Goal: Task Accomplishment & Management: Use online tool/utility

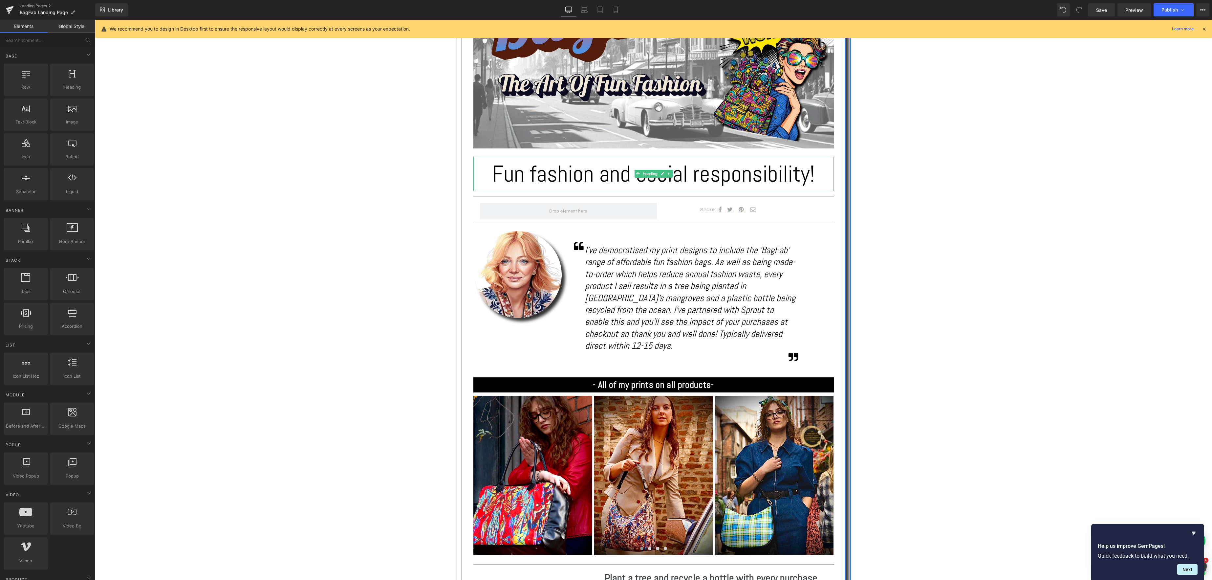
drag, startPoint x: 631, startPoint y: 173, endPoint x: 639, endPoint y: 172, distance: 8.3
click at [631, 173] on h1 "Fun fashion and social responsibility!" at bounding box center [653, 174] width 361 height 34
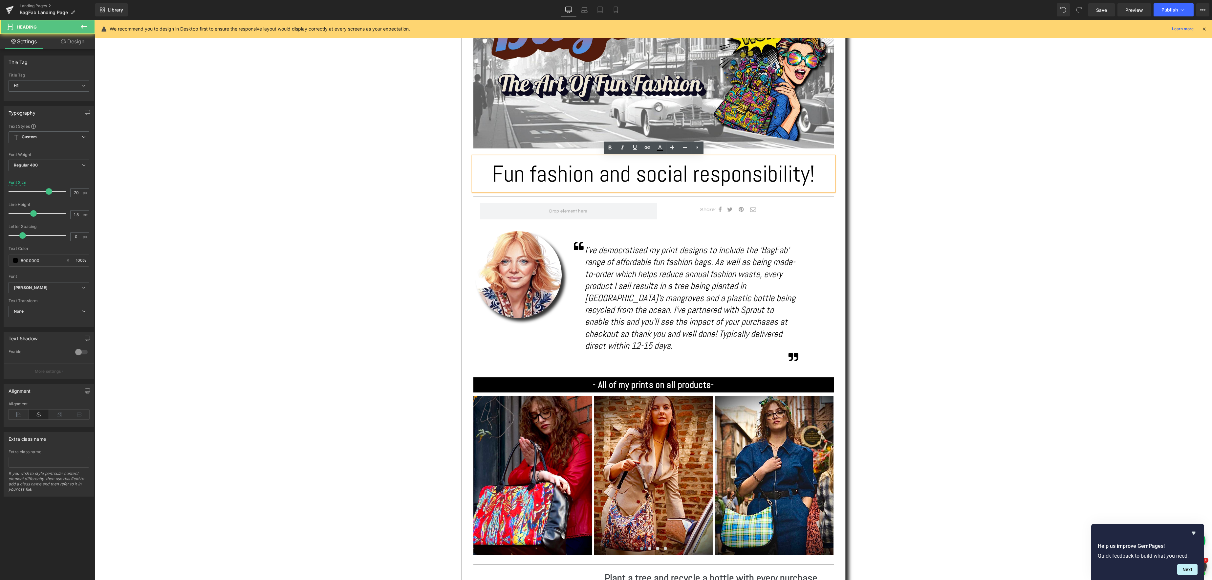
click at [632, 172] on h1 "Fun fashion and social responsibility!" at bounding box center [653, 174] width 361 height 34
click at [1098, 11] on span "Save" at bounding box center [1101, 10] width 11 height 7
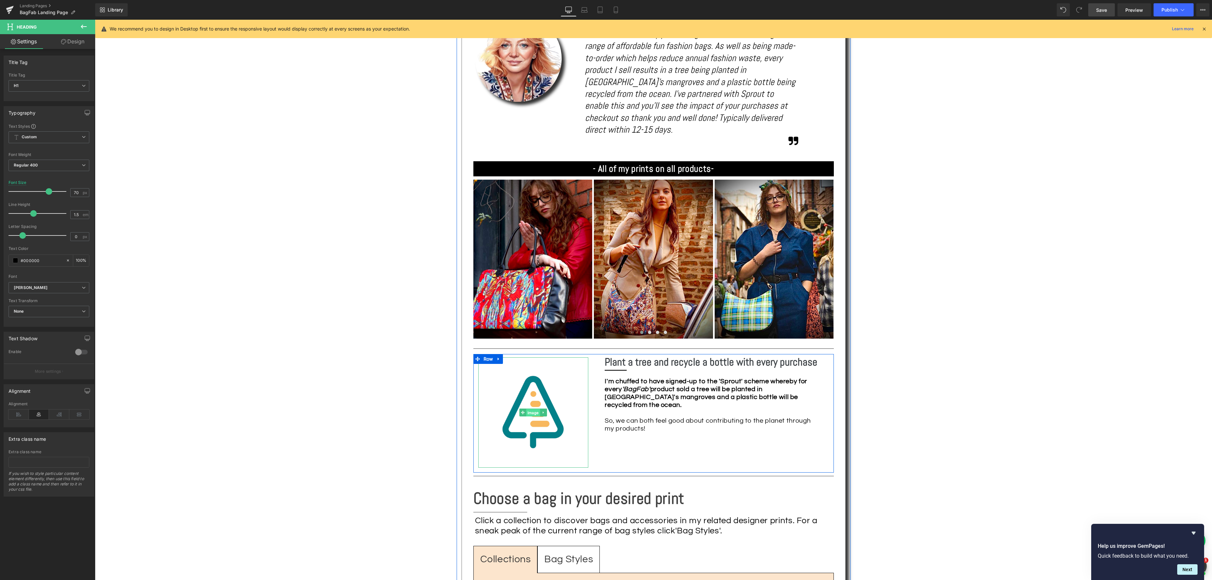
scroll to position [458, 0]
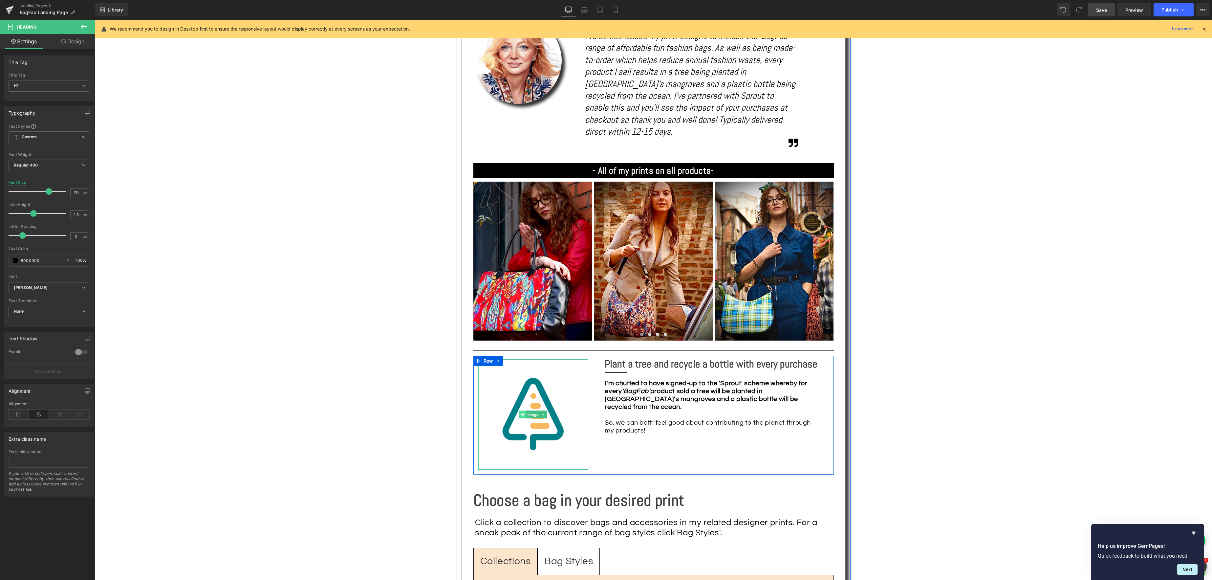
click at [536, 410] on link "Image" at bounding box center [530, 414] width 21 height 8
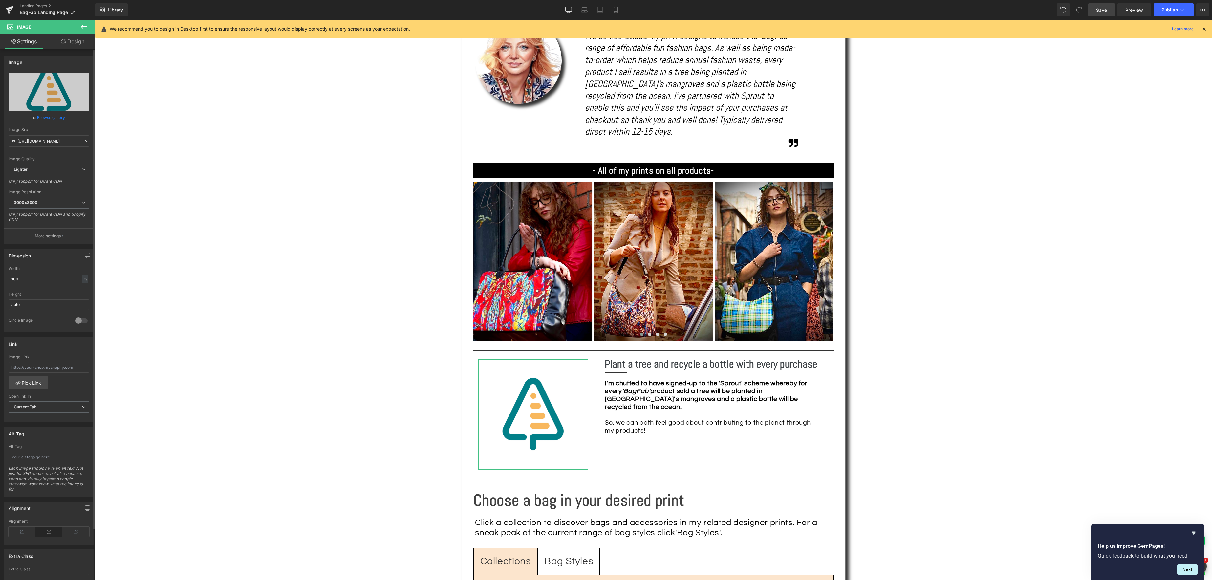
click at [46, 115] on link "Browse gallery" at bounding box center [51, 117] width 28 height 11
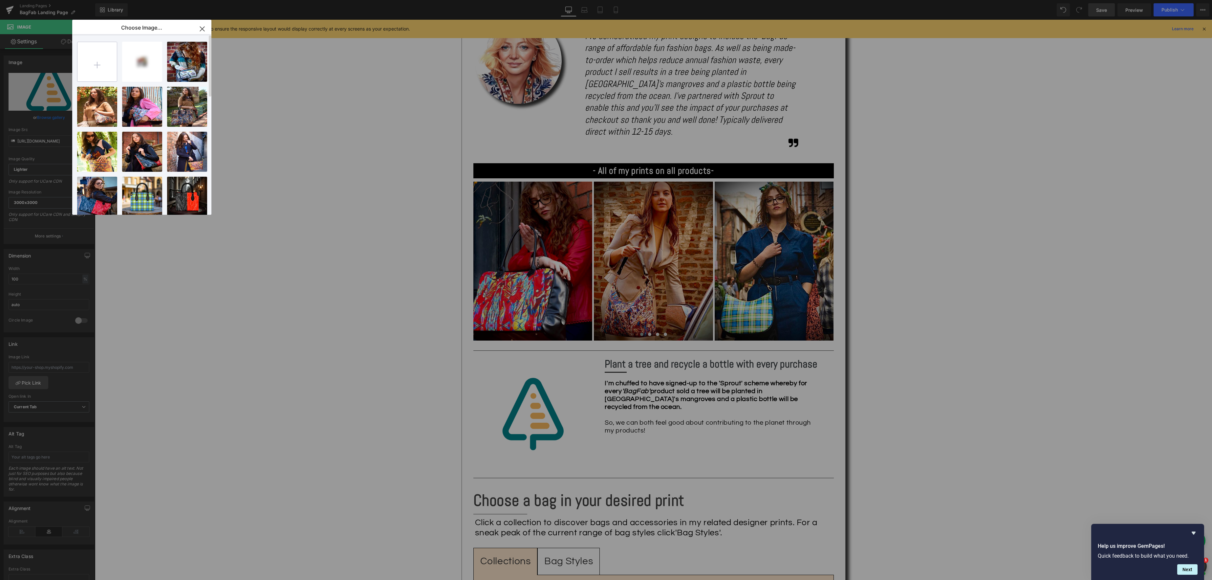
click at [99, 67] on input "file" at bounding box center [96, 61] width 39 height 39
type input "C:\fakepath\Sprout Logo.jpg"
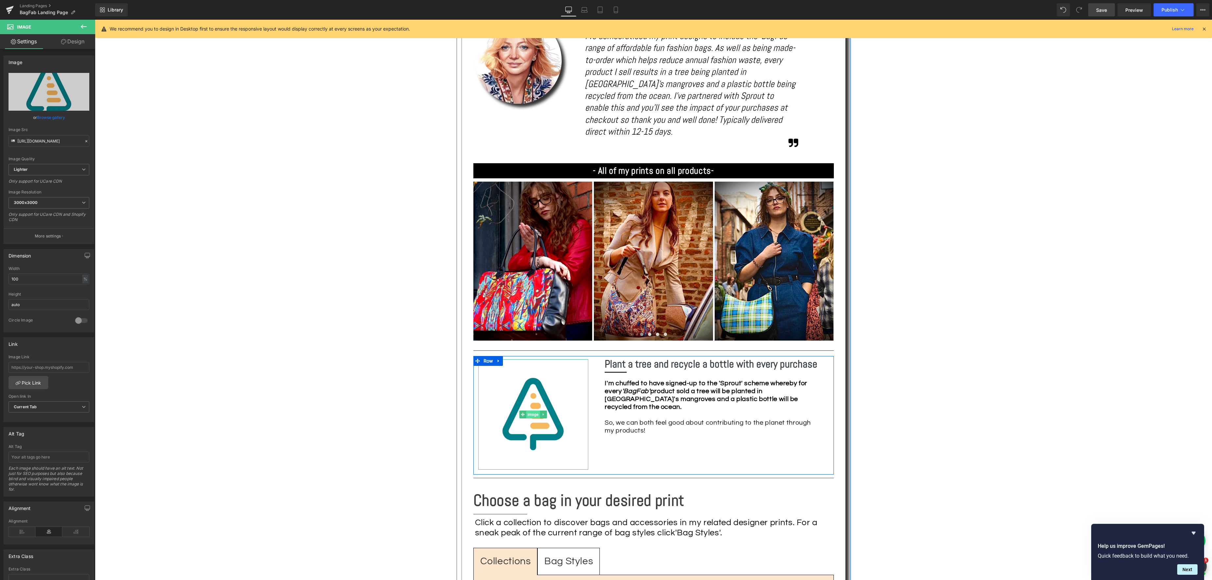
click at [532, 410] on span "Image" at bounding box center [533, 414] width 14 height 8
click at [49, 117] on link "Browse gallery" at bounding box center [51, 117] width 28 height 11
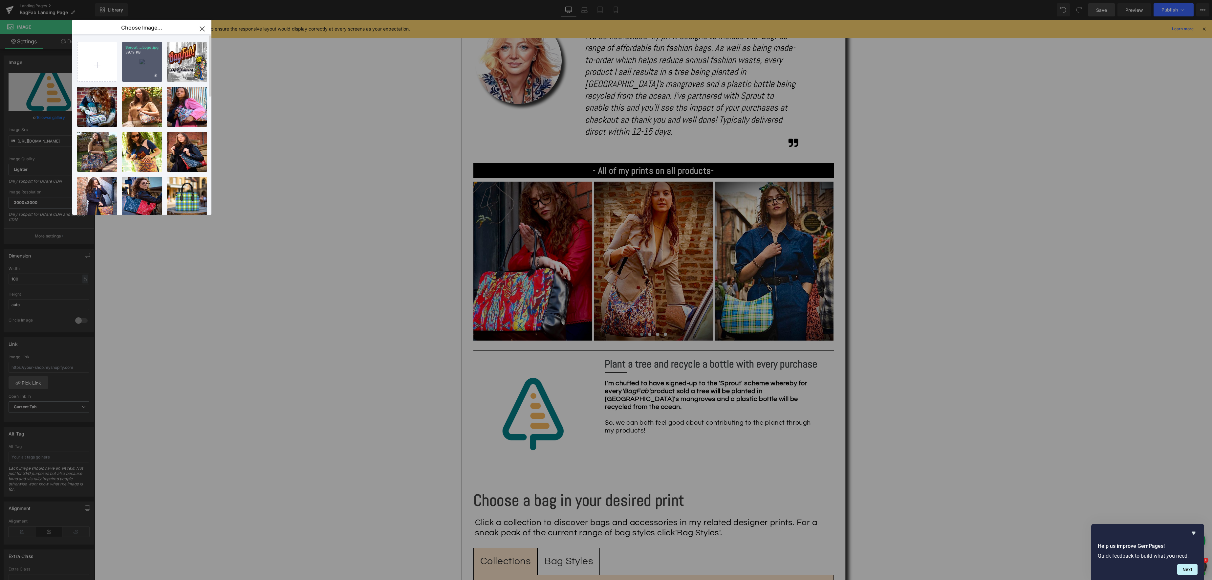
click at [138, 64] on div "Sprout ...Logo.jpg 39.19 KB" at bounding box center [142, 62] width 40 height 40
type input "[URL][DOMAIN_NAME]"
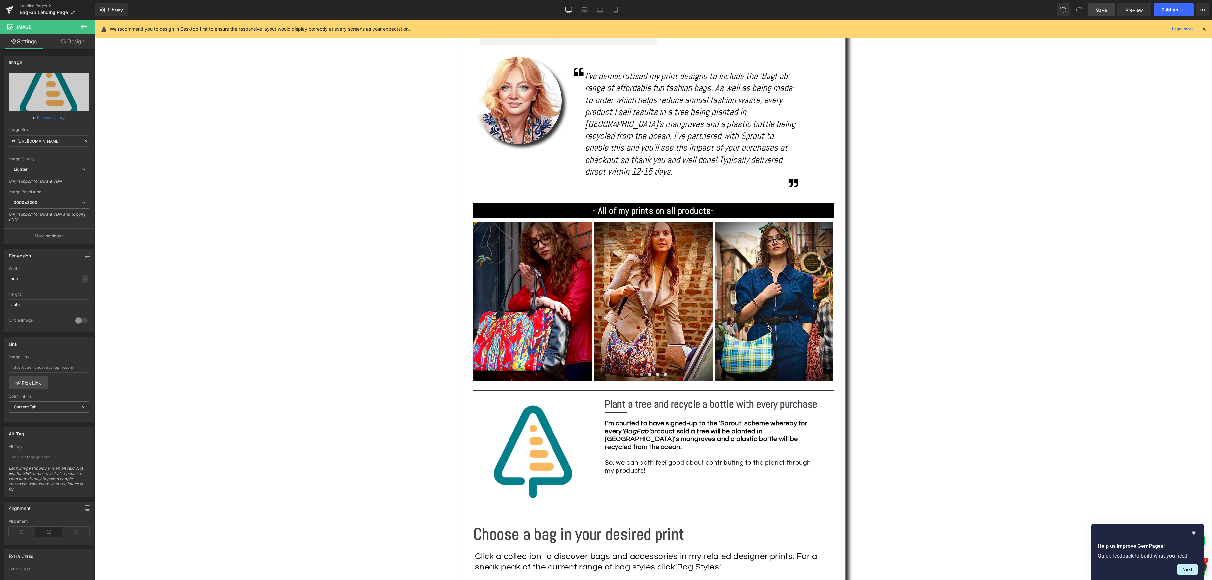
scroll to position [395, 0]
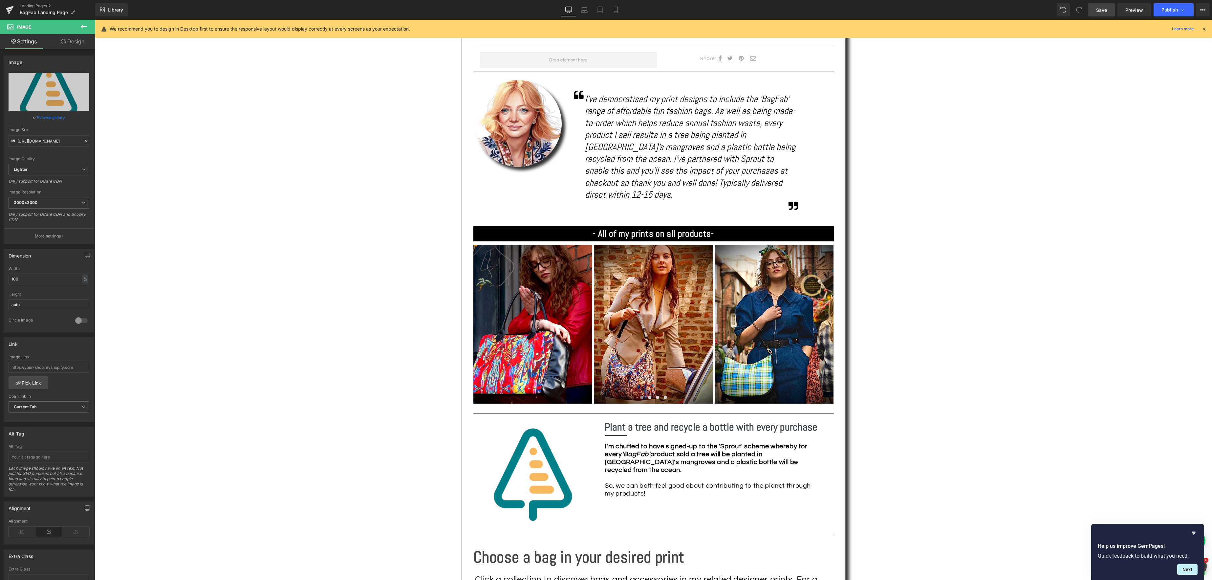
click at [1101, 8] on span "Save" at bounding box center [1101, 10] width 11 height 7
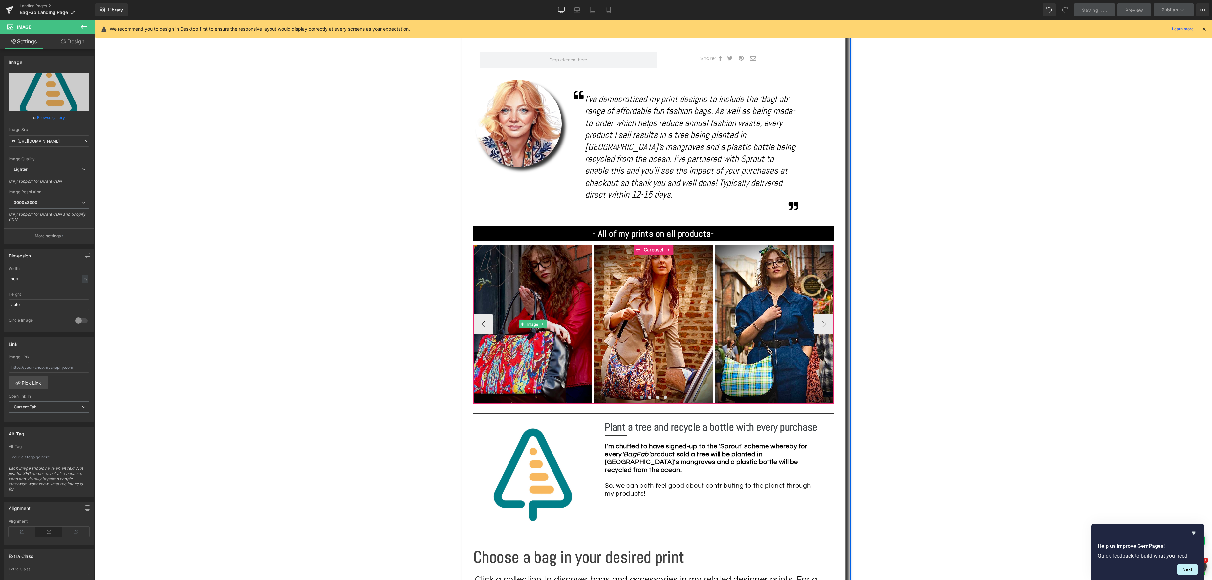
click at [531, 320] on span "Image" at bounding box center [533, 324] width 14 height 8
click at [530, 320] on span "Image" at bounding box center [533, 324] width 14 height 8
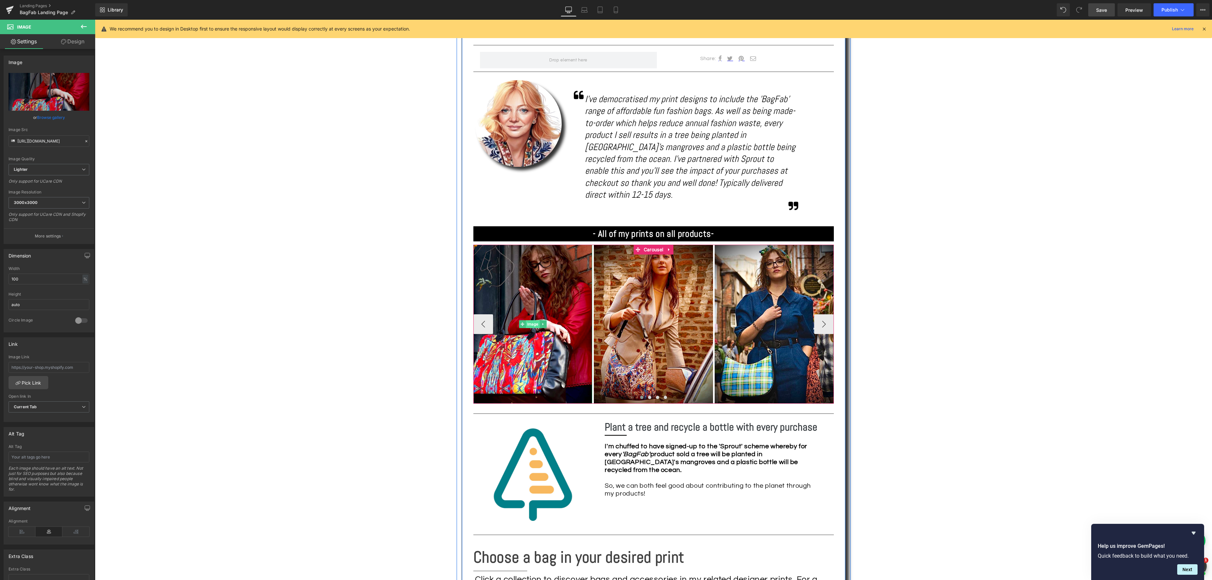
click at [530, 320] on span "Image" at bounding box center [533, 324] width 14 height 8
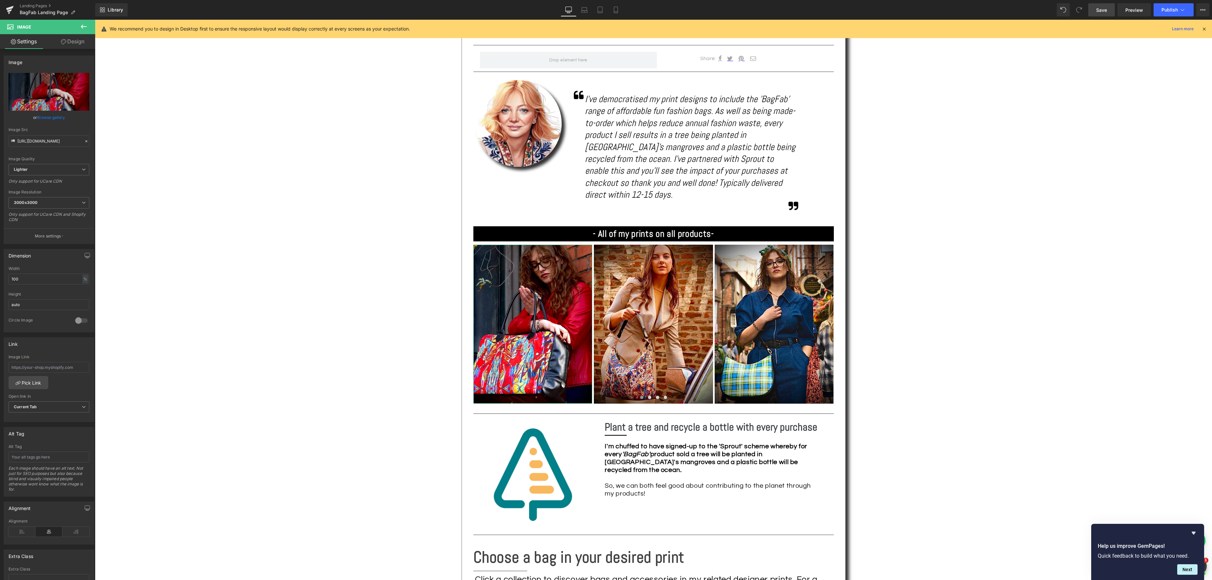
click at [56, 117] on link "Browse gallery" at bounding box center [51, 117] width 28 height 11
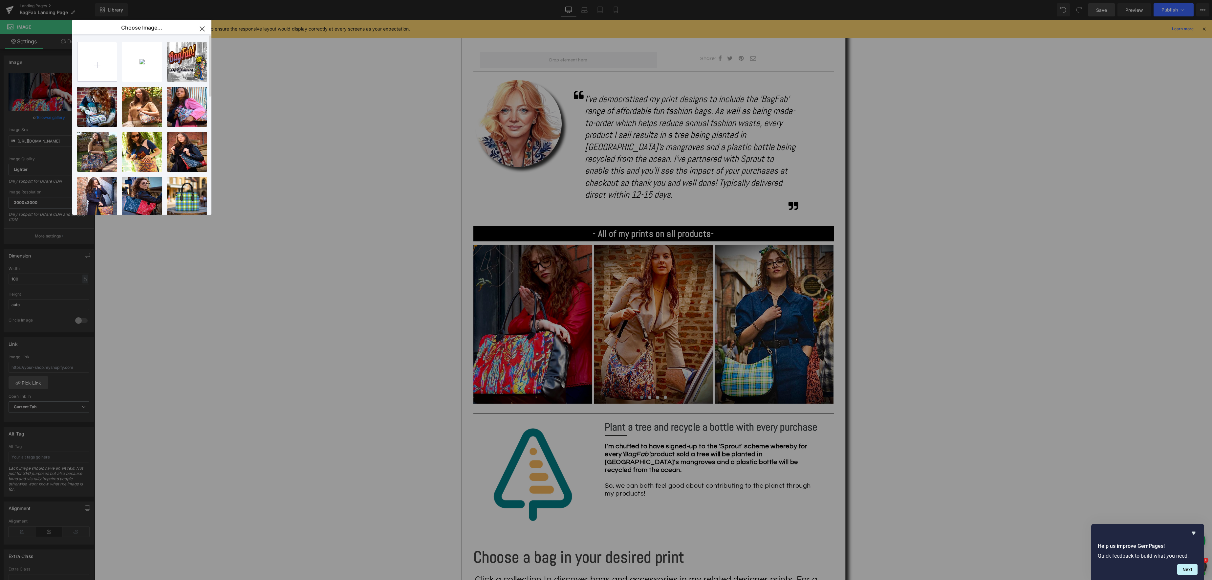
click at [105, 69] on input "file" at bounding box center [96, 61] width 39 height 39
type input "C:\fakepath\IMG_0101.JPG"
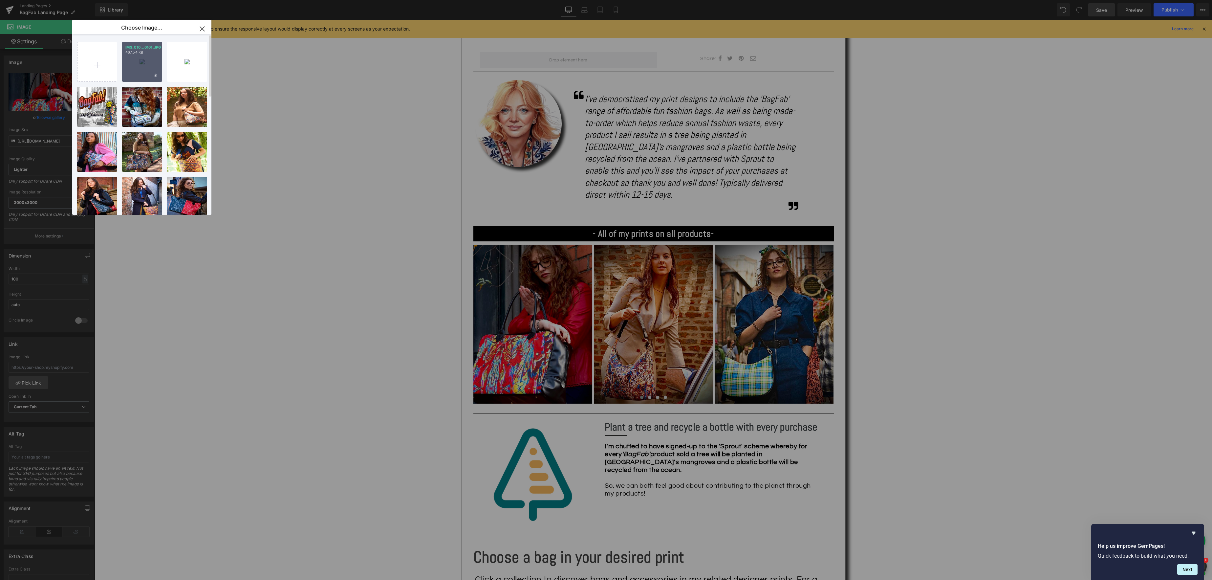
click at [142, 66] on div "IMG_010...0101.JPG 467.54 KB" at bounding box center [142, 62] width 40 height 40
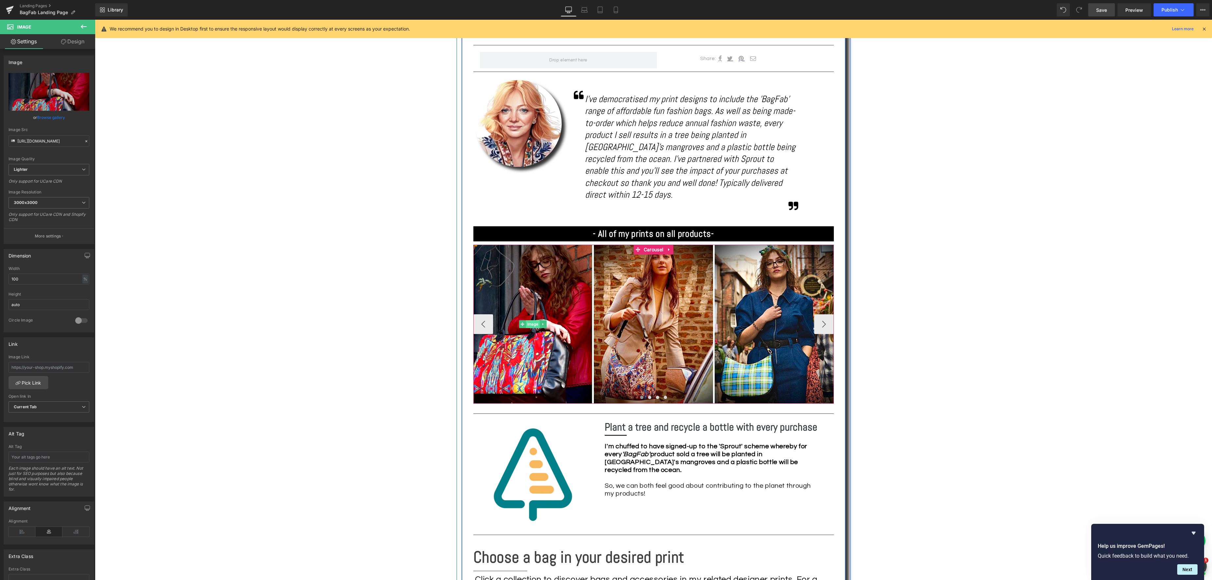
click at [531, 320] on span "Image" at bounding box center [533, 324] width 14 height 8
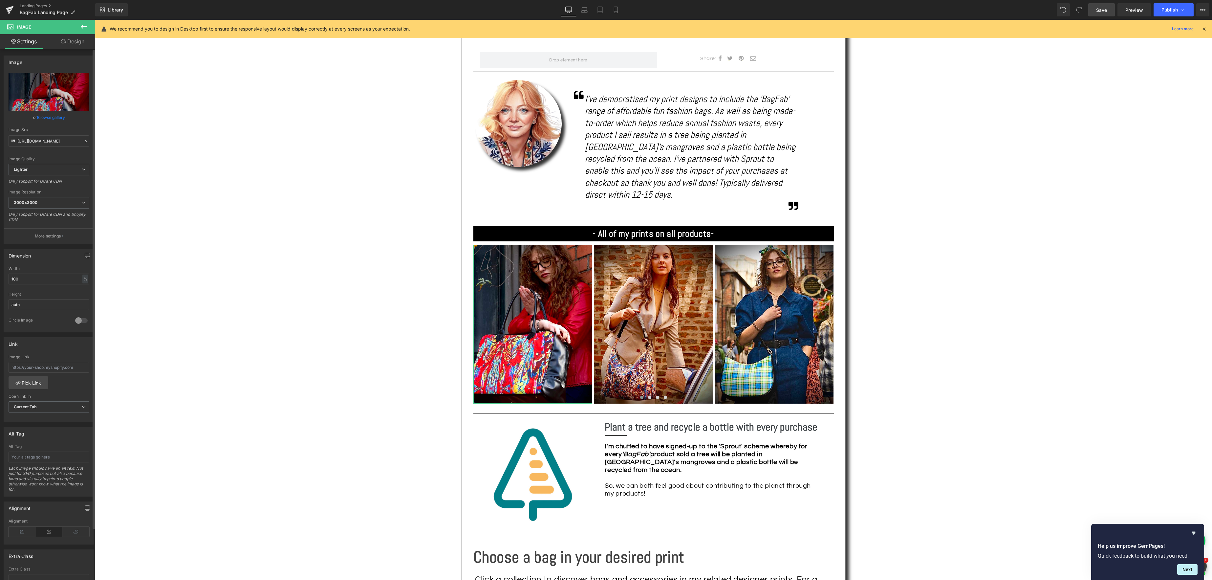
click at [54, 118] on link "Browse gallery" at bounding box center [51, 117] width 28 height 11
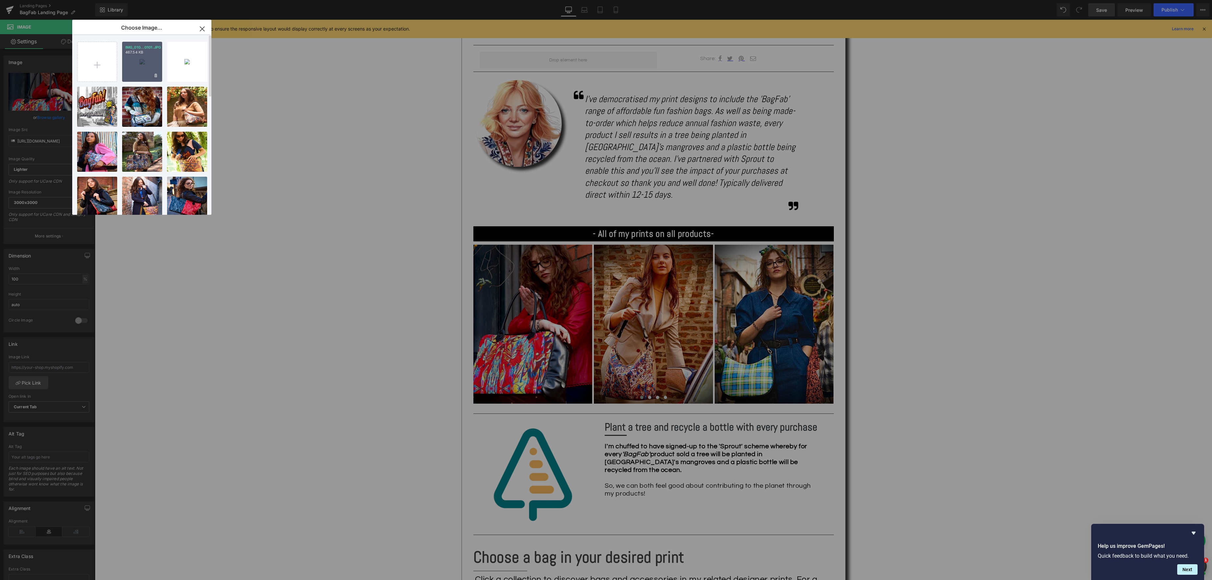
click at [142, 67] on div "IMG_010...0101.JPG 467.54 KB" at bounding box center [142, 62] width 40 height 40
type input "[URL][DOMAIN_NAME]"
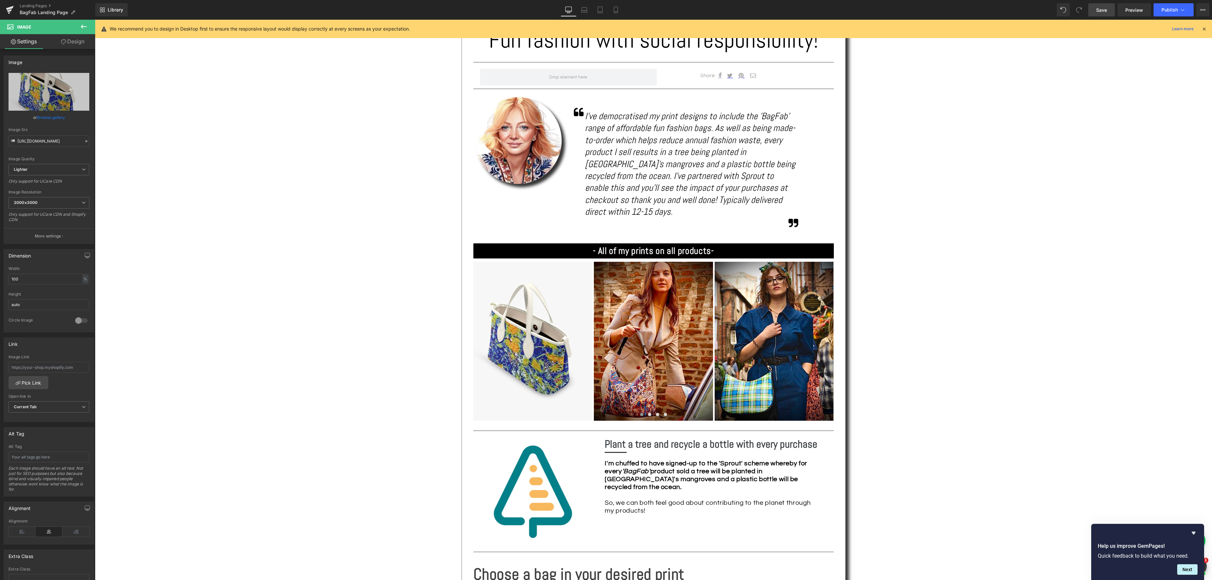
scroll to position [364, 0]
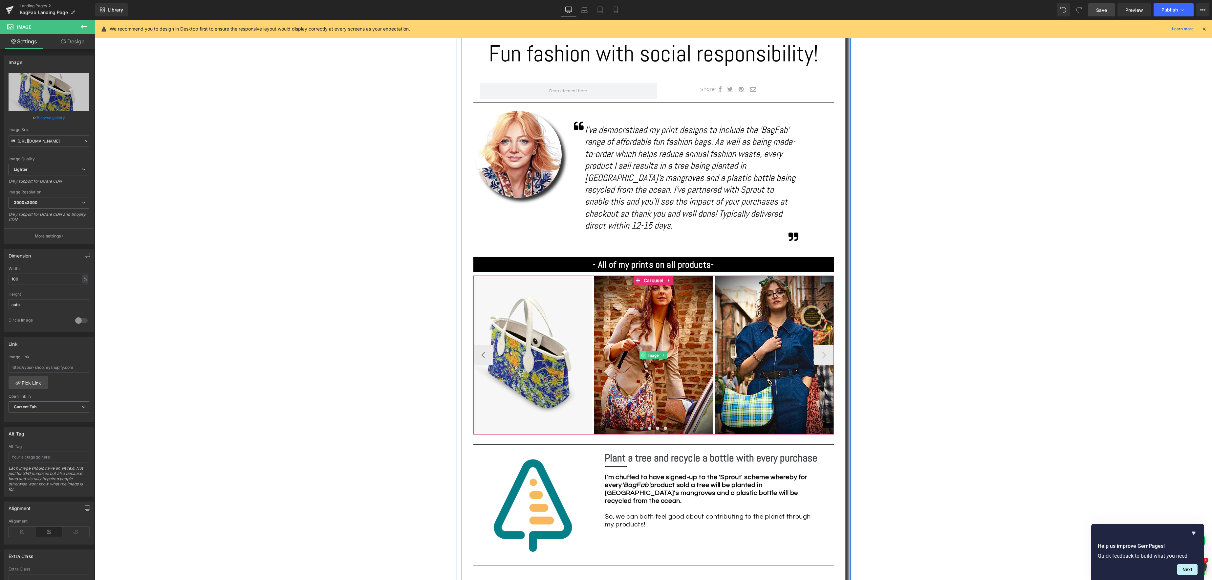
click at [655, 351] on span "Image" at bounding box center [653, 355] width 14 height 8
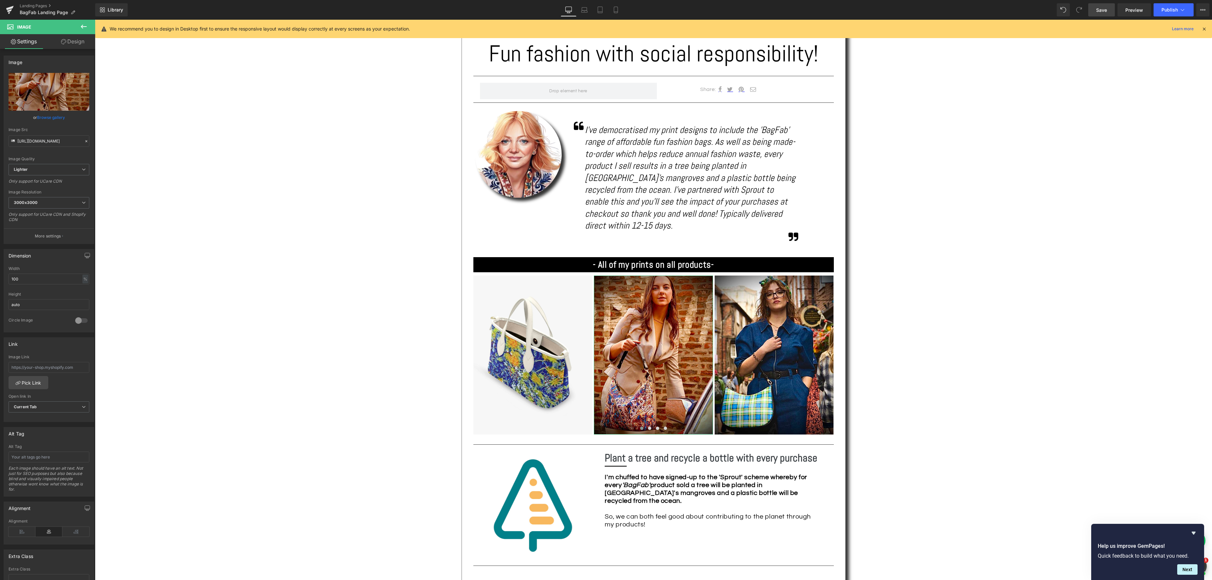
click at [44, 114] on link "Browse gallery" at bounding box center [51, 117] width 28 height 11
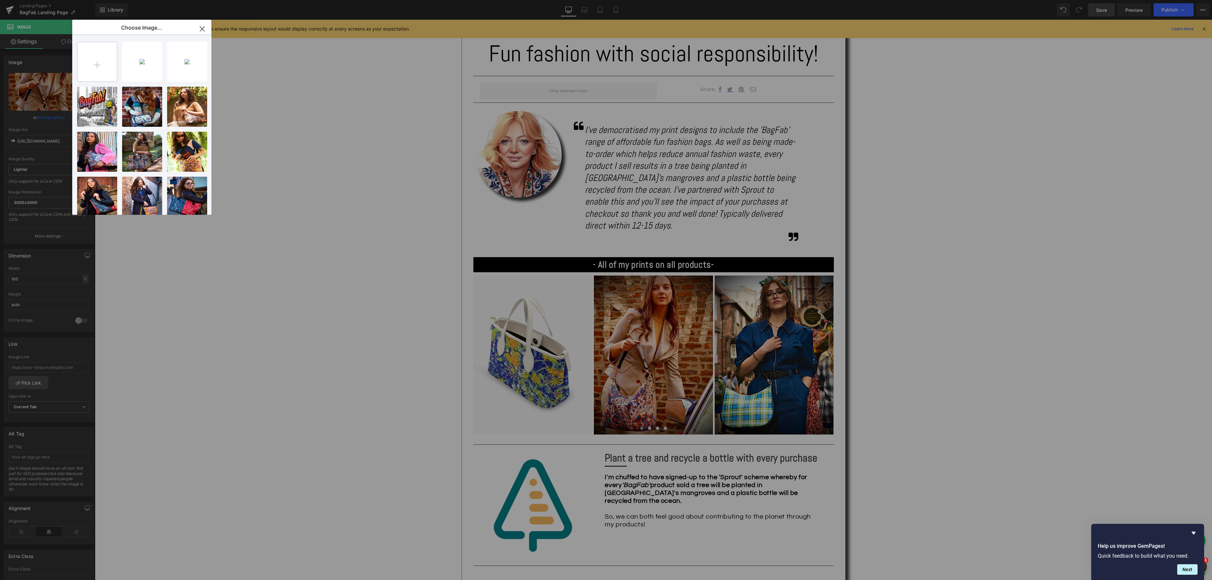
click at [103, 71] on input "file" at bounding box center [96, 61] width 39 height 39
type input "C:\fakepath\IMG_8389.JPG"
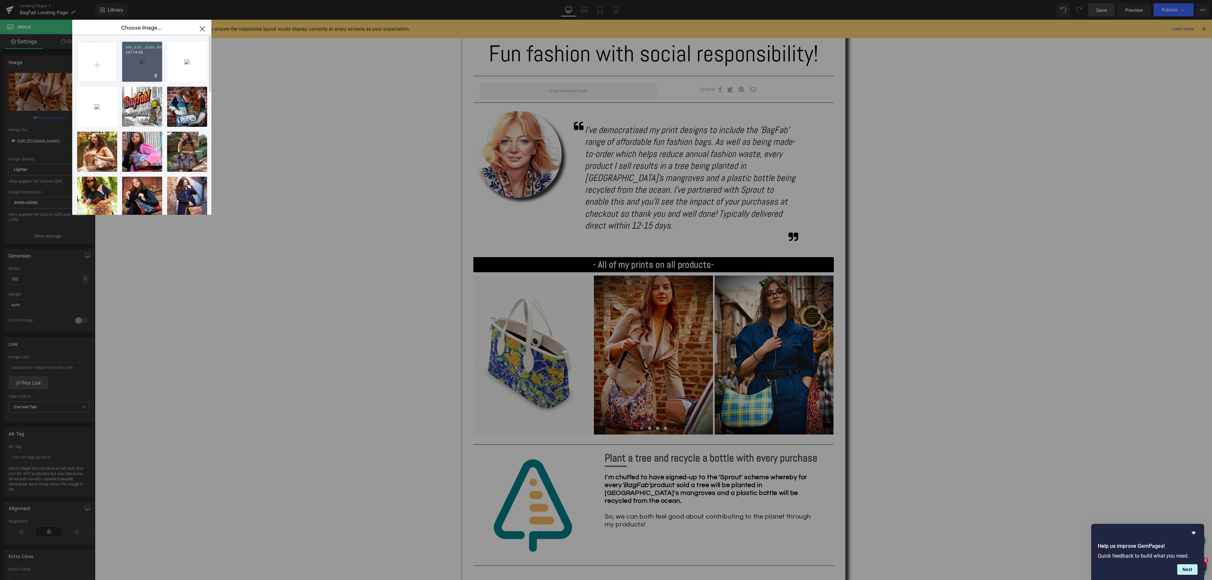
click at [133, 63] on div "IMG_838...8389.JPG 247.74 KB" at bounding box center [142, 62] width 40 height 40
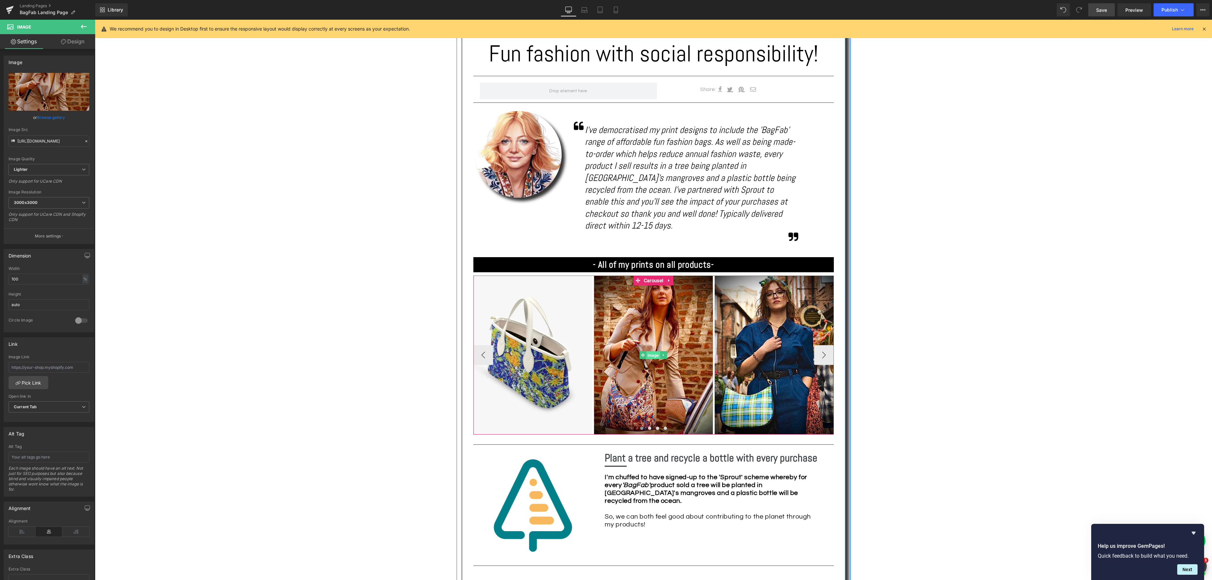
click at [657, 341] on div "Image" at bounding box center [653, 354] width 119 height 159
click at [53, 114] on link "Browse gallery" at bounding box center [51, 117] width 28 height 11
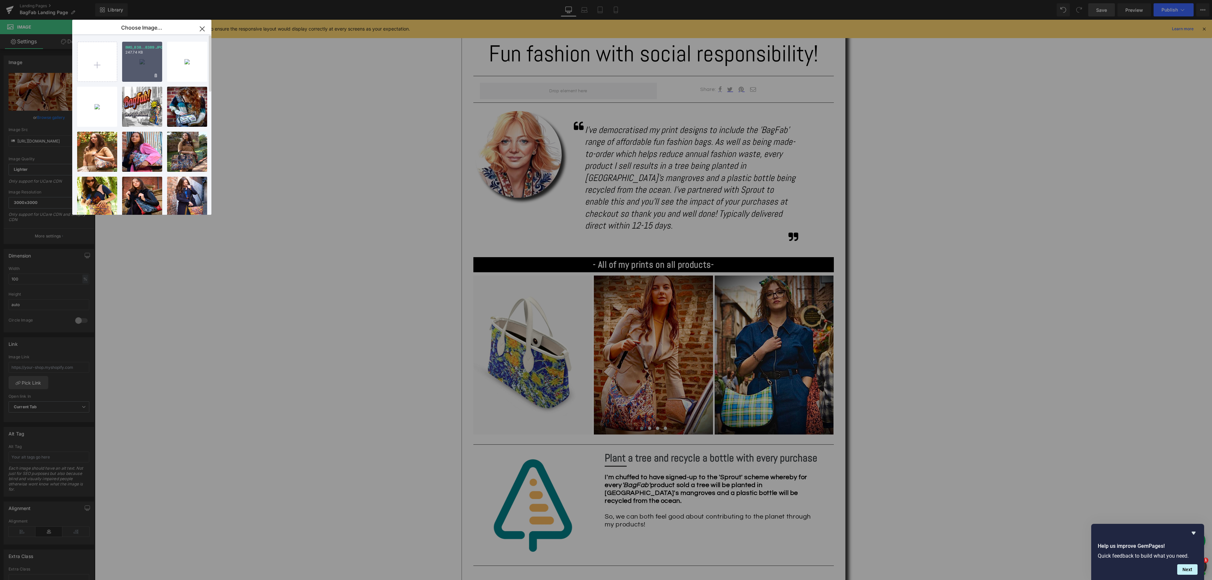
click at [144, 65] on div "IMG_838...8389.JPG 247.74 KB" at bounding box center [142, 62] width 40 height 40
type input "[URL][DOMAIN_NAME]"
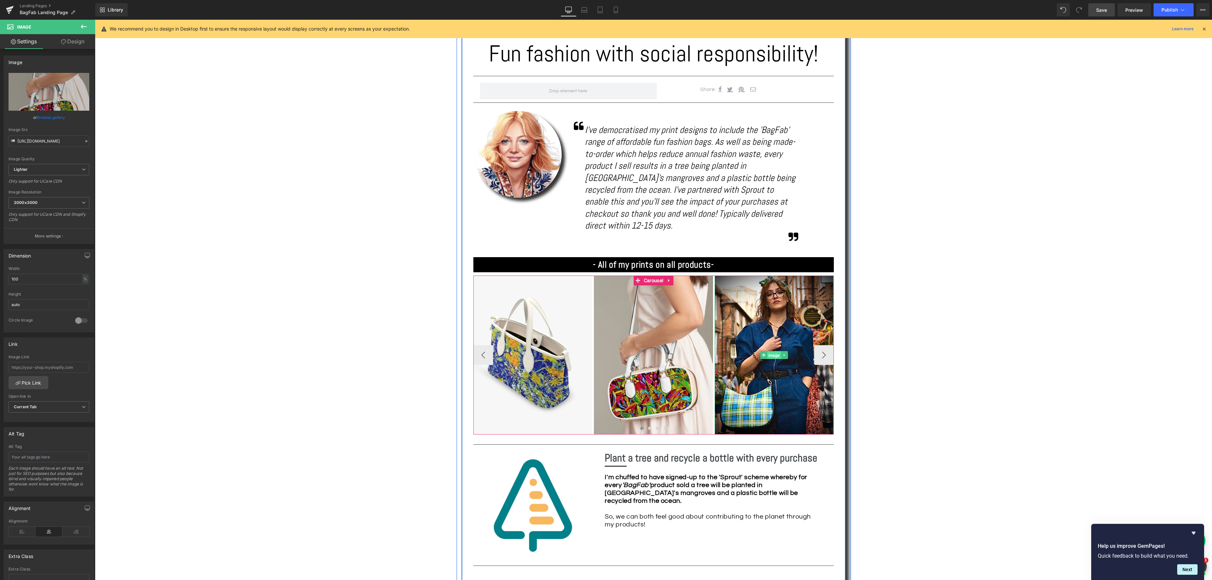
click at [777, 351] on link "Image" at bounding box center [770, 355] width 21 height 8
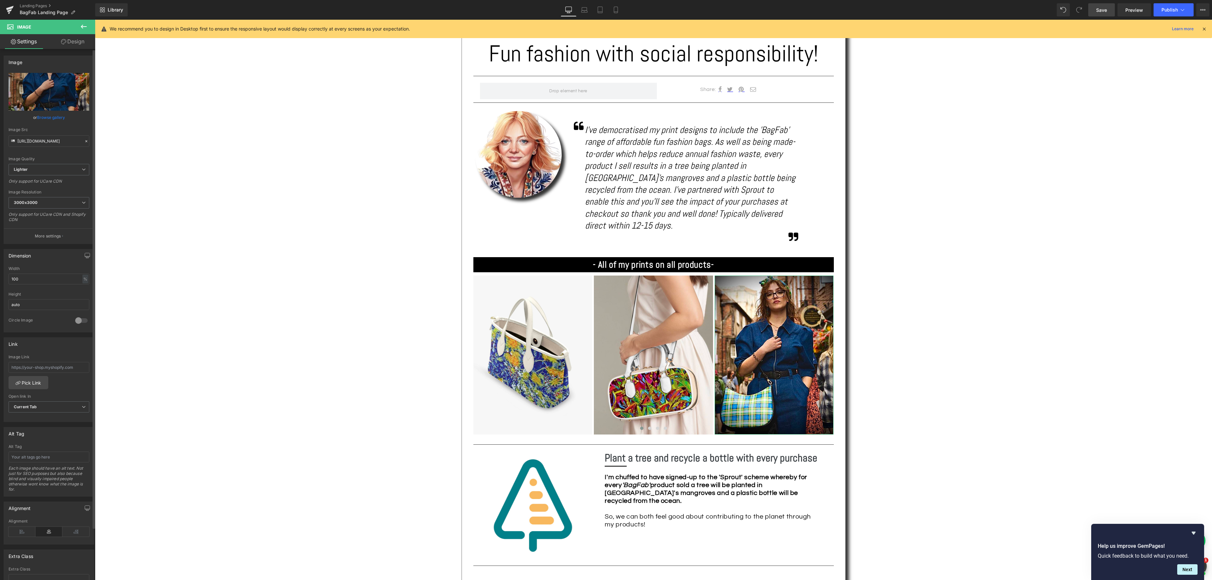
click at [56, 117] on link "Browse gallery" at bounding box center [51, 117] width 28 height 11
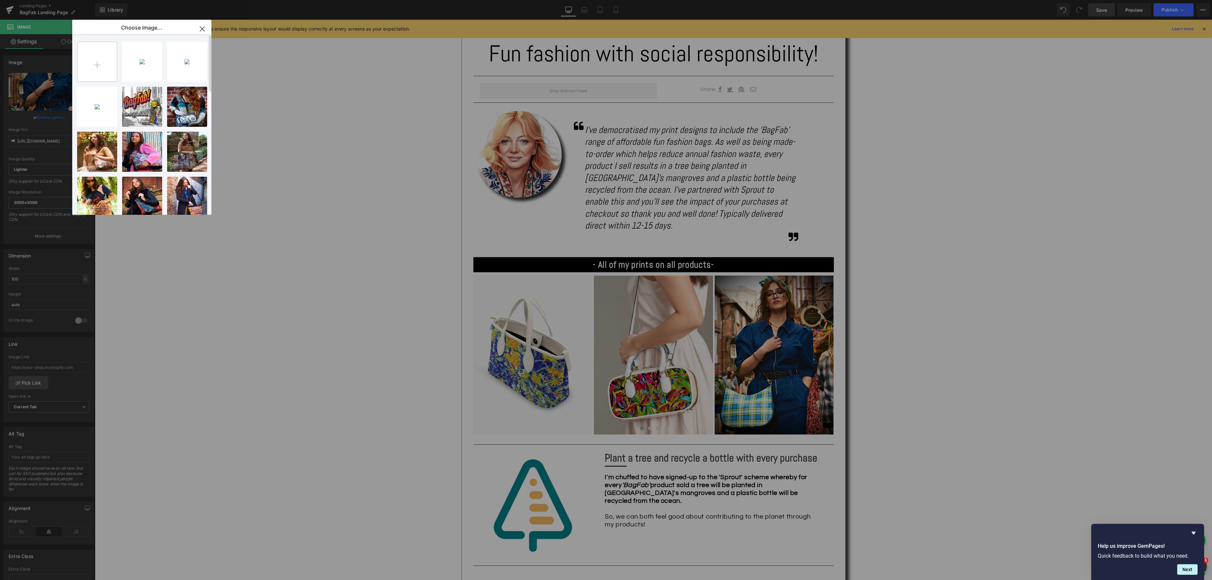
click at [103, 56] on input "file" at bounding box center [96, 61] width 39 height 39
type input "C:\fakepath\IMG_5716.JPG"
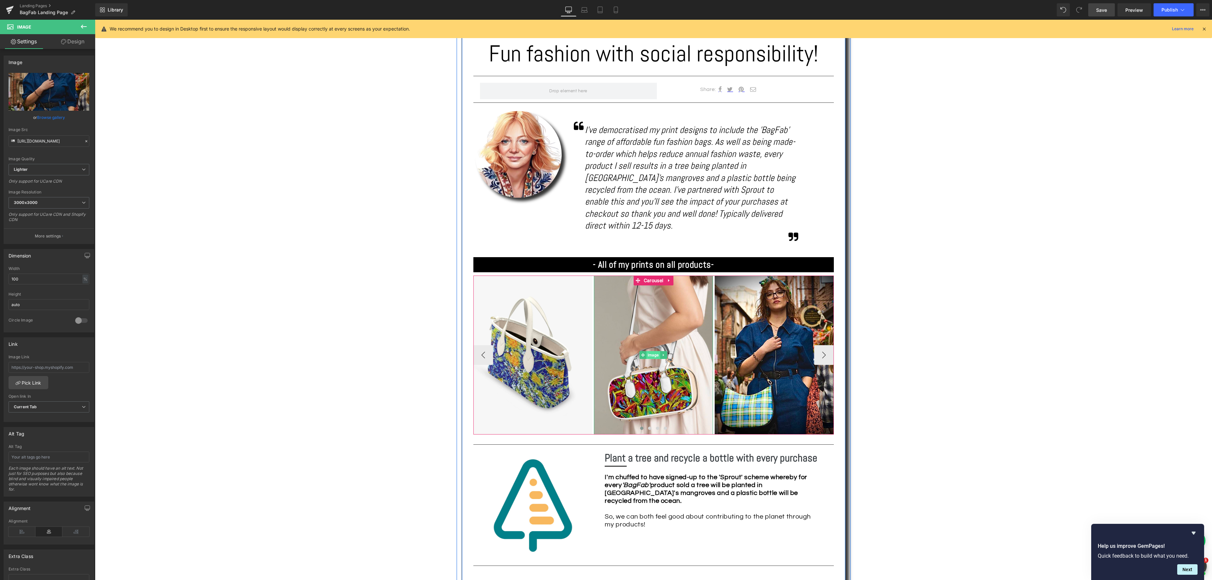
click at [652, 342] on div "Image" at bounding box center [653, 354] width 119 height 159
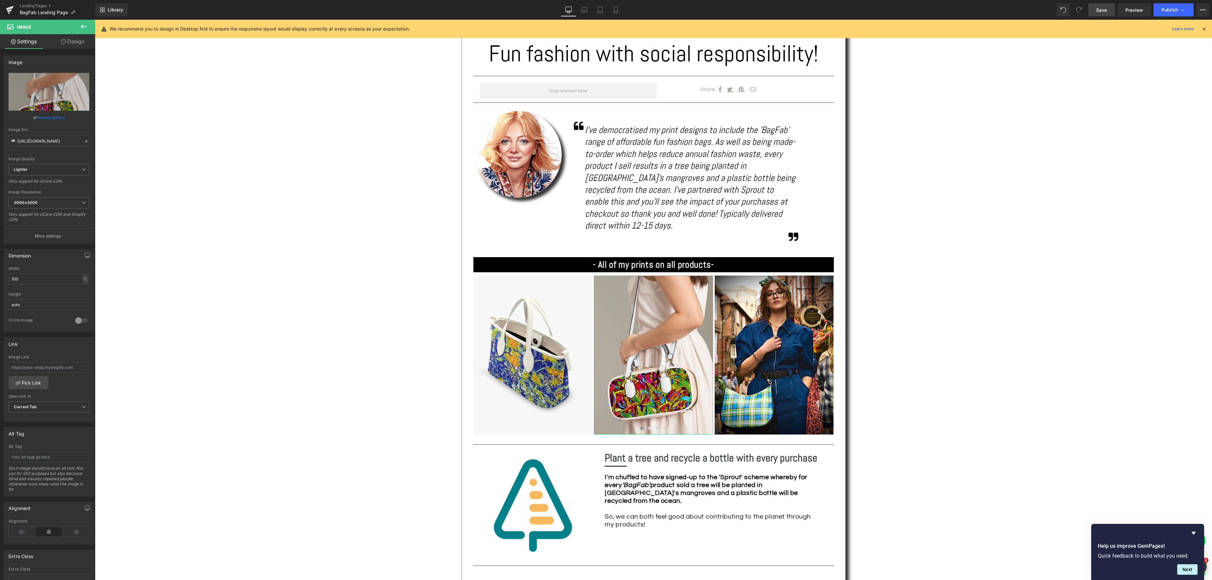
drag, startPoint x: 49, startPoint y: 115, endPoint x: 57, endPoint y: 117, distance: 8.8
click at [49, 115] on link "Browse gallery" at bounding box center [51, 117] width 28 height 11
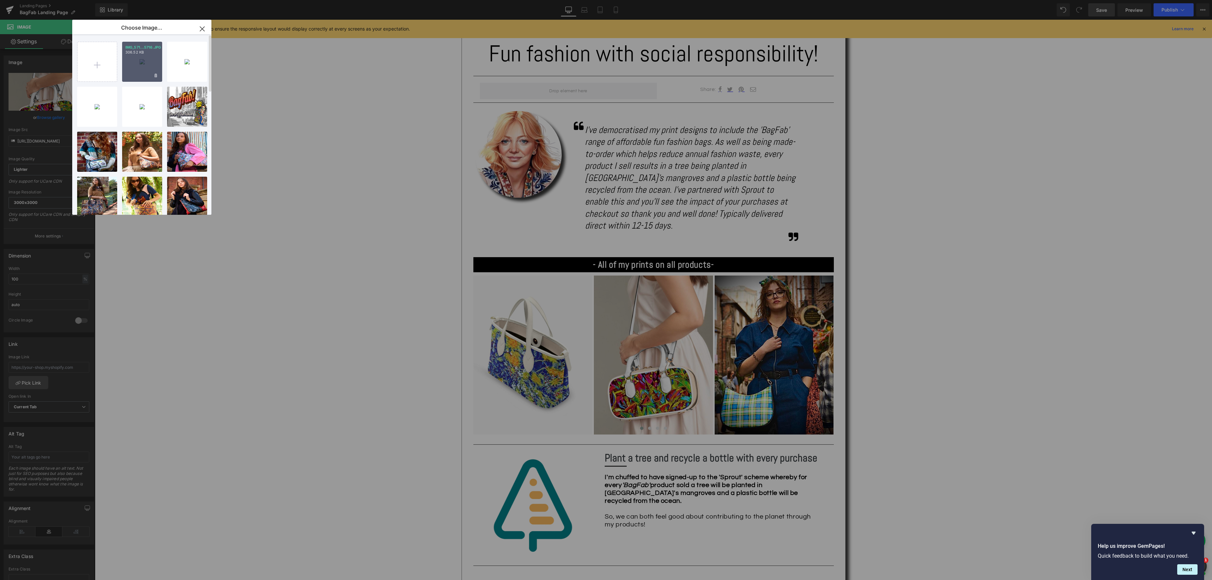
click at [144, 73] on div "IMG_571...5716.JPG 306.52 KB" at bounding box center [142, 62] width 40 height 40
type input "[URL][DOMAIN_NAME]"
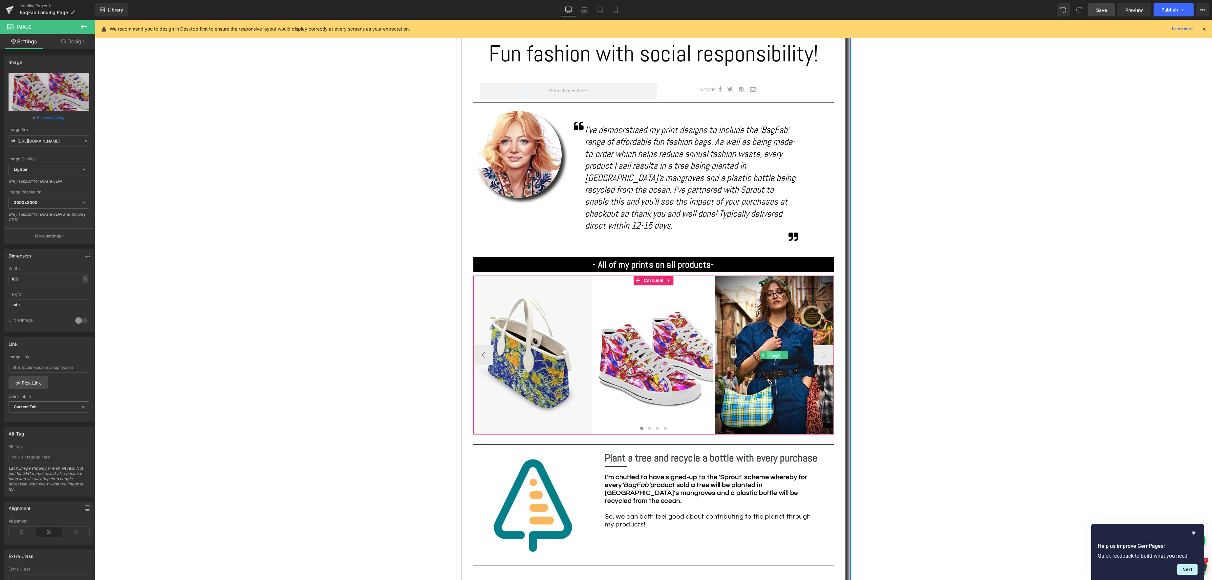
click at [776, 351] on link "Image" at bounding box center [770, 355] width 21 height 8
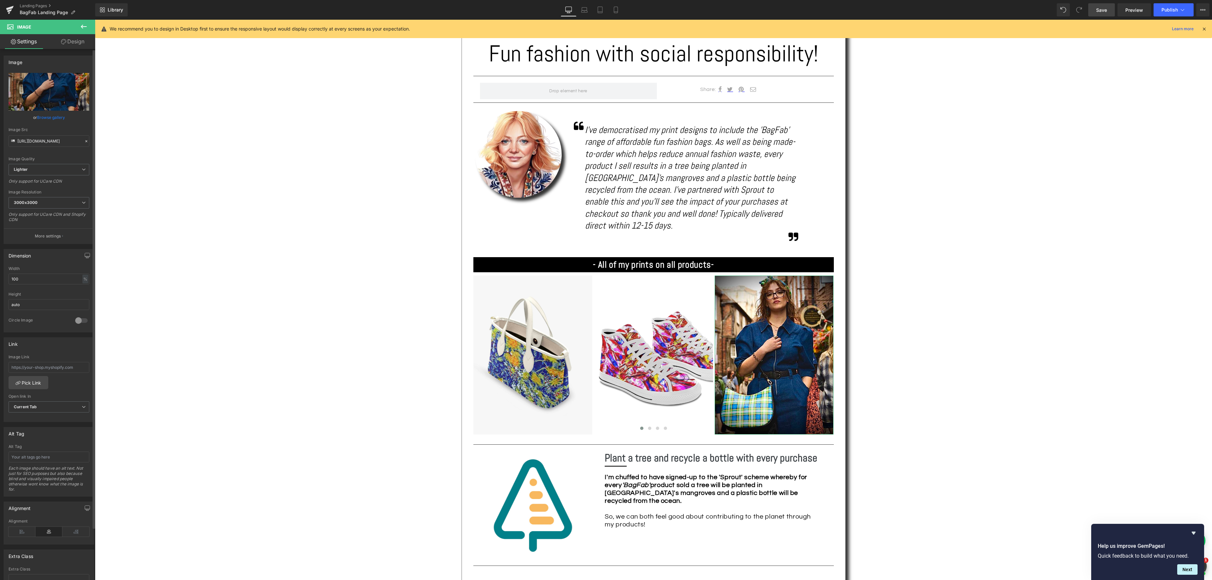
click at [45, 117] on link "Browse gallery" at bounding box center [51, 117] width 28 height 11
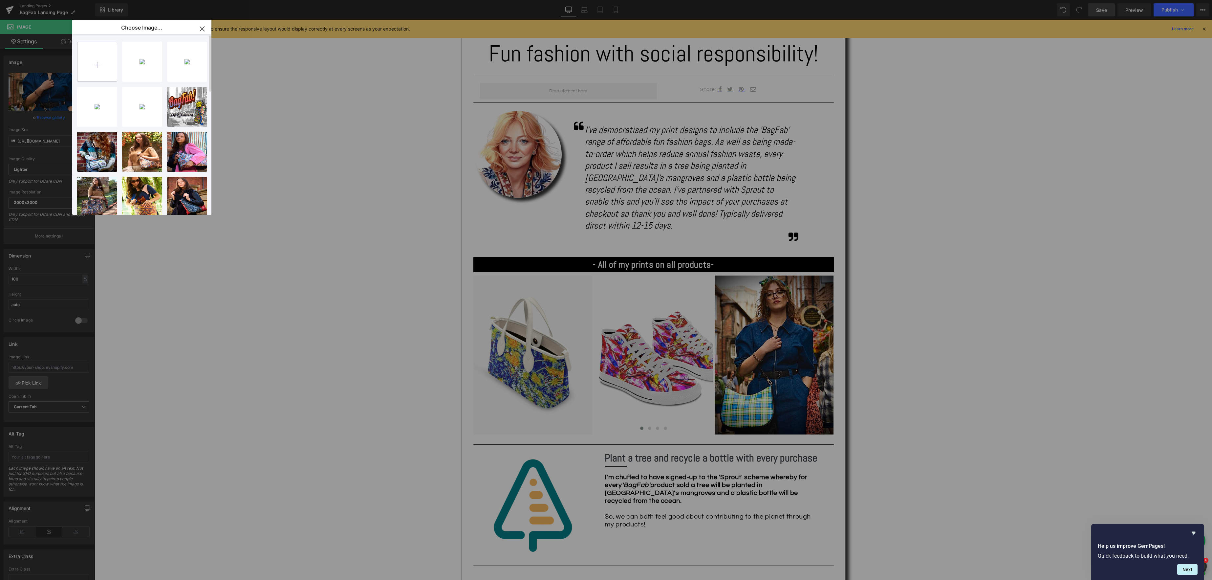
click at [99, 57] on input "file" at bounding box center [96, 61] width 39 height 39
type input "C:\fakepath\IMG_8338.JPG"
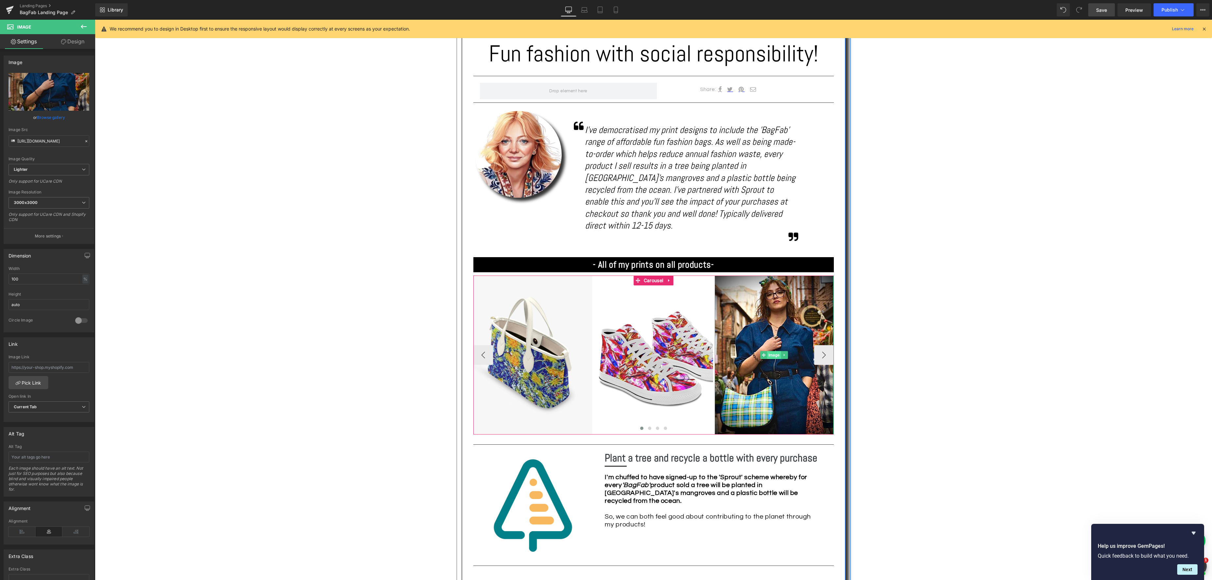
click at [772, 351] on span "Image" at bounding box center [774, 355] width 14 height 8
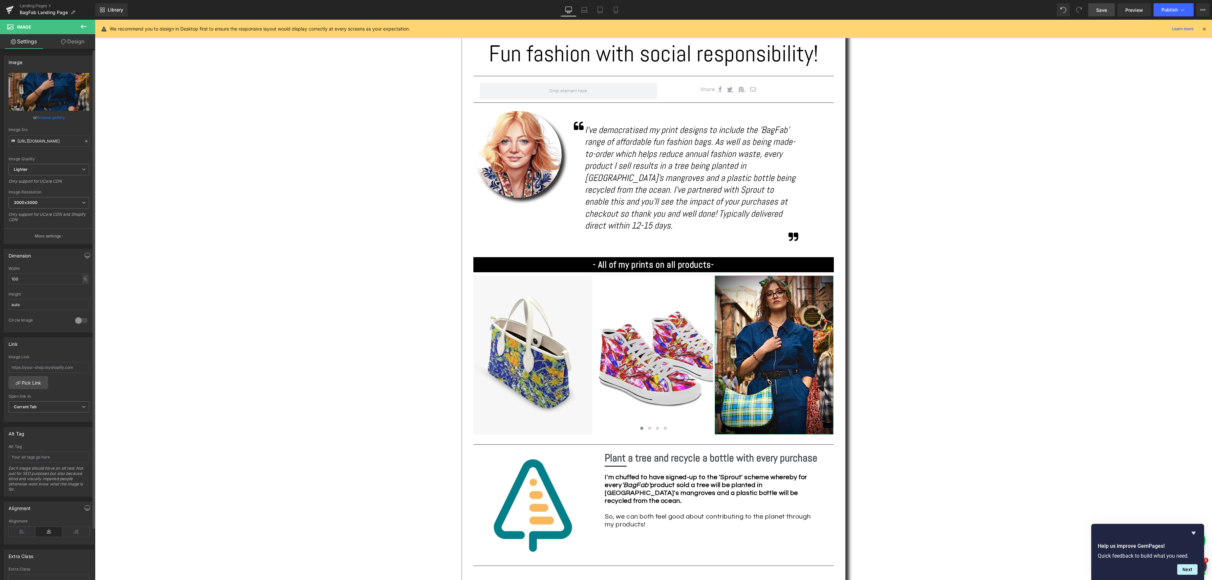
click at [50, 117] on link "Browse gallery" at bounding box center [51, 117] width 28 height 11
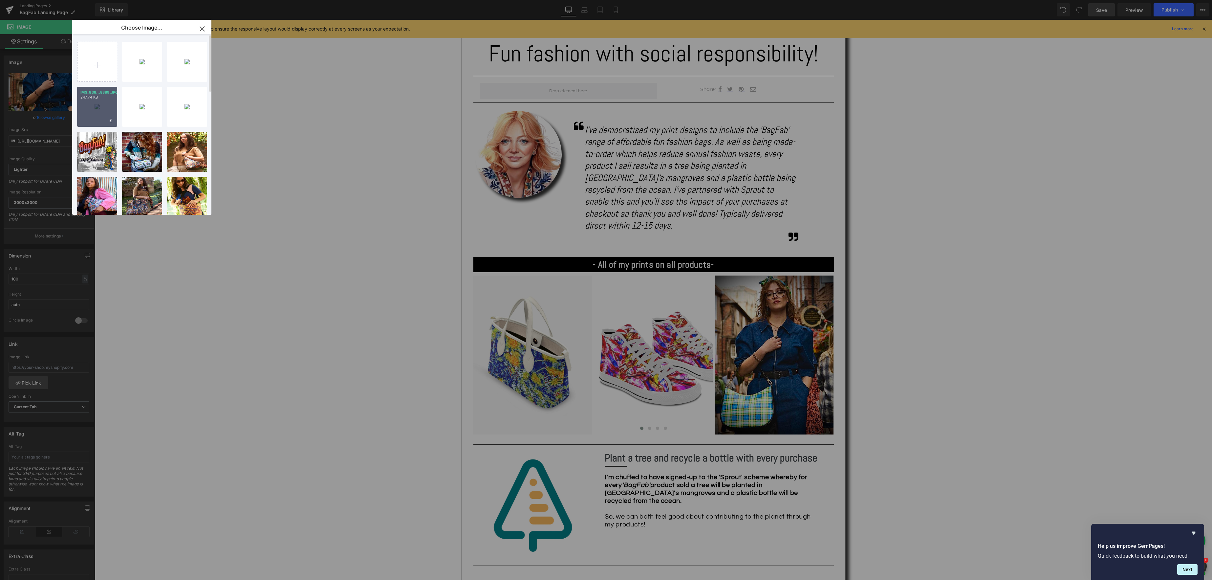
click at [93, 108] on div "IMG_838...8389.JPG 247.74 KB" at bounding box center [97, 107] width 40 height 40
type input "[URL][DOMAIN_NAME]"
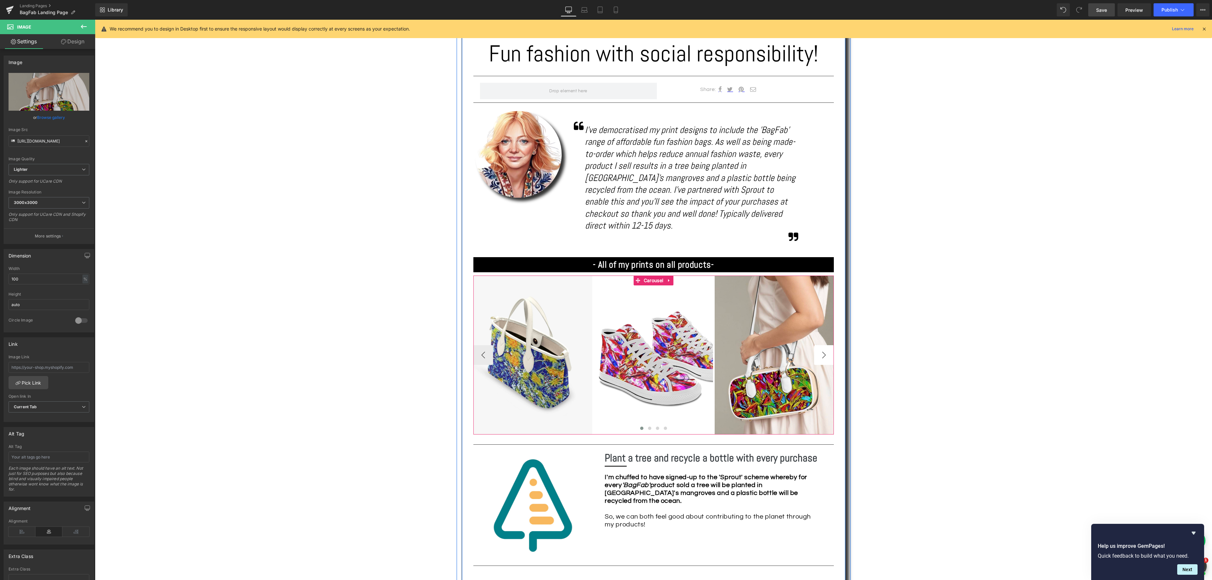
click at [825, 345] on button "›" at bounding box center [824, 355] width 20 height 20
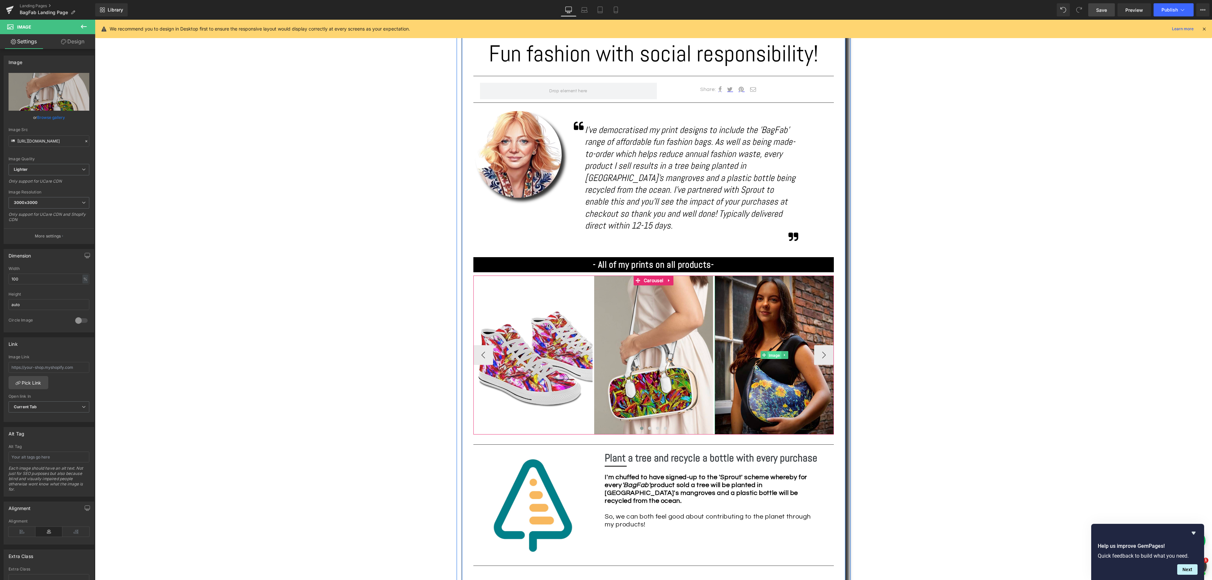
click at [769, 351] on span "Image" at bounding box center [775, 355] width 14 height 8
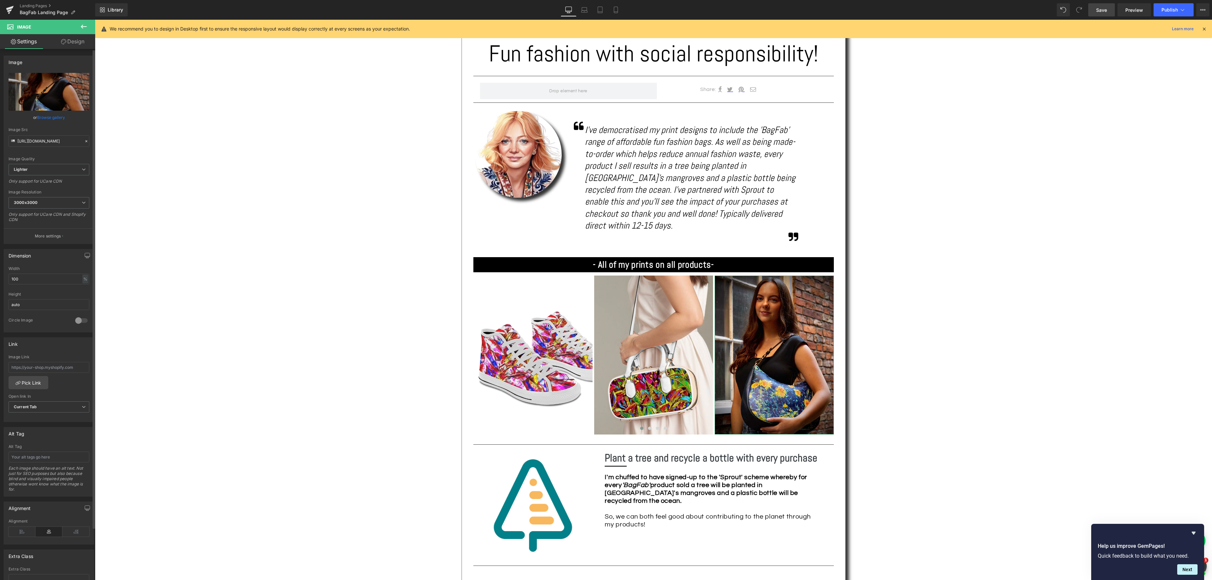
click at [44, 118] on link "Browse gallery" at bounding box center [51, 117] width 28 height 11
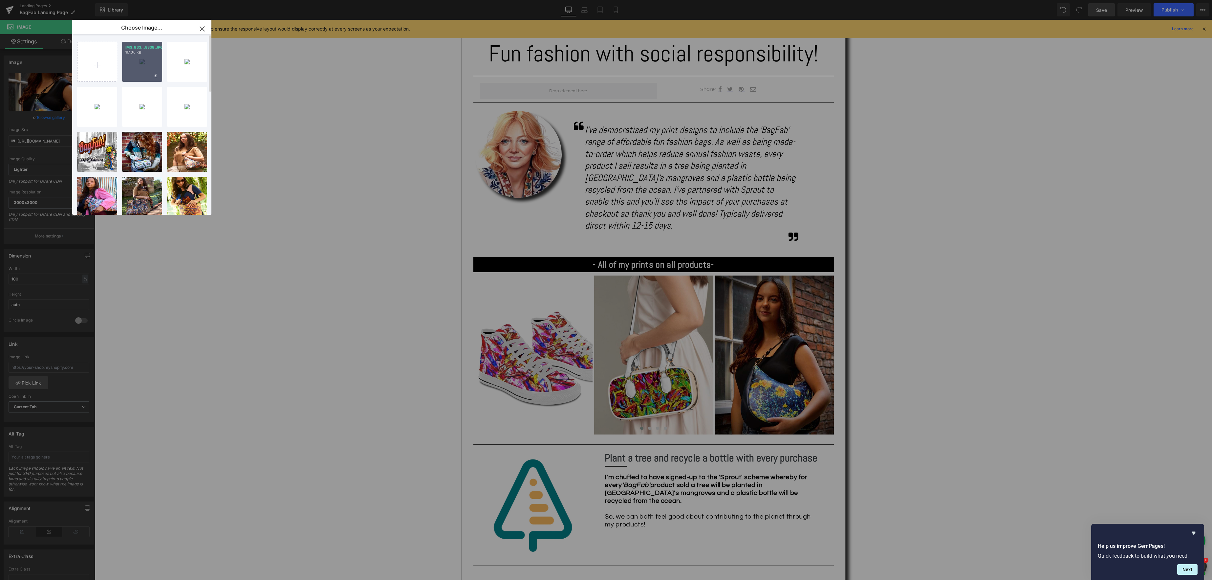
drag, startPoint x: 135, startPoint y: 66, endPoint x: 39, endPoint y: 46, distance: 97.2
click at [134, 66] on div "IMG_833...8338.JPG 117.06 KB" at bounding box center [142, 62] width 40 height 40
type input "[URL][DOMAIN_NAME]"
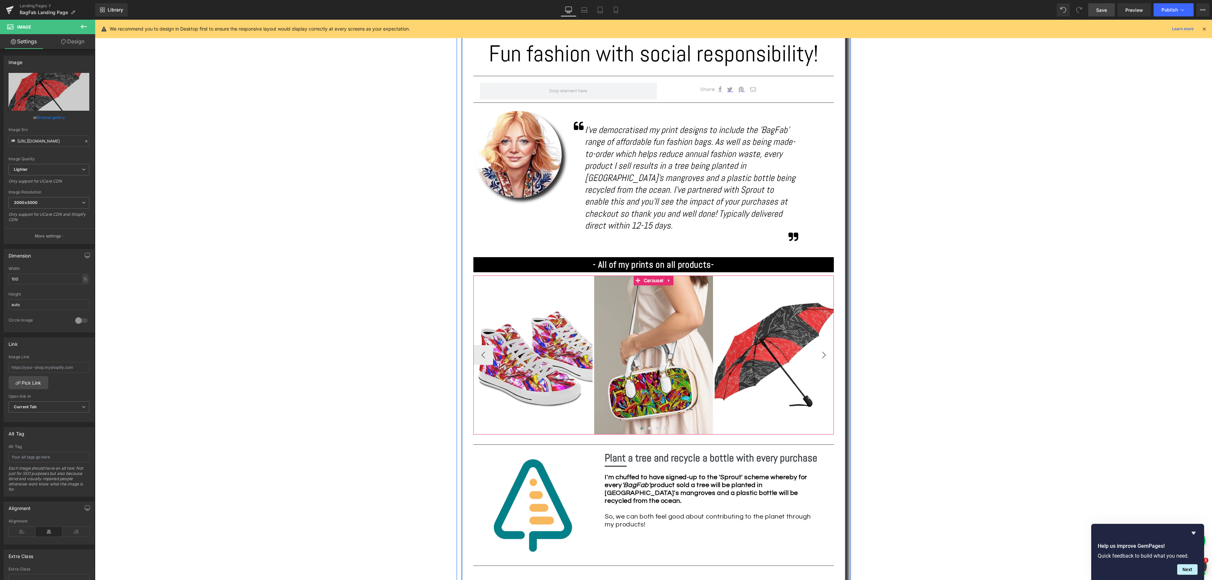
click at [824, 345] on button "›" at bounding box center [824, 355] width 20 height 20
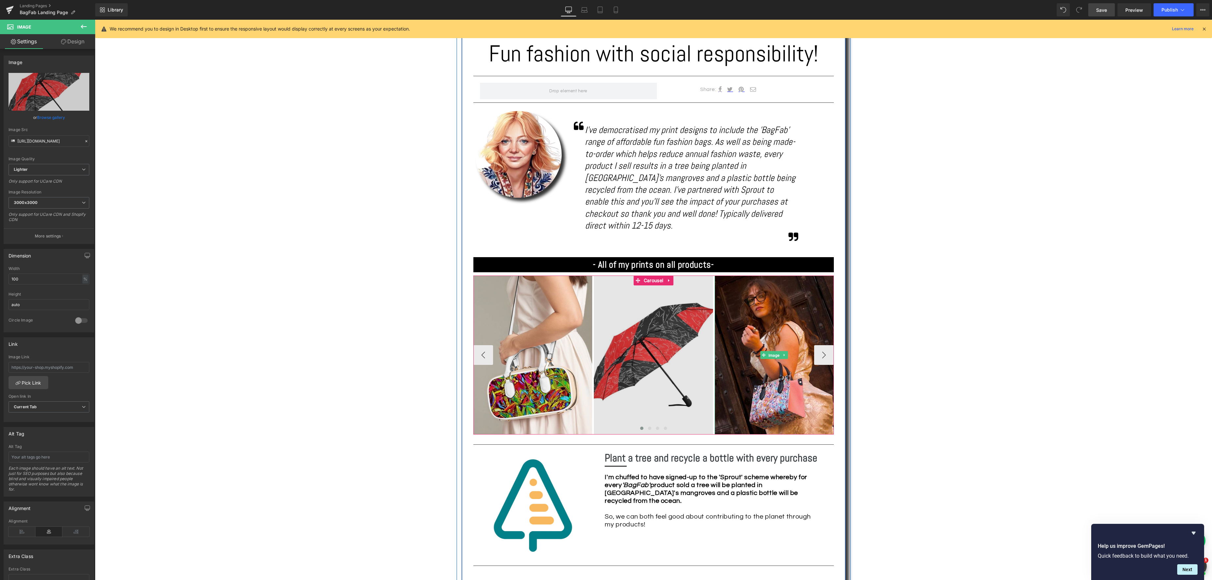
drag, startPoint x: 774, startPoint y: 340, endPoint x: 654, endPoint y: 317, distance: 122.5
click at [774, 340] on div "Image" at bounding box center [774, 354] width 119 height 159
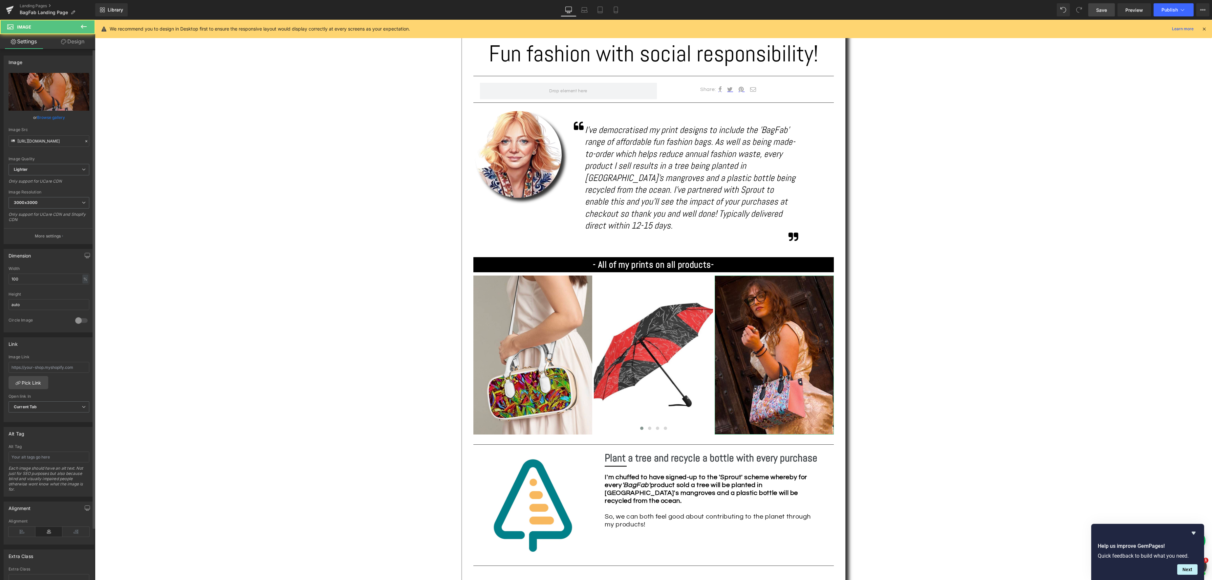
click at [41, 116] on link "Browse gallery" at bounding box center [51, 117] width 28 height 11
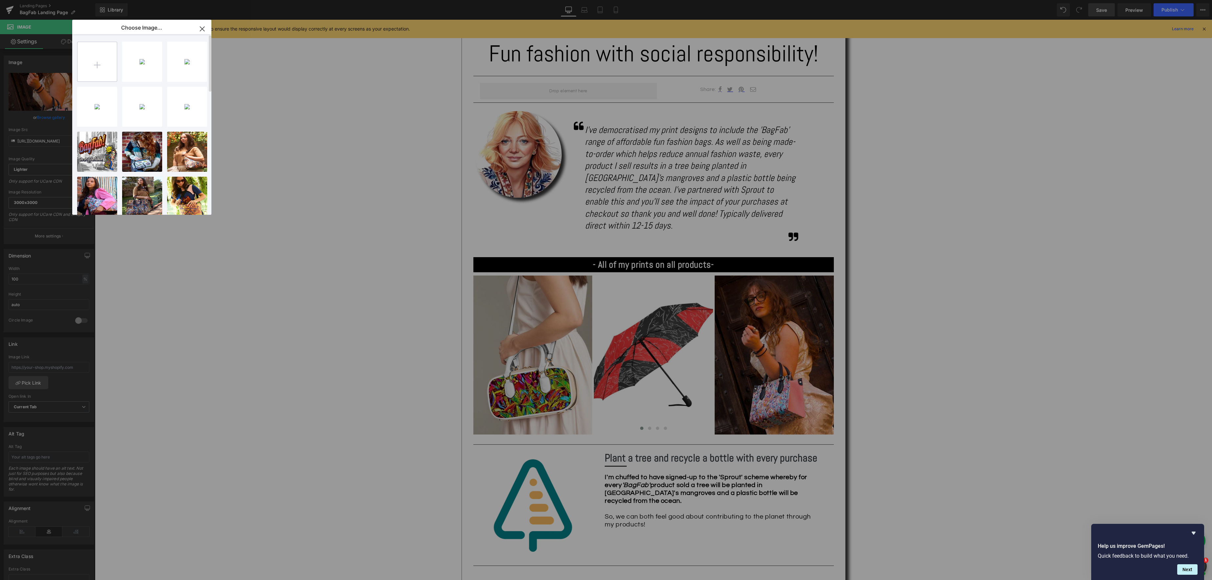
click at [105, 68] on input "file" at bounding box center [96, 61] width 39 height 39
type input "C:\fakepath\IMG_8421.JPG"
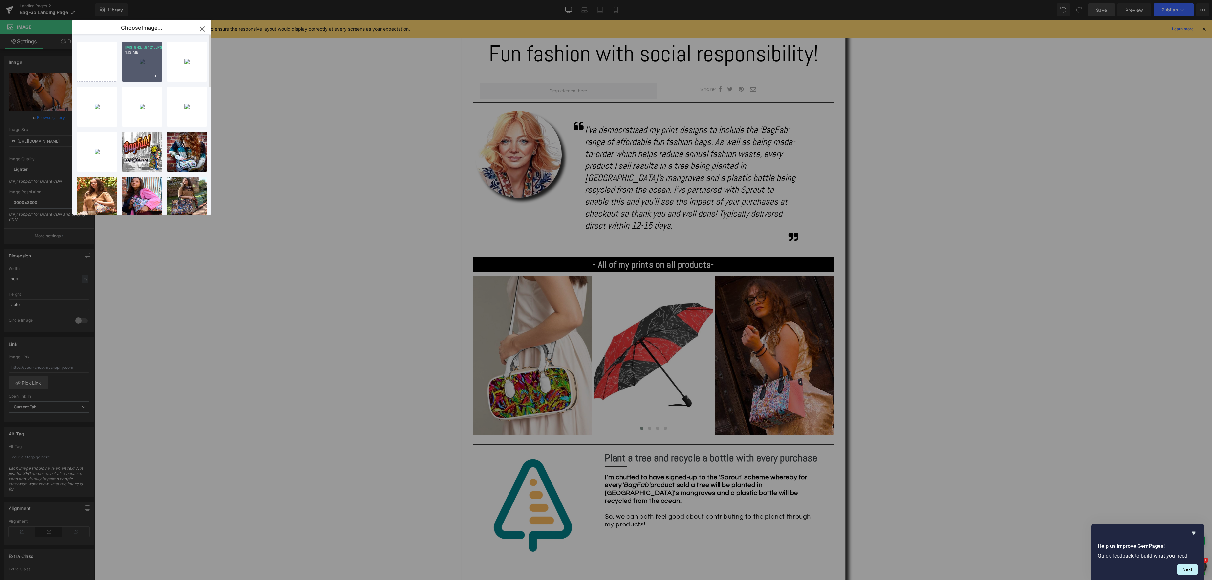
click at [145, 67] on div "IMG_842...8421.JPG 1.13 MB" at bounding box center [142, 62] width 40 height 40
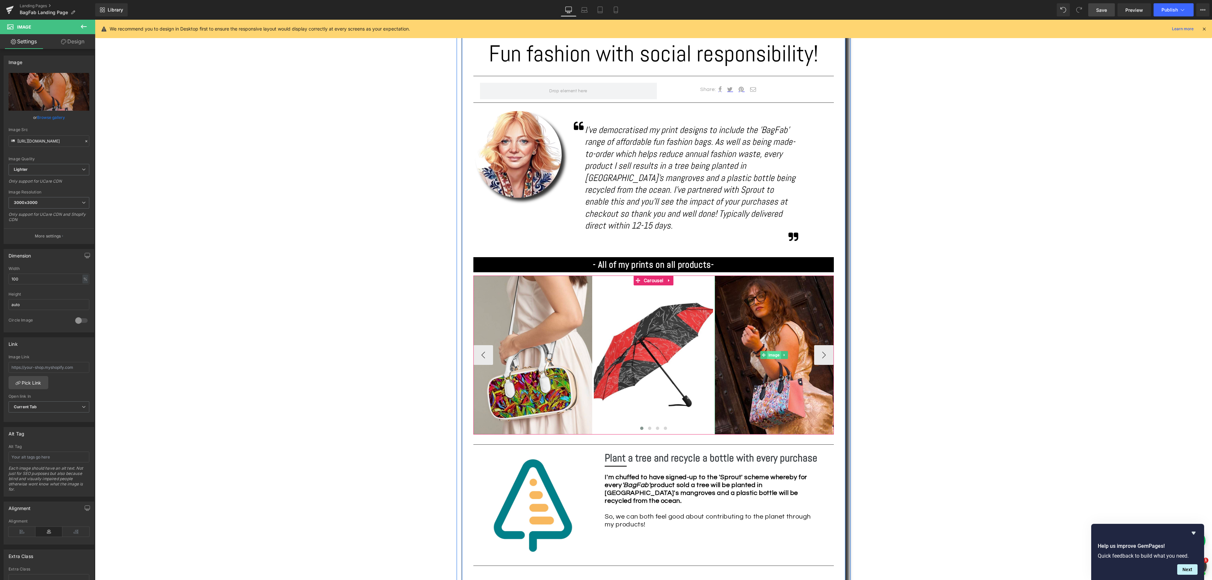
click at [774, 342] on div "Image" at bounding box center [774, 354] width 119 height 159
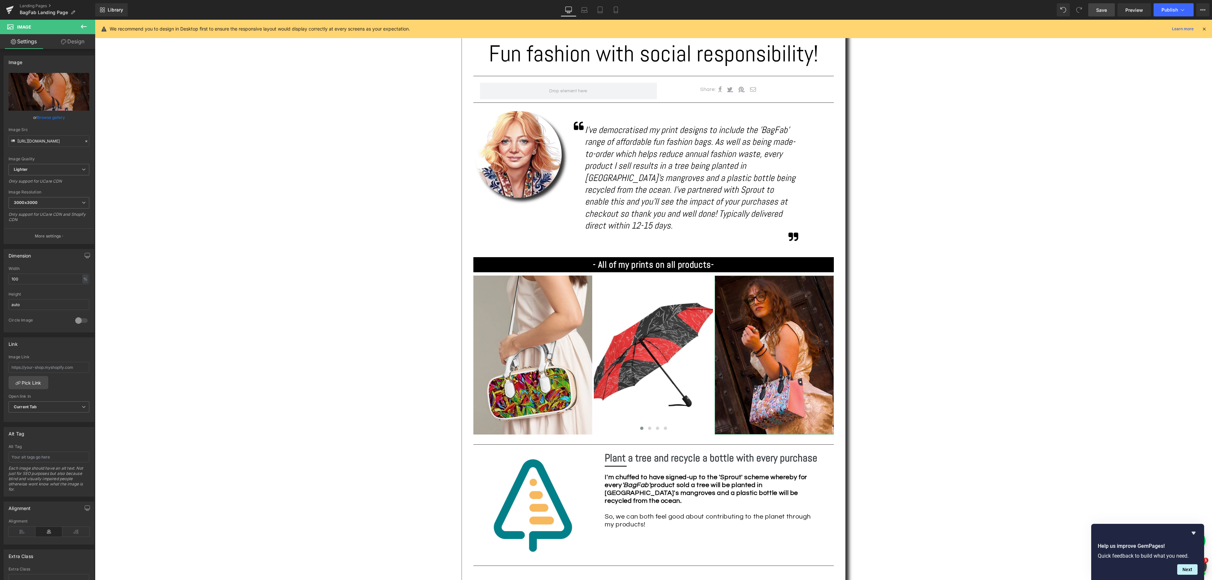
click at [58, 116] on link "Browse gallery" at bounding box center [51, 117] width 28 height 11
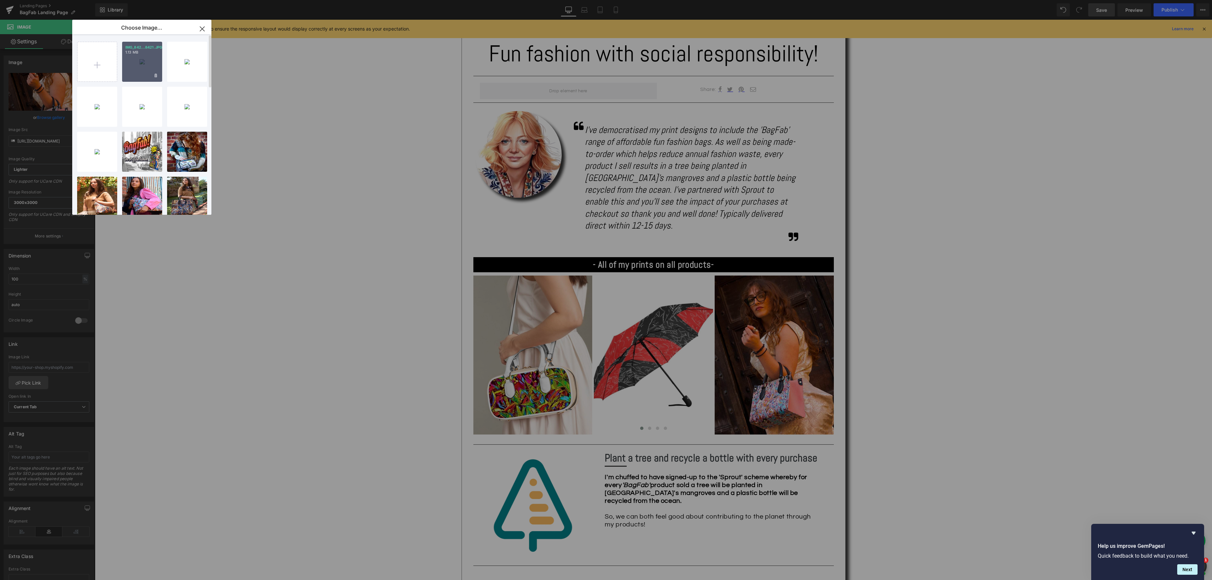
drag, startPoint x: 147, startPoint y: 64, endPoint x: 53, endPoint y: 44, distance: 96.9
click at [147, 64] on div "IMG_842...8421.JPG 1.13 MB" at bounding box center [142, 62] width 40 height 40
type input "[URL][DOMAIN_NAME]"
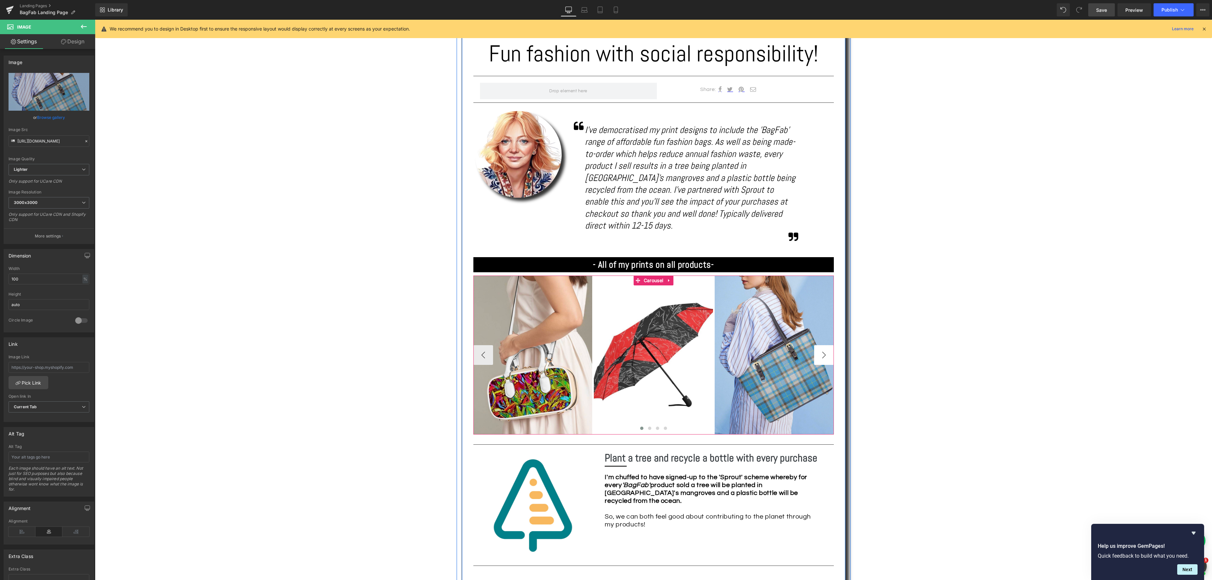
click at [825, 345] on button "›" at bounding box center [824, 355] width 20 height 20
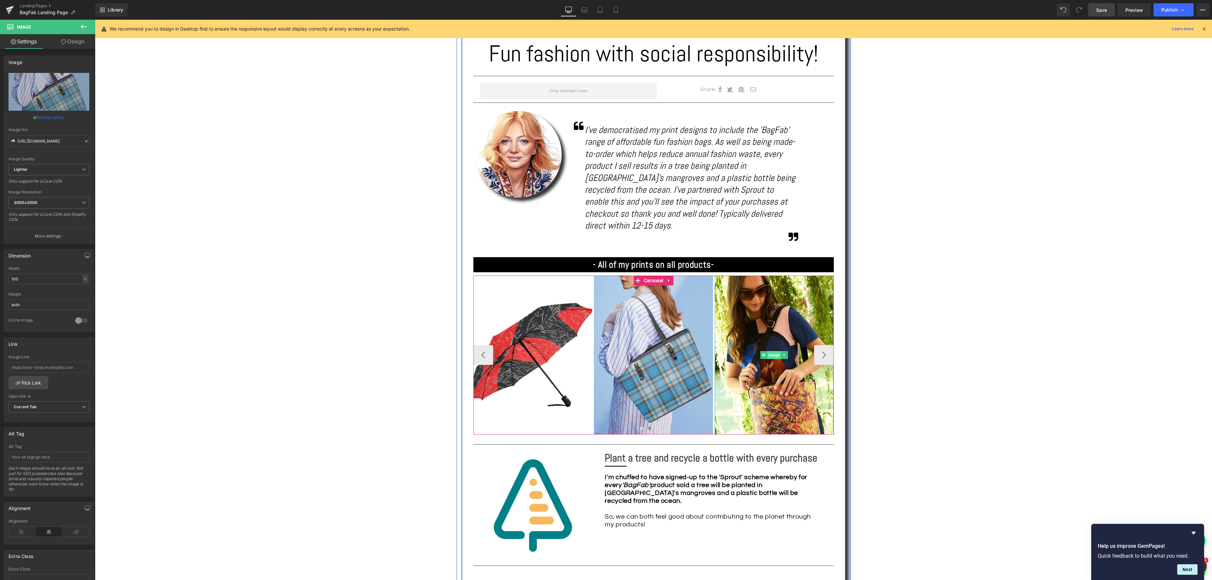
click at [777, 351] on span "Image" at bounding box center [774, 355] width 14 height 8
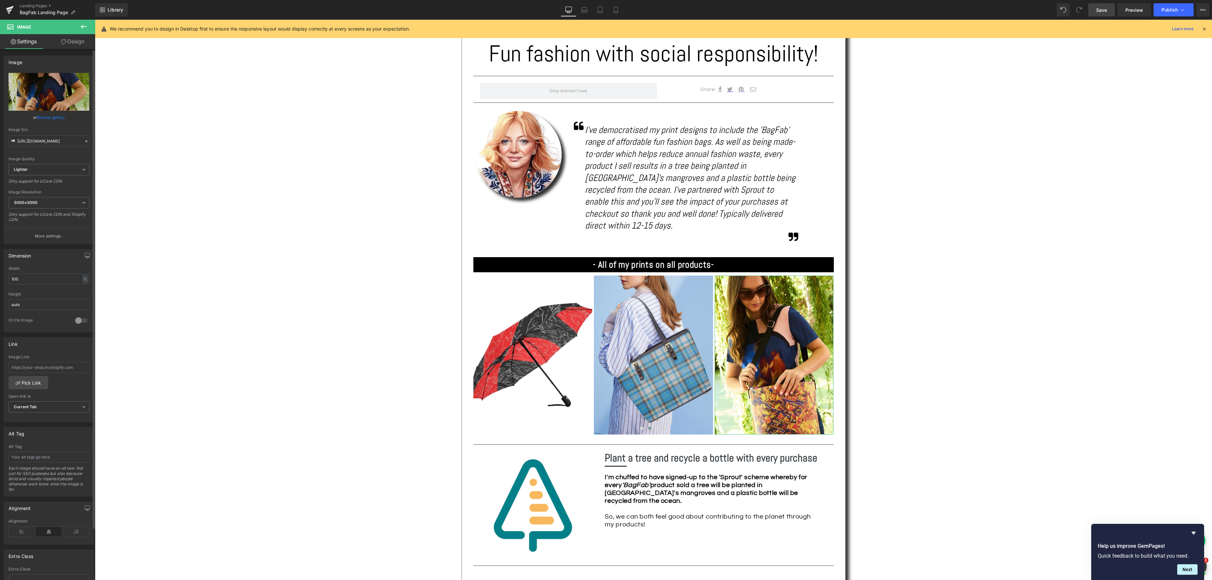
click at [48, 117] on link "Browse gallery" at bounding box center [51, 117] width 28 height 11
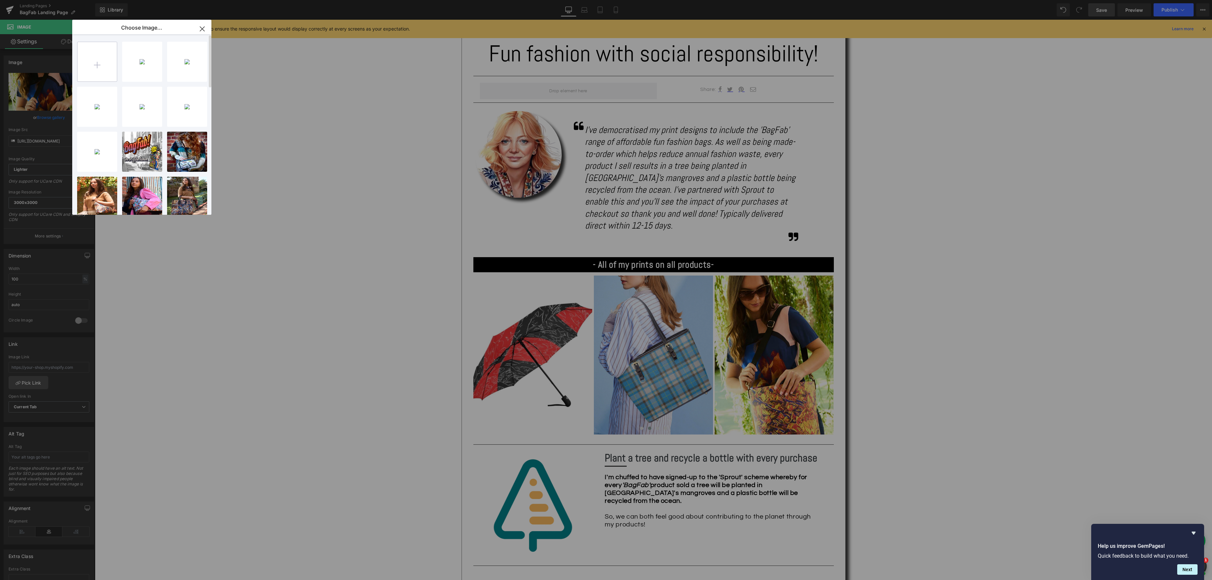
click at [107, 69] on input "file" at bounding box center [96, 61] width 39 height 39
type input "C:\fakepath\IMG_8407.JPG"
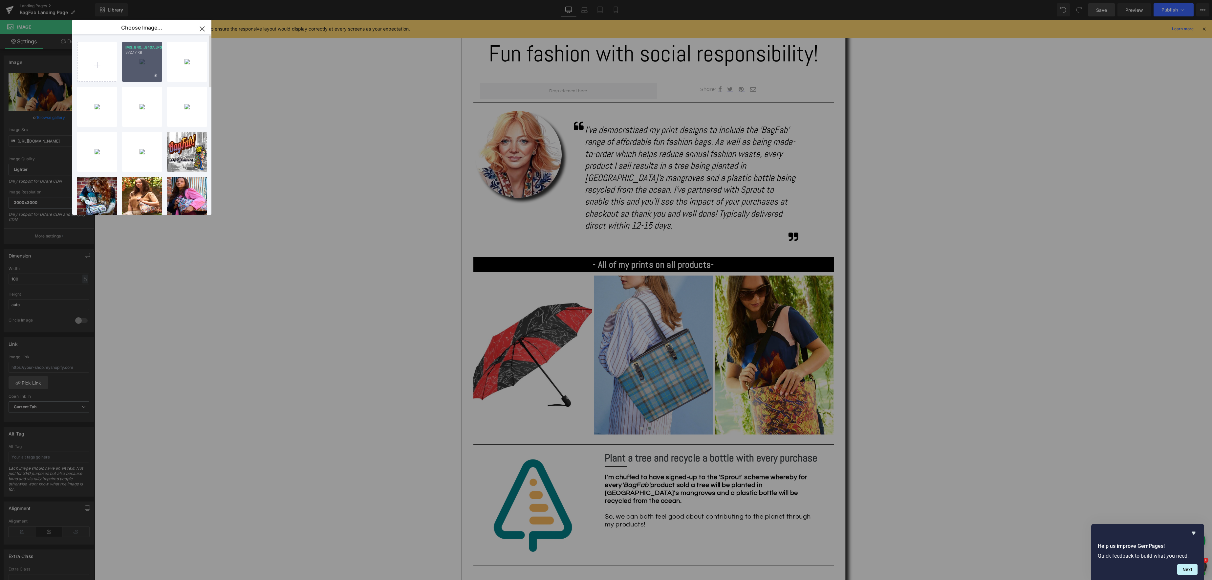
click at [150, 67] on div "IMG_840...8407.JPG 372.17 KB" at bounding box center [142, 62] width 40 height 40
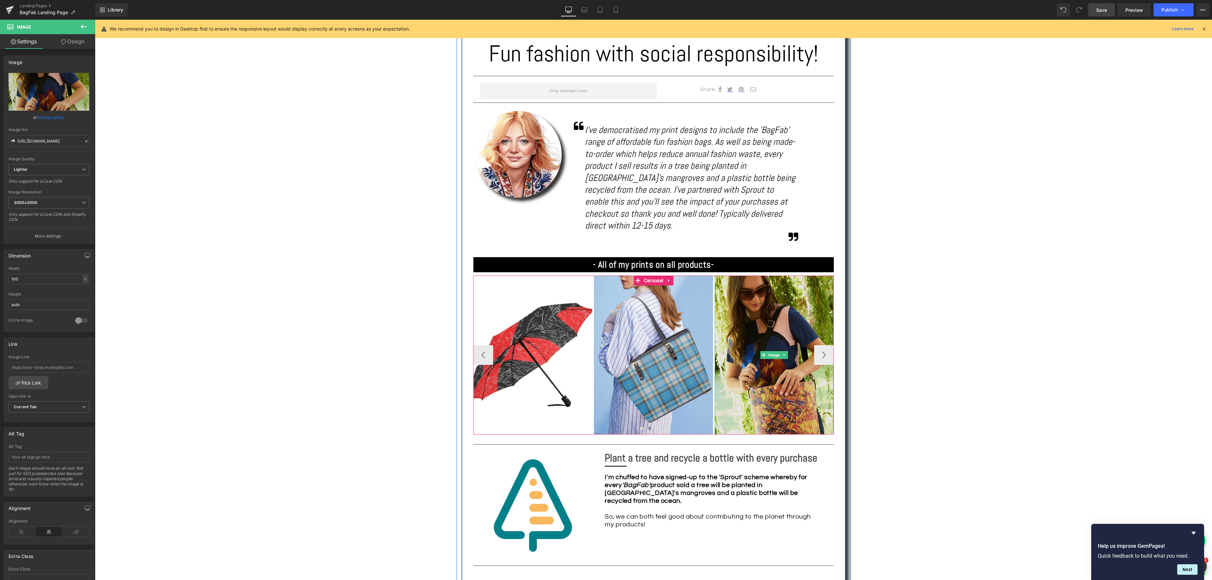
drag, startPoint x: 779, startPoint y: 344, endPoint x: 759, endPoint y: 340, distance: 20.4
click at [778, 351] on span "Image" at bounding box center [774, 355] width 14 height 8
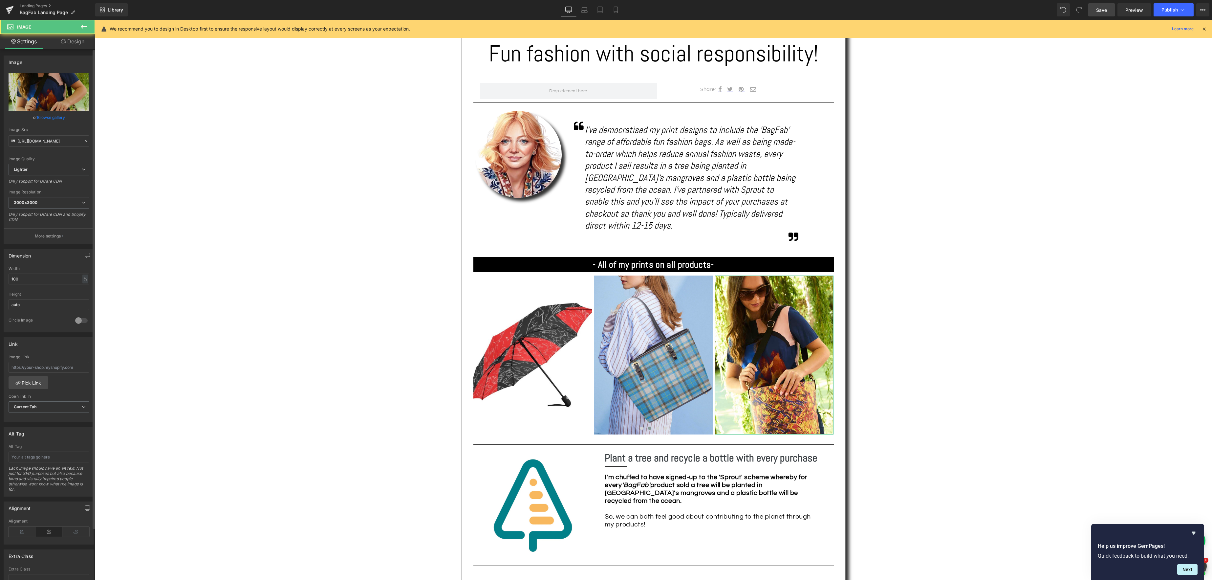
click at [54, 115] on link "Browse gallery" at bounding box center [51, 117] width 28 height 11
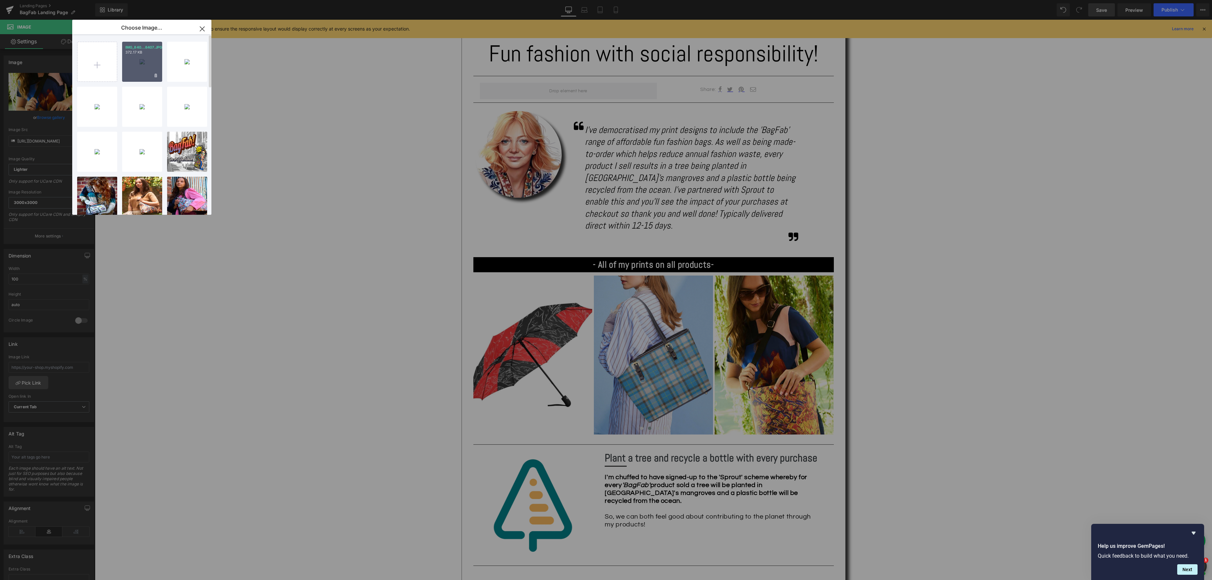
drag, startPoint x: 143, startPoint y: 67, endPoint x: 48, endPoint y: 48, distance: 97.2
click at [143, 67] on div "IMG_840...8407.JPG 372.17 KB" at bounding box center [142, 62] width 40 height 40
type input "[URL][DOMAIN_NAME]"
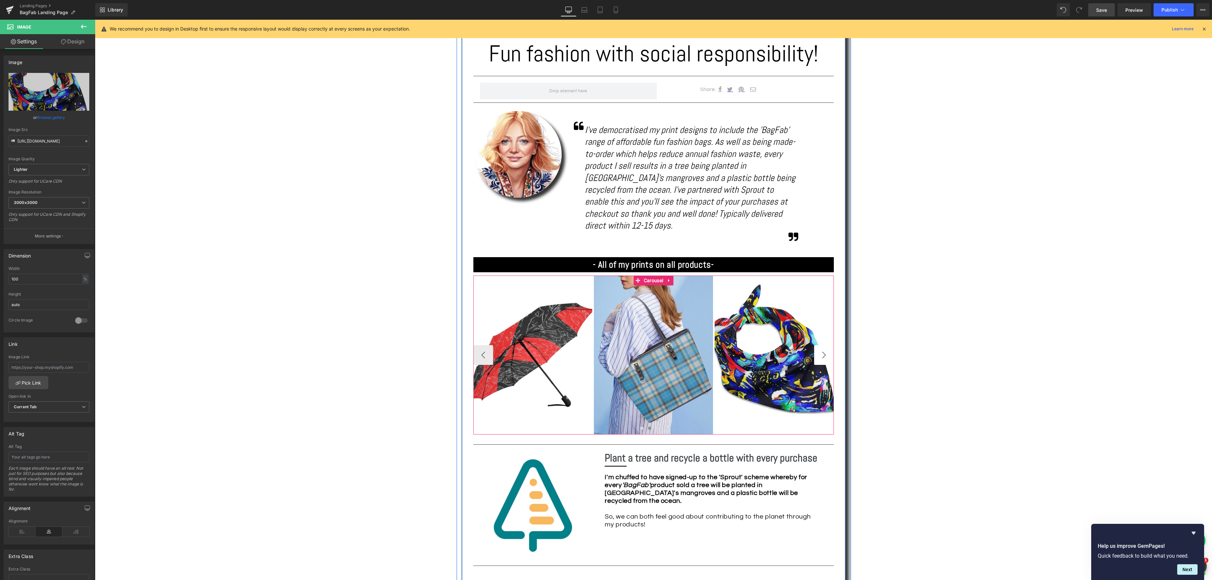
click at [823, 345] on button "›" at bounding box center [824, 355] width 20 height 20
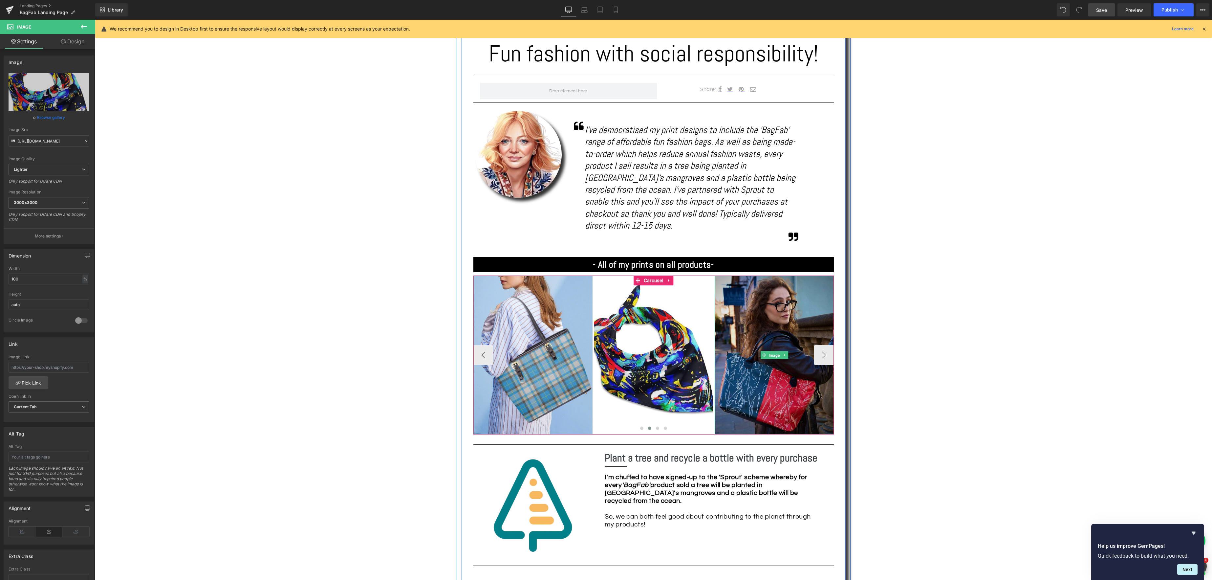
drag, startPoint x: 777, startPoint y: 343, endPoint x: 753, endPoint y: 339, distance: 24.5
click at [777, 343] on div "Image" at bounding box center [774, 354] width 119 height 159
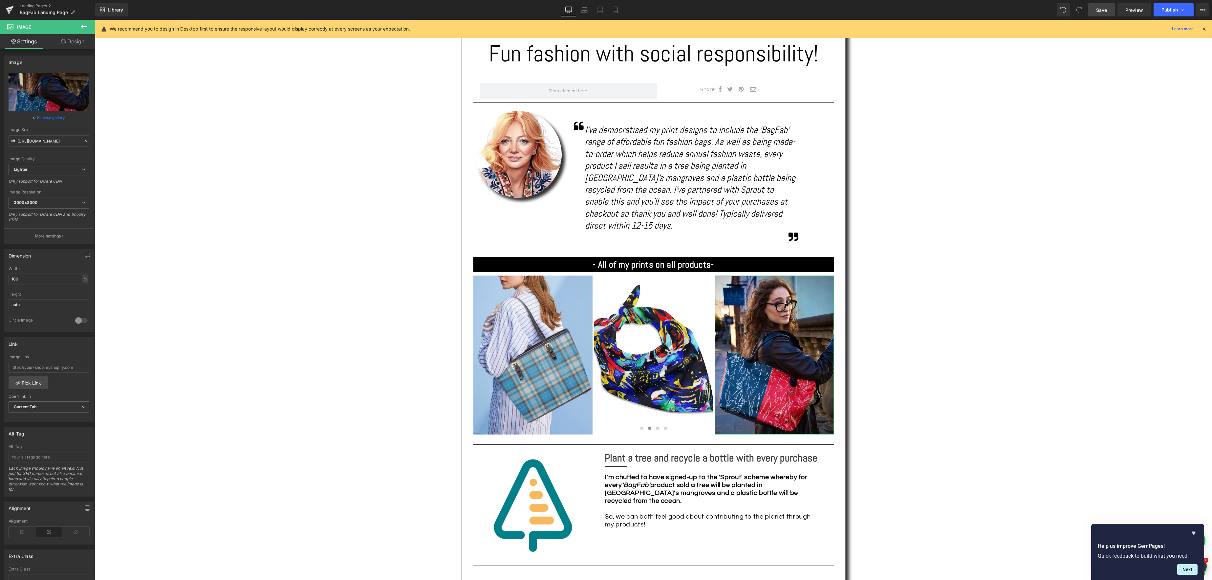
click at [47, 116] on link "Browse gallery" at bounding box center [51, 117] width 28 height 11
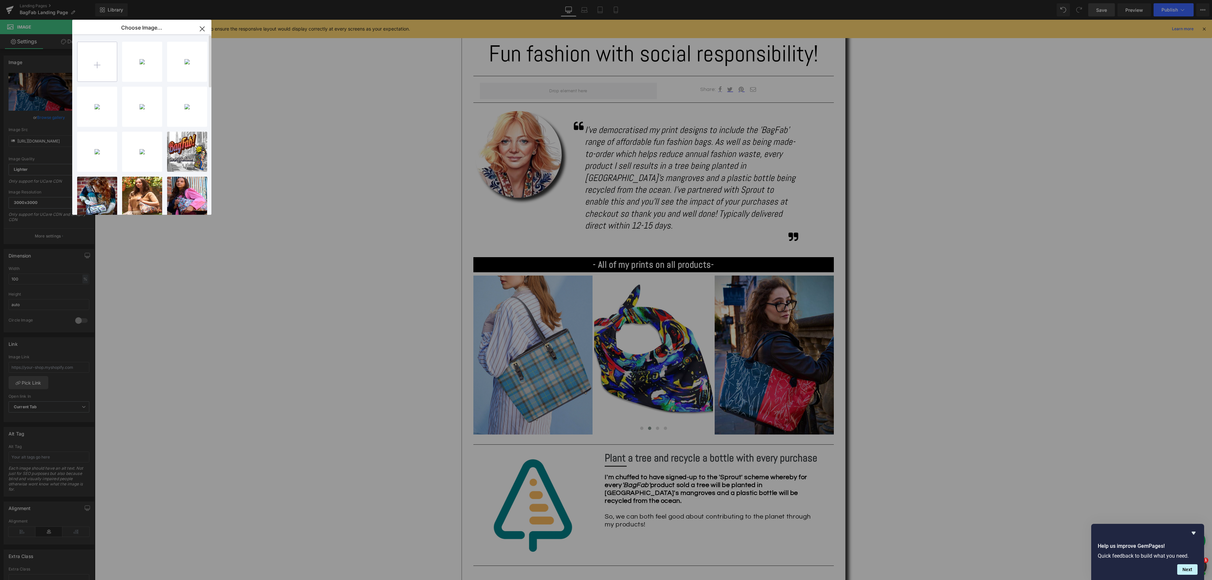
click at [101, 66] on input "file" at bounding box center [96, 61] width 39 height 39
type input "C:\fakepath\IMG_8430.JPG"
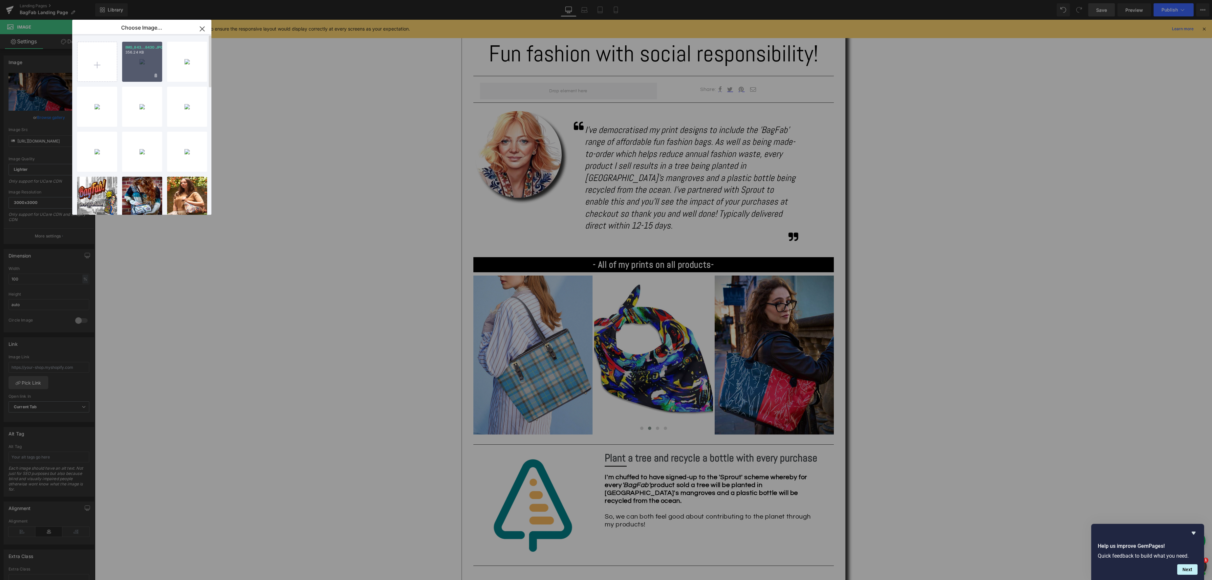
drag, startPoint x: 152, startPoint y: 67, endPoint x: 56, endPoint y: 47, distance: 97.9
click at [152, 67] on div "IMG_843...8430.JPG 356.24 KB" at bounding box center [142, 62] width 40 height 40
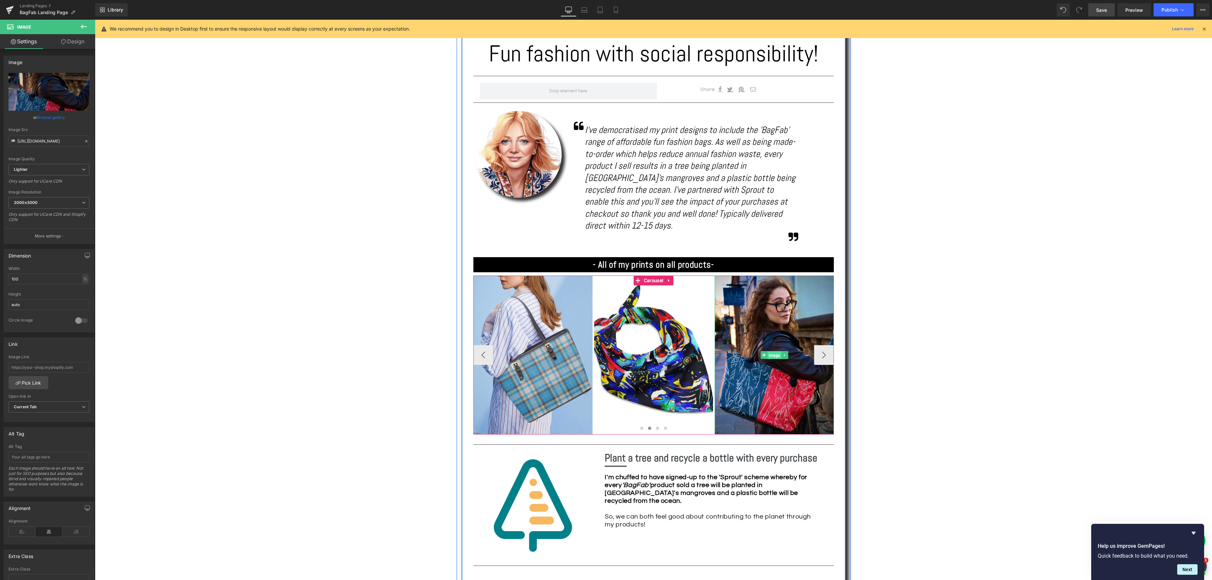
click at [769, 342] on div "Image" at bounding box center [774, 354] width 119 height 159
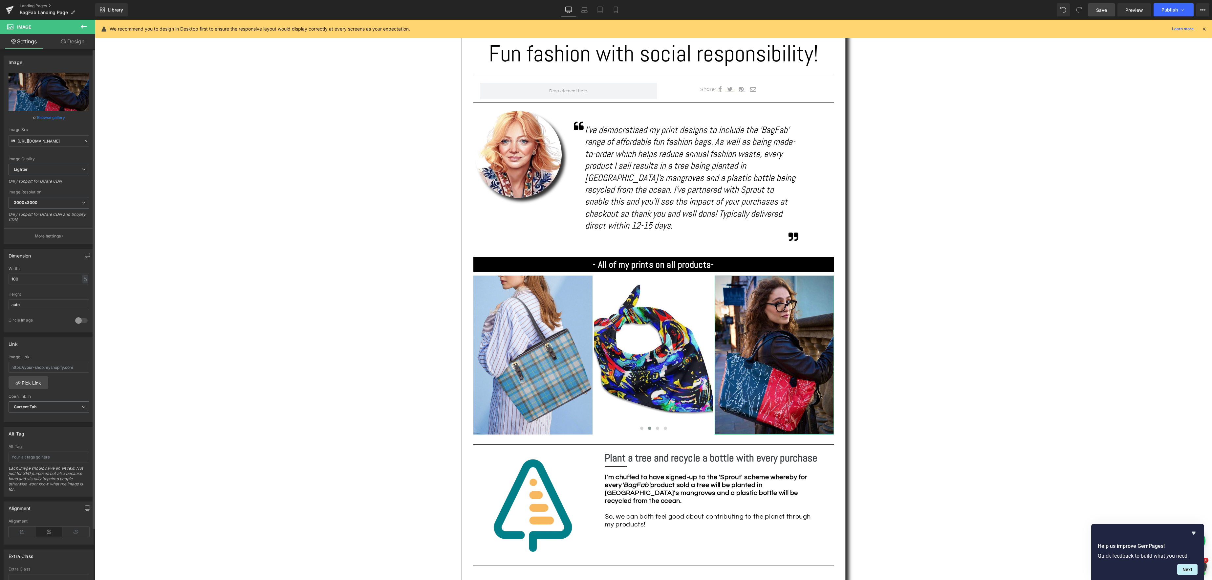
click at [59, 114] on link "Browse gallery" at bounding box center [51, 117] width 28 height 11
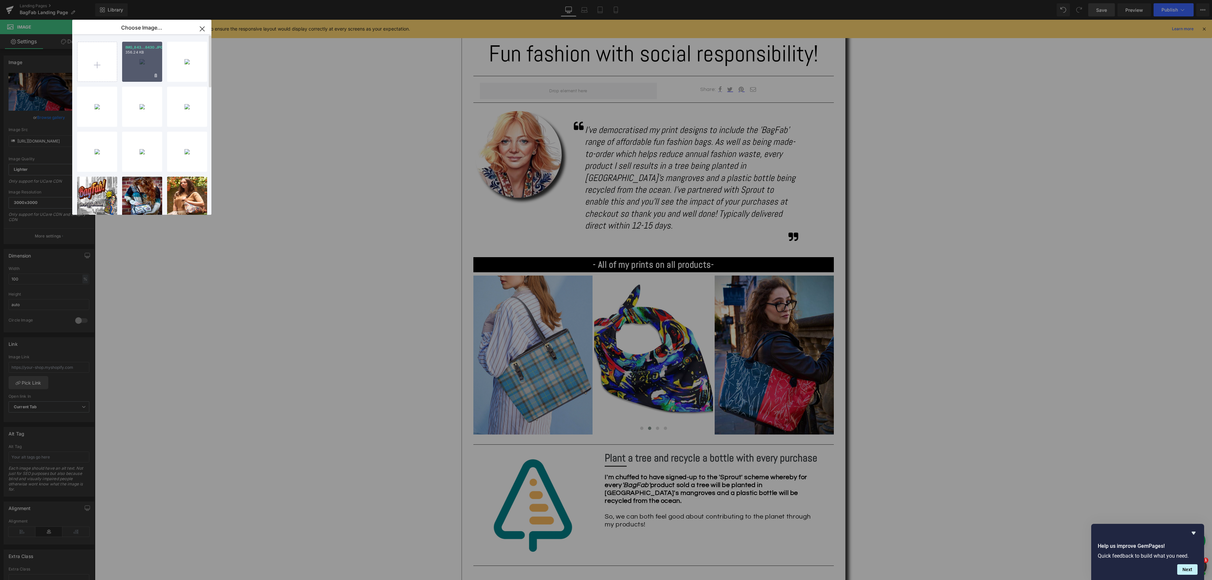
click at [136, 63] on div "IMG_843...8430.JPG 356.24 KB" at bounding box center [142, 62] width 40 height 40
type input "[URL][DOMAIN_NAME]"
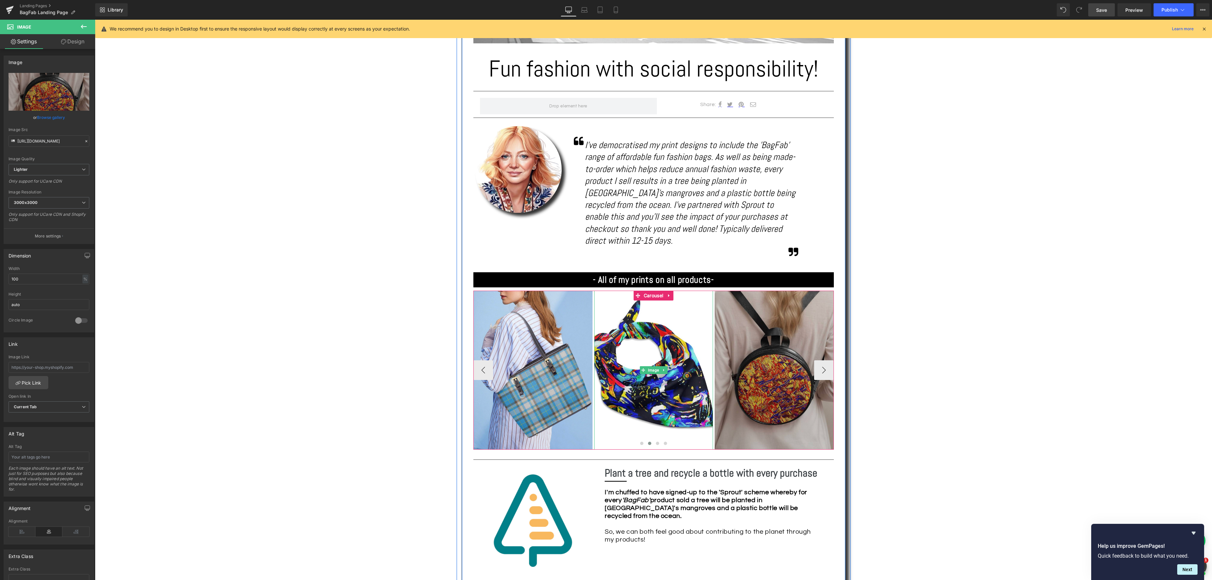
scroll to position [341, 0]
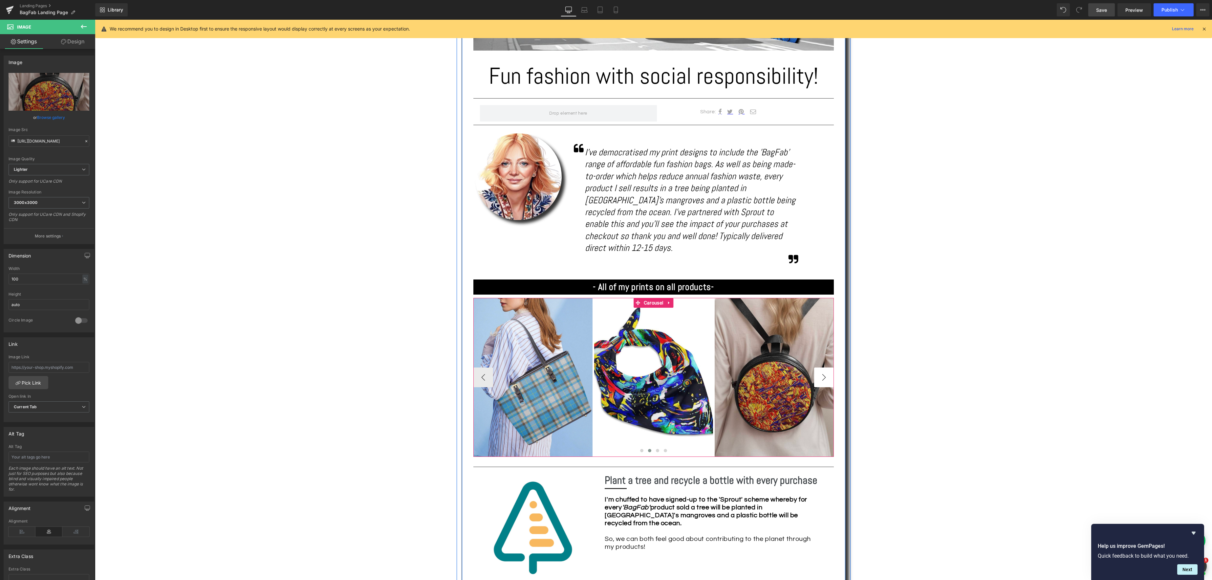
click at [822, 367] on button "›" at bounding box center [824, 377] width 20 height 20
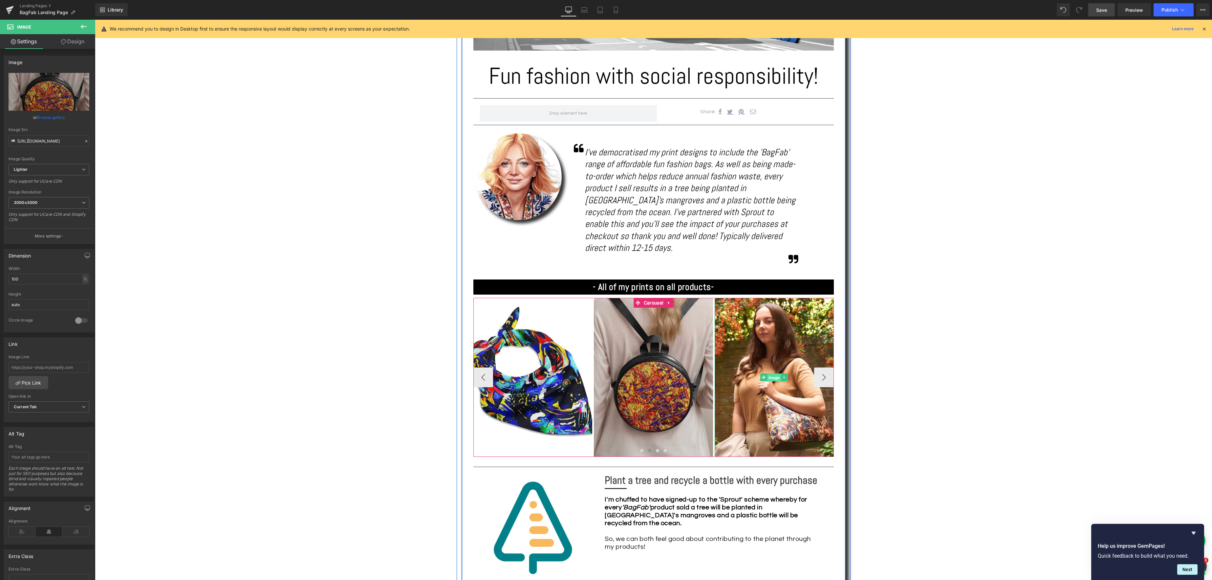
click at [771, 366] on div "Image" at bounding box center [774, 377] width 119 height 159
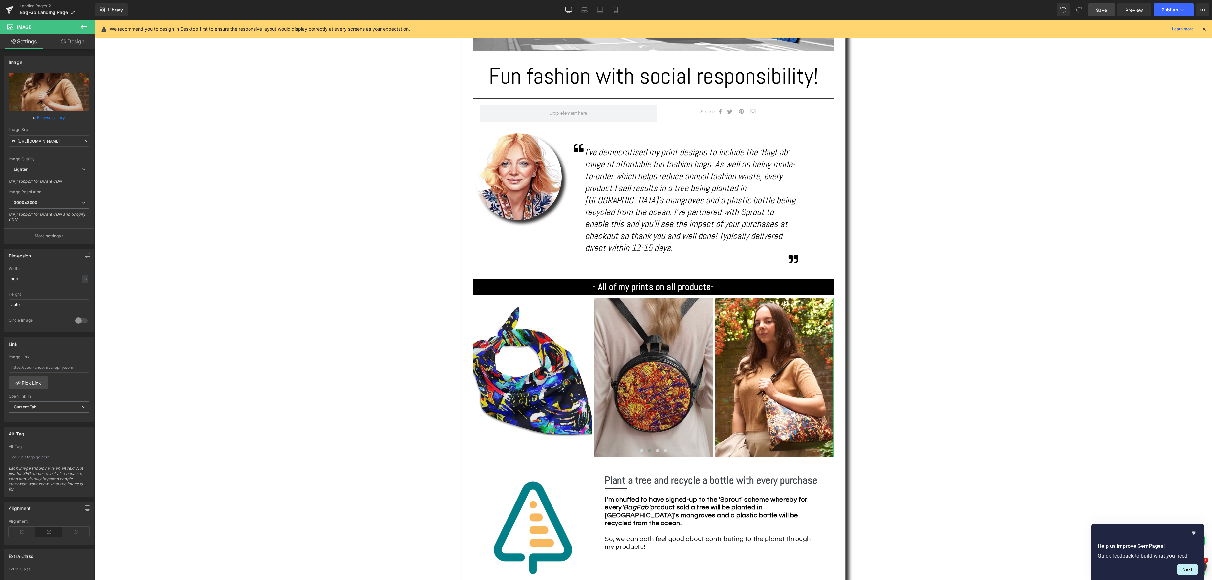
drag, startPoint x: 50, startPoint y: 114, endPoint x: 53, endPoint y: 117, distance: 4.6
click at [50, 114] on link "Browse gallery" at bounding box center [51, 117] width 28 height 11
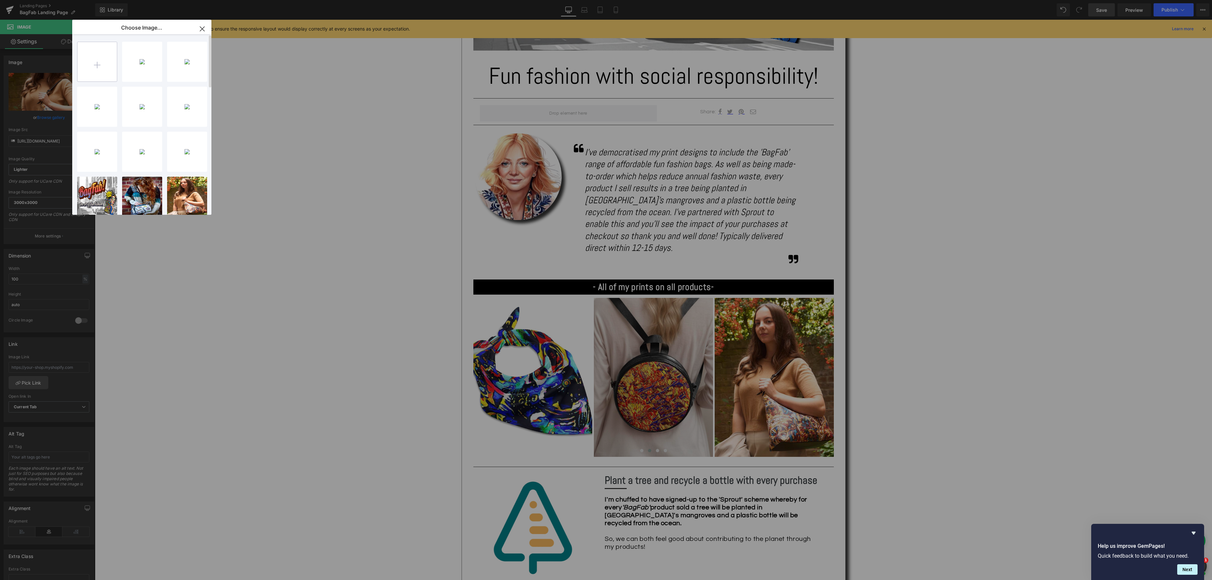
click at [105, 65] on input "file" at bounding box center [96, 61] width 39 height 39
type input "C:\fakepath\IMG_8434.JPG"
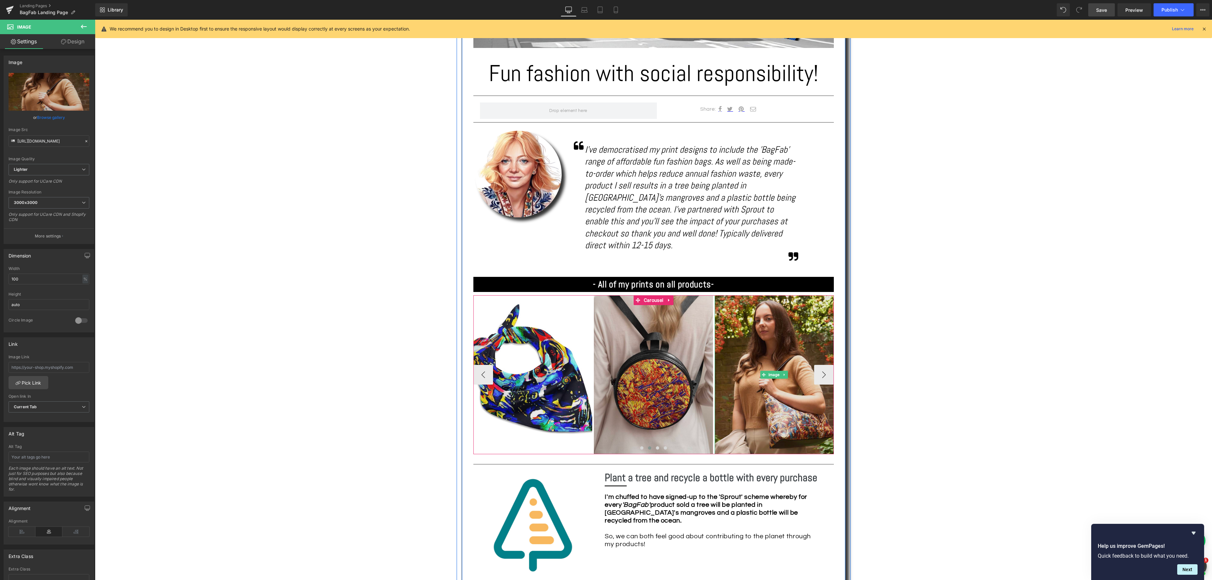
scroll to position [346, 0]
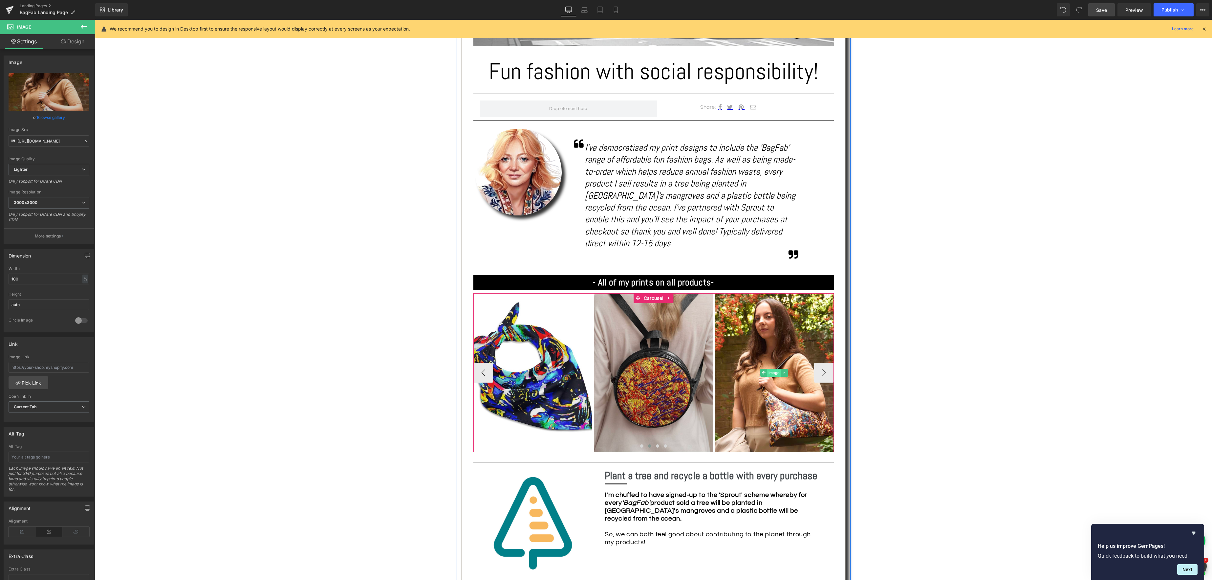
click at [774, 361] on div "Image" at bounding box center [774, 372] width 119 height 159
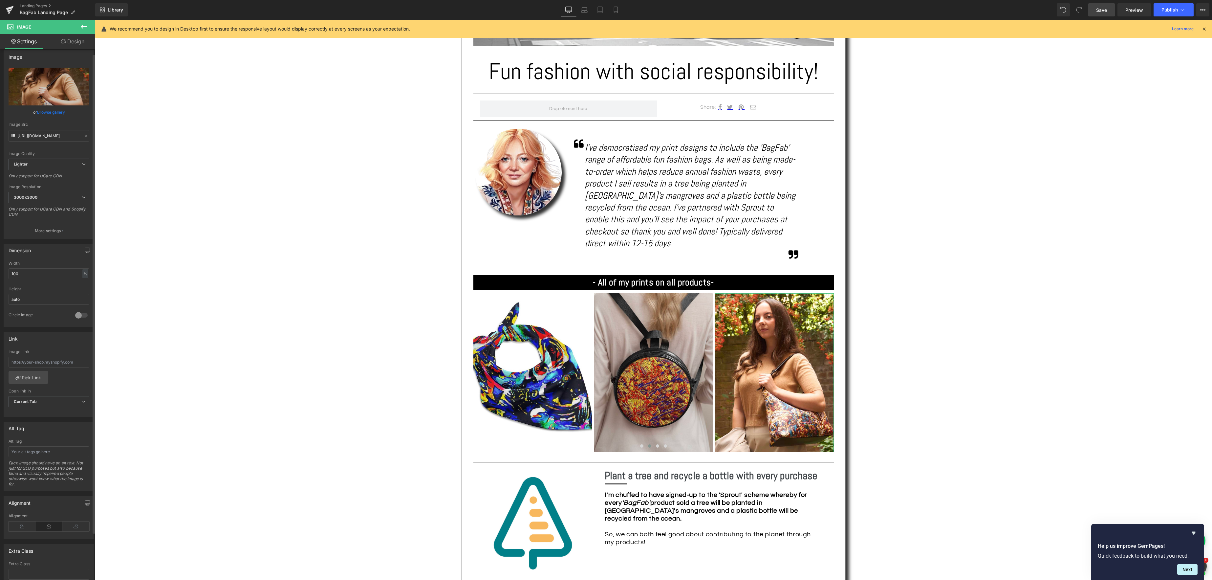
click at [58, 117] on link "Browse gallery" at bounding box center [51, 111] width 28 height 11
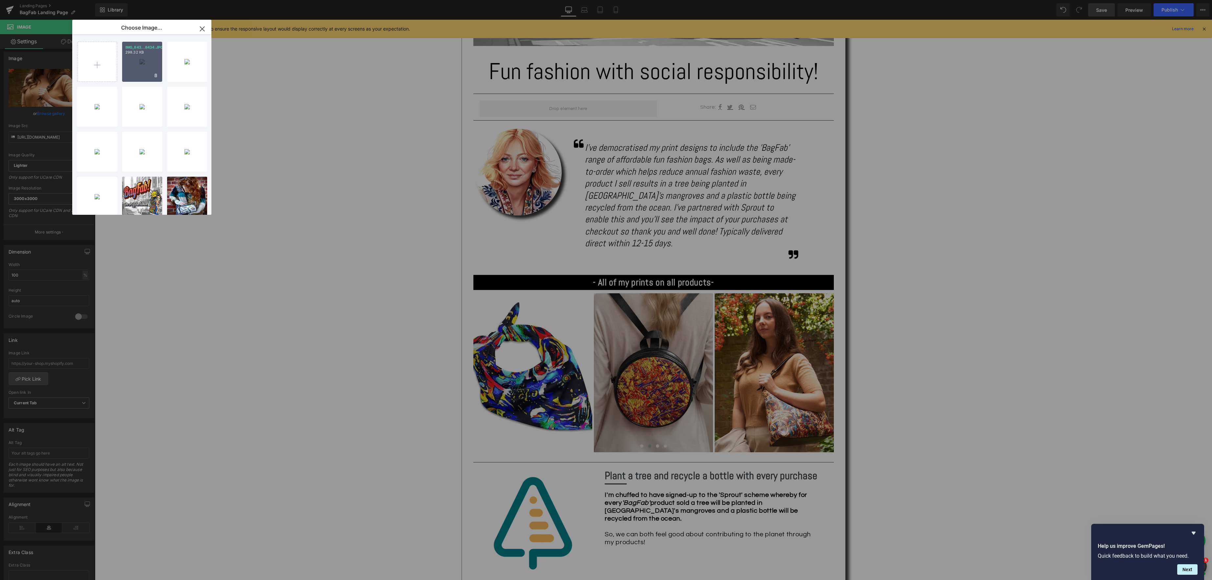
scroll to position [5, 0]
click at [131, 64] on div "IMG_843...8434.JPG 298.32 KB" at bounding box center [142, 56] width 40 height 40
type input "[URL][DOMAIN_NAME]"
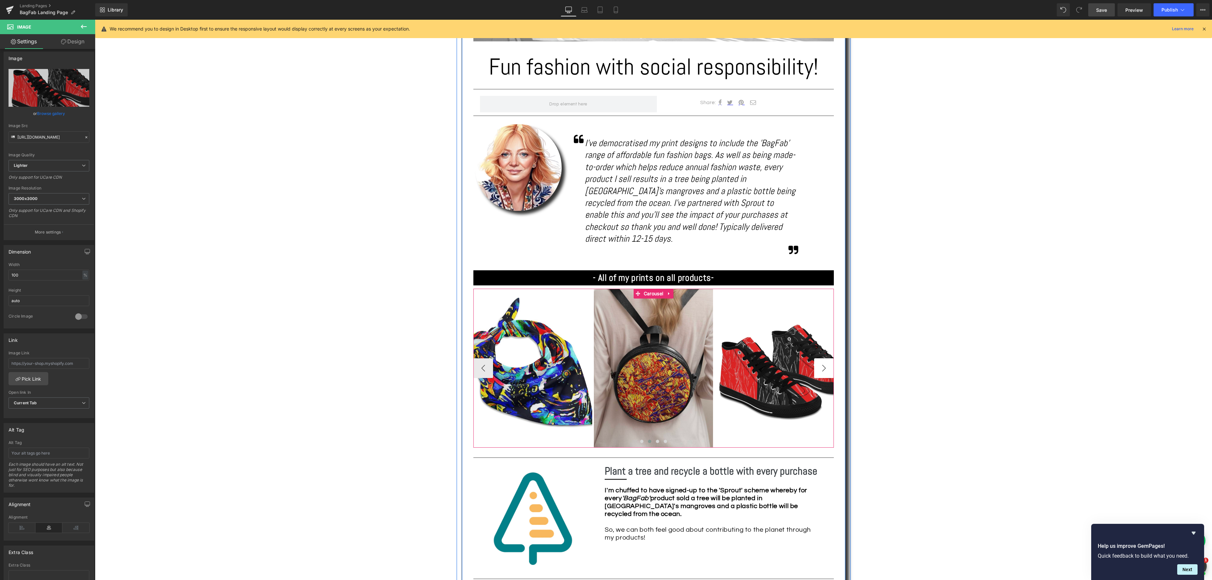
click at [822, 362] on button "›" at bounding box center [824, 368] width 20 height 20
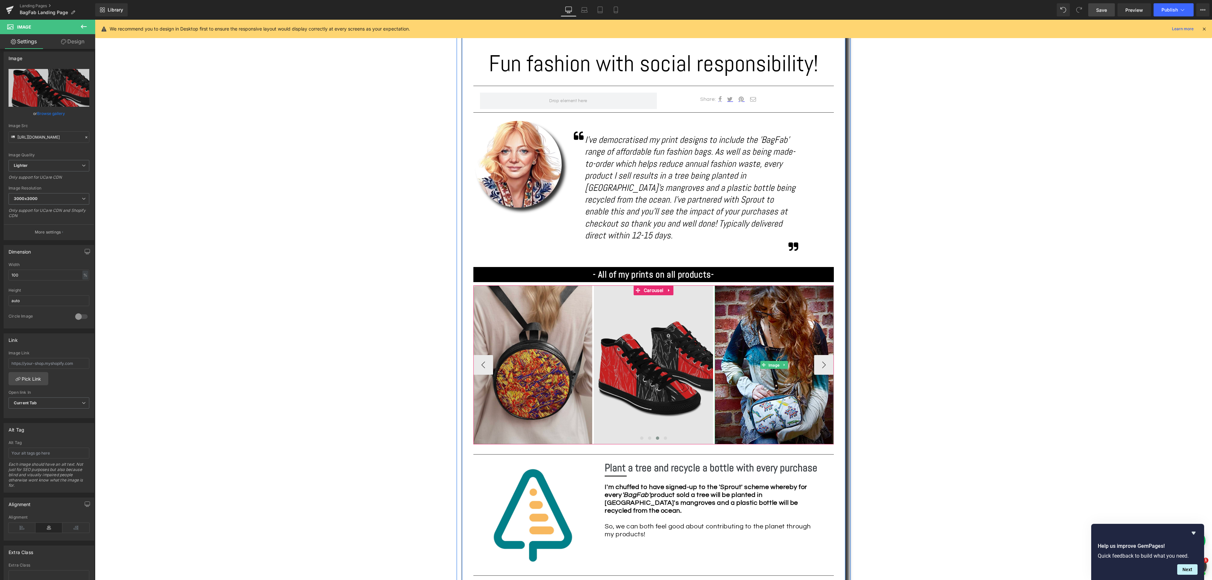
drag, startPoint x: 775, startPoint y: 359, endPoint x: 686, endPoint y: 330, distance: 93.3
click at [775, 359] on div "Image" at bounding box center [774, 364] width 119 height 159
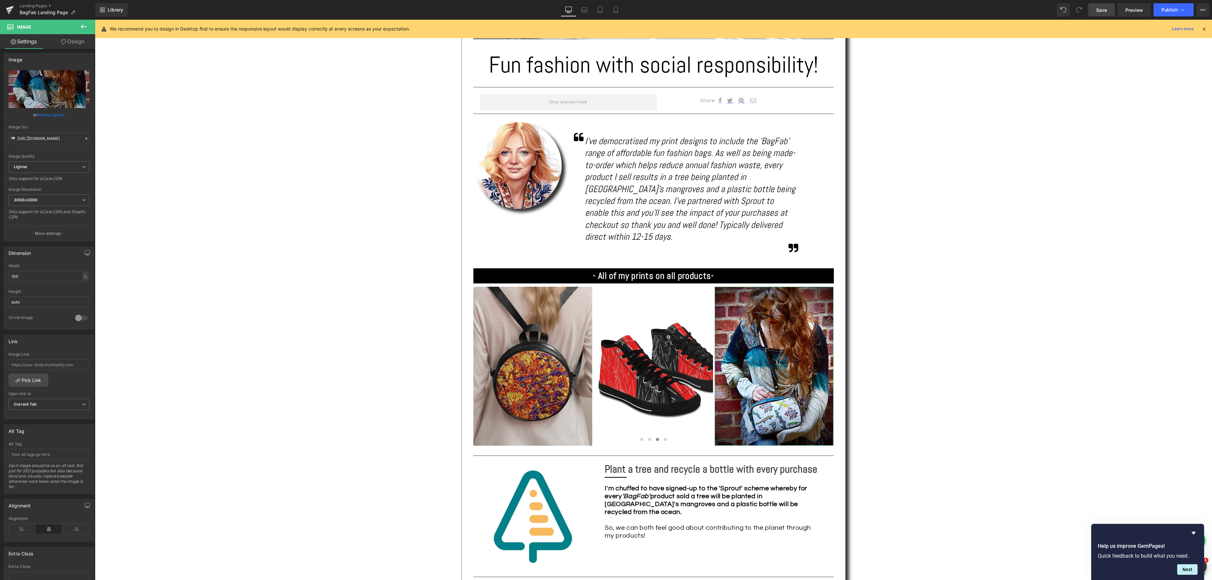
scroll to position [4, 0]
click at [57, 117] on link "Browse gallery" at bounding box center [51, 113] width 28 height 11
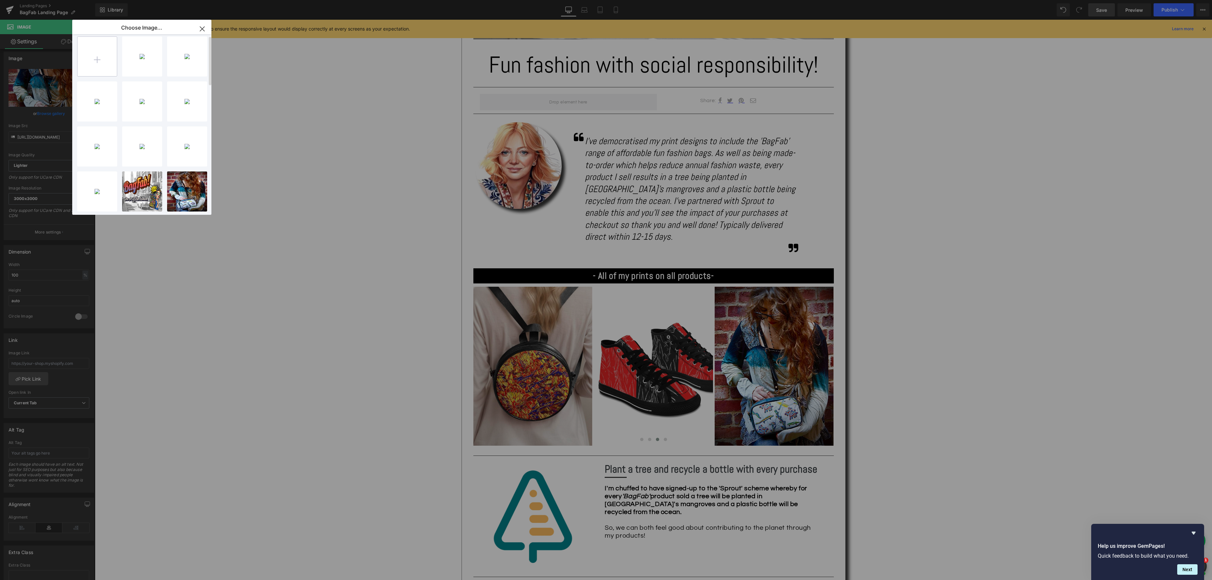
click at [103, 58] on input "file" at bounding box center [96, 56] width 39 height 39
type input "C:\fakepath\IMG_8366.JPG"
click at [101, 60] on input "file" at bounding box center [96, 56] width 39 height 39
type input "C:\fakepath\IMG_0114.JPG"
click at [93, 51] on input "file" at bounding box center [96, 48] width 39 height 39
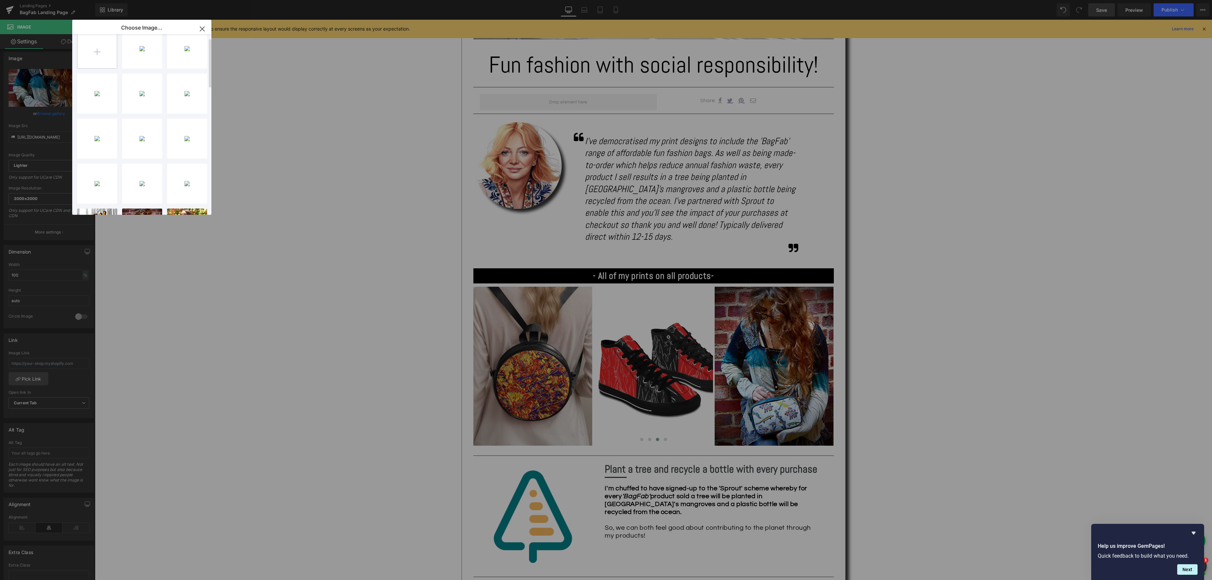
scroll to position [12, 0]
type input "C:\fakepath\IMG_8365.JPG"
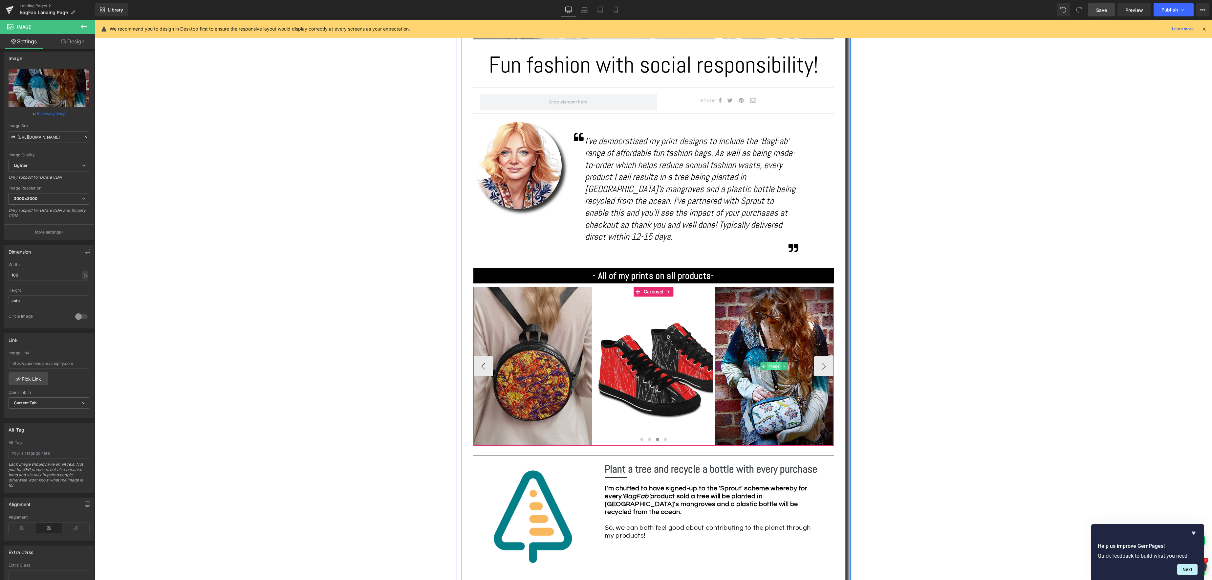
click at [775, 354] on div "Image" at bounding box center [774, 366] width 119 height 159
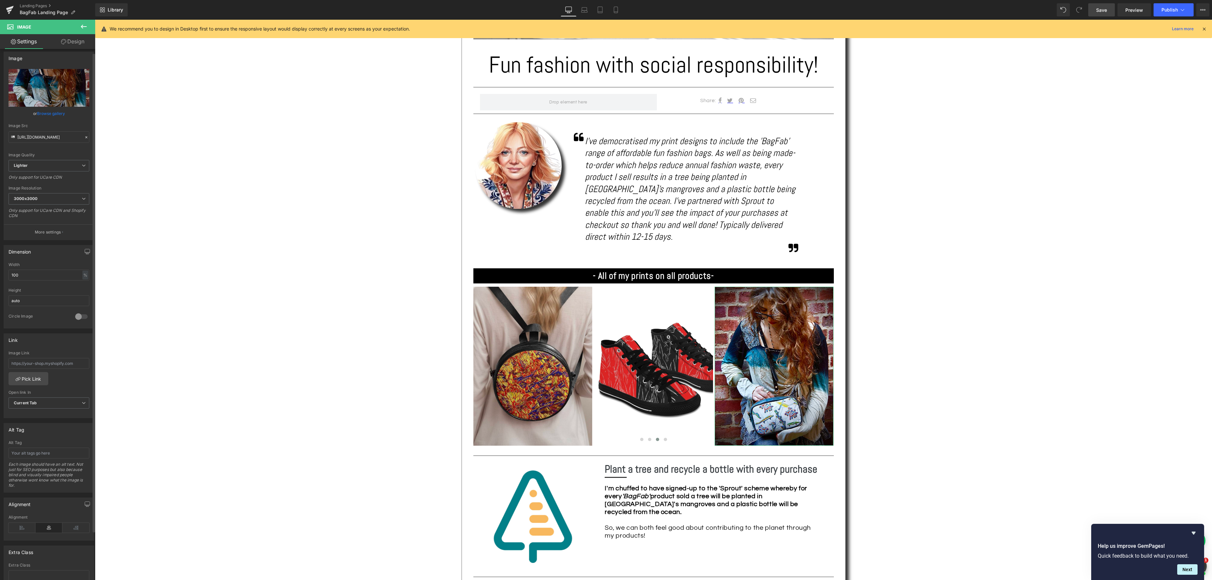
click at [58, 115] on link "Browse gallery" at bounding box center [51, 113] width 28 height 11
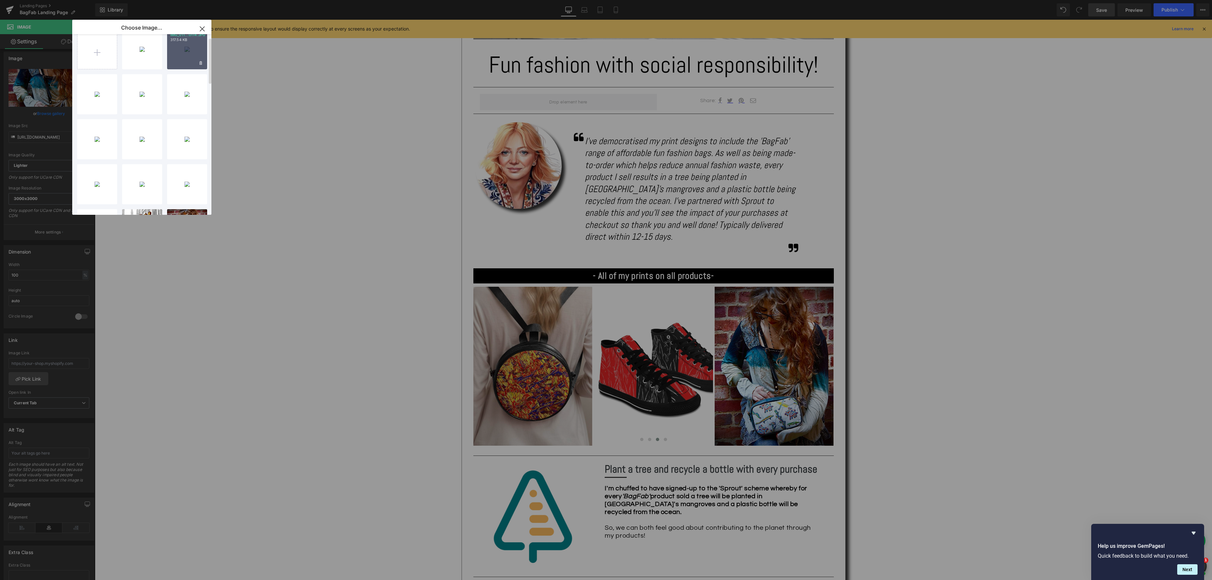
click at [180, 56] on div "IMG_011...0114.JPG 317.54 KB" at bounding box center [187, 49] width 40 height 40
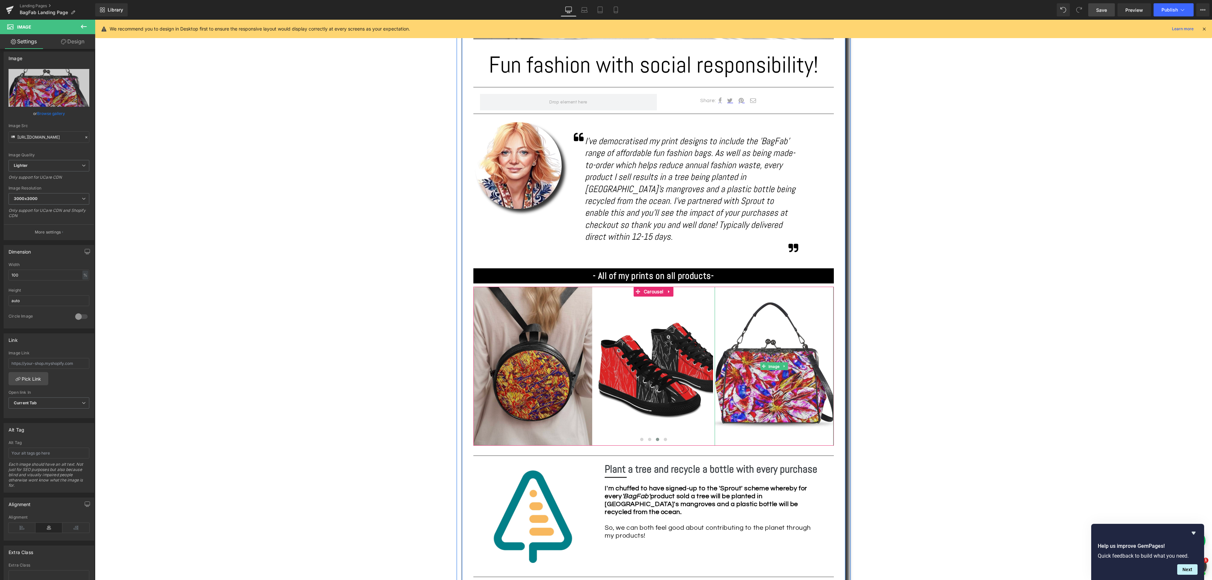
drag, startPoint x: 773, startPoint y: 355, endPoint x: 562, endPoint y: 273, distance: 226.6
click at [773, 362] on span "Image" at bounding box center [774, 366] width 14 height 8
click at [52, 110] on link "Browse gallery" at bounding box center [51, 113] width 28 height 11
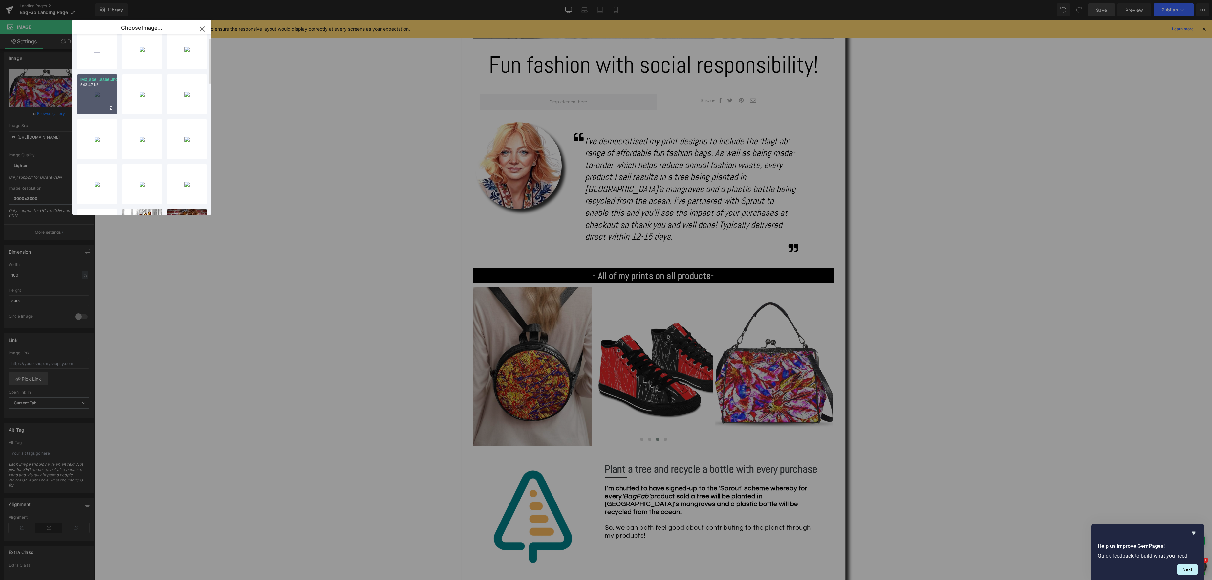
click at [90, 101] on div "IMG_836...8366.JPG 543.47 KB" at bounding box center [97, 94] width 40 height 40
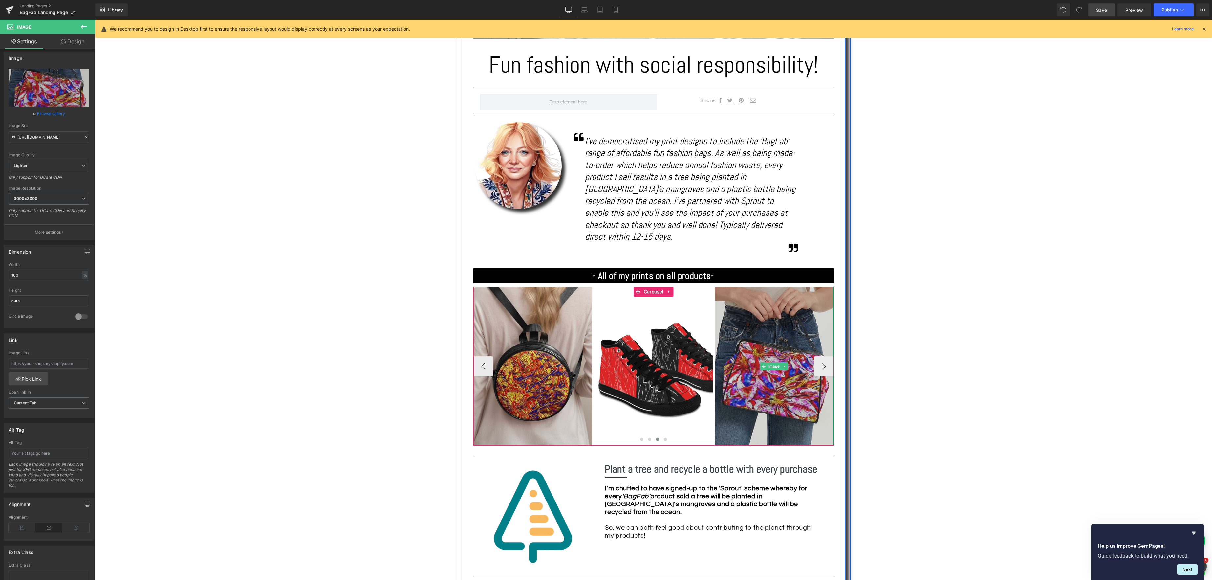
click at [775, 355] on div "Image" at bounding box center [774, 366] width 119 height 159
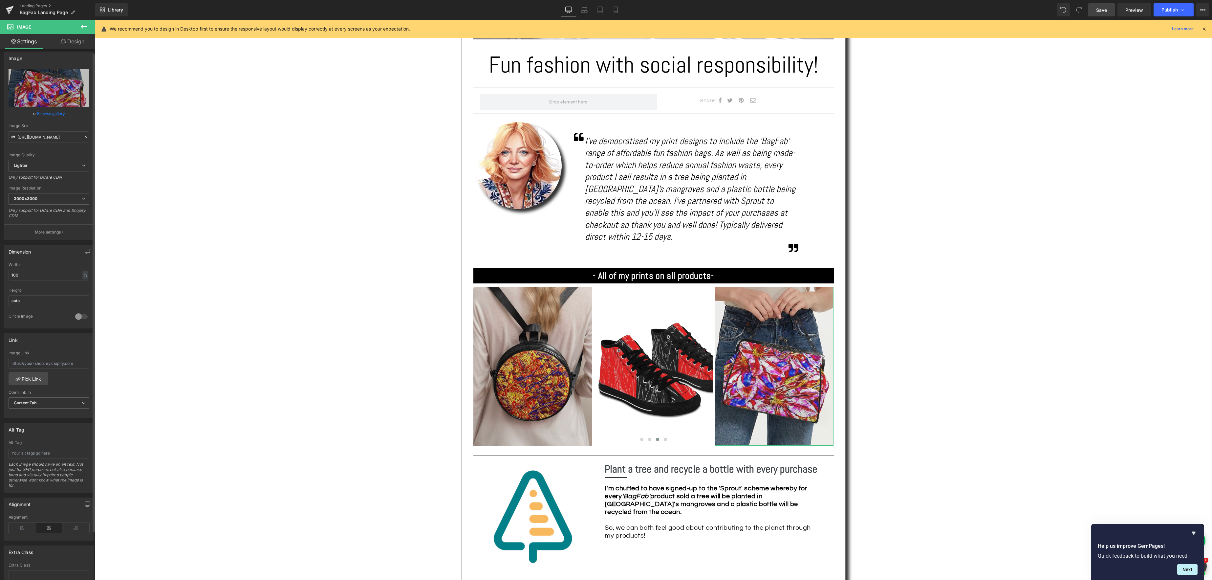
click at [51, 111] on link "Browse gallery" at bounding box center [51, 113] width 28 height 11
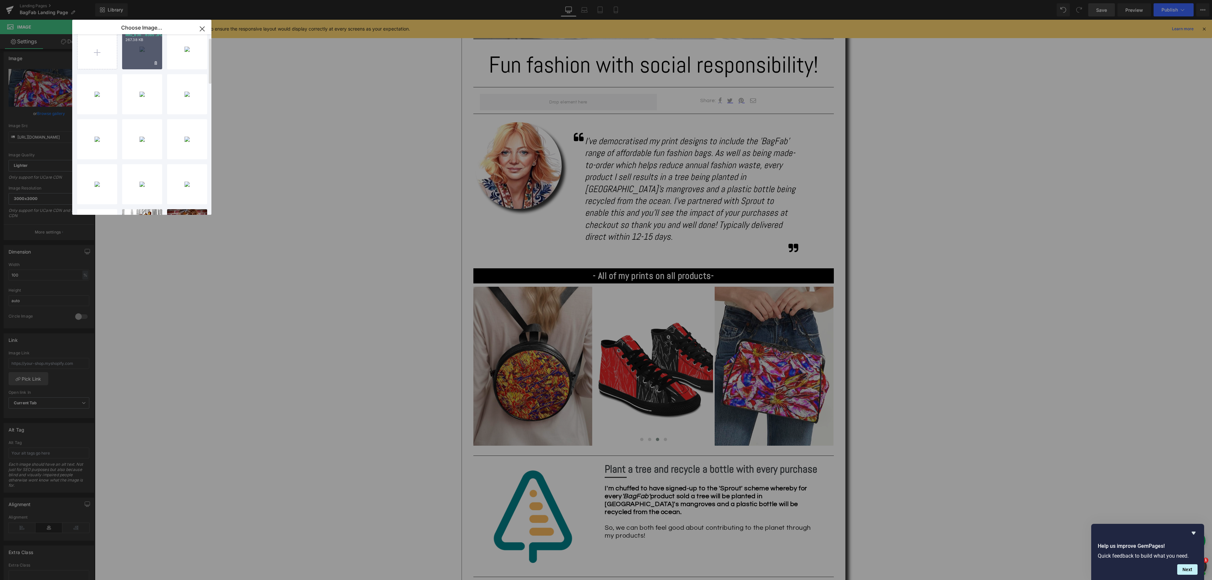
click at [133, 54] on div "IMG_836...8365.JPG 267.38 KB" at bounding box center [142, 49] width 40 height 40
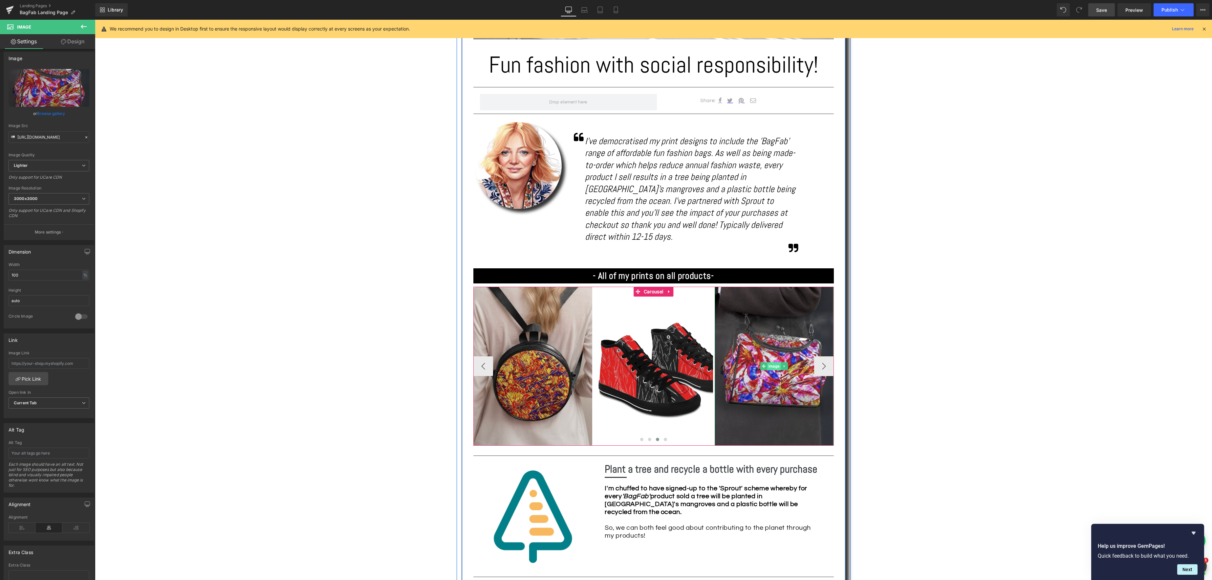
click at [770, 362] on span "Image" at bounding box center [774, 366] width 14 height 8
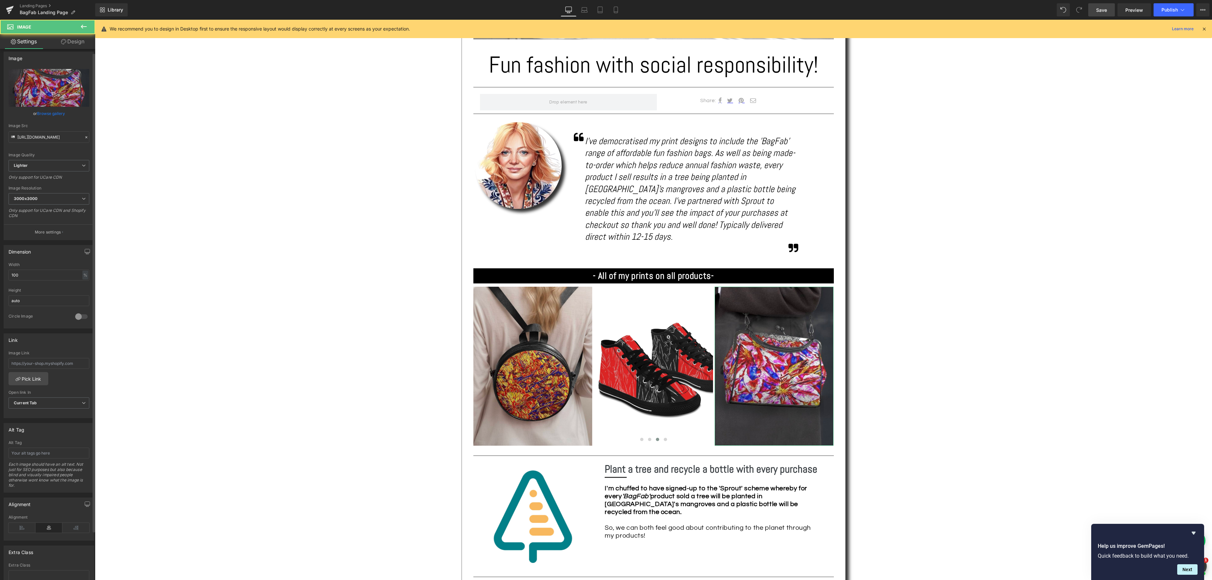
click at [51, 112] on link "Browse gallery" at bounding box center [51, 113] width 28 height 11
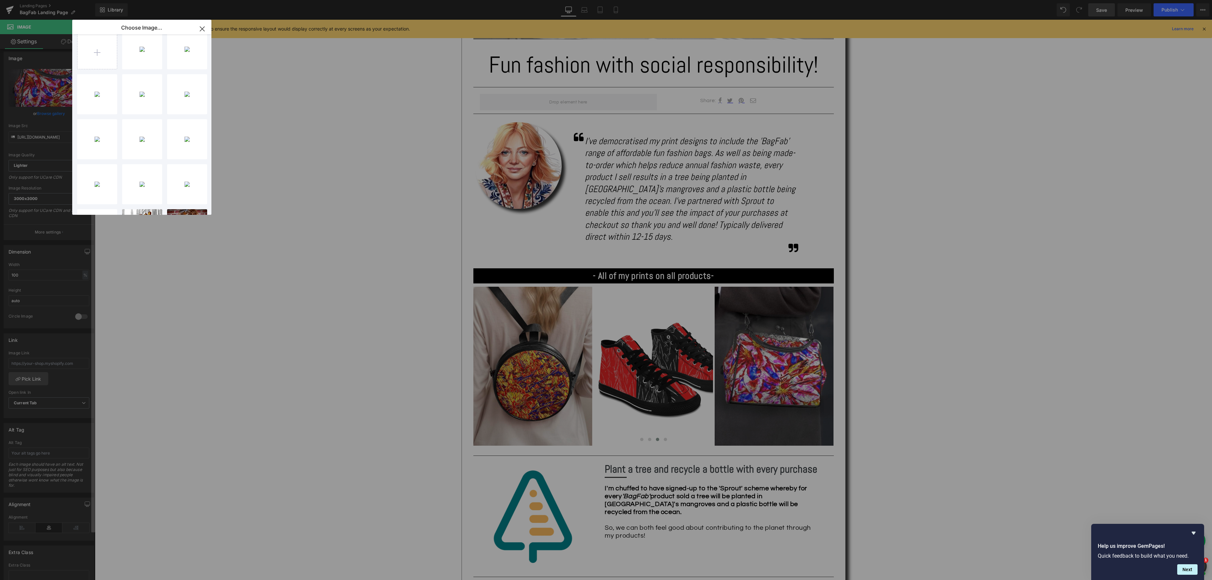
click at [0, 0] on div "IMG_836...8366.JPG 543.47 KB" at bounding box center [0, 0] width 0 height 0
type input "[URL][DOMAIN_NAME]"
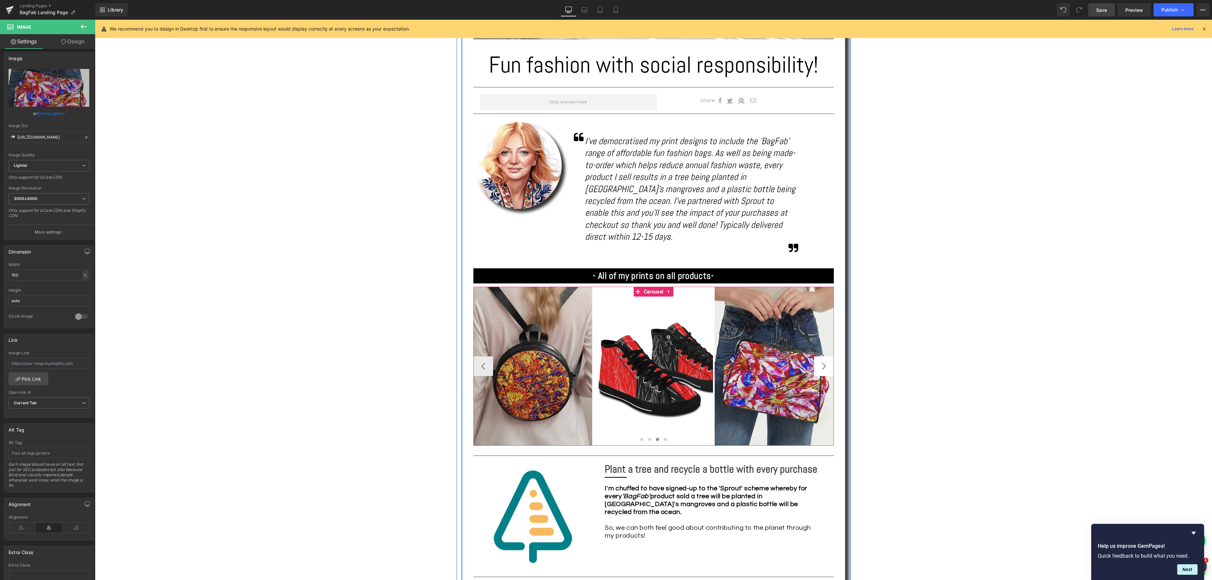
click at [827, 356] on button "›" at bounding box center [824, 366] width 20 height 20
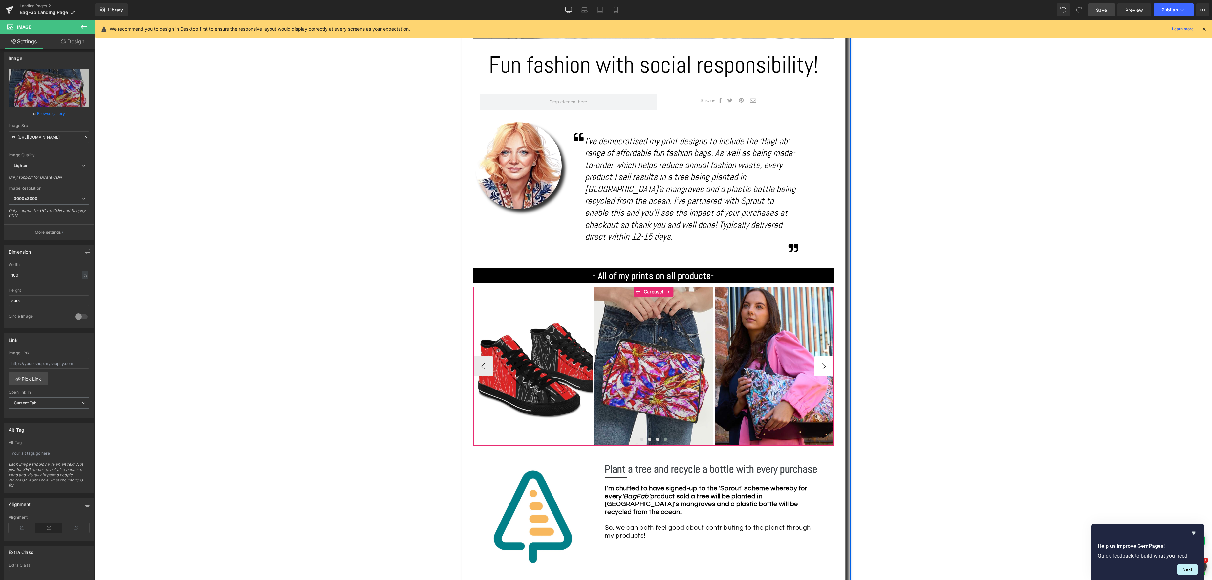
click at [827, 356] on button "›" at bounding box center [824, 366] width 20 height 20
click at [771, 362] on span "Image" at bounding box center [775, 366] width 14 height 8
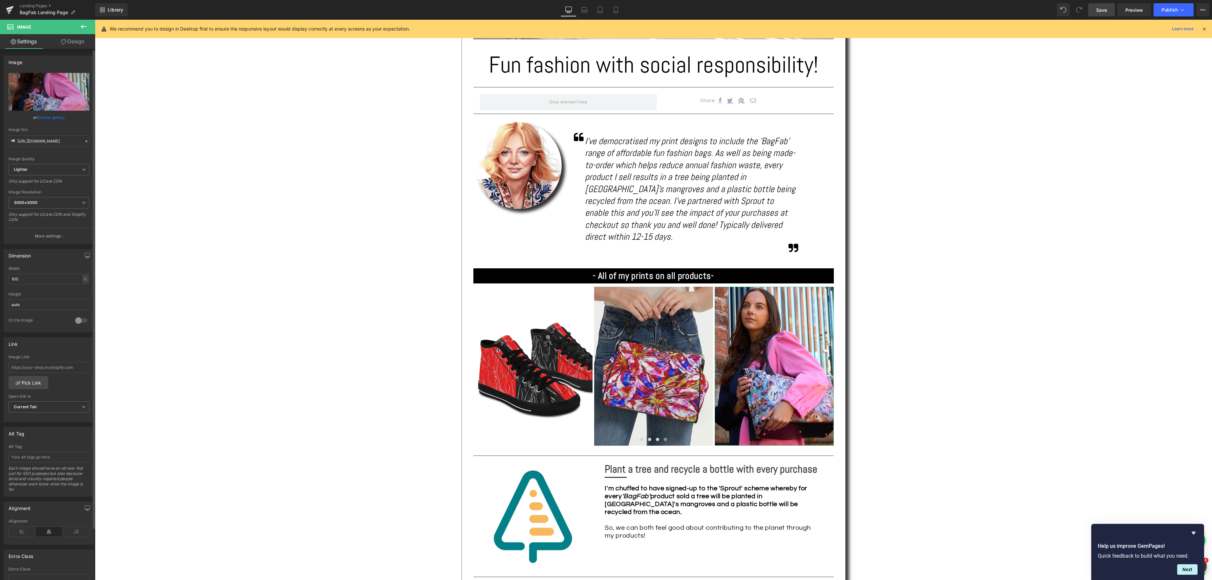
click at [43, 115] on link "Browse gallery" at bounding box center [51, 117] width 28 height 11
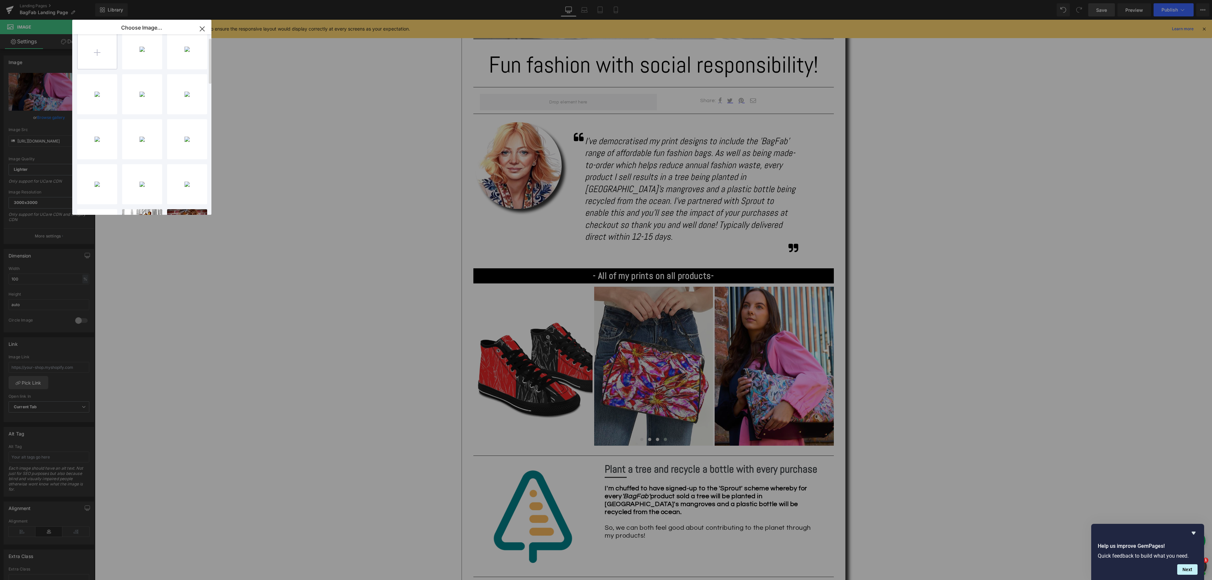
click at [96, 50] on input "file" at bounding box center [96, 49] width 39 height 39
type input "C:\fakepath\IMG_8404.JPG"
click at [147, 54] on div "IMG_840...8404.JPG 374.70 KB" at bounding box center [142, 49] width 40 height 40
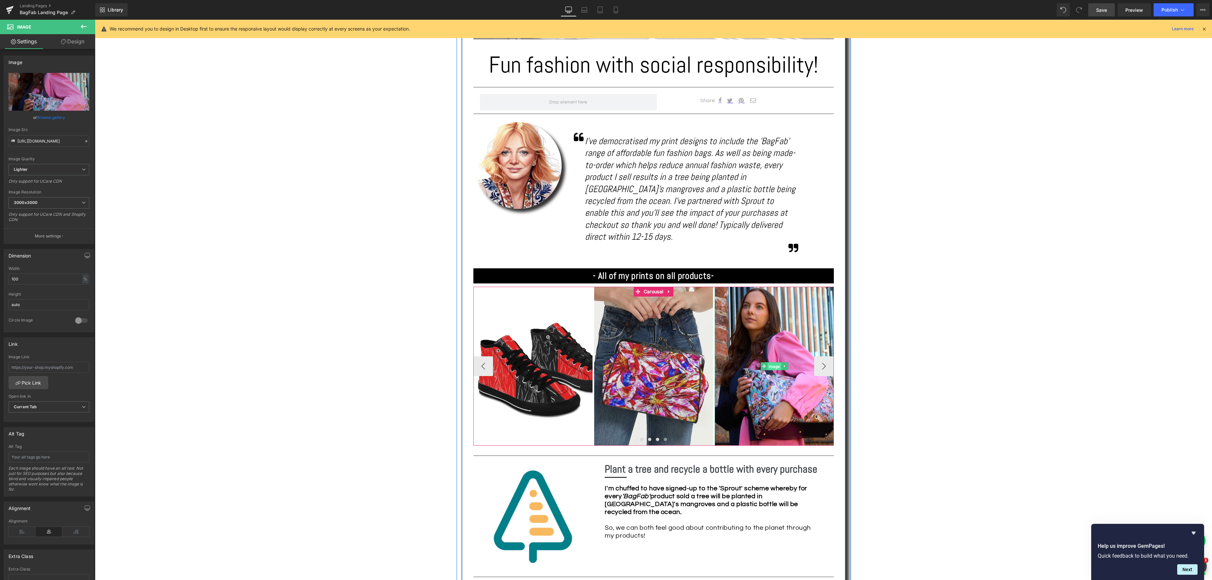
click at [769, 362] on span "Image" at bounding box center [775, 366] width 14 height 8
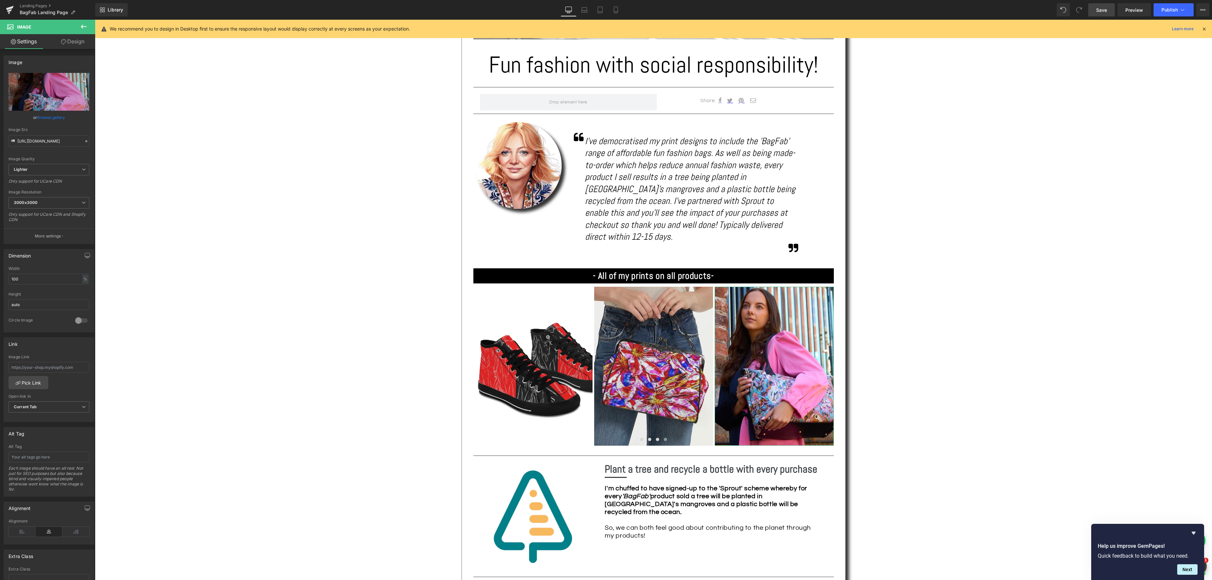
click at [42, 121] on link "Browse gallery" at bounding box center [51, 117] width 28 height 11
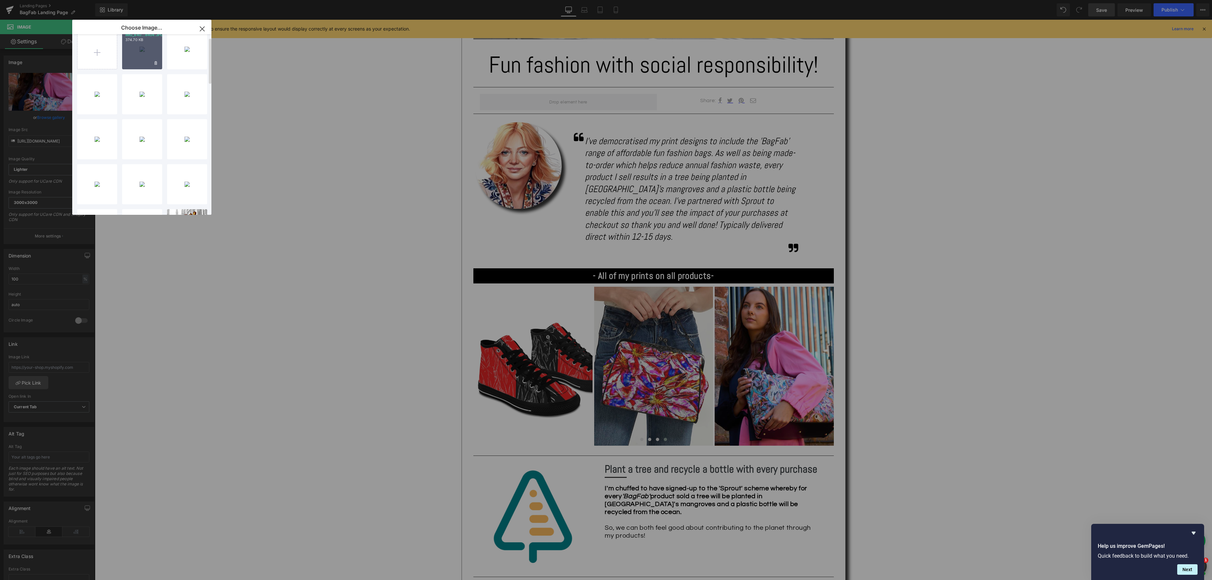
click at [141, 52] on div "IMG_840...8404.JPG 374.70 KB" at bounding box center [142, 49] width 40 height 40
type input "[URL][DOMAIN_NAME]"
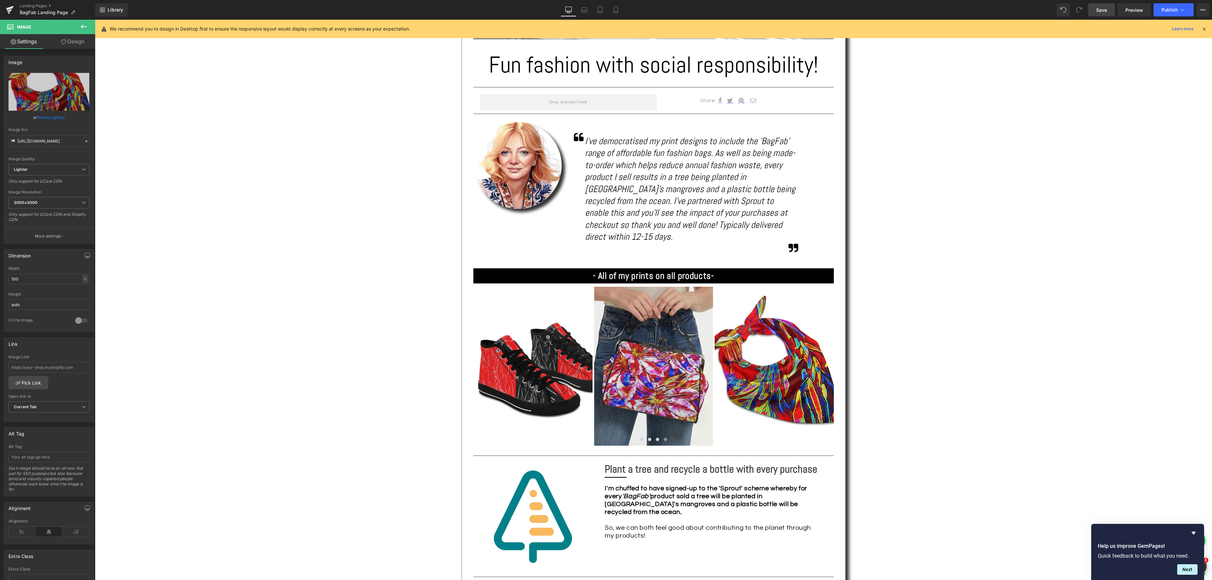
drag, startPoint x: 1104, startPoint y: 10, endPoint x: 799, endPoint y: 143, distance: 332.3
click at [1104, 10] on span "Save" at bounding box center [1101, 10] width 11 height 7
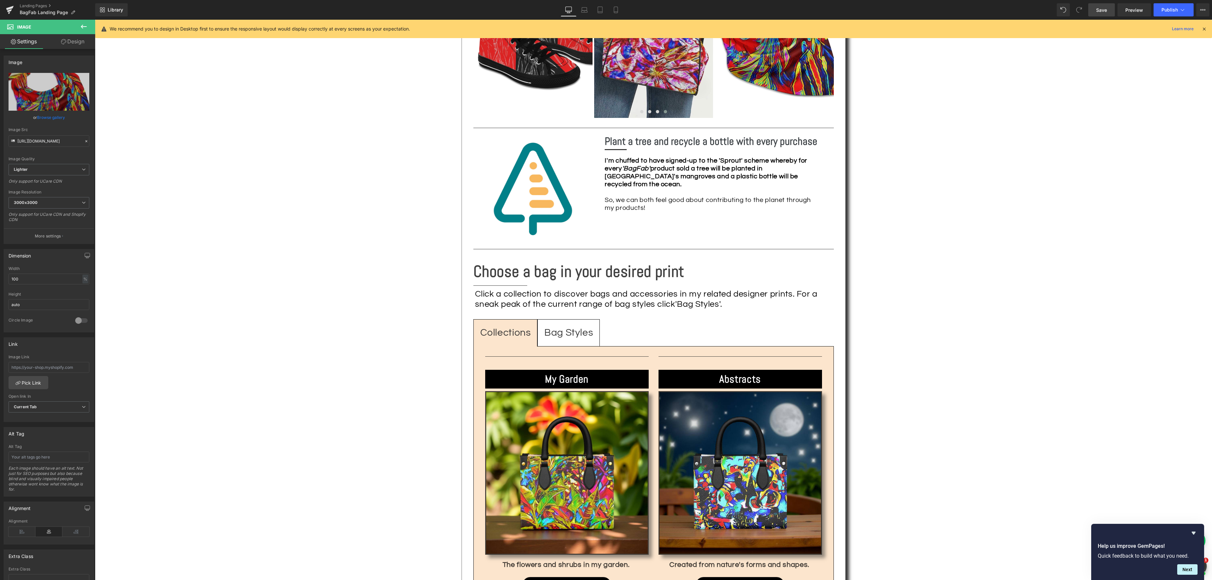
scroll to position [626, 0]
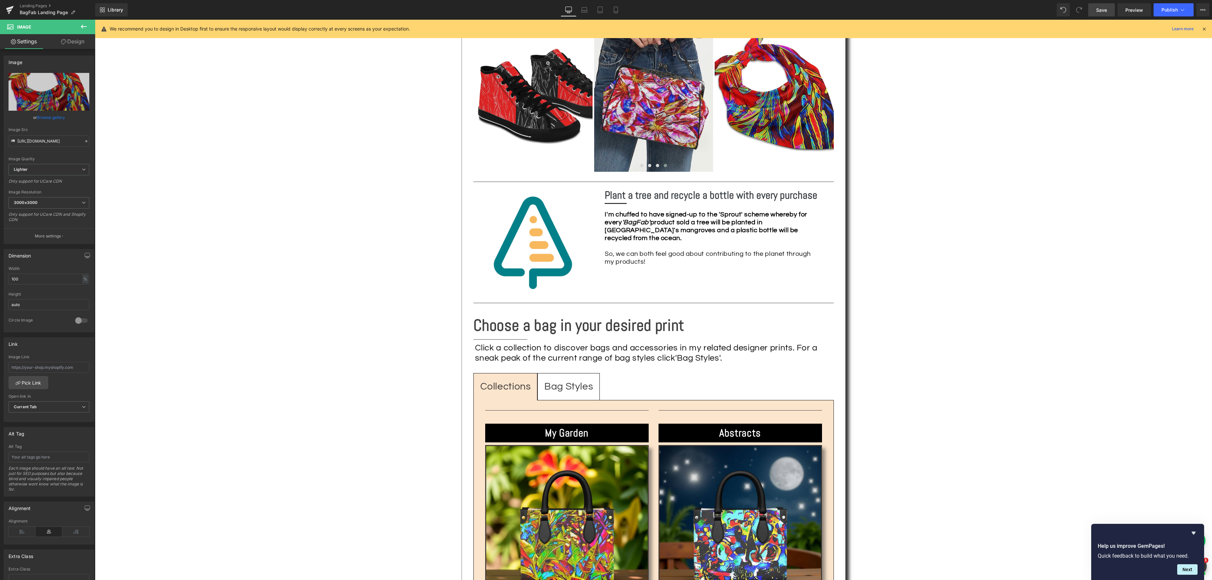
click at [1099, 11] on span "Save" at bounding box center [1101, 10] width 11 height 7
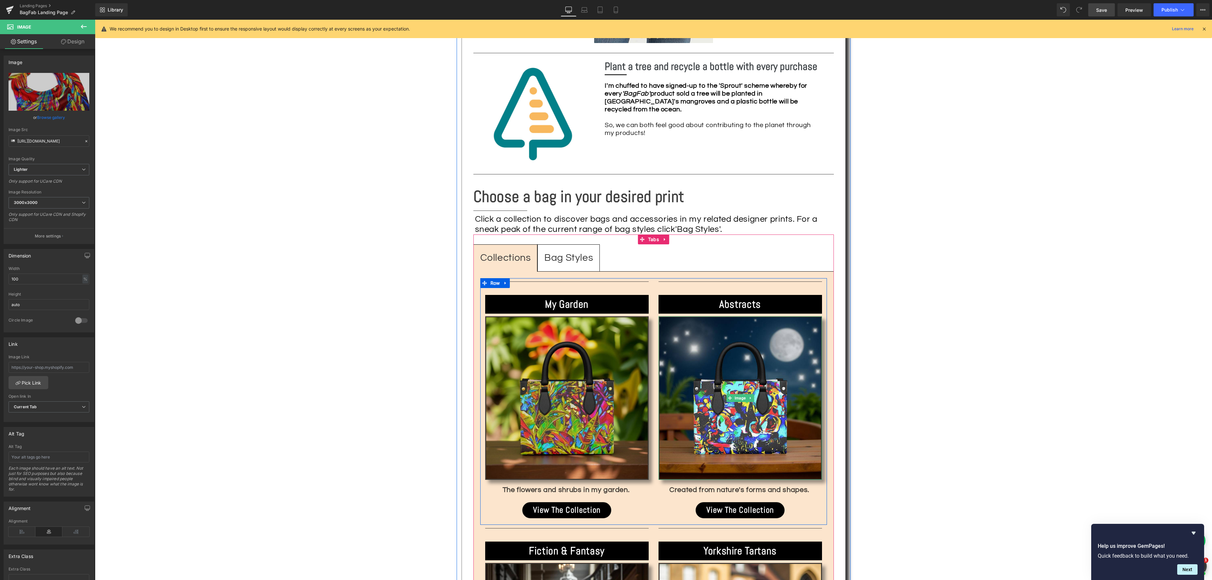
scroll to position [762, 0]
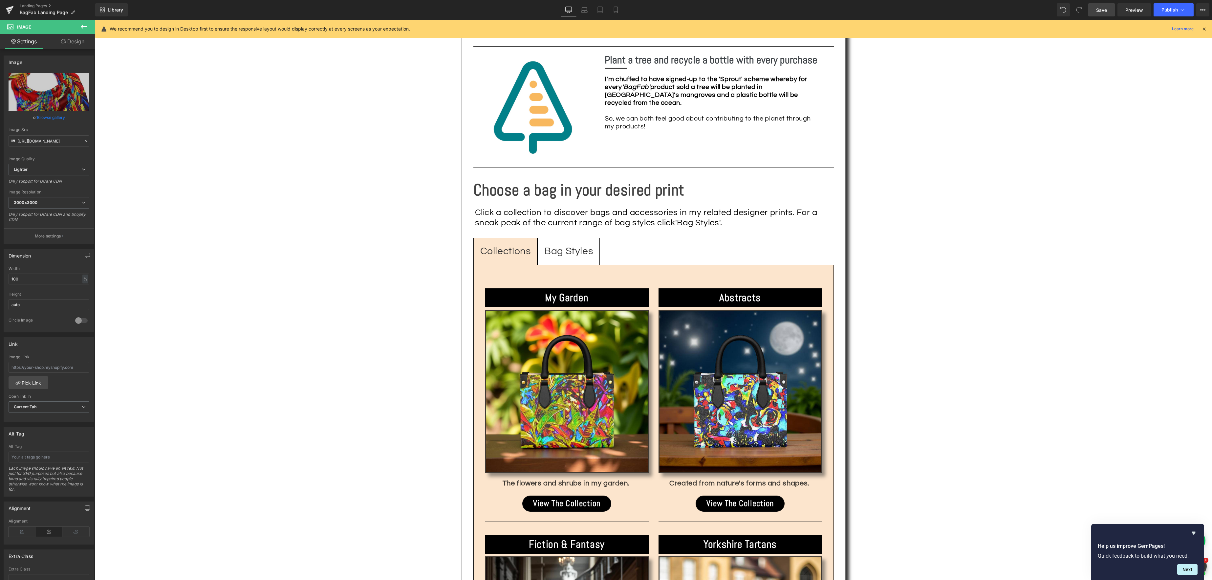
click at [84, 25] on icon at bounding box center [84, 27] width 8 height 8
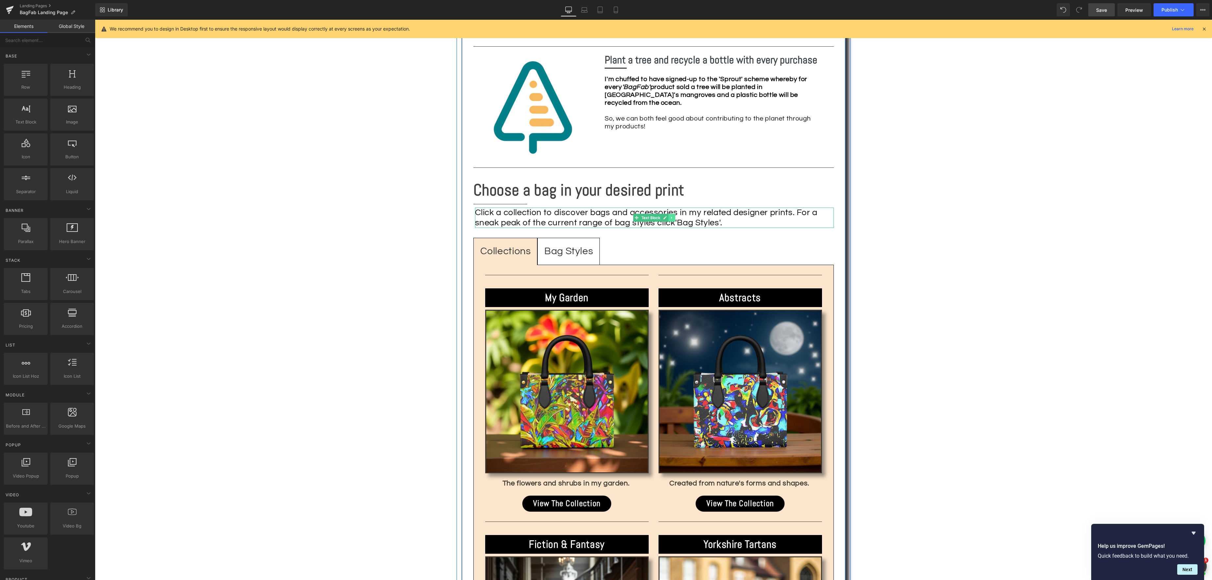
click at [673, 216] on icon at bounding box center [672, 218] width 4 height 4
click at [669, 216] on icon at bounding box center [669, 218] width 4 height 4
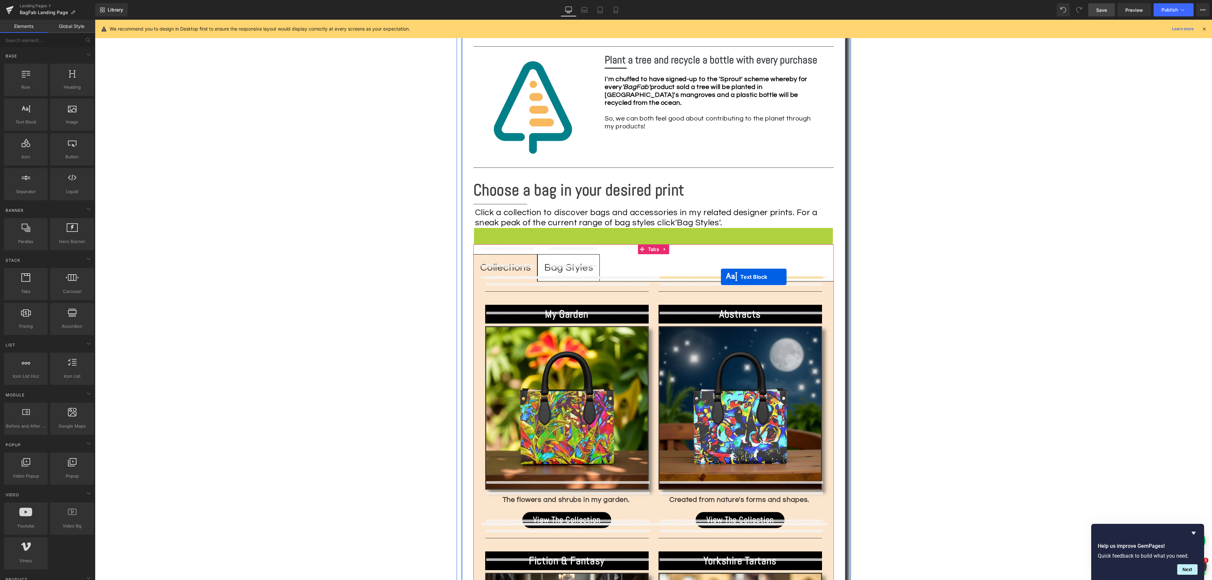
drag, startPoint x: 637, startPoint y: 227, endPoint x: 721, endPoint y: 277, distance: 97.8
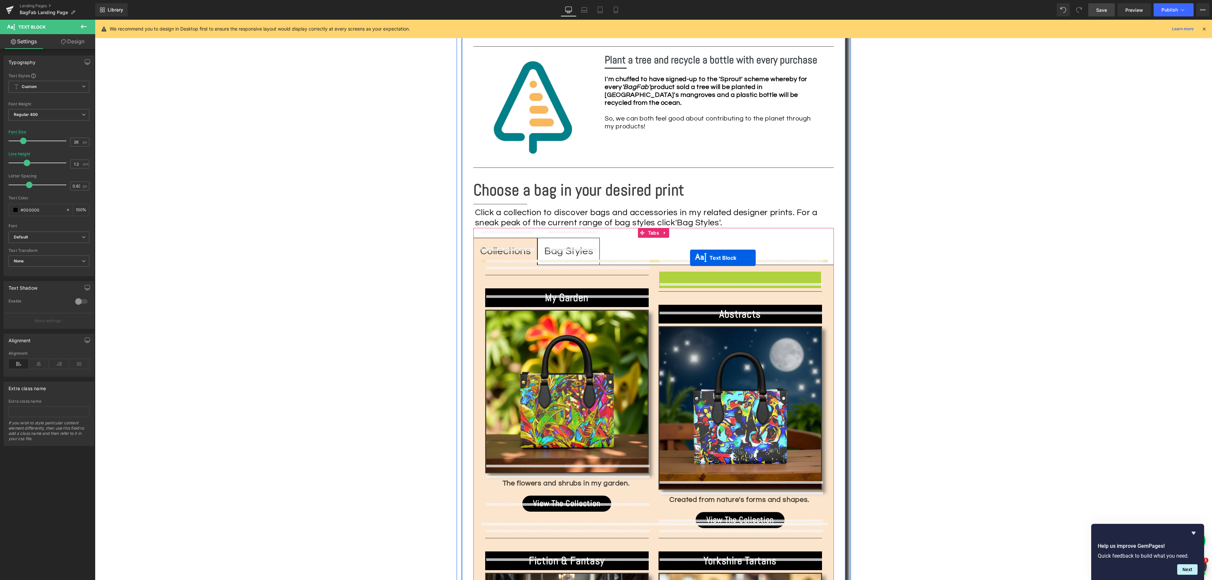
drag, startPoint x: 725, startPoint y: 280, endPoint x: 690, endPoint y: 258, distance: 41.5
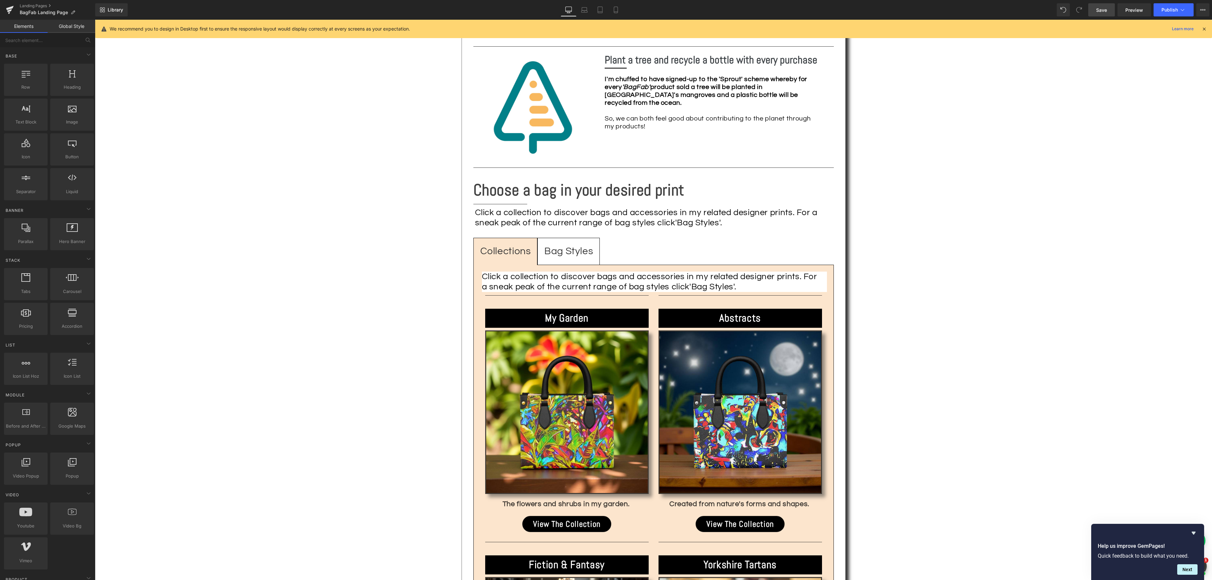
drag, startPoint x: 891, startPoint y: 297, endPoint x: 879, endPoint y: 295, distance: 12.4
click at [888, 296] on div "Text Block Image Fun fashion with social responsibility! Heading Separator Shar…" at bounding box center [653, 164] width 1117 height 1515
click at [649, 278] on span "Text Block" at bounding box center [651, 282] width 22 height 8
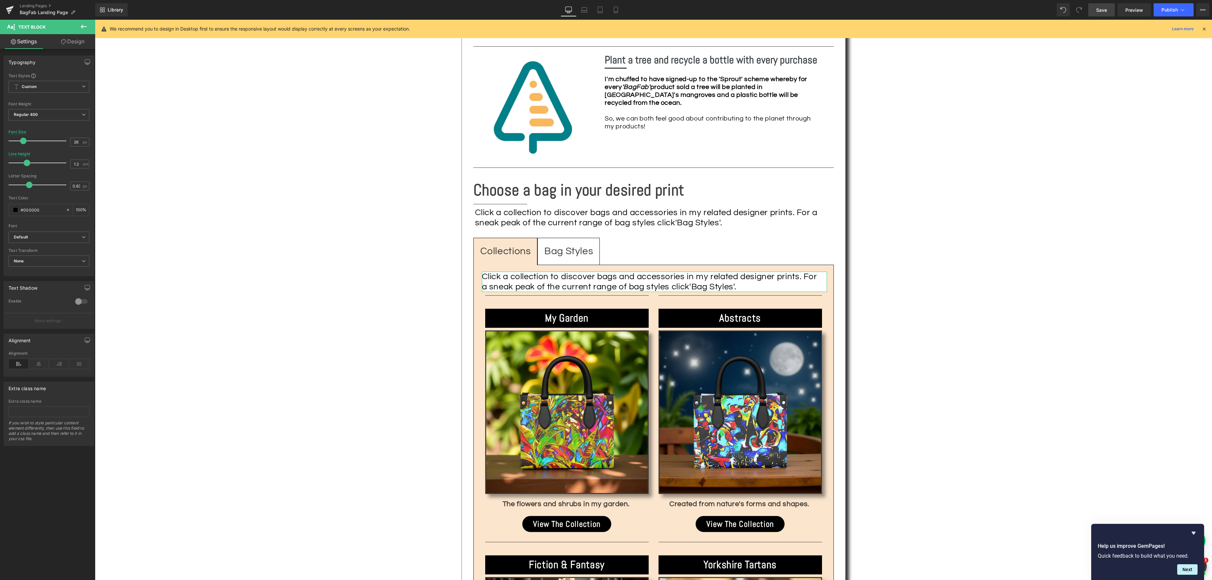
click at [81, 41] on link "Design" at bounding box center [73, 41] width 48 height 15
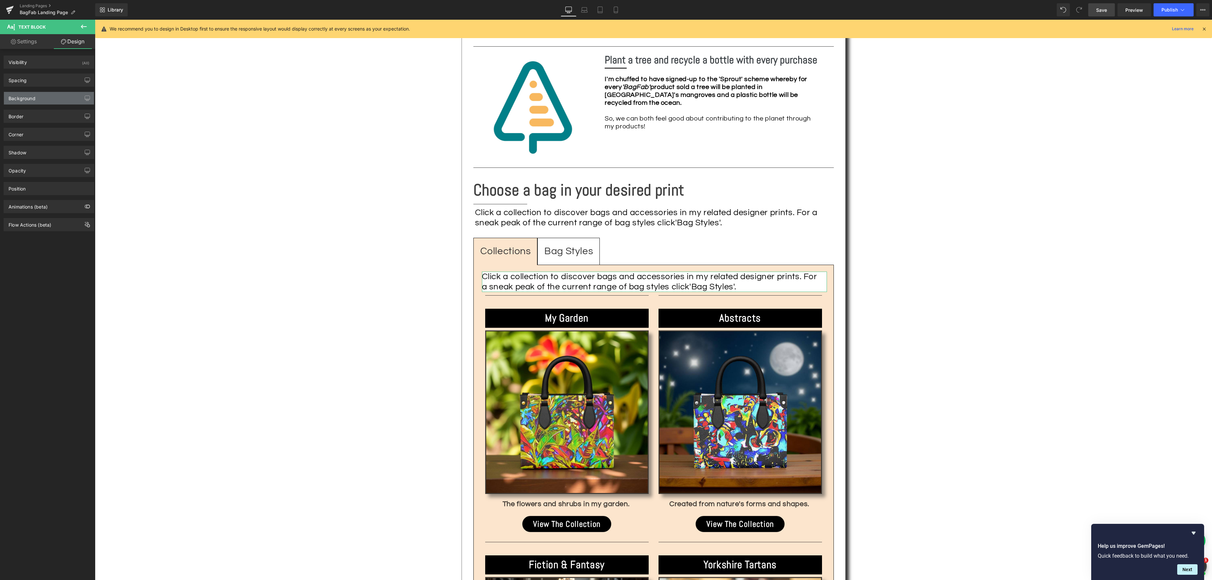
click at [29, 96] on div "Background" at bounding box center [22, 96] width 27 height 9
click at [66, 140] on icon at bounding box center [68, 140] width 5 height 5
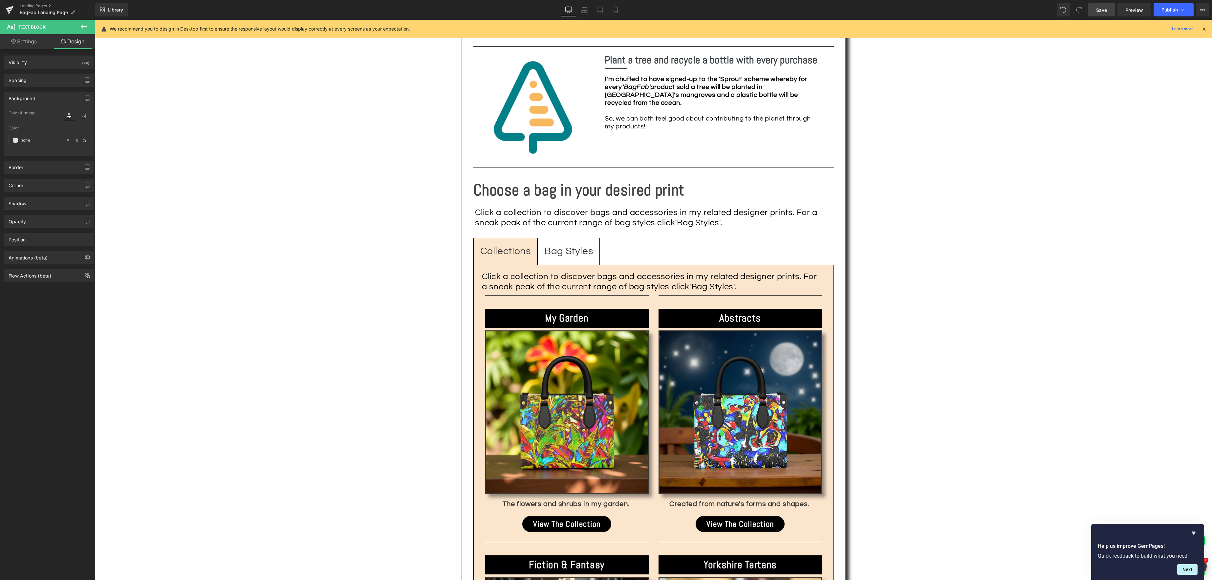
click at [190, 220] on div "Text Block Image Fun fashion with social responsibility! Heading Separator Shar…" at bounding box center [653, 164] width 1117 height 1515
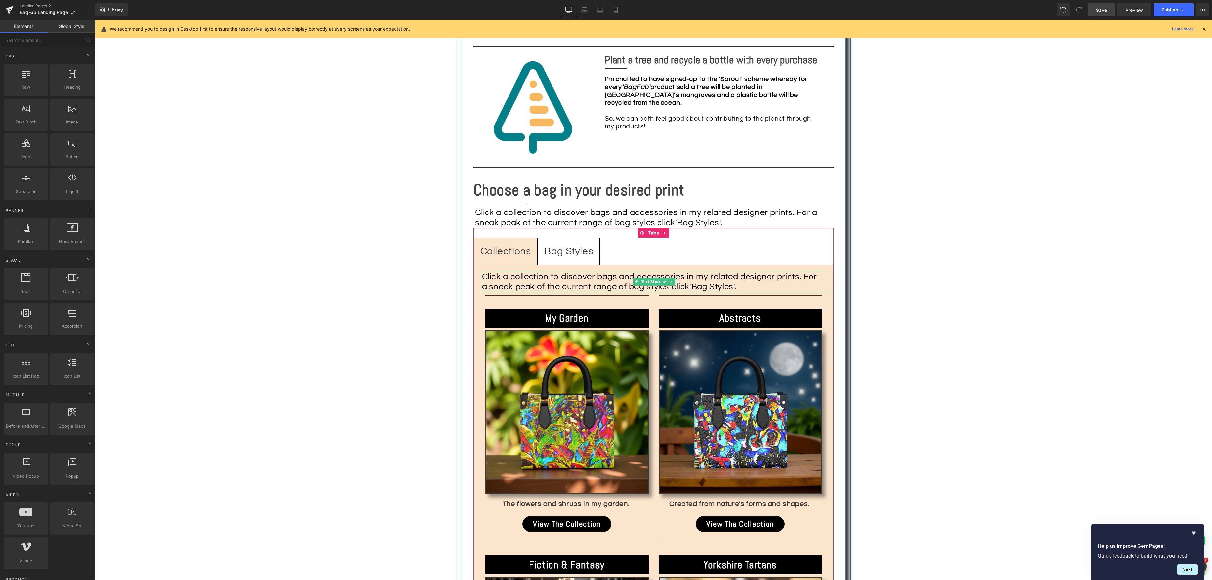
drag, startPoint x: 665, startPoint y: 270, endPoint x: 691, endPoint y: 274, distance: 26.5
click at [665, 280] on icon at bounding box center [665, 281] width 3 height 3
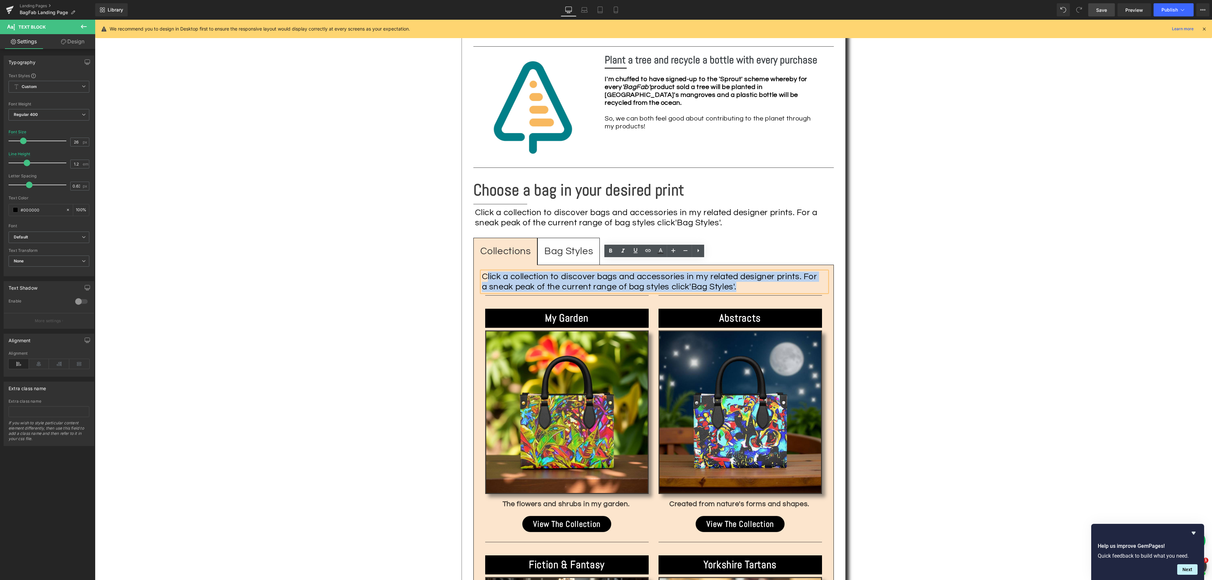
drag, startPoint x: 750, startPoint y: 275, endPoint x: 503, endPoint y: 267, distance: 247.7
click at [488, 272] on div "Click a collection to discover bags and accessories in my related designer prin…" at bounding box center [654, 282] width 345 height 20
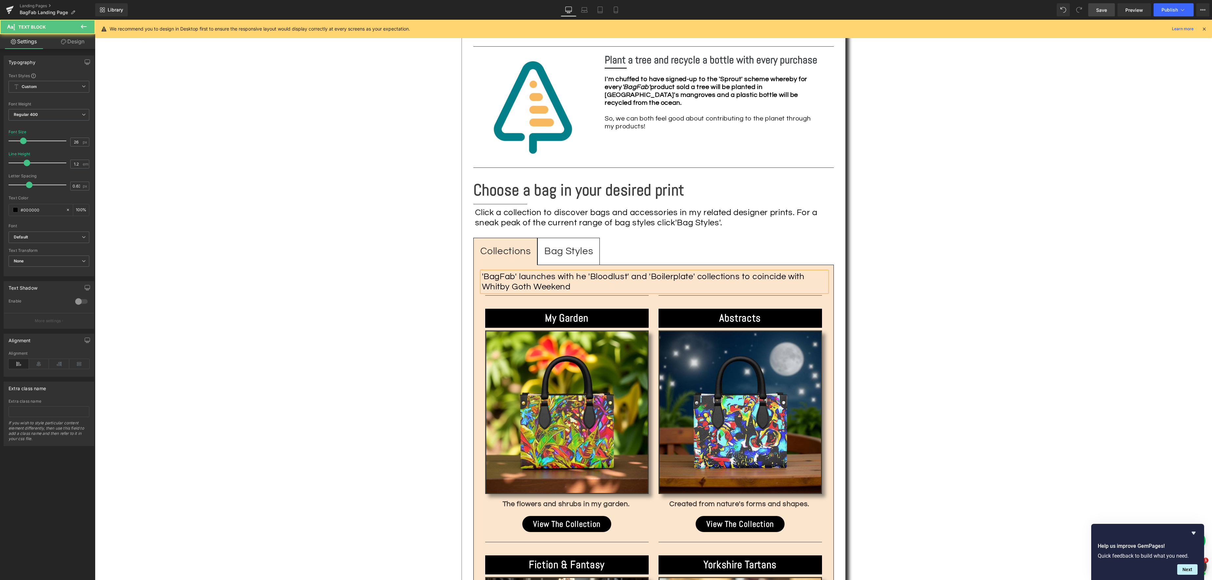
click at [576, 272] on div "'BagFab' launches with he 'Bloodlust' and 'Boilerplate' collections to coincide…" at bounding box center [654, 282] width 345 height 20
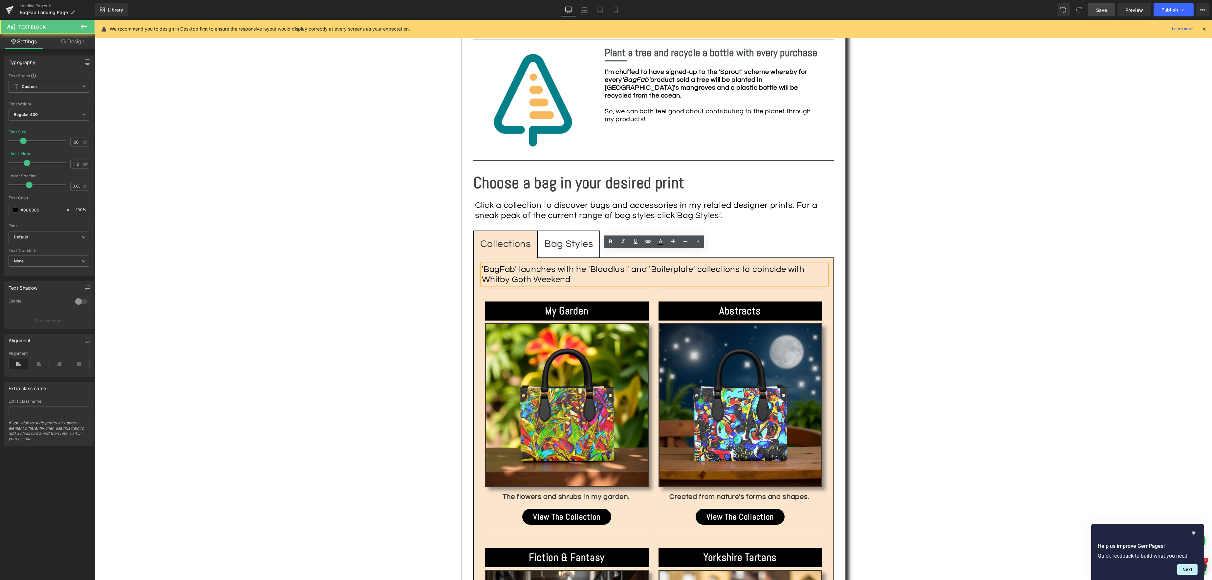
scroll to position [771, 0]
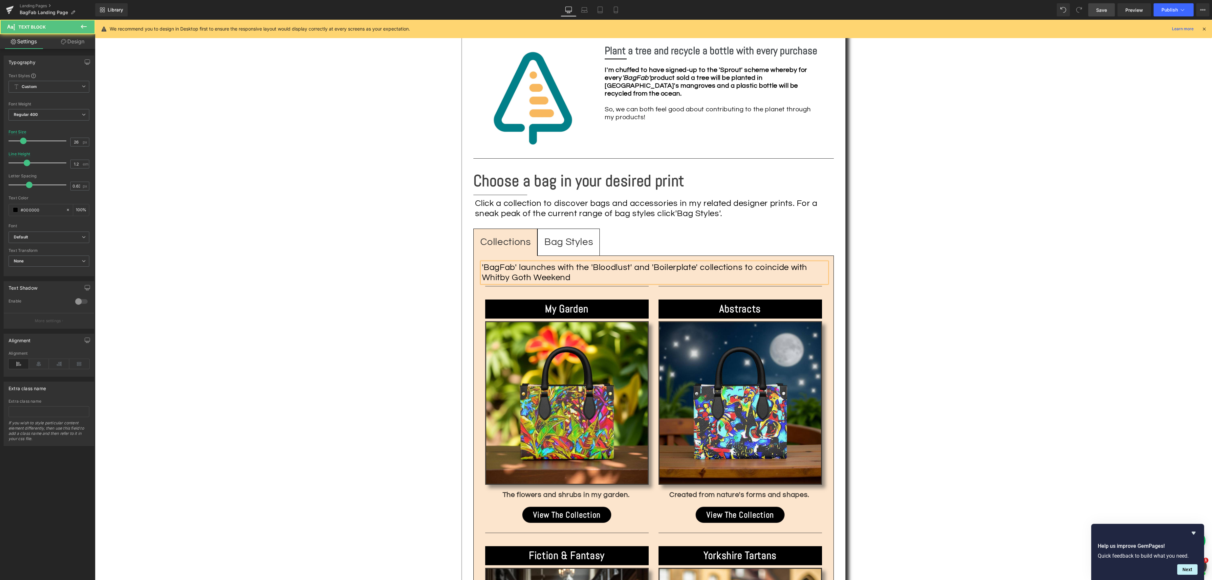
drag, startPoint x: 787, startPoint y: 255, endPoint x: 822, endPoint y: 258, distance: 35.3
click at [788, 262] on div "'BagFab' launches with the 'Bloodlust' and 'Boilerplate' collections to coincid…" at bounding box center [654, 272] width 345 height 20
click at [565, 268] on div "'BagFab' launches with the 'Bloodlust' and 'Boilerplate' collections in time fo…" at bounding box center [654, 272] width 345 height 20
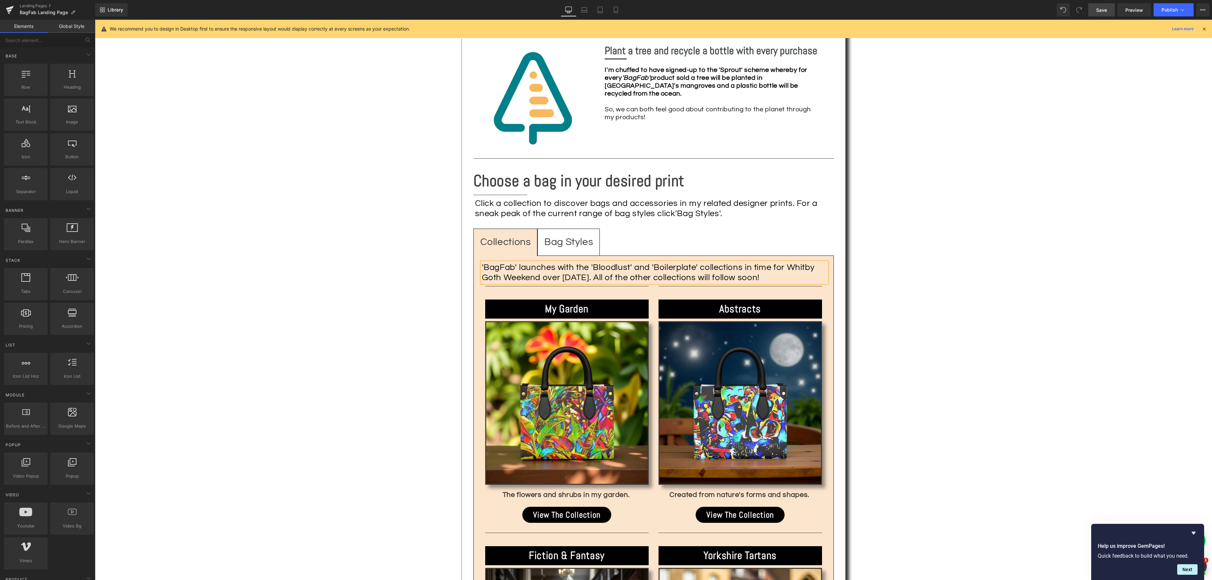
click at [943, 273] on div "Text Block Image Fun fashion with social responsibility! Heading Separator Shar…" at bounding box center [653, 155] width 1117 height 1515
click at [1103, 12] on span "Save" at bounding box center [1101, 10] width 11 height 7
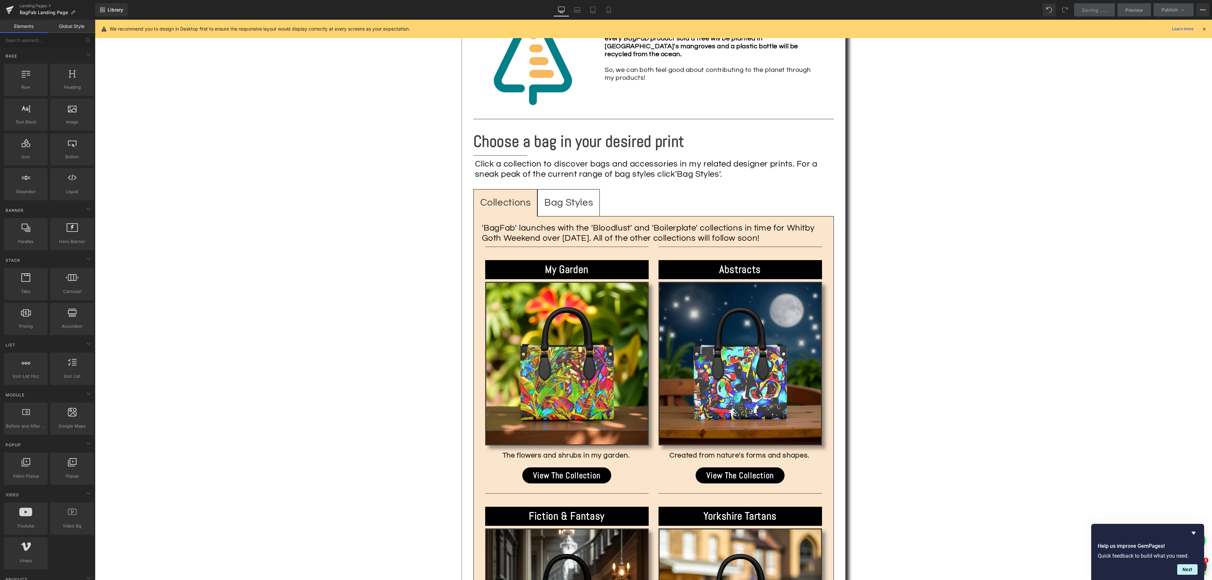
scroll to position [812, 0]
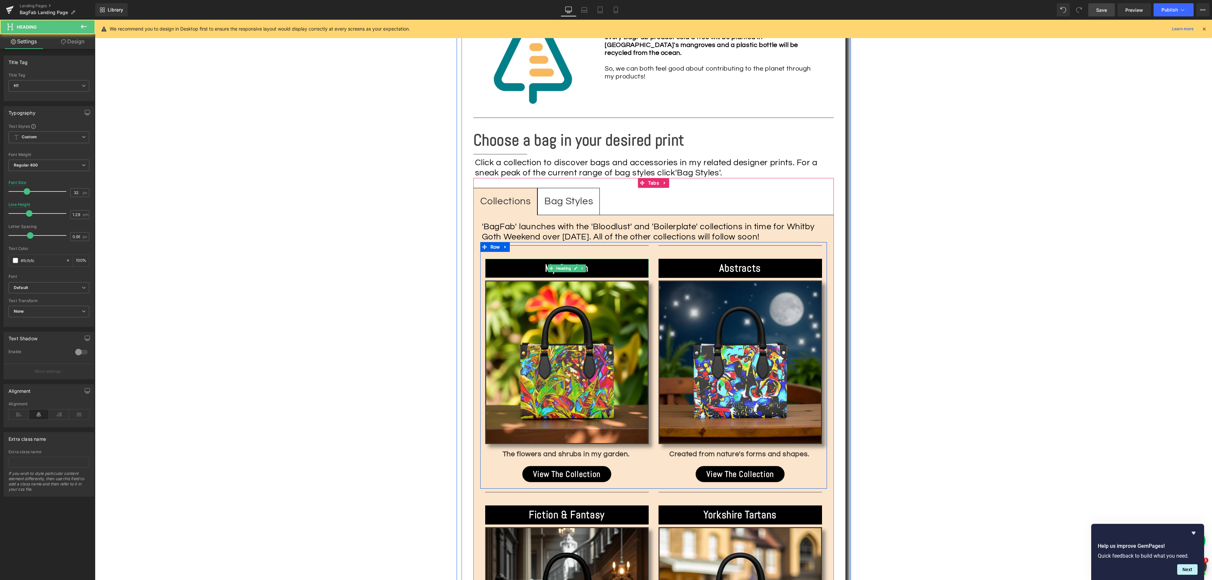
drag, startPoint x: 599, startPoint y: 257, endPoint x: 594, endPoint y: 257, distance: 4.6
click at [599, 261] on h1 "My Garden" at bounding box center [567, 267] width 164 height 13
click at [593, 261] on h1 "My Garden" at bounding box center [567, 267] width 164 height 13
click at [772, 261] on h1 "Abstracts" at bounding box center [741, 267] width 164 height 13
drag, startPoint x: 759, startPoint y: 258, endPoint x: 769, endPoint y: 258, distance: 9.9
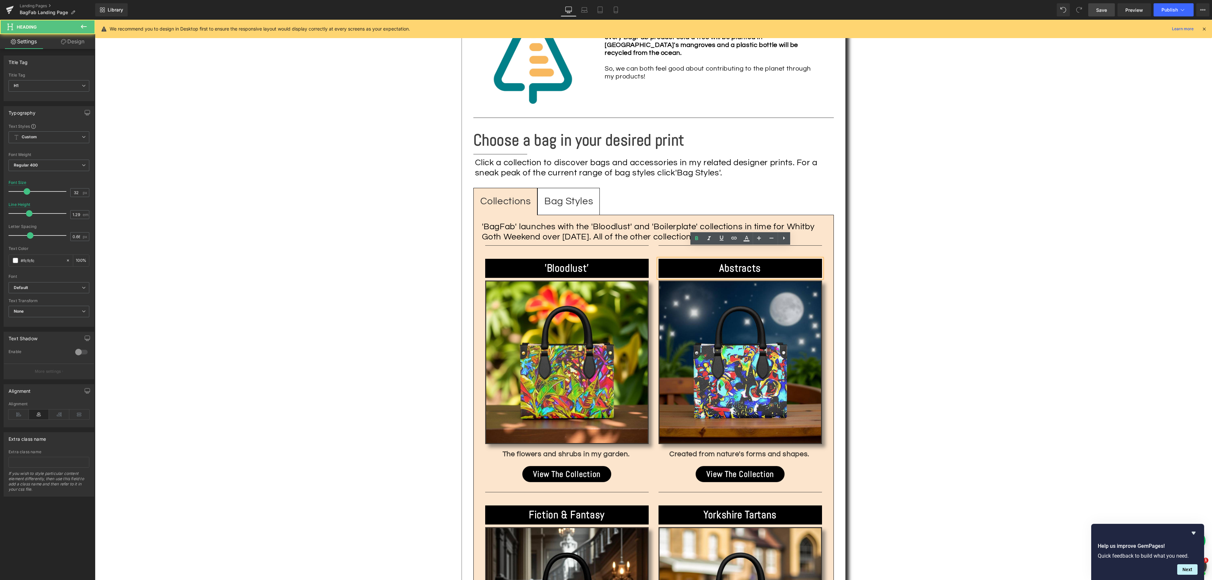
click at [759, 261] on b "Abstracts" at bounding box center [740, 267] width 42 height 13
click at [927, 284] on div "Text Block Image Fun fashion with social responsibility! Heading Separator Shar…" at bounding box center [653, 114] width 1117 height 1515
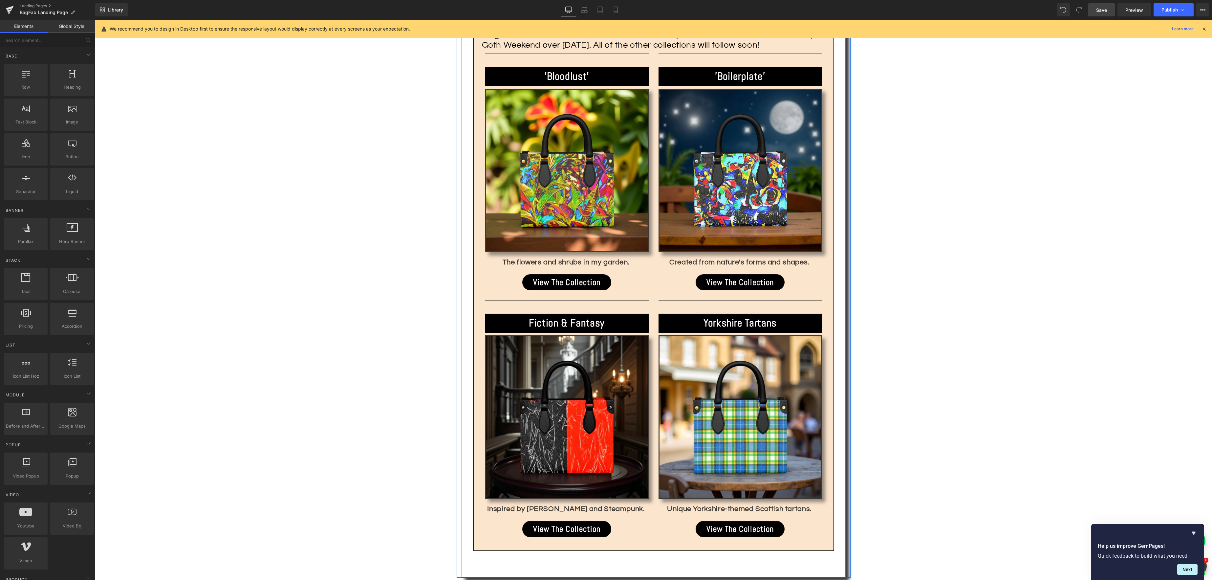
scroll to position [1009, 0]
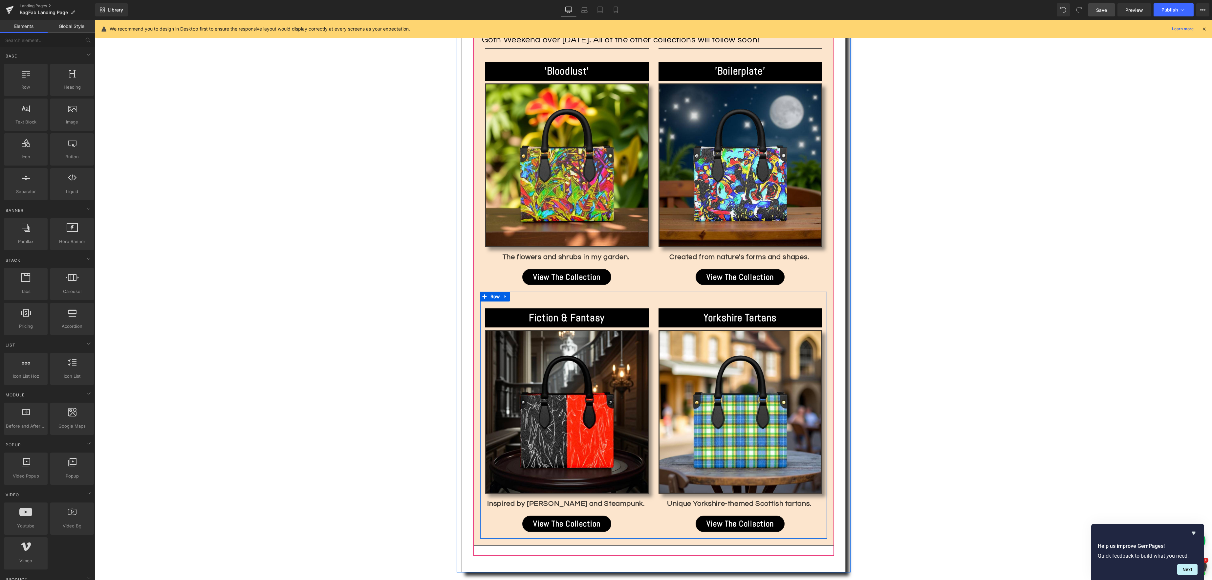
click at [505, 294] on icon at bounding box center [505, 296] width 5 height 5
click at [524, 294] on icon at bounding box center [522, 296] width 5 height 5
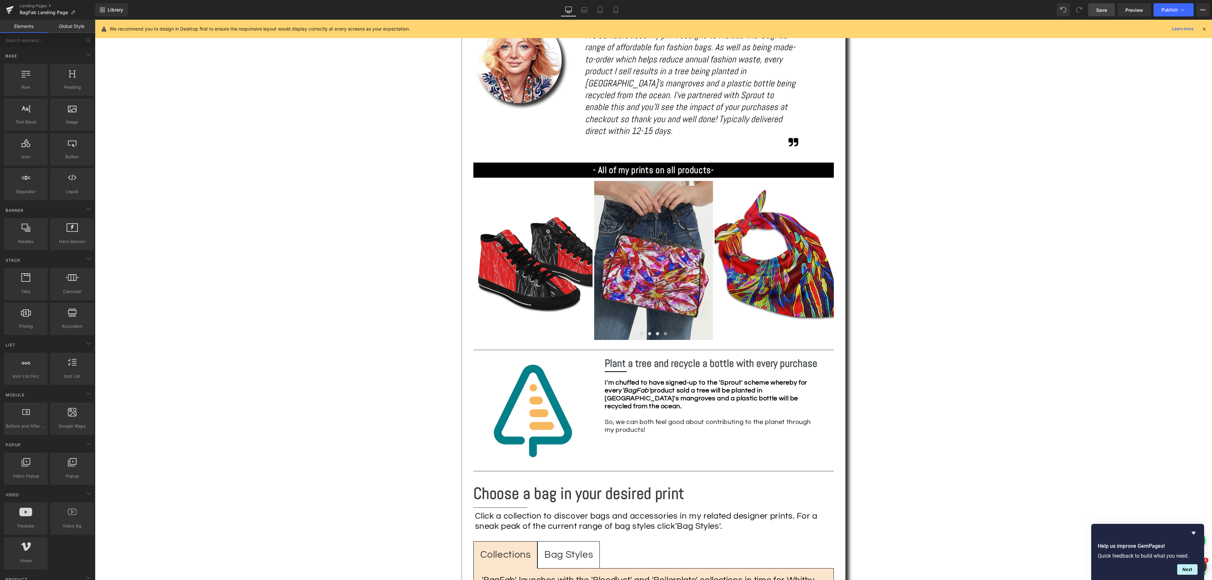
scroll to position [456, 0]
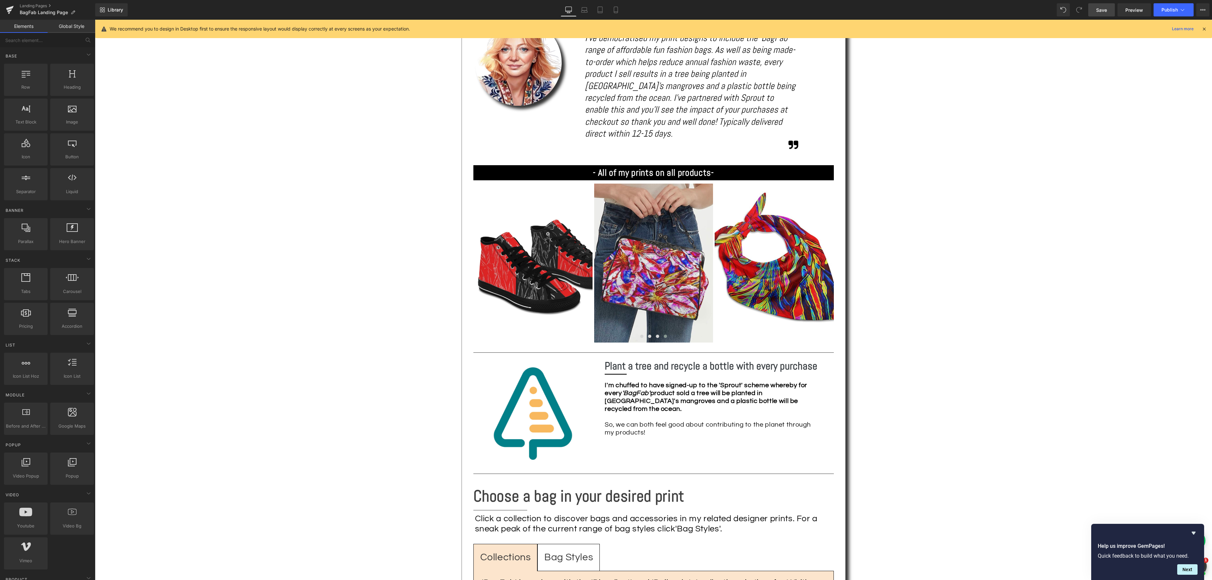
click at [1104, 10] on span "Save" at bounding box center [1101, 10] width 11 height 7
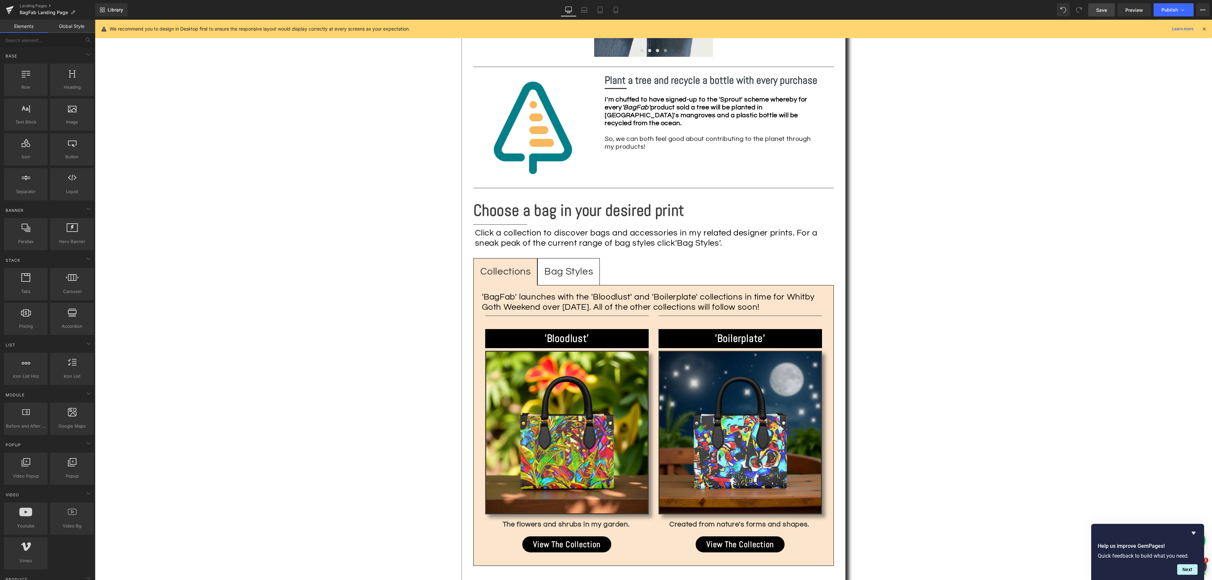
scroll to position [745, 0]
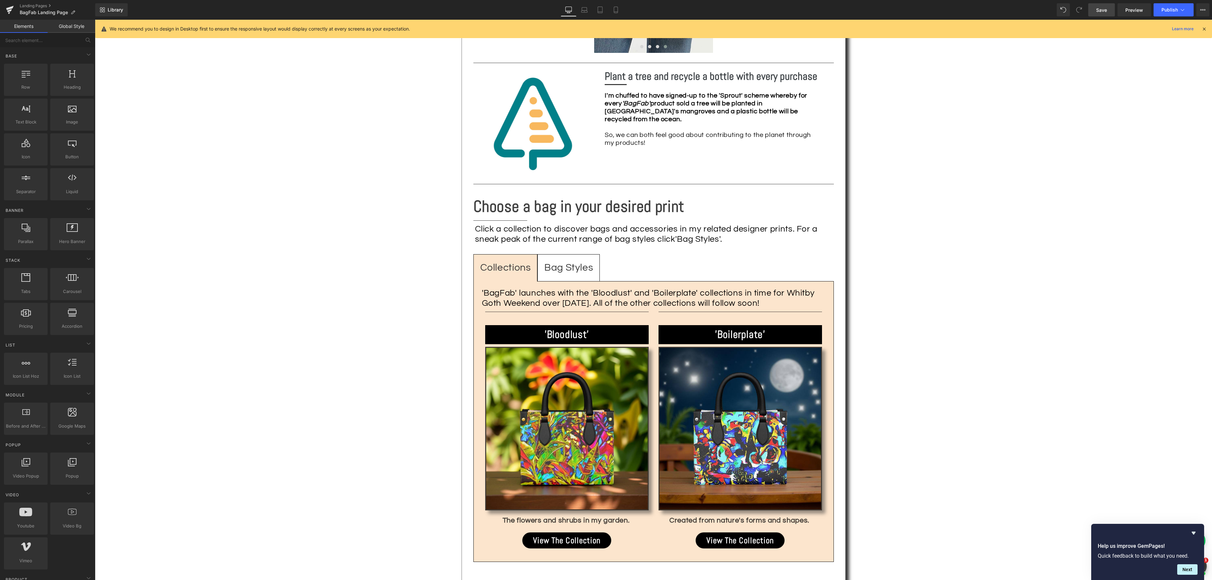
click at [1104, 9] on span "Save" at bounding box center [1101, 10] width 11 height 7
click at [567, 419] on div "Image" at bounding box center [567, 429] width 164 height 164
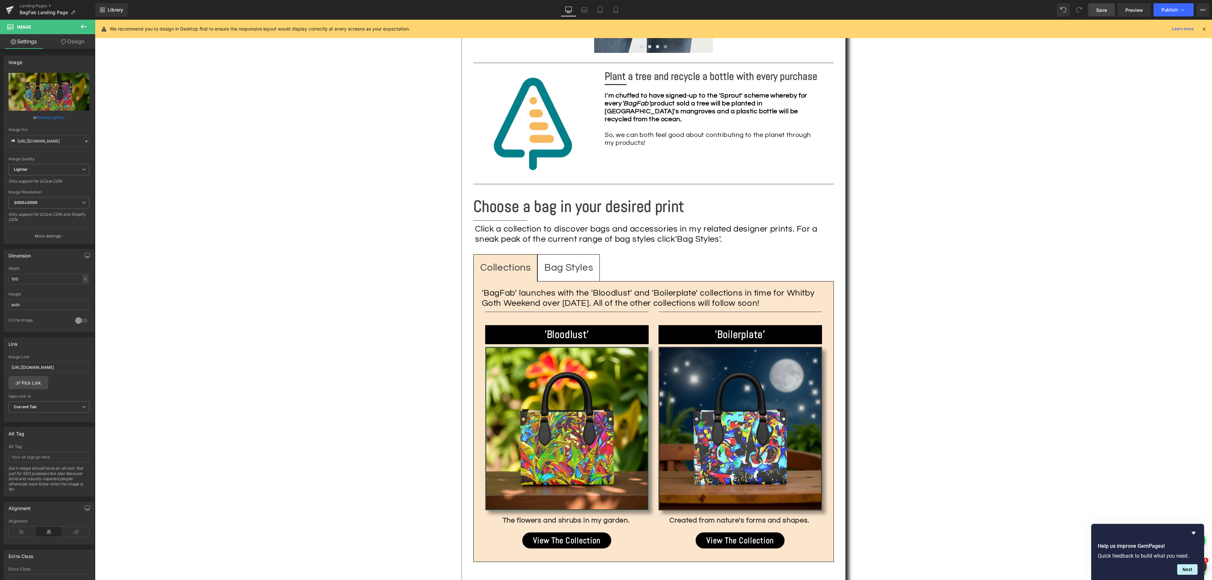
click at [54, 118] on link "Browse gallery" at bounding box center [51, 117] width 28 height 11
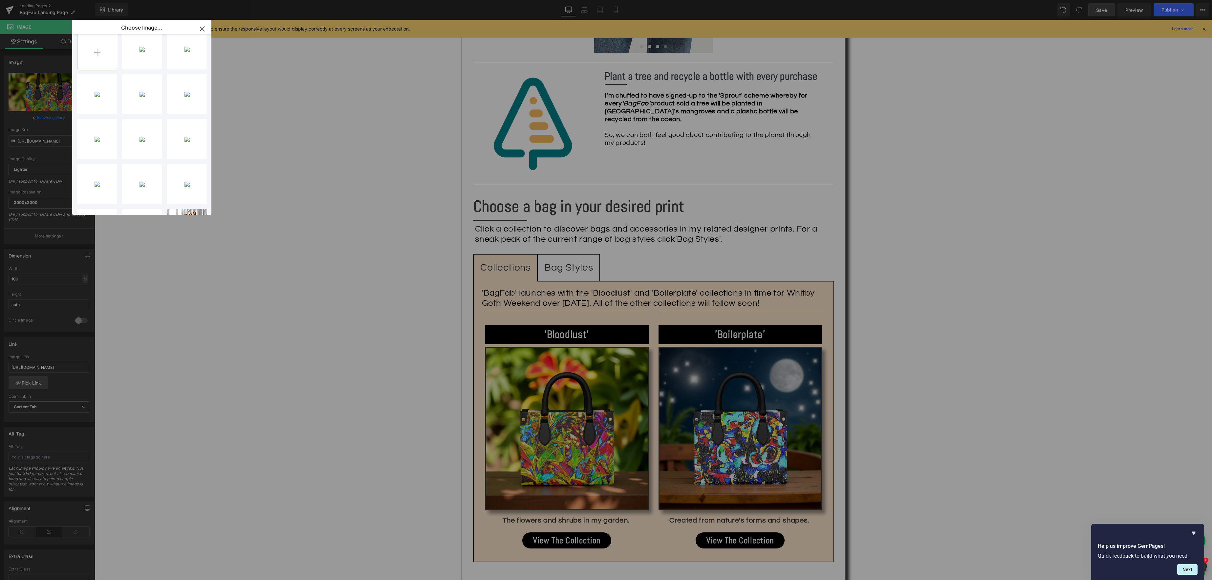
click at [100, 55] on input "file" at bounding box center [96, 49] width 39 height 39
type input "C:\fakepath\IMG_8450.JPG"
drag, startPoint x: 666, startPoint y: 441, endPoint x: 570, endPoint y: 422, distance: 97.7
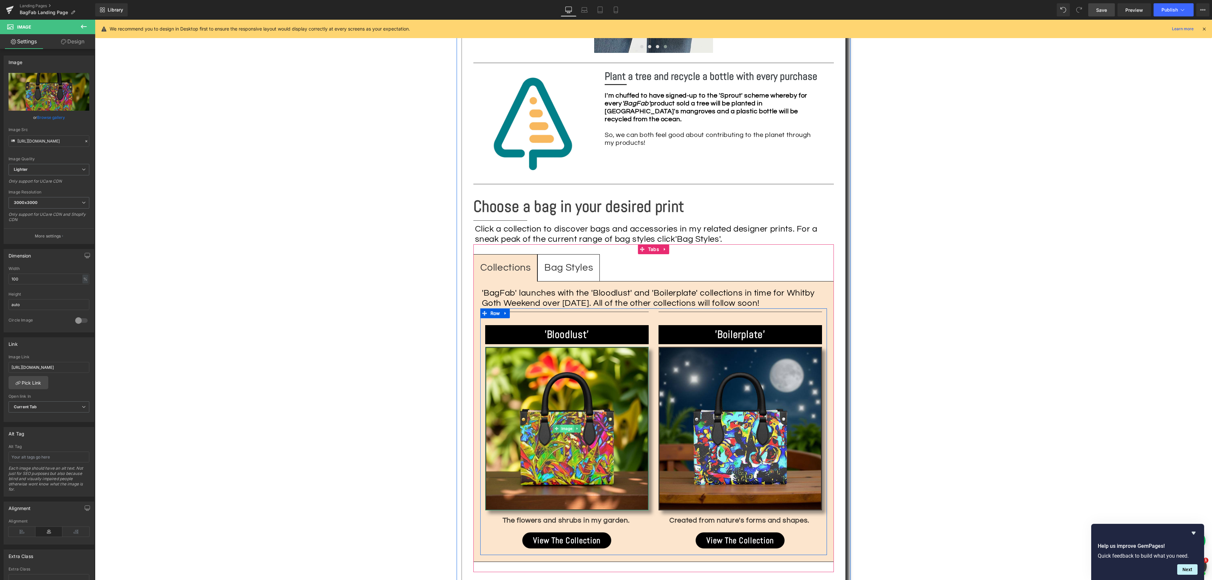
click at [567, 425] on span "Image" at bounding box center [567, 429] width 14 height 8
click at [51, 117] on link "Browse gallery" at bounding box center [51, 117] width 28 height 11
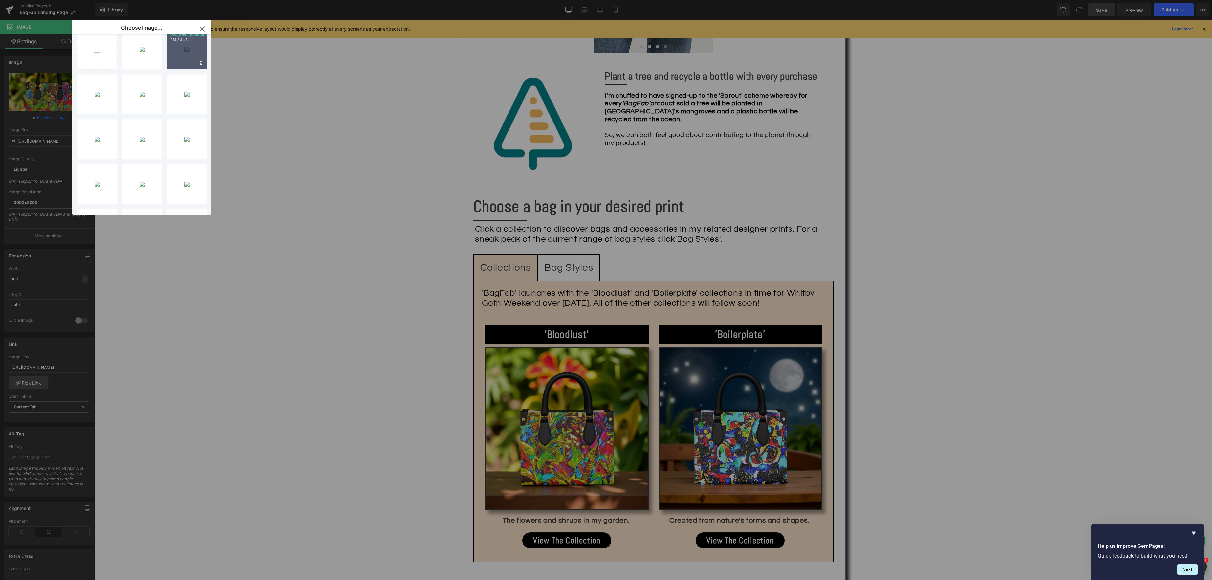
click at [194, 57] on div "IMG_844...8449.JPG 214.84 KB" at bounding box center [187, 49] width 40 height 40
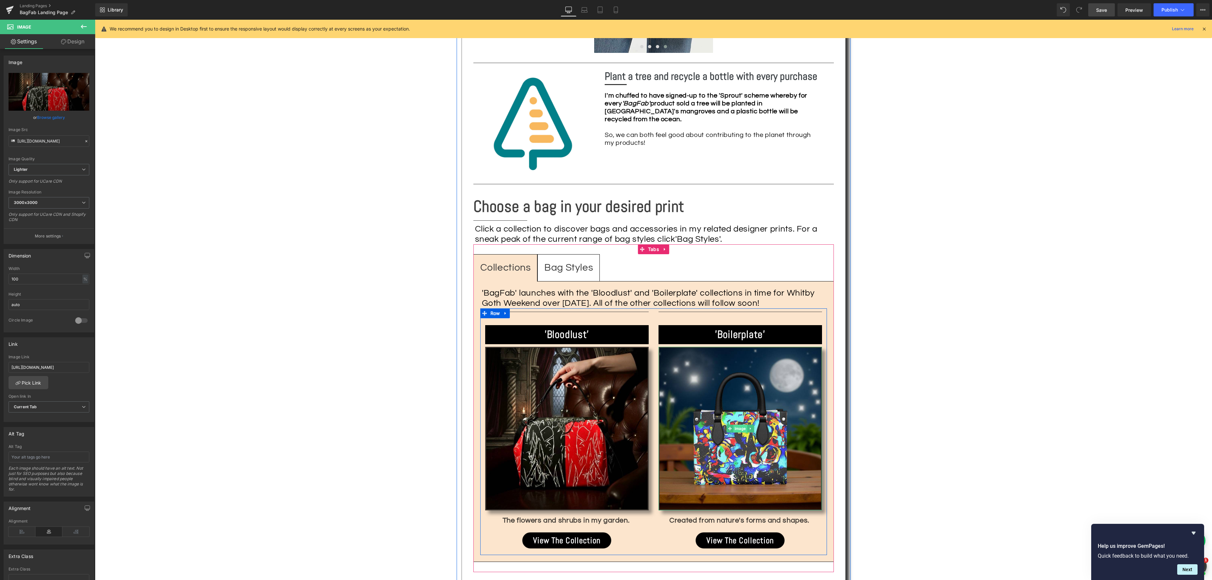
drag, startPoint x: 736, startPoint y: 417, endPoint x: 739, endPoint y: 412, distance: 5.5
click at [735, 417] on div "Image" at bounding box center [741, 429] width 164 height 164
click at [50, 116] on link "Browse gallery" at bounding box center [51, 117] width 28 height 11
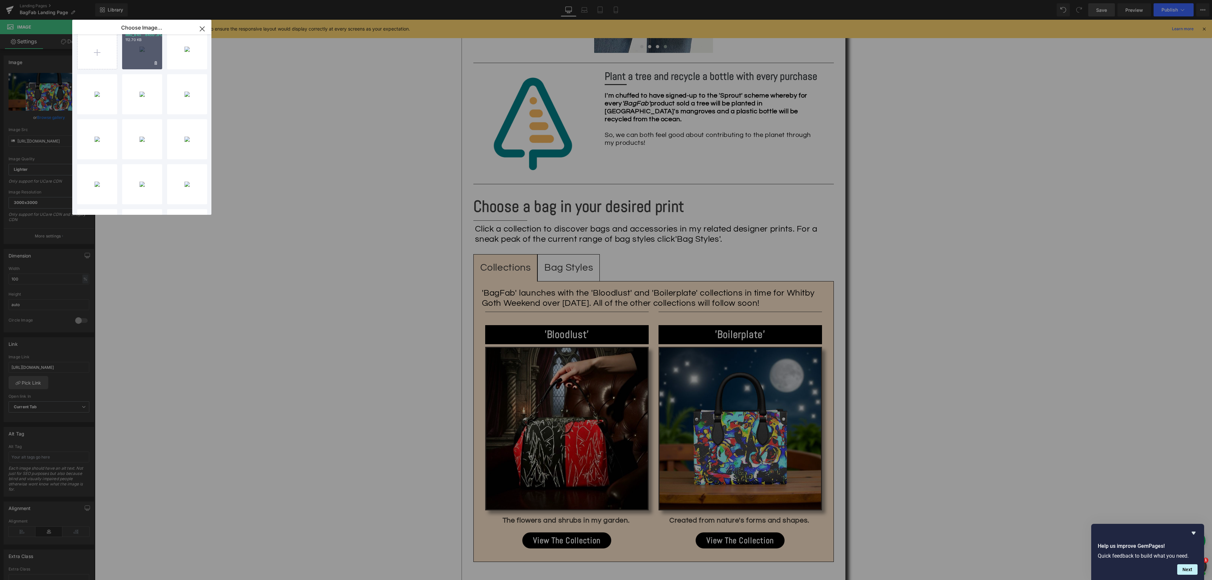
click at [147, 52] on div "IMG_845...8450.JPG 112.70 KB" at bounding box center [142, 49] width 40 height 40
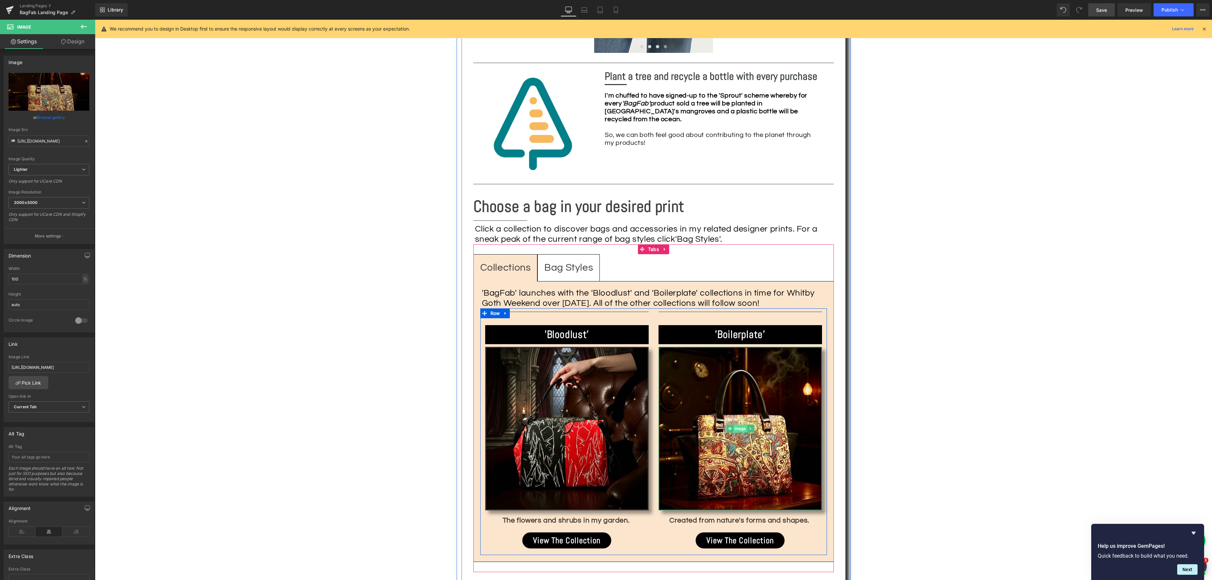
click at [739, 425] on span "Image" at bounding box center [741, 429] width 14 height 8
click at [53, 116] on link "Browse gallery" at bounding box center [51, 117] width 28 height 11
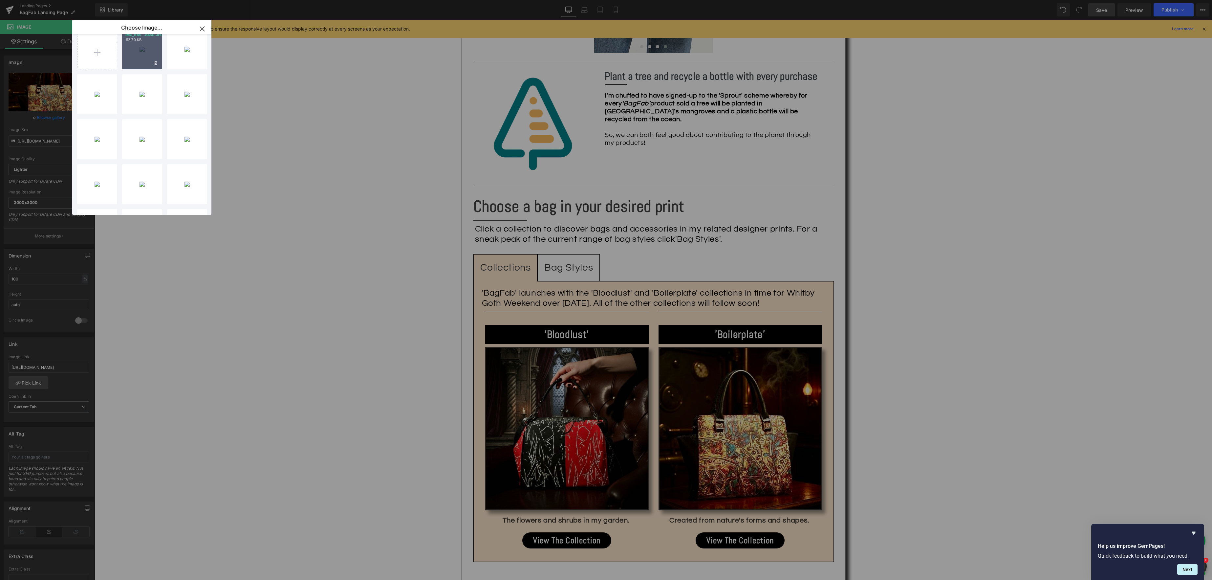
click at [141, 58] on div "IMG_845...8450.JPG 112.70 KB" at bounding box center [142, 49] width 40 height 40
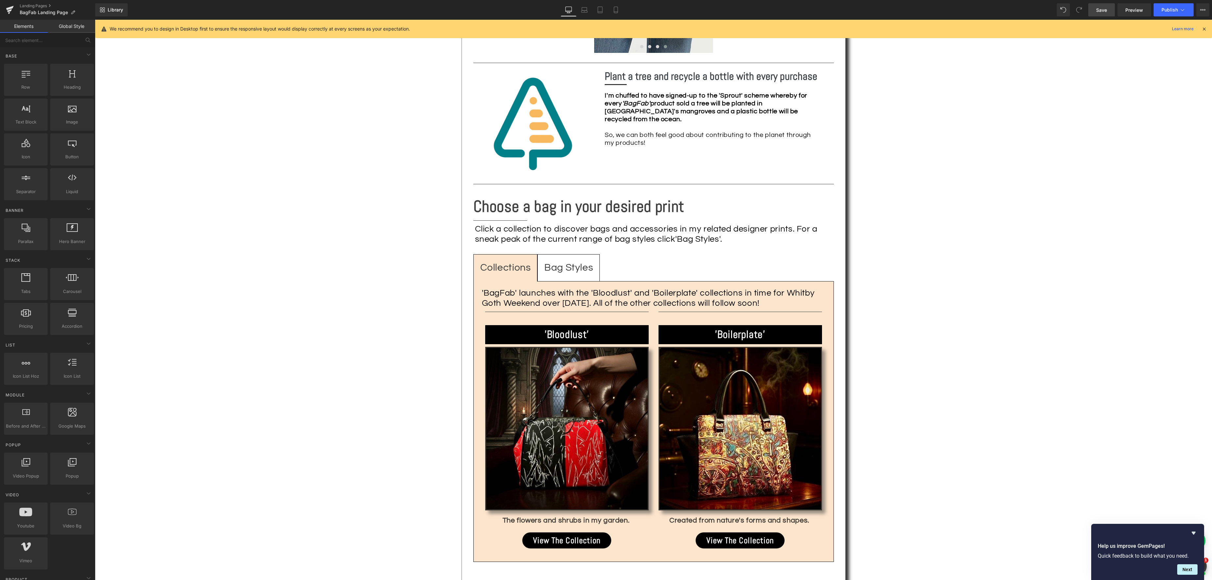
click at [940, 350] on div "Text Block Image Fun fashion with social responsibility! Heading Separator Shar…" at bounding box center [653, 58] width 1117 height 1268
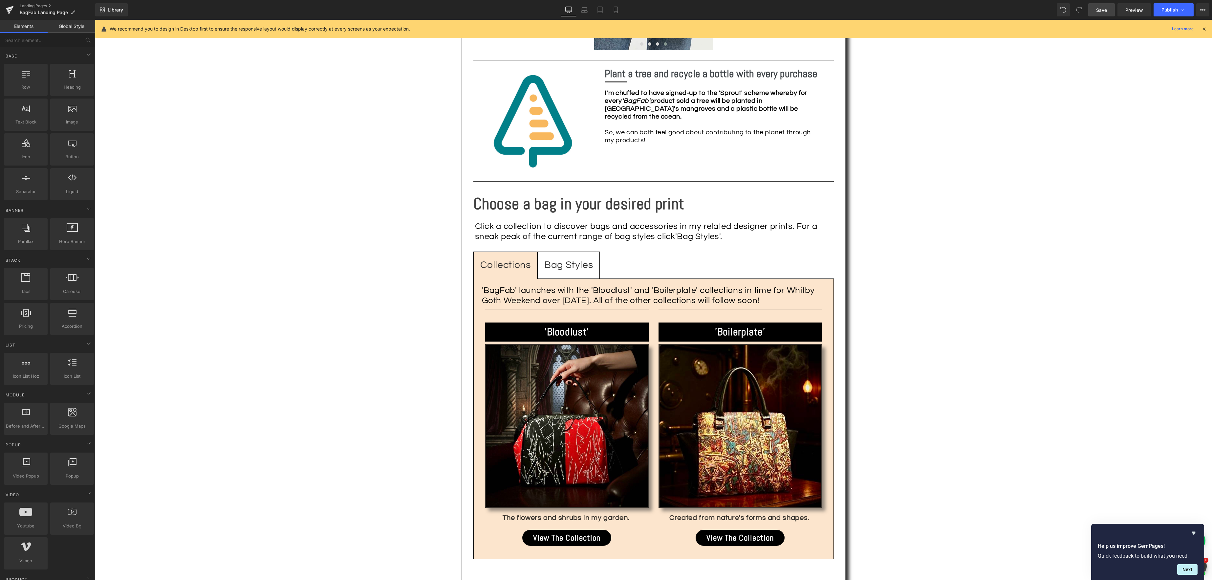
scroll to position [742, 0]
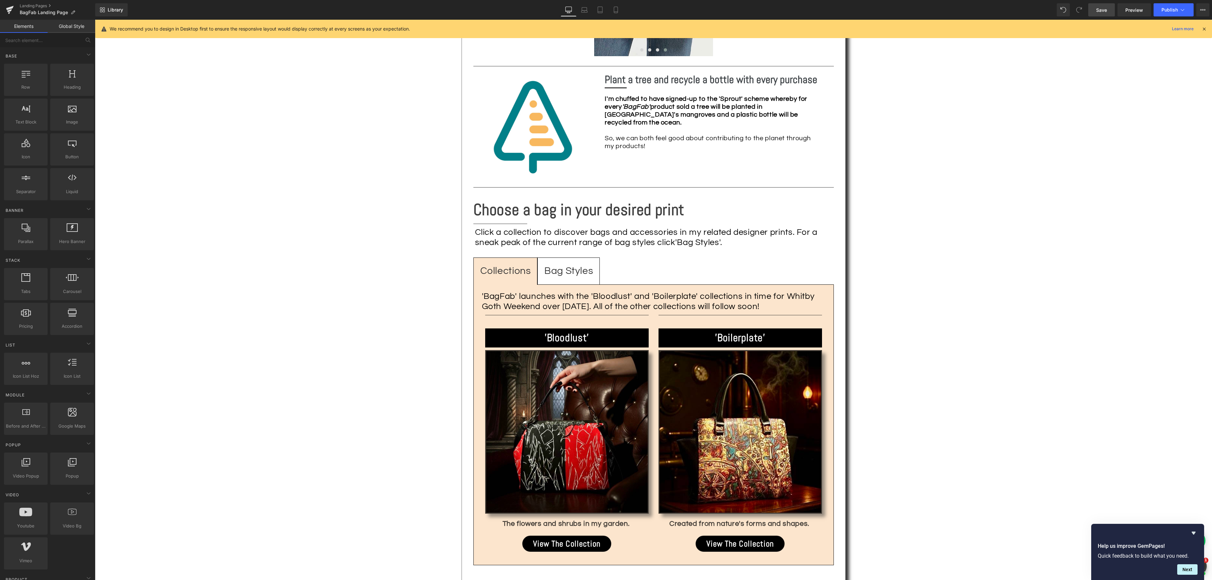
click at [1104, 9] on span "Save" at bounding box center [1101, 10] width 11 height 7
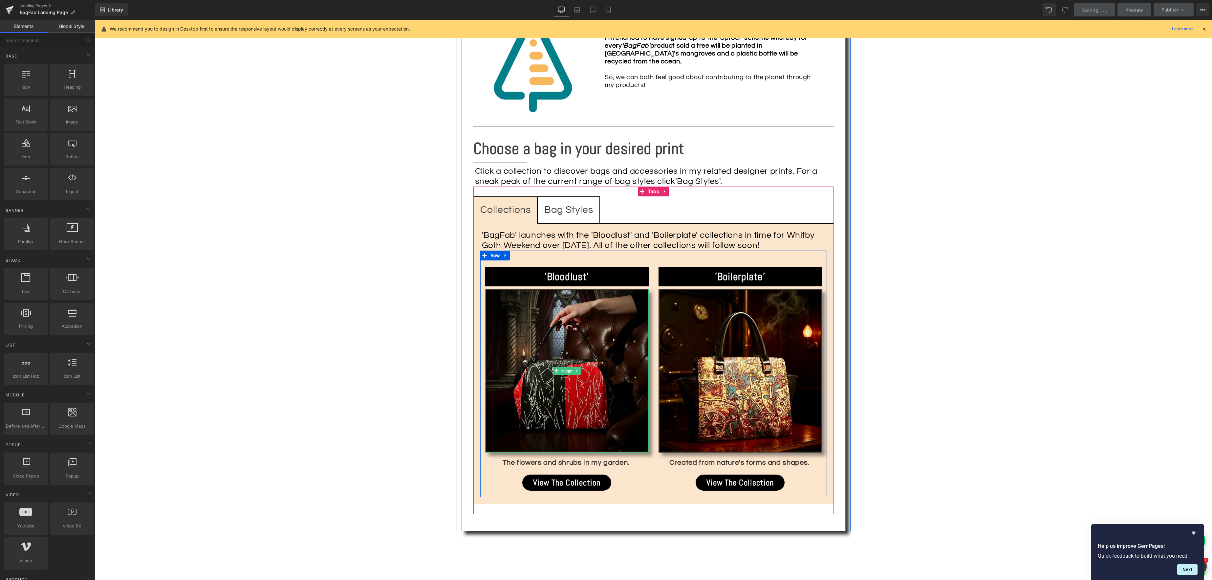
scroll to position [865, 0]
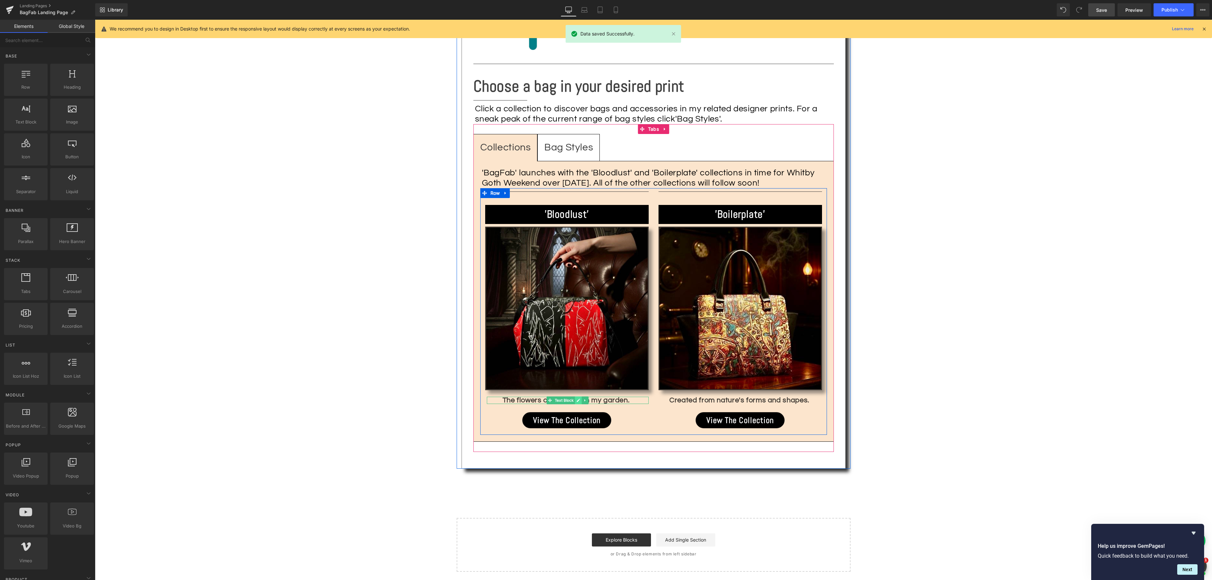
drag, startPoint x: 578, startPoint y: 388, endPoint x: 593, endPoint y: 390, distance: 15.0
click at [578, 398] on icon at bounding box center [579, 400] width 4 height 4
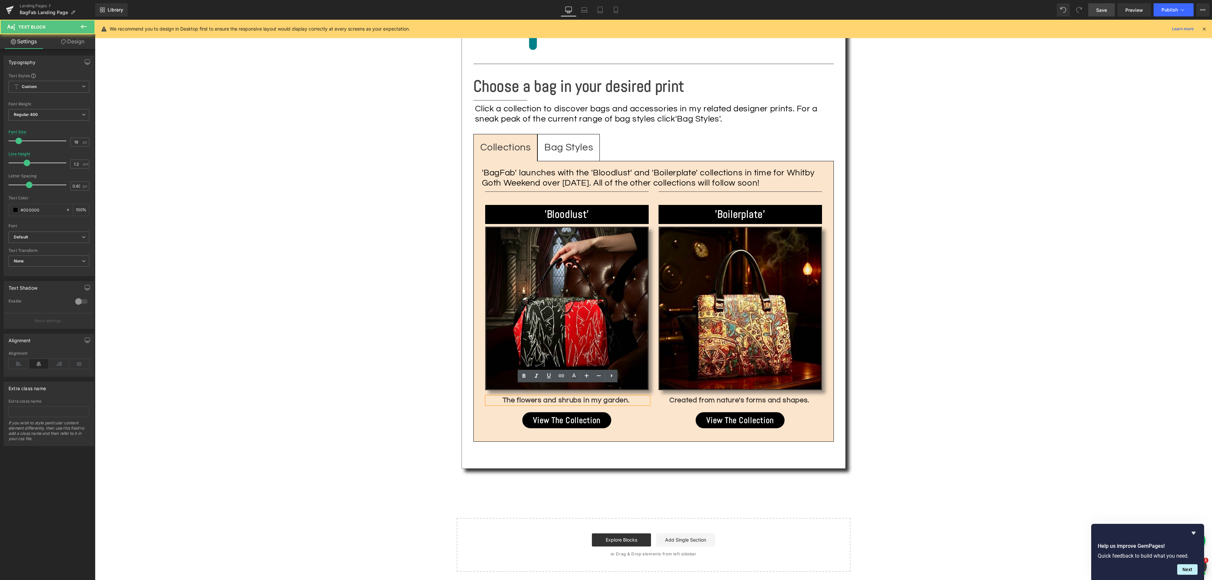
drag, startPoint x: 618, startPoint y: 389, endPoint x: 567, endPoint y: 385, distance: 51.4
click at [485, 386] on div "Separator 'Bloodlust' Heading Image The flowers and shrubs in my garden. Text B…" at bounding box center [566, 309] width 173 height 243
drag, startPoint x: 634, startPoint y: 390, endPoint x: 637, endPoint y: 389, distance: 3.3
click at [635, 397] on div "The flowers and shrubs in my garden." at bounding box center [568, 401] width 162 height 8
click at [630, 396] on strong "The flowers and shrubs in my garden." at bounding box center [566, 400] width 127 height 8
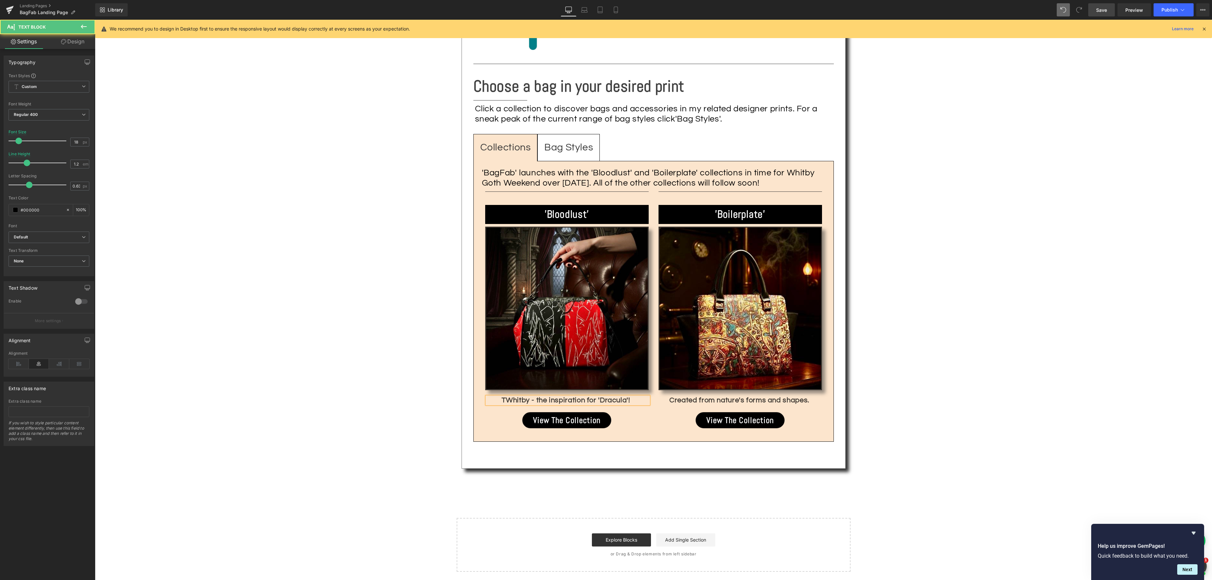
drag, startPoint x: 501, startPoint y: 386, endPoint x: 533, endPoint y: 387, distance: 31.9
click at [502, 396] on strong "TWhitby - the inspiration for 'Dracula'!" at bounding box center [566, 400] width 128 height 8
click at [782, 397] on div at bounding box center [741, 398] width 162 height 2
drag, startPoint x: 816, startPoint y: 390, endPoint x: 848, endPoint y: 388, distance: 32.3
click at [817, 397] on div "Created from nature's forms and shapes." at bounding box center [741, 401] width 162 height 8
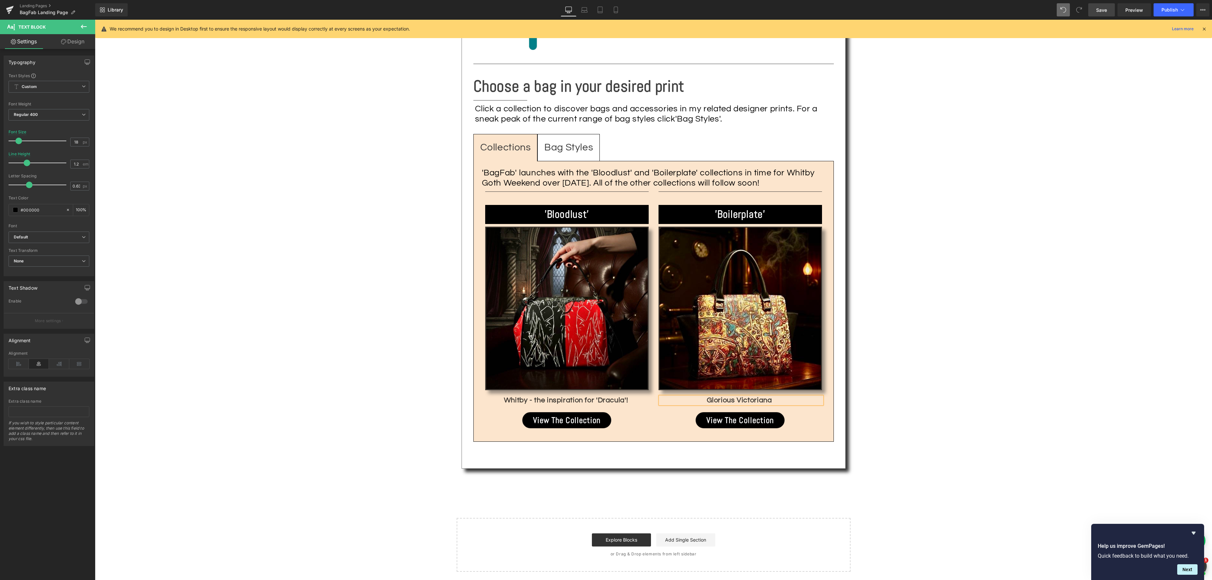
scroll to position [866, 0]
click at [776, 396] on div "Glorious Victoriana" at bounding box center [741, 400] width 162 height 8
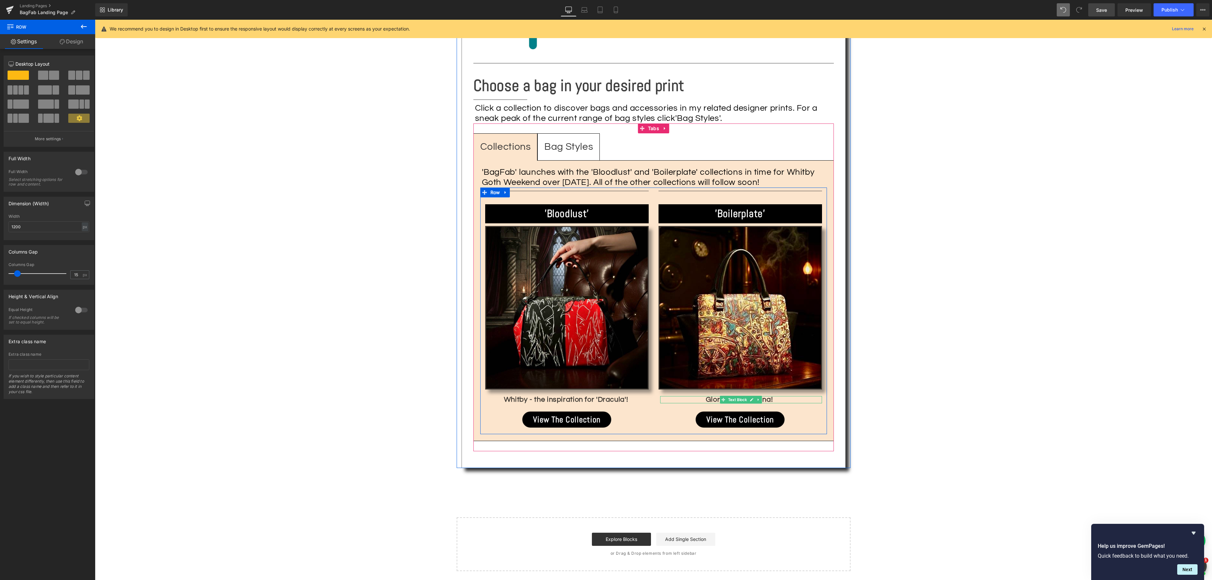
click at [782, 396] on div "Glorious Victoriana!" at bounding box center [741, 400] width 162 height 8
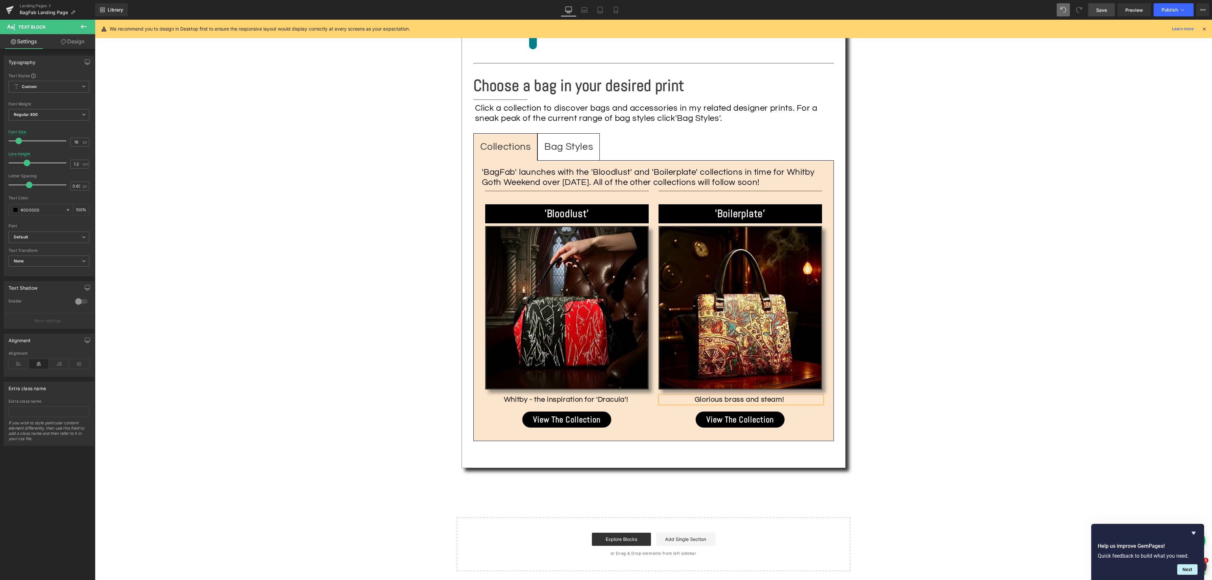
click at [1099, 14] on link "Save" at bounding box center [1101, 9] width 27 height 13
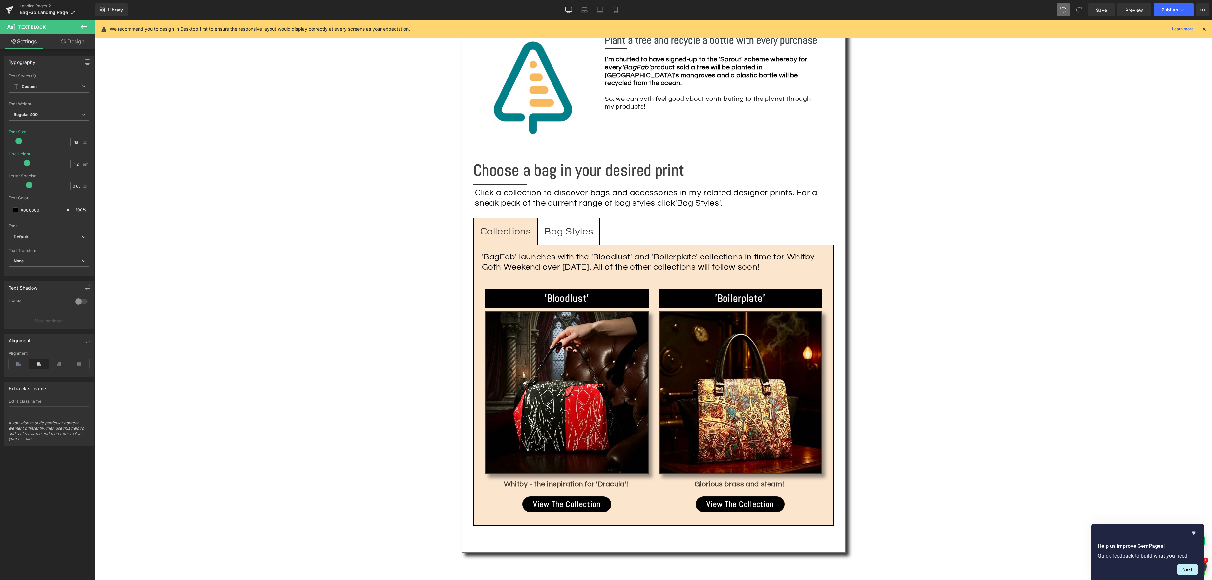
scroll to position [785, 0]
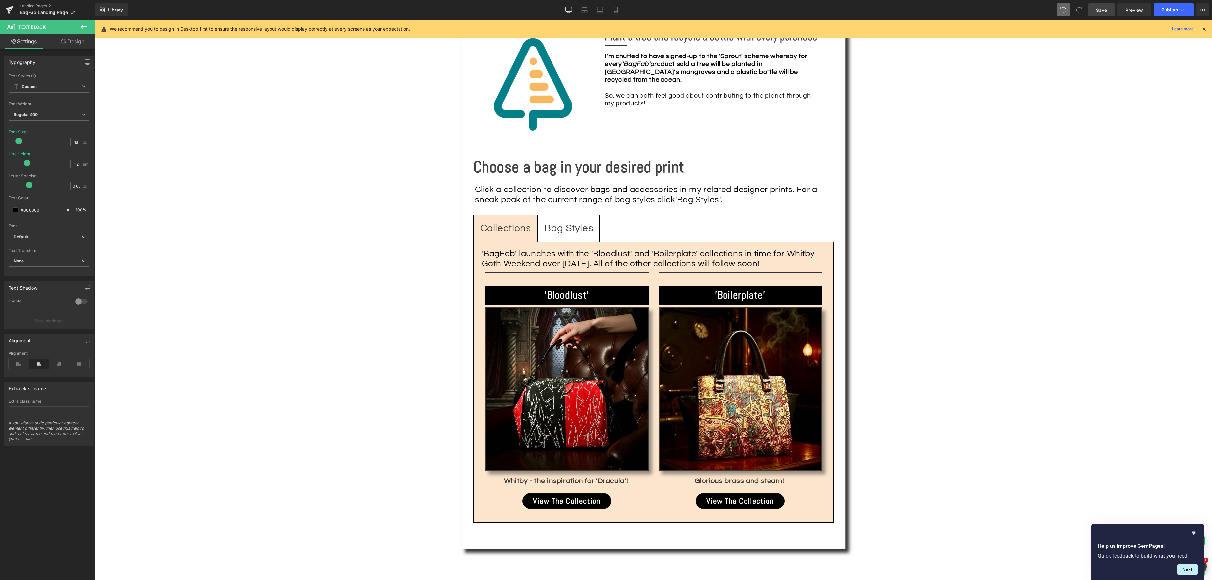
click at [1103, 15] on link "Save" at bounding box center [1101, 9] width 27 height 13
click at [31, 6] on link "Landing Pages" at bounding box center [58, 5] width 76 height 5
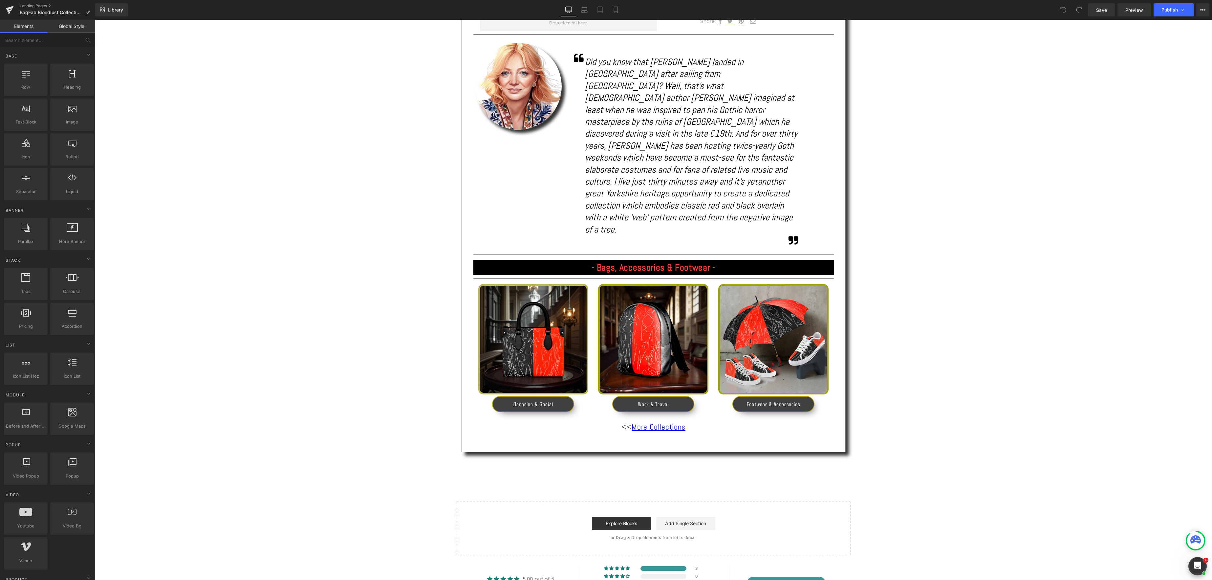
scroll to position [424, 0]
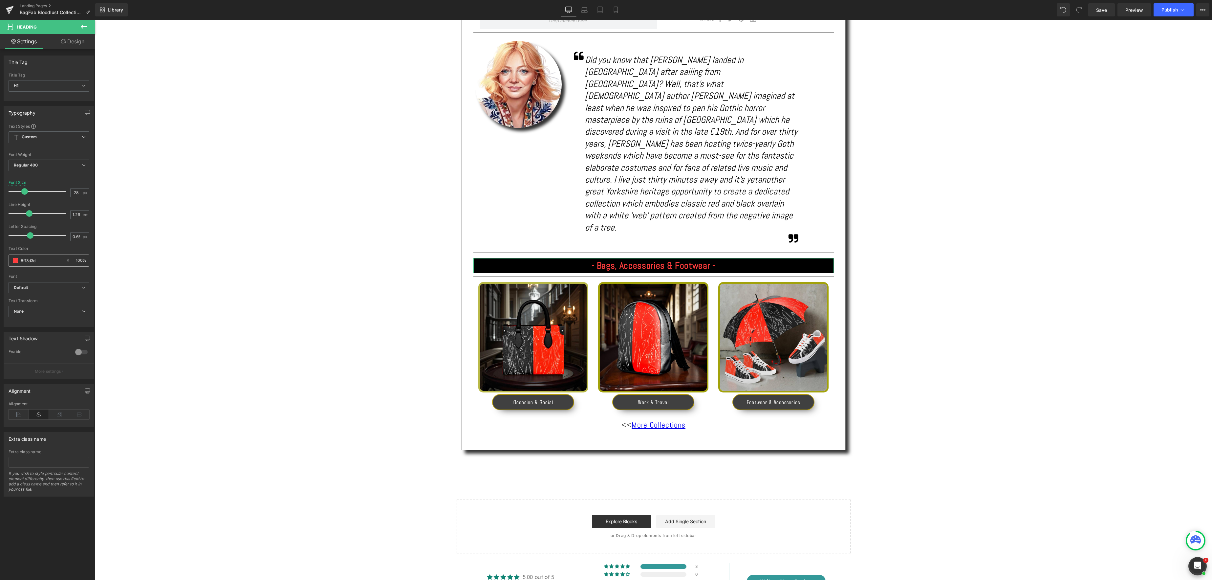
click at [16, 262] on span at bounding box center [15, 260] width 5 height 5
type input "#fe4848"
type input "#f66e6e"
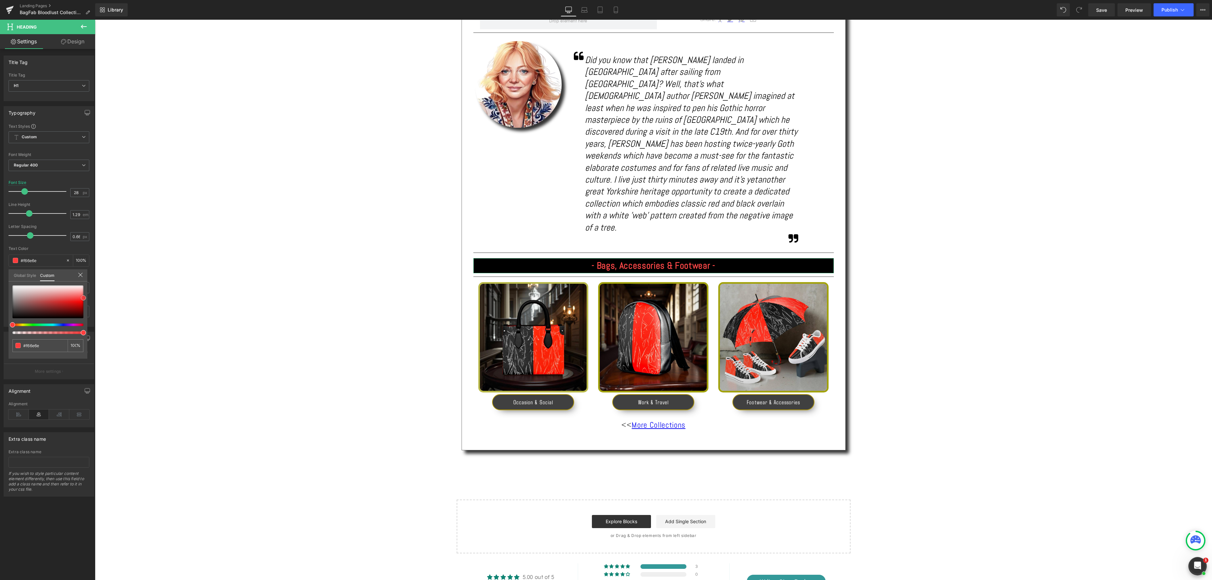
type input "#f19c9c"
type input "#efc2c2"
type input "#efd6d6"
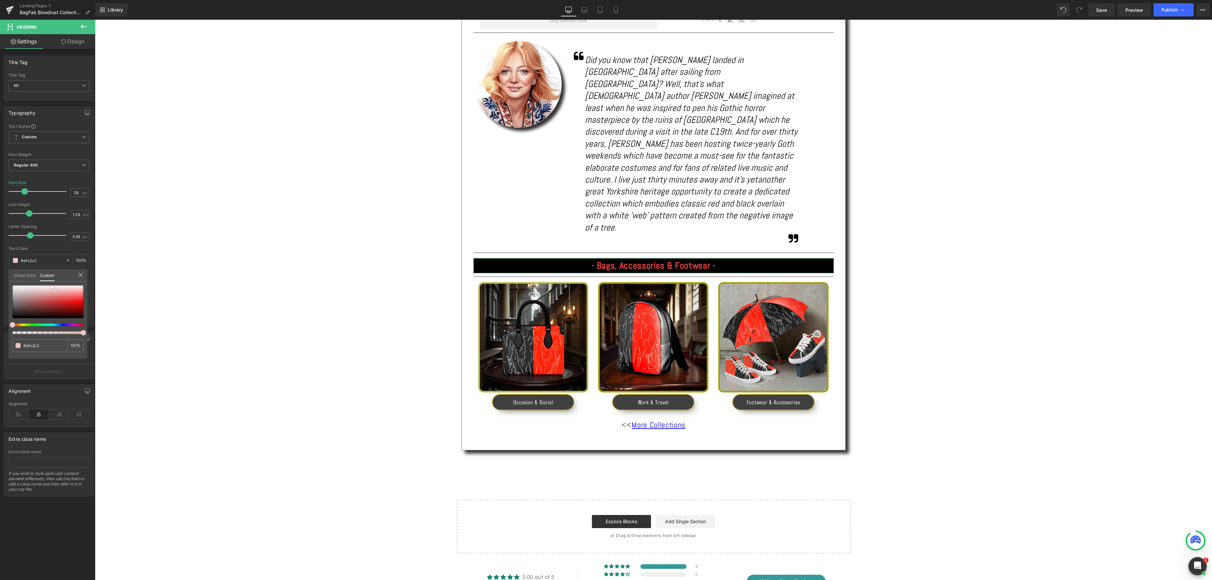
type input "#efd6d6"
type input "#eddddd"
type input "#ede3e3"
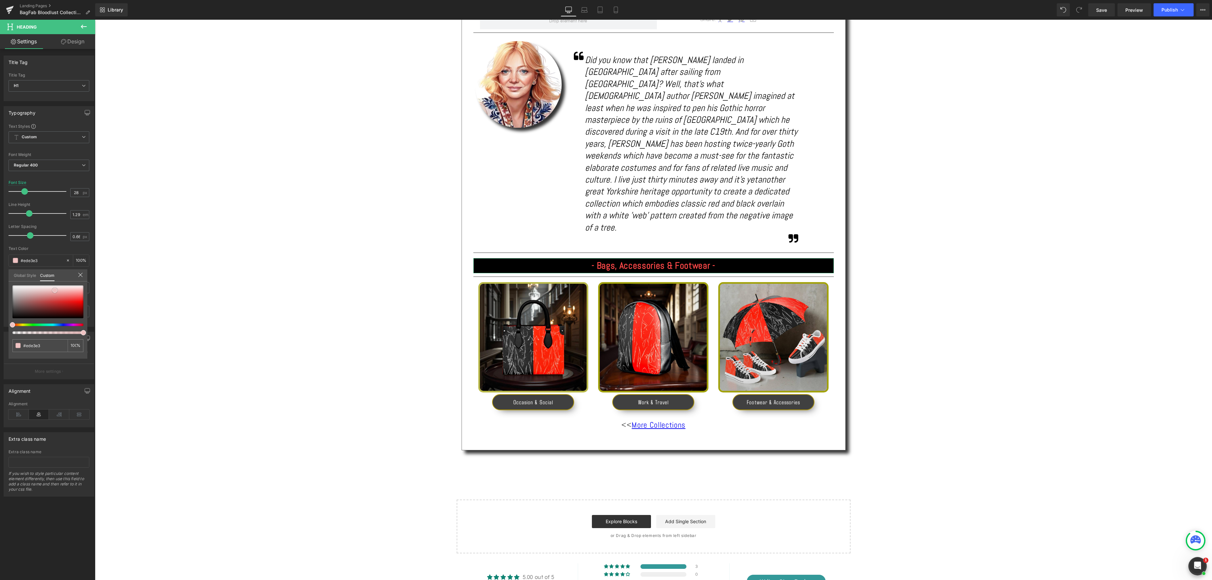
type input "#ebe4e4"
type input "#ece8e8"
type input "#edecec"
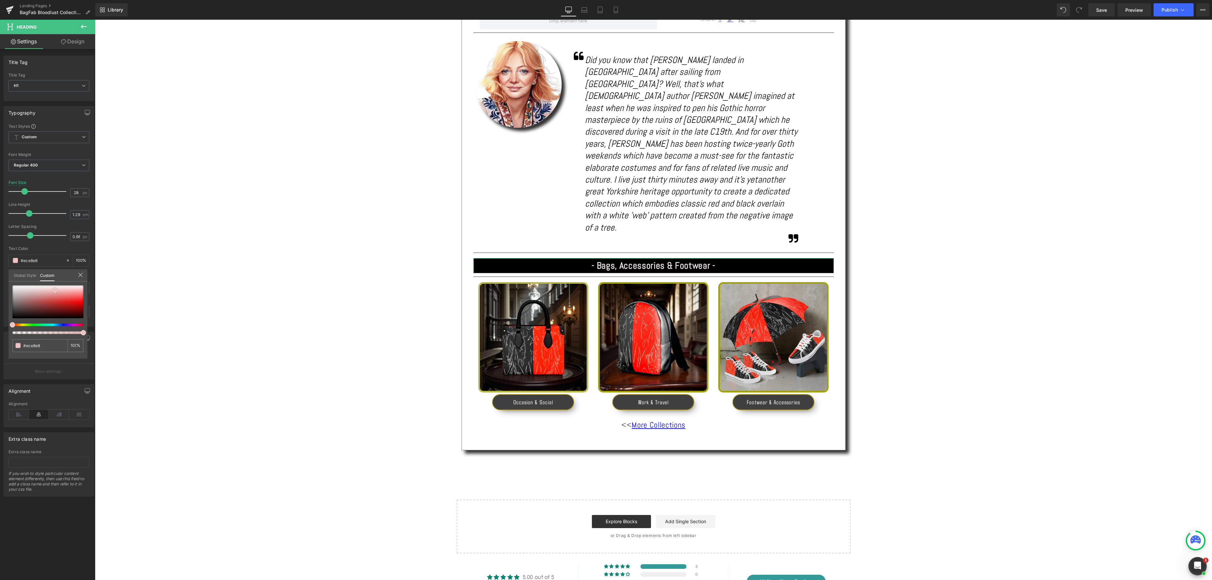
type input "#edecec"
type input "#f2f2f2"
type input "#f4f4f4"
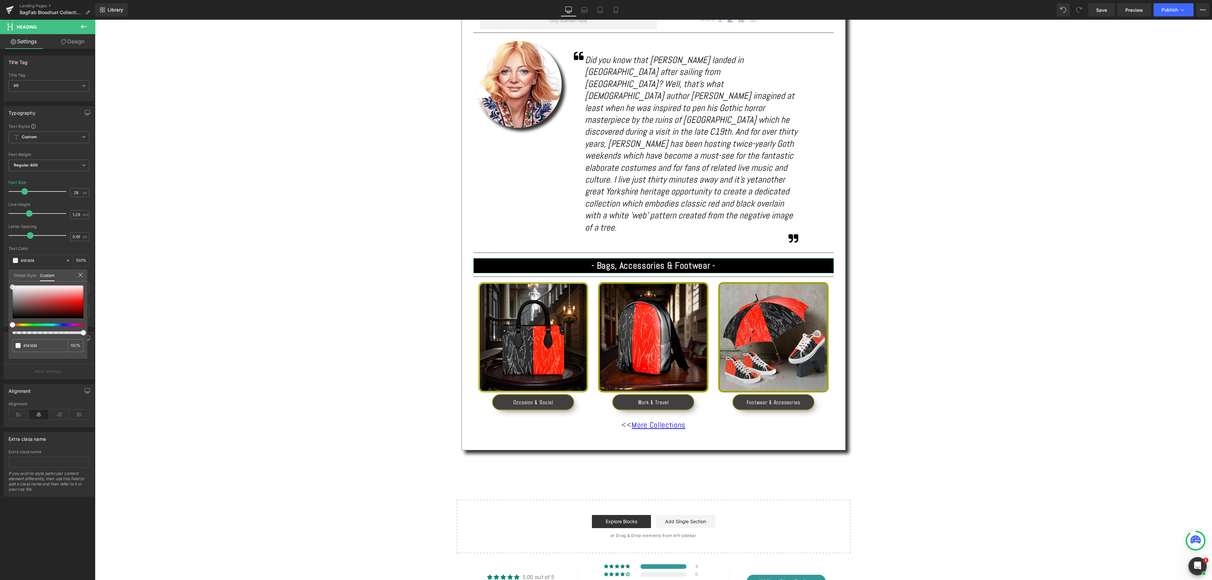
type input "#f7f7f7"
type input "#f9f9f9"
type input "#fcfcfc"
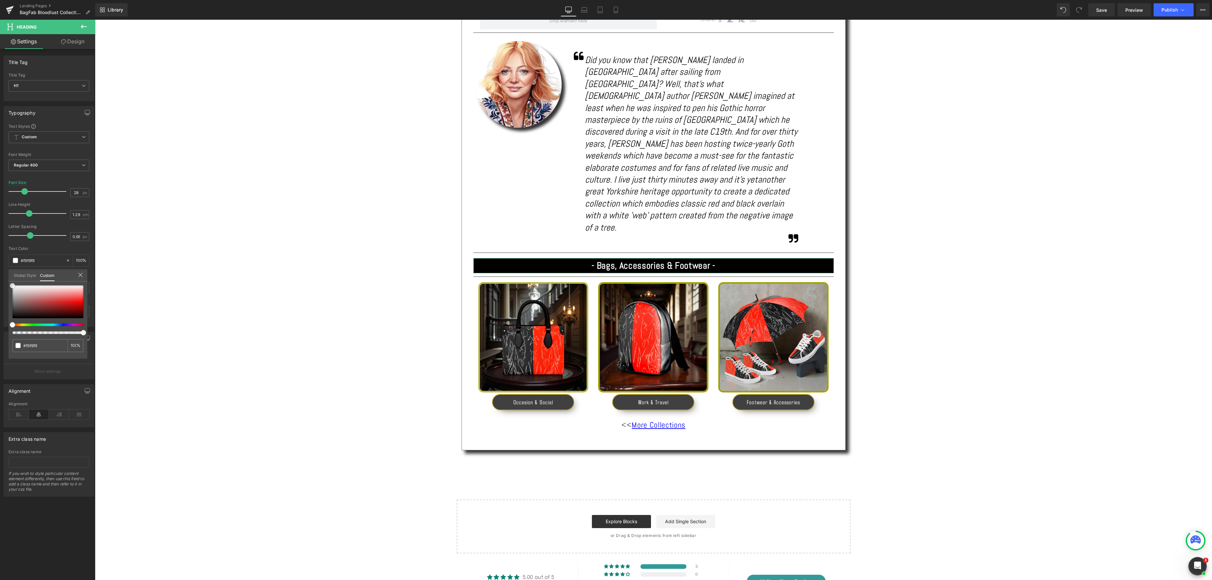
type input "#fcfcfc"
drag, startPoint x: 83, startPoint y: 297, endPoint x: 19, endPoint y: 285, distance: 64.9
click at [1, 285] on div "Typography Text Styles Custom Custom Setup Global Style Custom Setup Global Sty…" at bounding box center [49, 214] width 98 height 226
click at [1037, 277] on body "Skip to content Your cart is empty Continue shopping Have an account? Log in to…" at bounding box center [653, 403] width 1117 height 1614
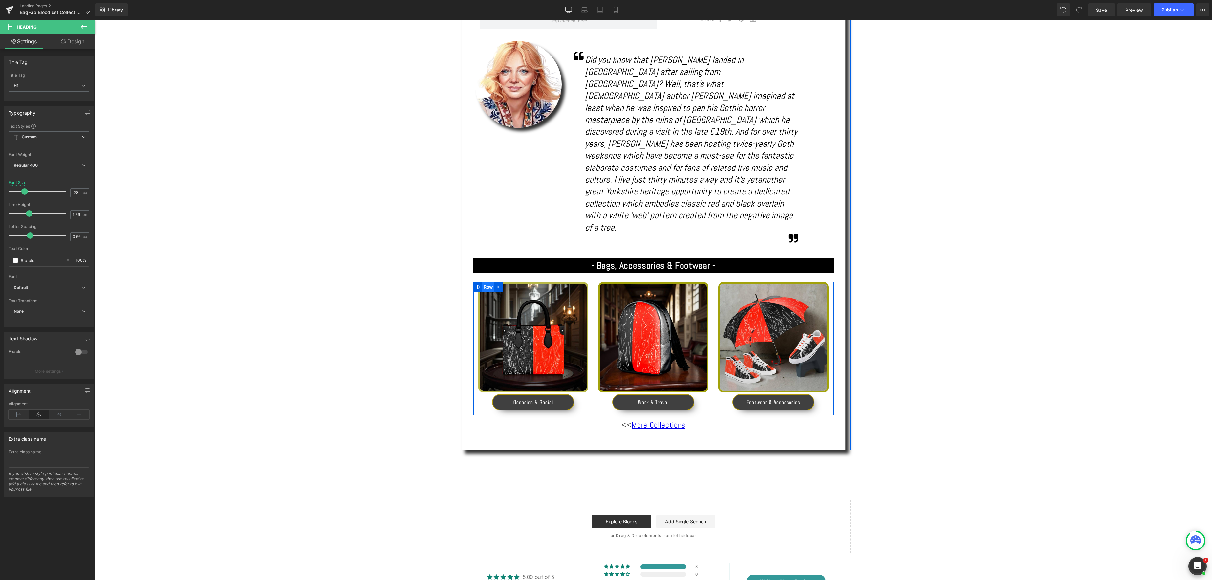
click at [492, 282] on span "Row" at bounding box center [488, 287] width 13 height 10
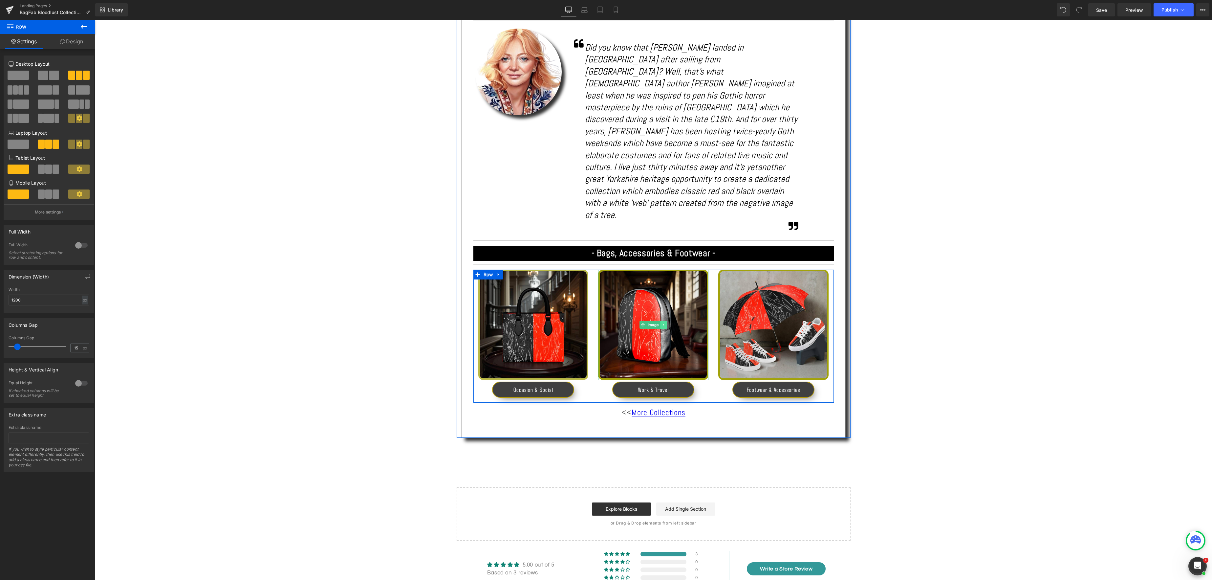
scroll to position [438, 0]
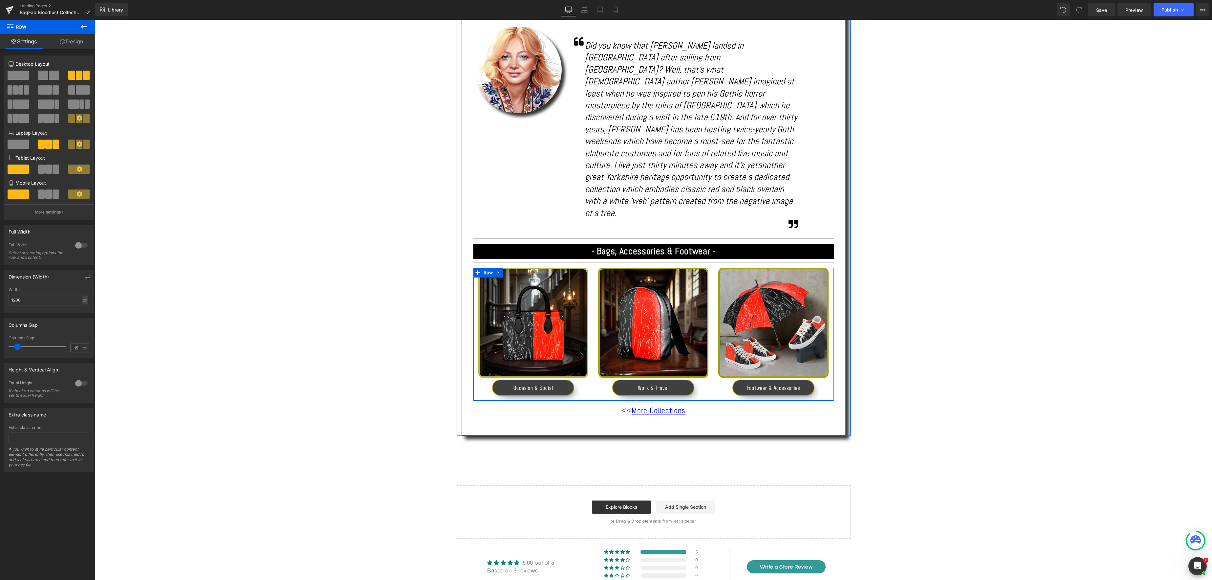
click at [500, 270] on icon at bounding box center [498, 272] width 5 height 5
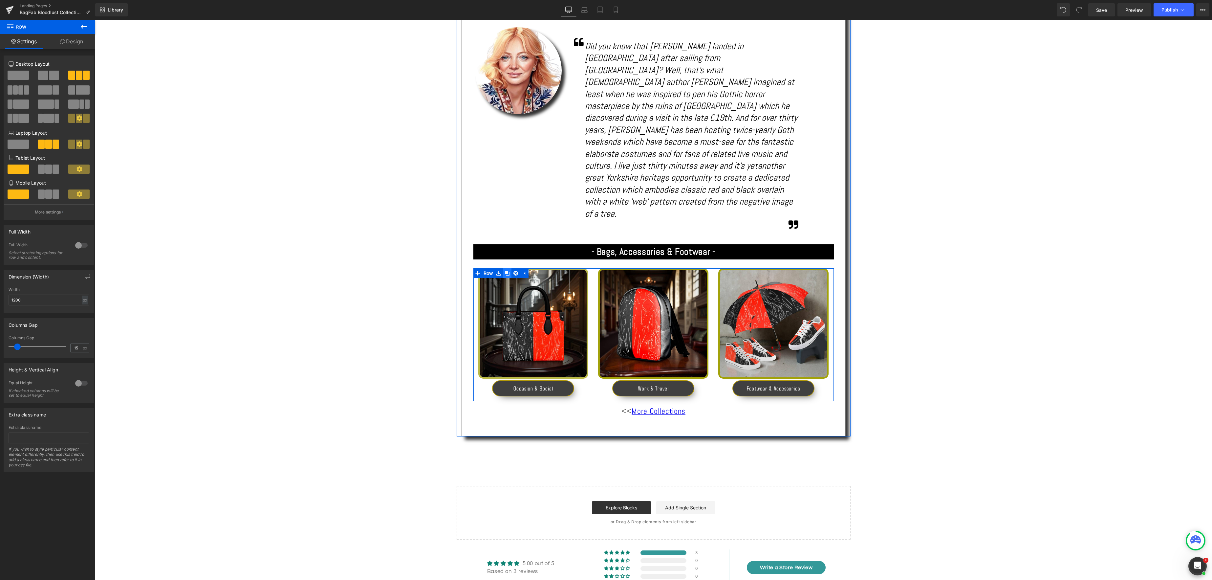
click at [508, 271] on icon at bounding box center [507, 273] width 5 height 5
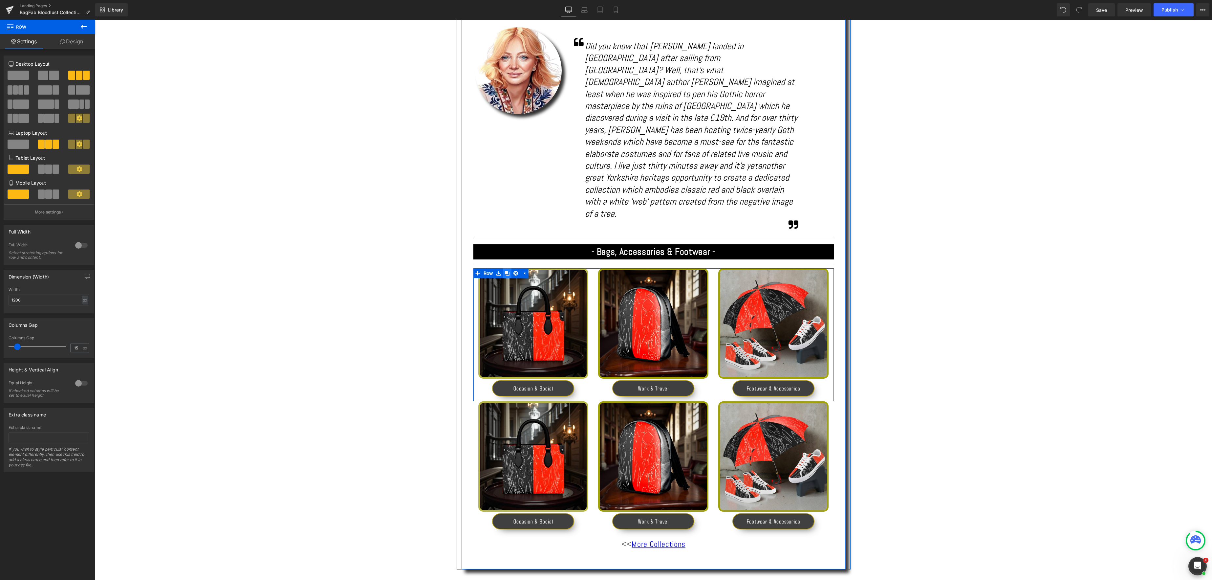
scroll to position [437, 0]
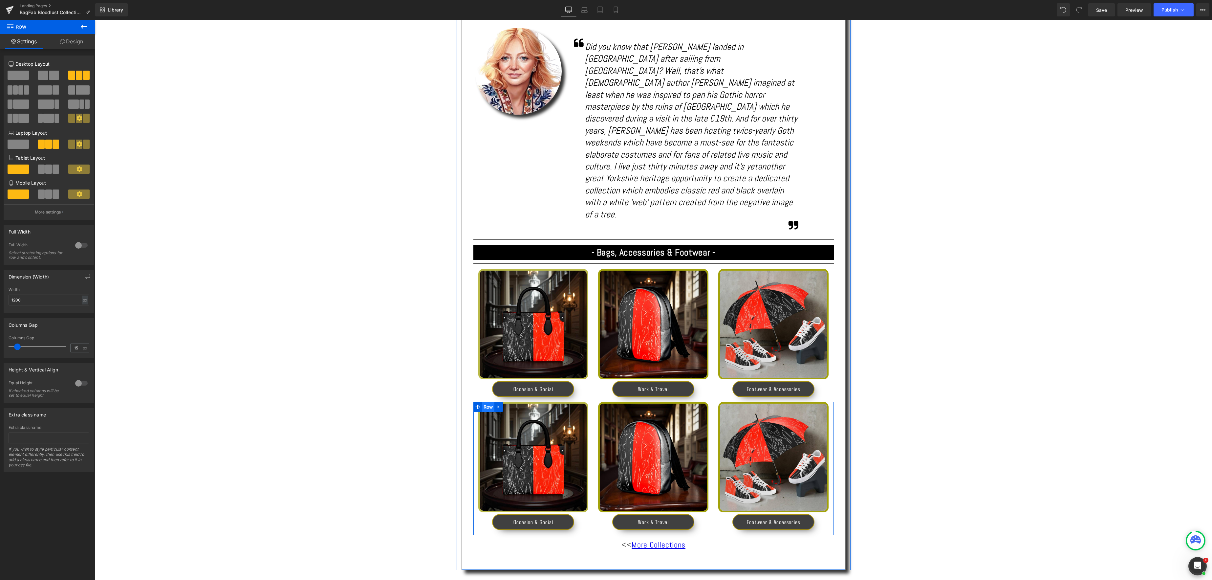
click at [491, 402] on span "Row" at bounding box center [488, 407] width 13 height 10
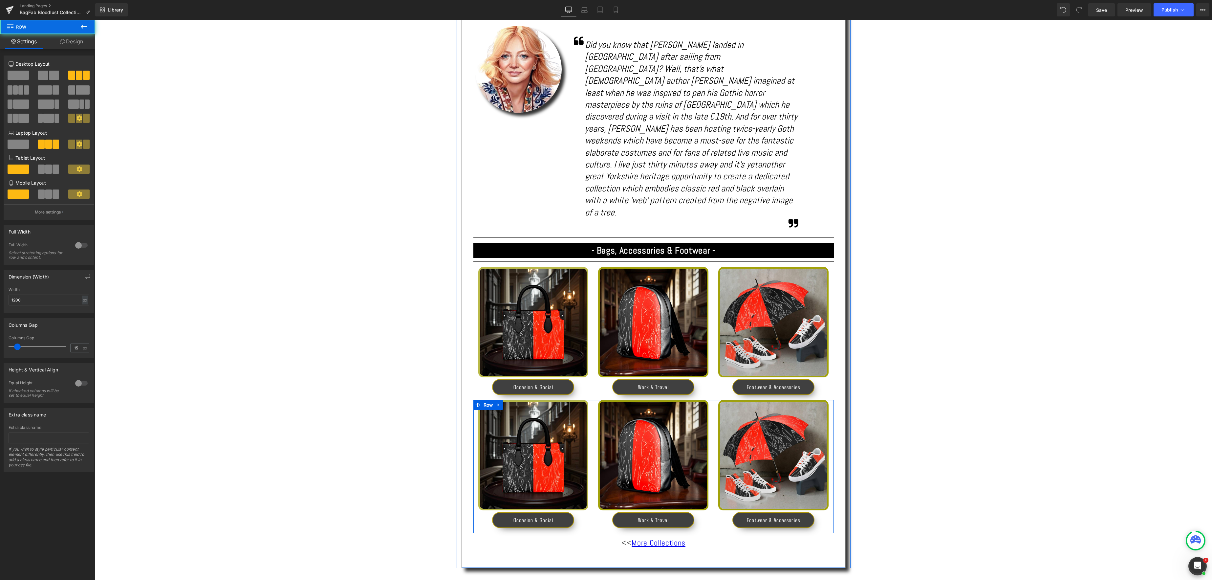
scroll to position [438, 0]
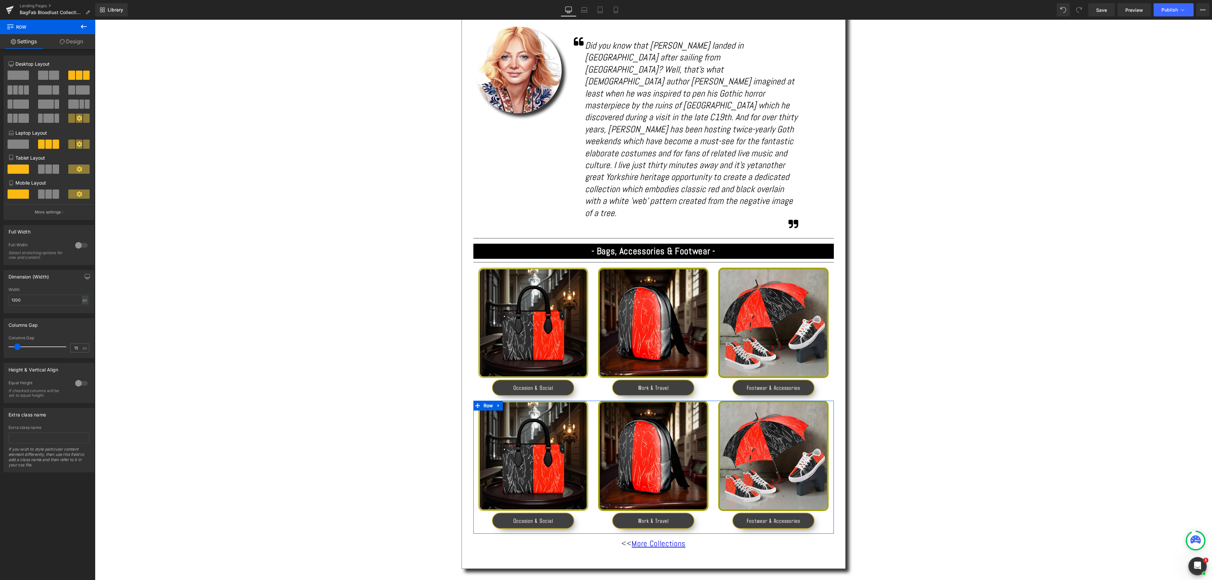
click at [45, 75] on span at bounding box center [43, 75] width 10 height 9
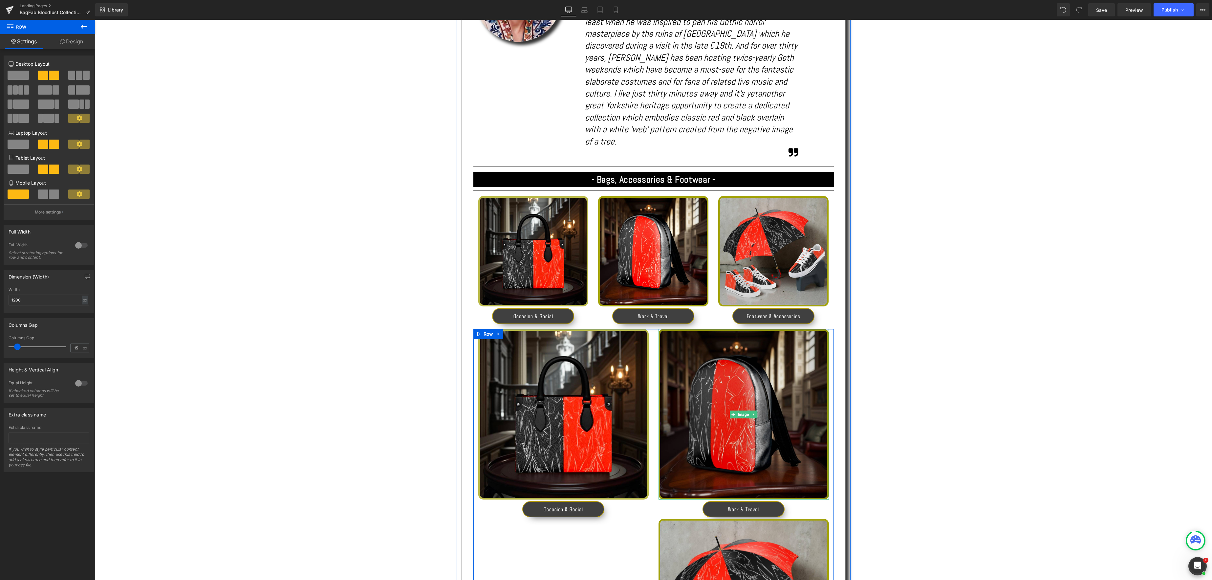
scroll to position [517, 0]
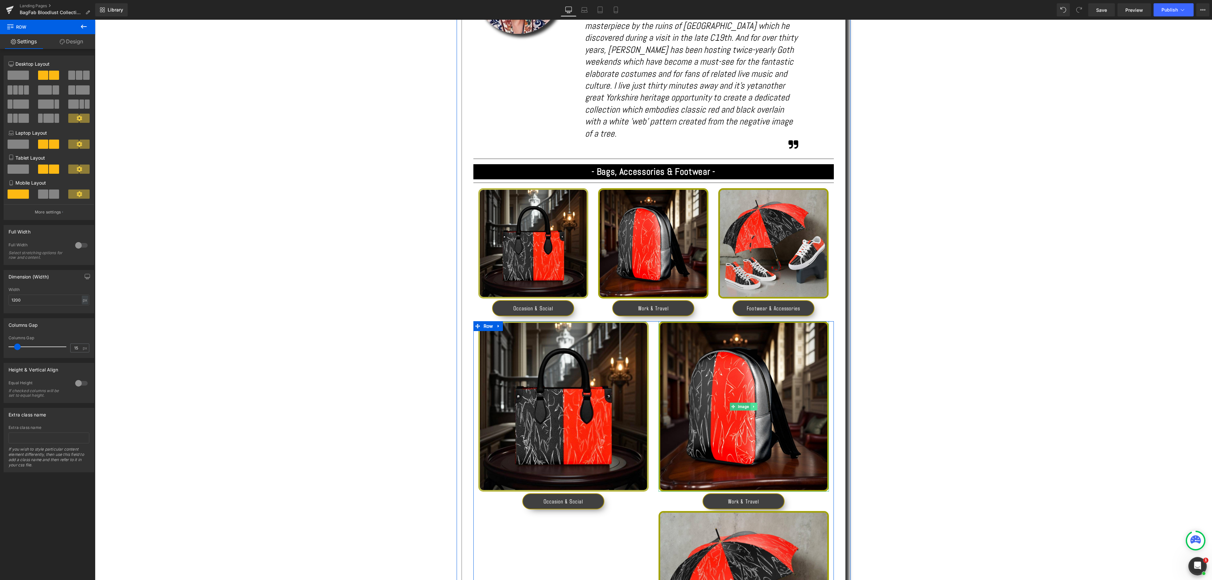
click at [754, 405] on icon at bounding box center [753, 406] width 1 height 2
click at [758, 405] on icon at bounding box center [758, 407] width 4 height 4
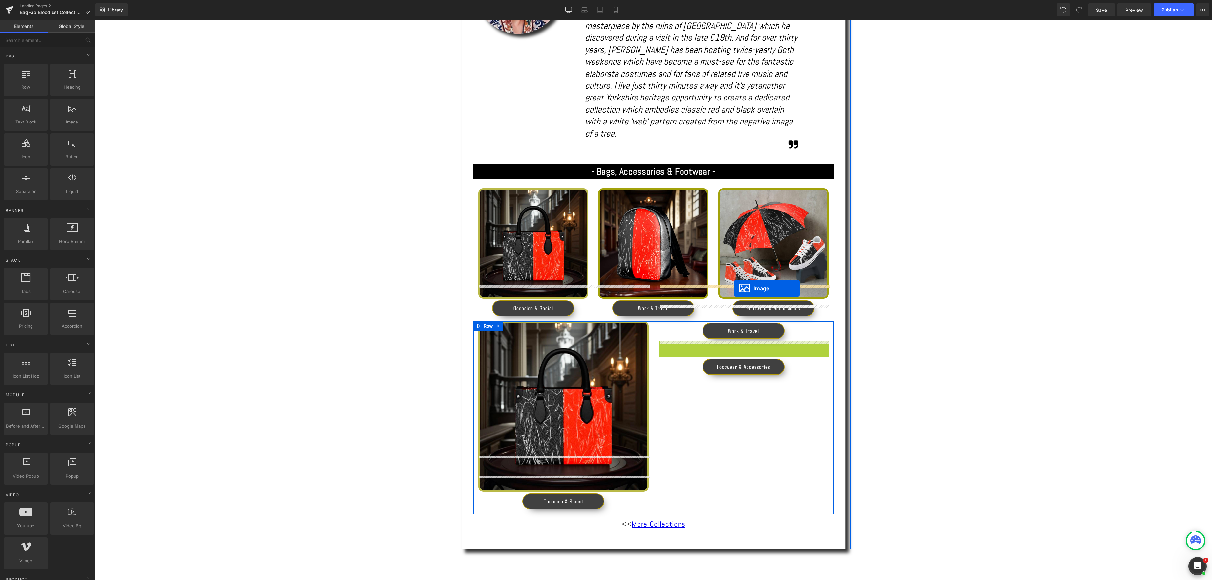
drag, startPoint x: 734, startPoint y: 390, endPoint x: 734, endPoint y: 288, distance: 101.5
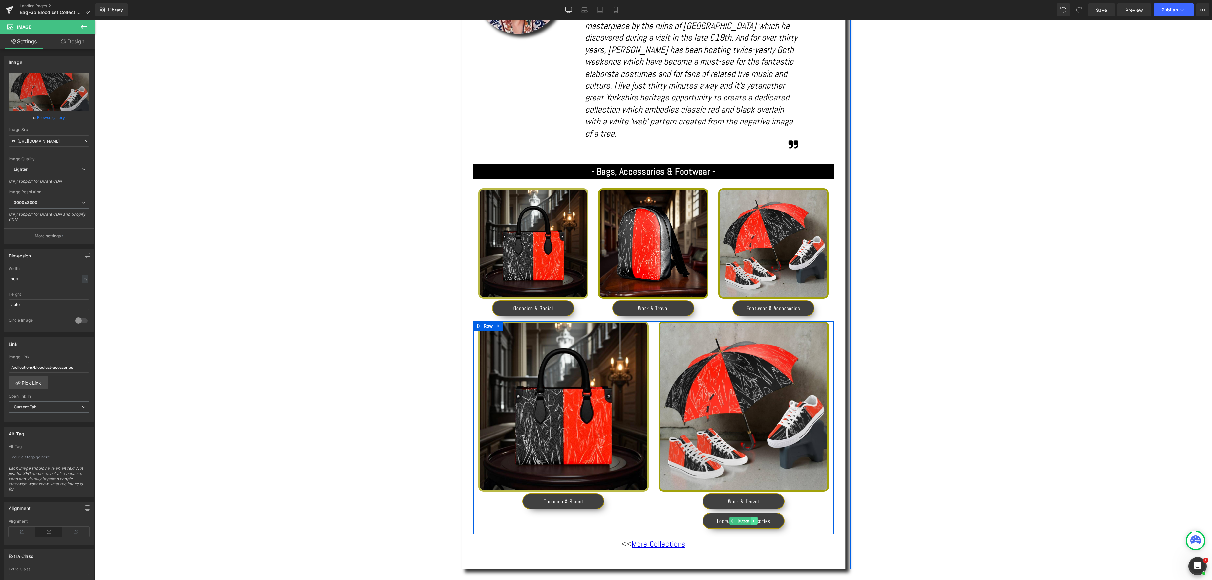
click at [757, 517] on link at bounding box center [754, 521] width 7 height 8
click at [758, 519] on icon at bounding box center [758, 521] width 4 height 4
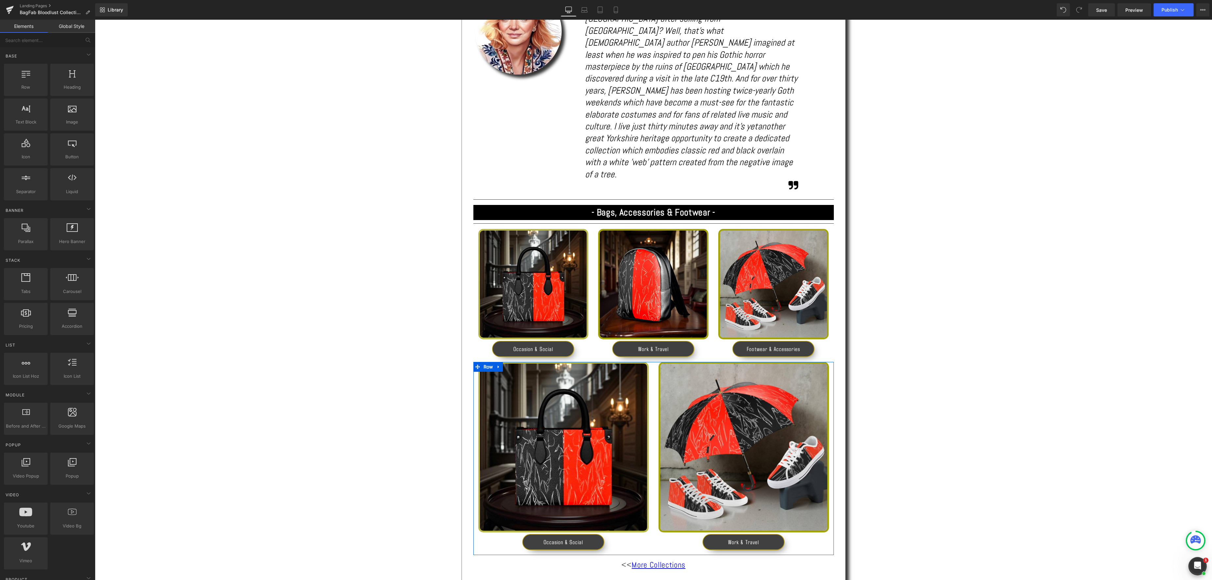
scroll to position [481, 0]
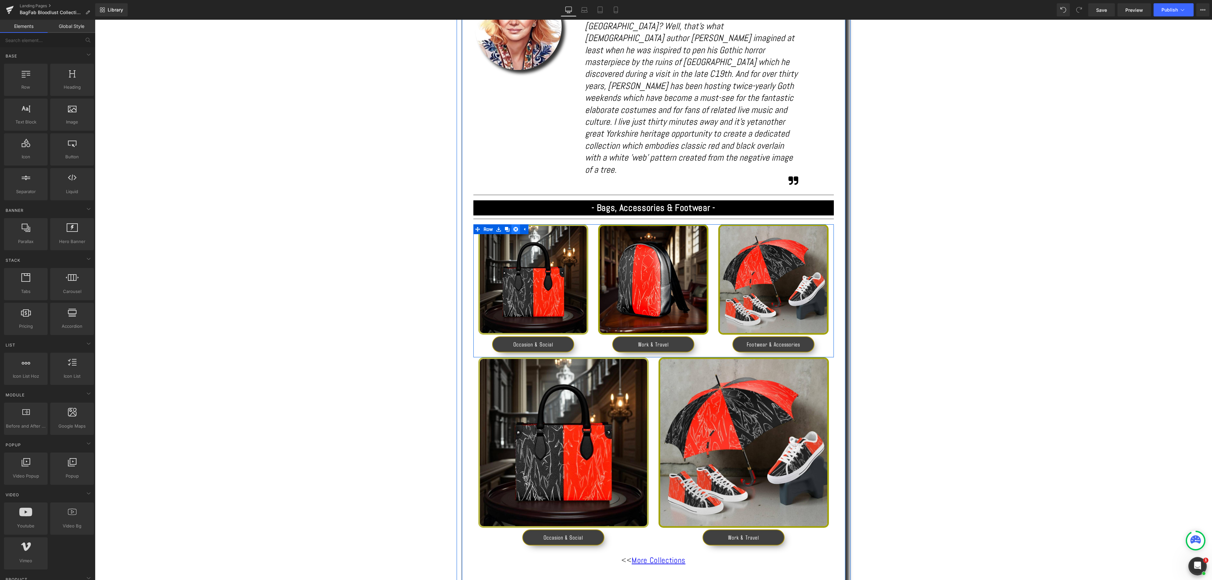
click at [517, 227] on icon at bounding box center [516, 229] width 5 height 5
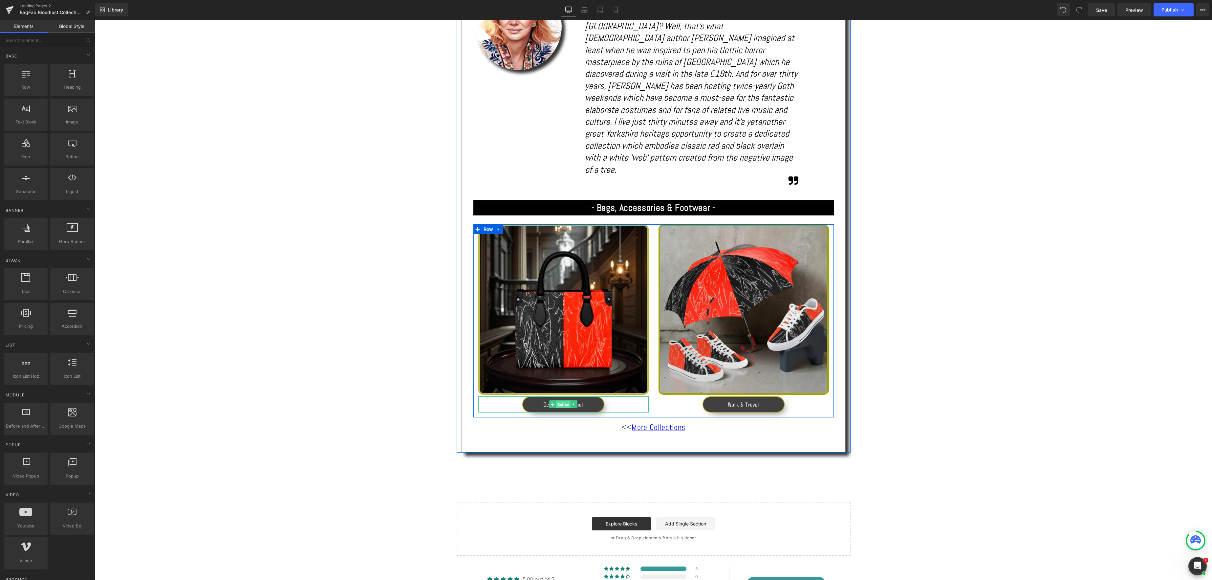
click at [562, 401] on span "Button" at bounding box center [563, 405] width 14 height 8
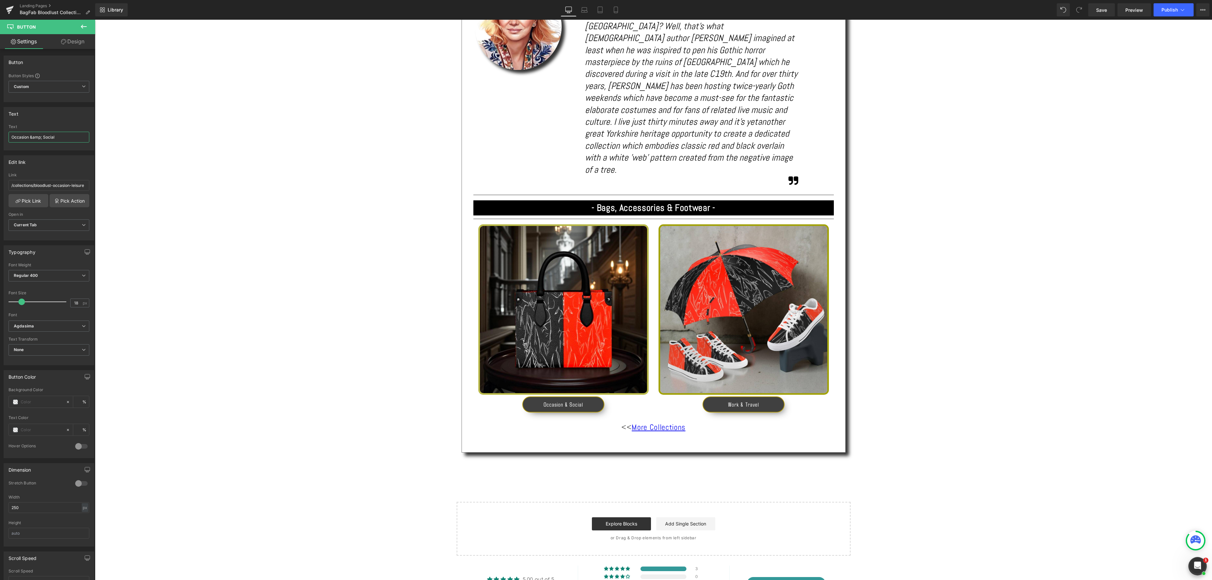
drag, startPoint x: 64, startPoint y: 138, endPoint x: -22, endPoint y: 134, distance: 86.4
click at [0, 134] on html "Button You are previewing how the will restyle your page. You can not edit Elem…" at bounding box center [606, 290] width 1212 height 580
type input "N"
type input "Bags"
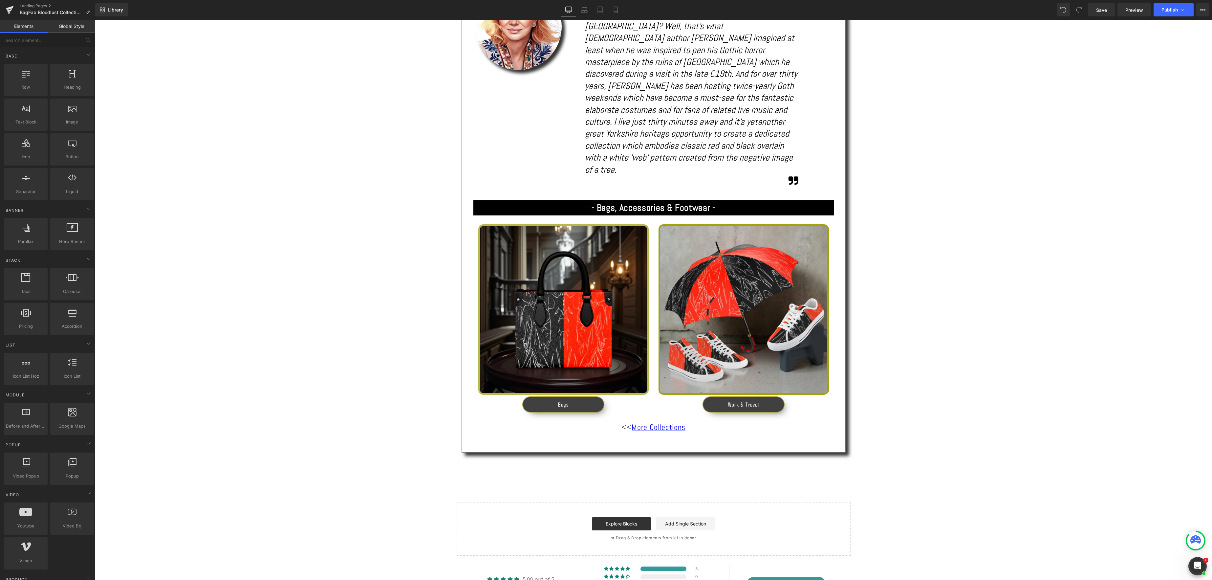
drag, startPoint x: 905, startPoint y: 399, endPoint x: 896, endPoint y: 398, distance: 9.2
click at [905, 399] on div "Text Block Image 'Bloodlust - Dare *YOU* wear it?! Heading Separator Share: Tex…" at bounding box center [653, 122] width 1117 height 868
click at [748, 400] on link "Button" at bounding box center [740, 404] width 21 height 8
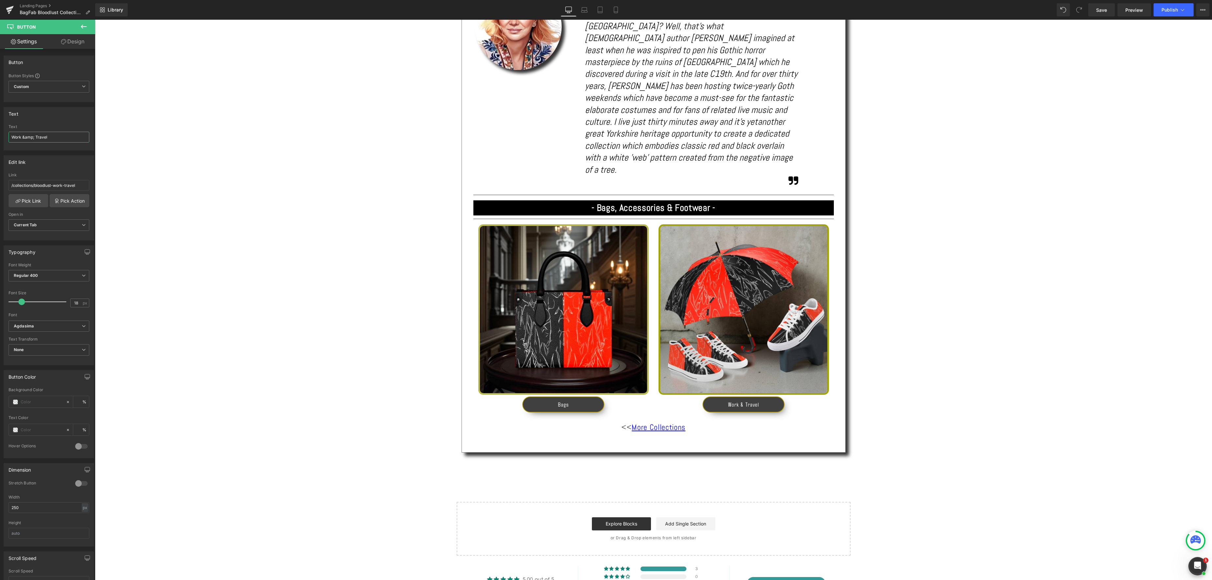
drag, startPoint x: 66, startPoint y: 139, endPoint x: -22, endPoint y: 122, distance: 89.8
click at [0, 122] on html "Button You are previewing how the will restyle your page. You can not edit Elem…" at bounding box center [606, 290] width 1212 height 580
type input "Footwear & Accessories"
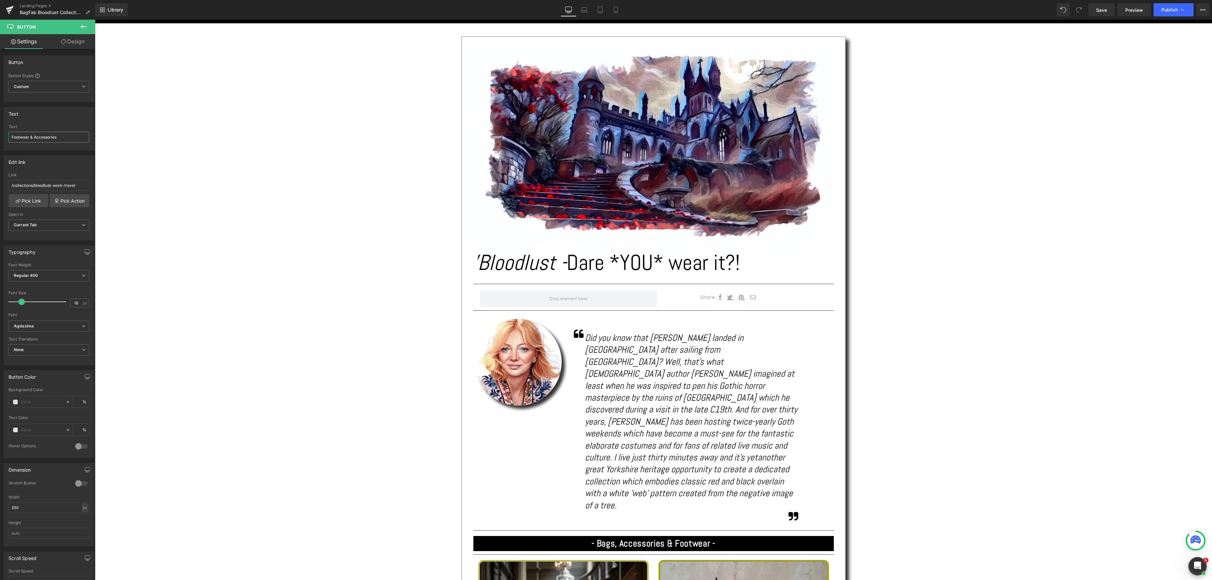
scroll to position [134, 0]
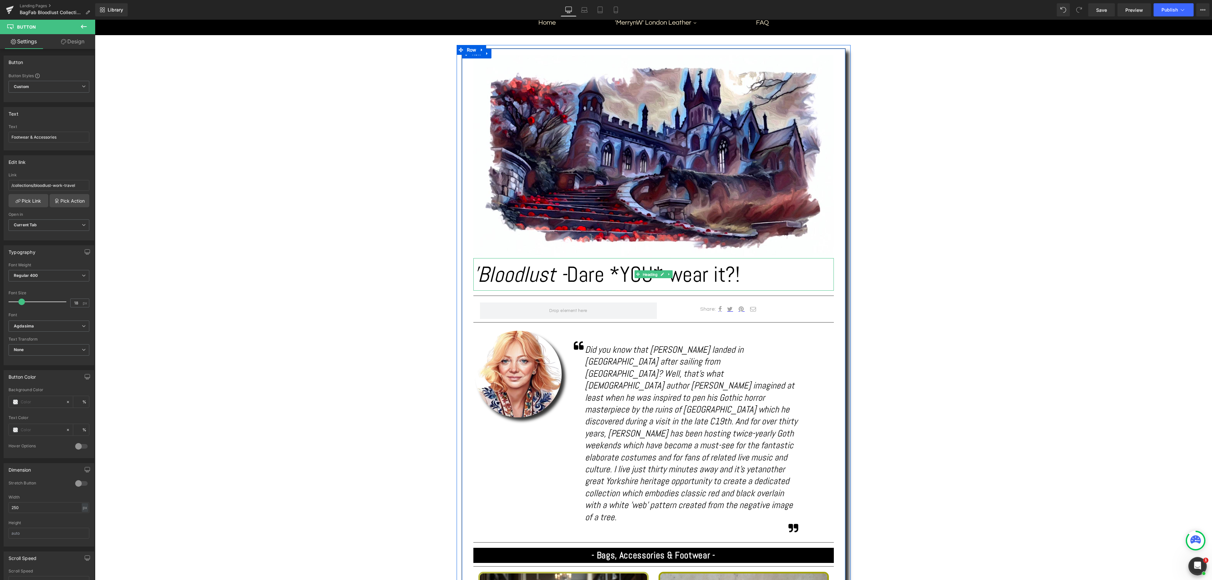
click at [651, 275] on div "'Bloodlust - Dare *YOU* wear it?! Heading" at bounding box center [653, 274] width 361 height 33
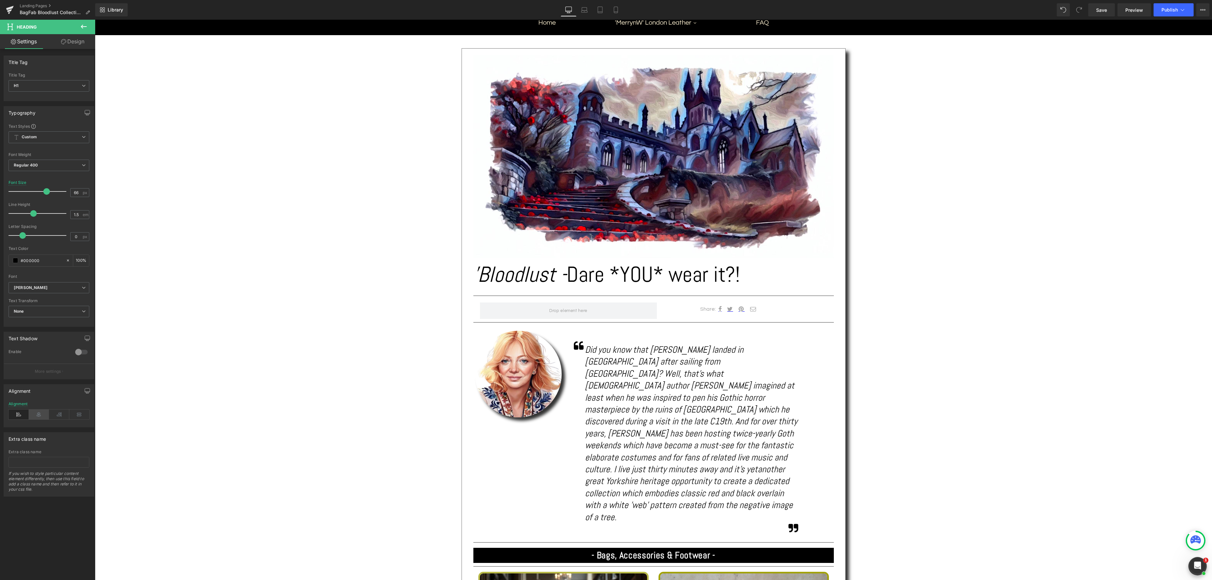
click at [39, 418] on icon at bounding box center [39, 414] width 20 height 10
click at [947, 334] on div "Text Block Image 'Bloodlust - Dare *YOU* wear it?! Heading Separator Share: Tex…" at bounding box center [653, 469] width 1117 height 868
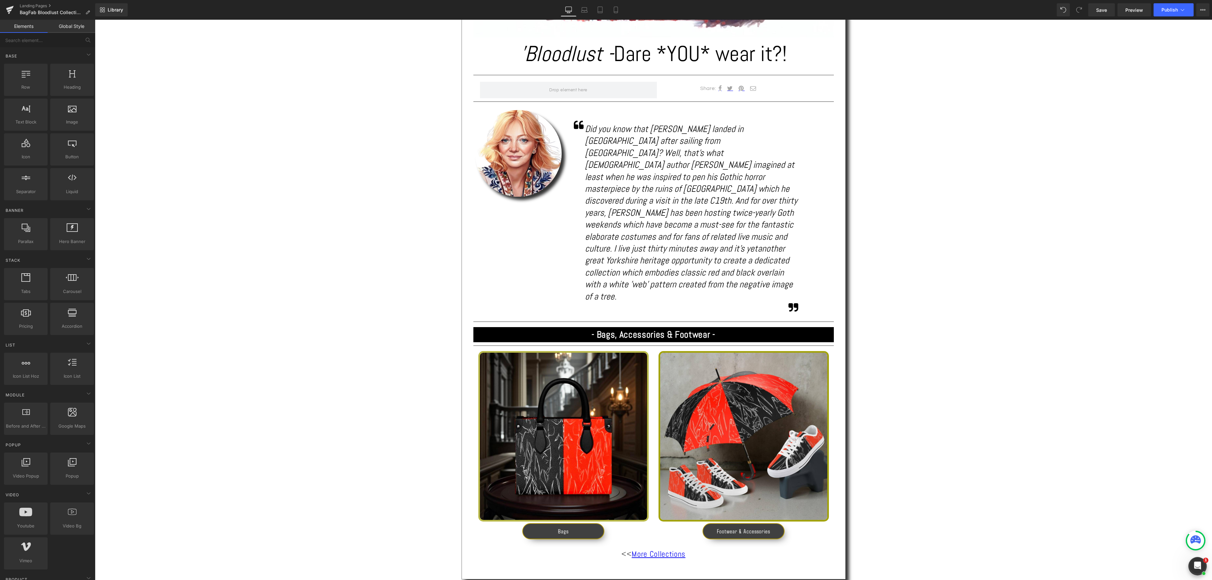
scroll to position [354, 0]
click at [1102, 11] on span "Save" at bounding box center [1101, 10] width 11 height 7
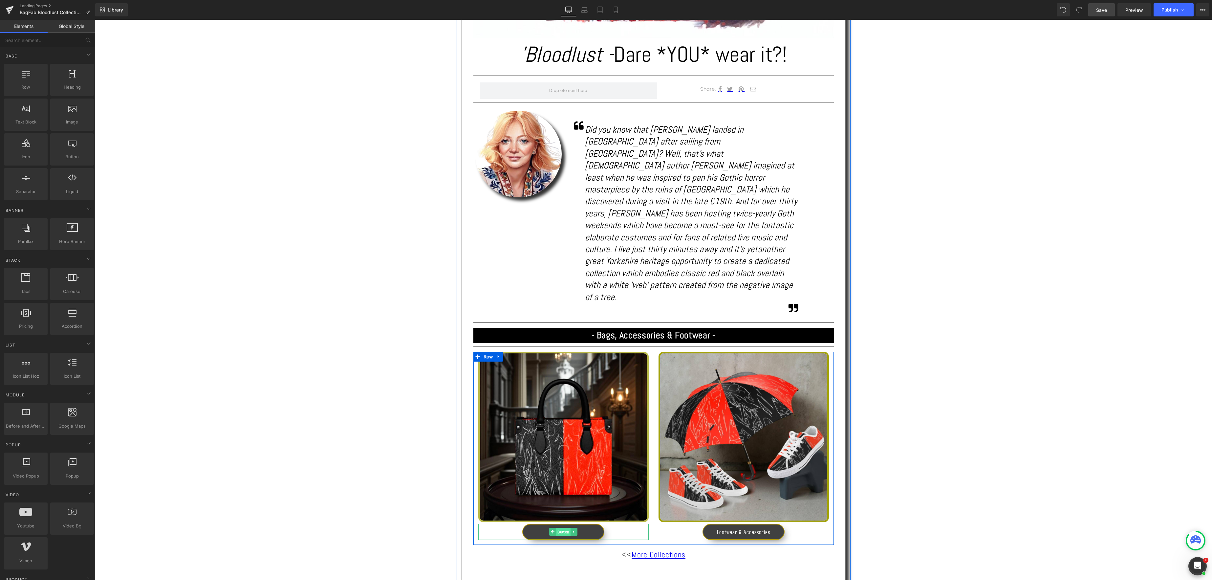
click at [566, 528] on span "Button" at bounding box center [563, 532] width 14 height 8
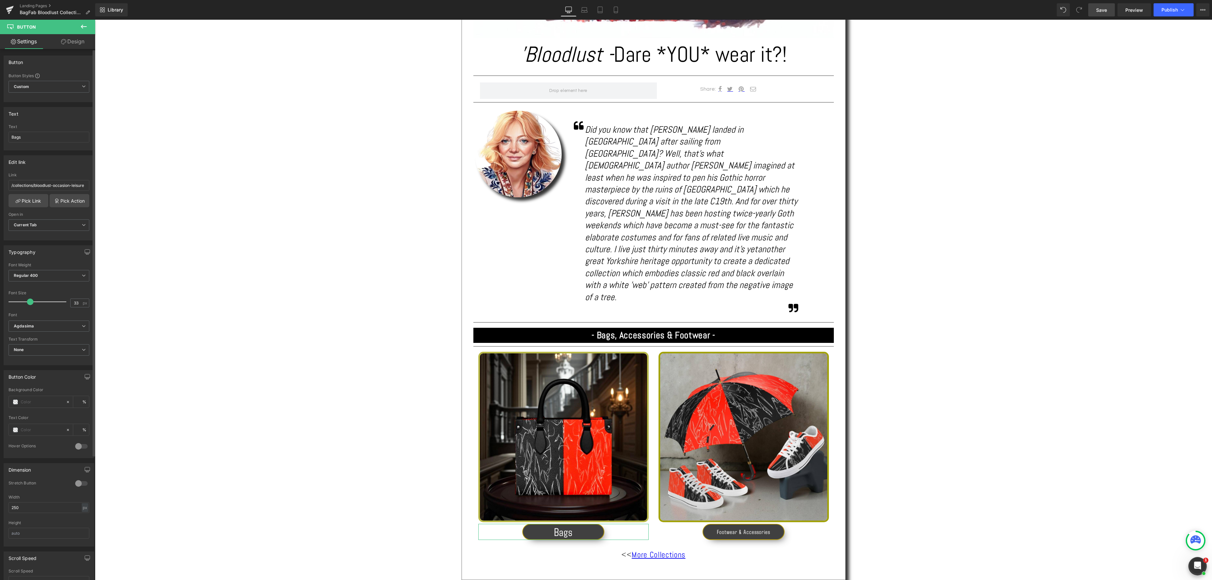
type input "32"
drag, startPoint x: 20, startPoint y: 302, endPoint x: 28, endPoint y: 302, distance: 7.2
click at [28, 302] on span at bounding box center [29, 301] width 7 height 7
drag, startPoint x: 739, startPoint y: 495, endPoint x: 746, endPoint y: 497, distance: 7.1
click at [739, 528] on span "Button" at bounding box center [743, 532] width 14 height 8
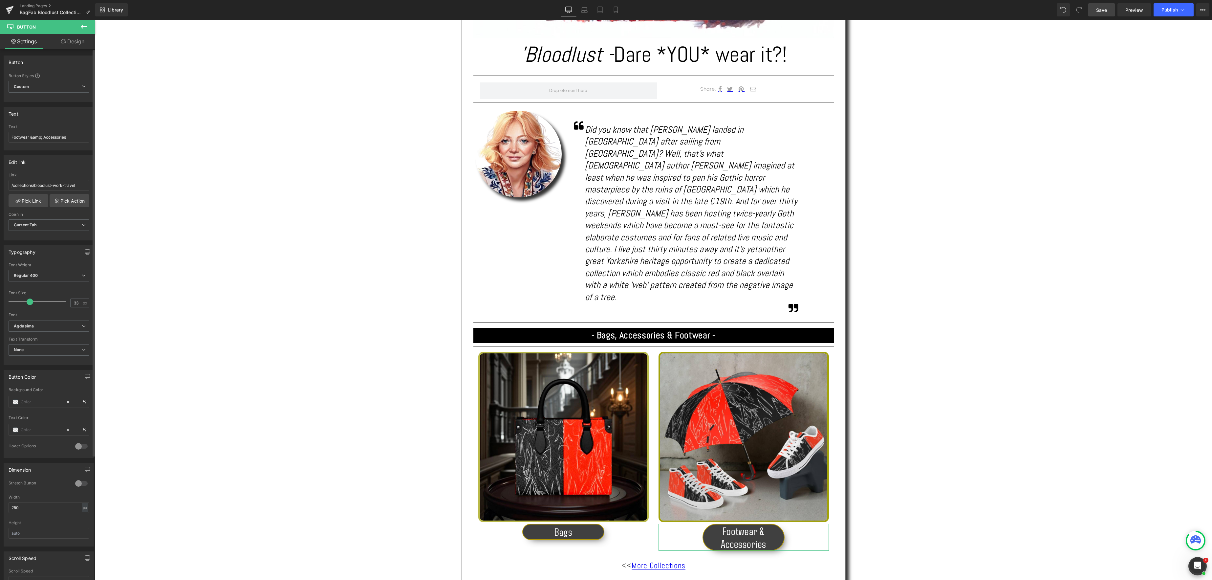
type input "32"
drag, startPoint x: 21, startPoint y: 300, endPoint x: 29, endPoint y: 301, distance: 7.3
click at [29, 301] on span at bounding box center [29, 301] width 7 height 7
drag, startPoint x: 82, startPoint y: 483, endPoint x: 39, endPoint y: 489, distance: 43.5
click at [46, 485] on div "Stretch Button" at bounding box center [49, 487] width 81 height 14
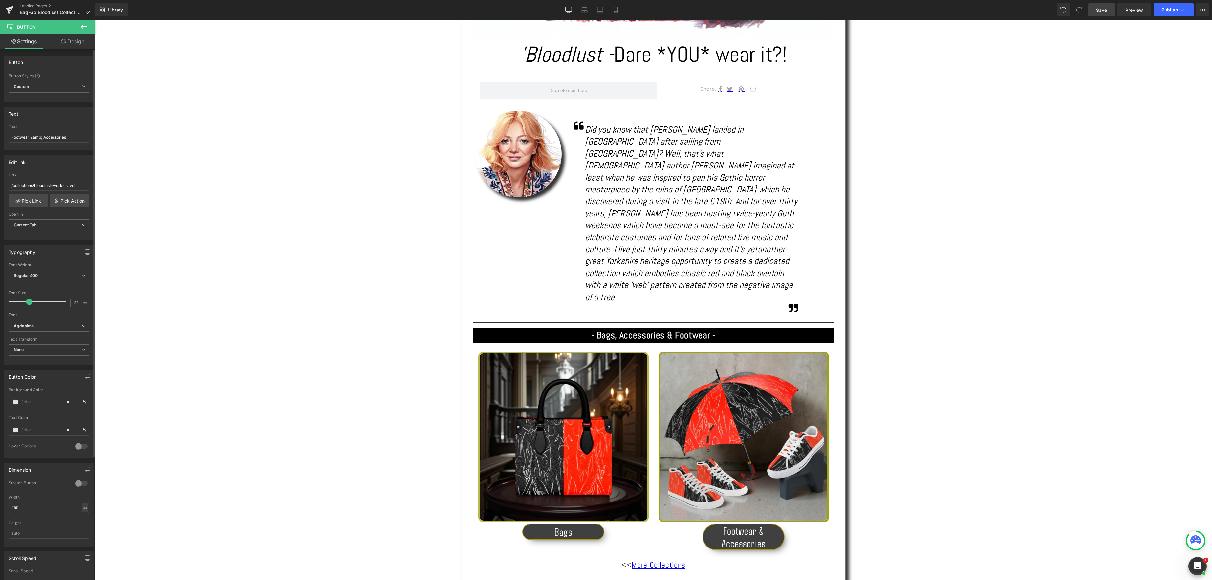
drag, startPoint x: 25, startPoint y: 510, endPoint x: 5, endPoint y: 508, distance: 20.5
click at [0, 507] on html "Button You are previewing how the will restyle your page. You can not edit Elem…" at bounding box center [606, 290] width 1212 height 580
type input "3"
type input "400"
click at [568, 528] on span "Button" at bounding box center [563, 532] width 14 height 8
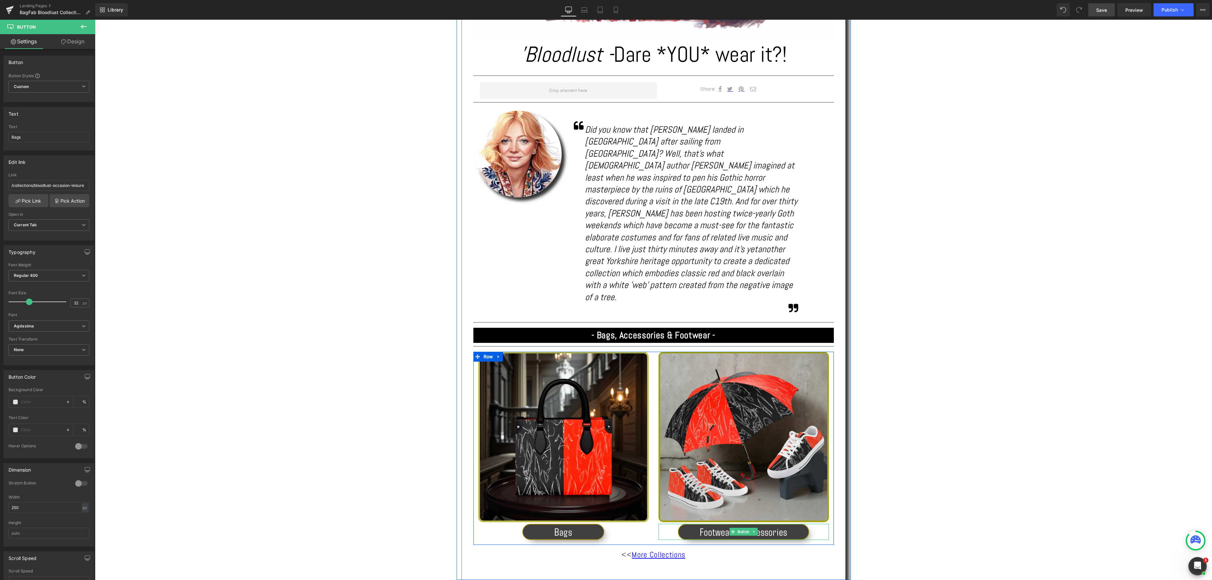
click at [744, 528] on link "Button" at bounding box center [740, 532] width 21 height 8
click at [766, 524] on link "Footwear & Accessories" at bounding box center [743, 532] width 131 height 16
drag, startPoint x: 43, startPoint y: 138, endPoint x: 93, endPoint y: 150, distance: 51.4
click at [44, 138] on input "Footwear &amp; Accessories" at bounding box center [49, 137] width 81 height 11
type input "Accessories"
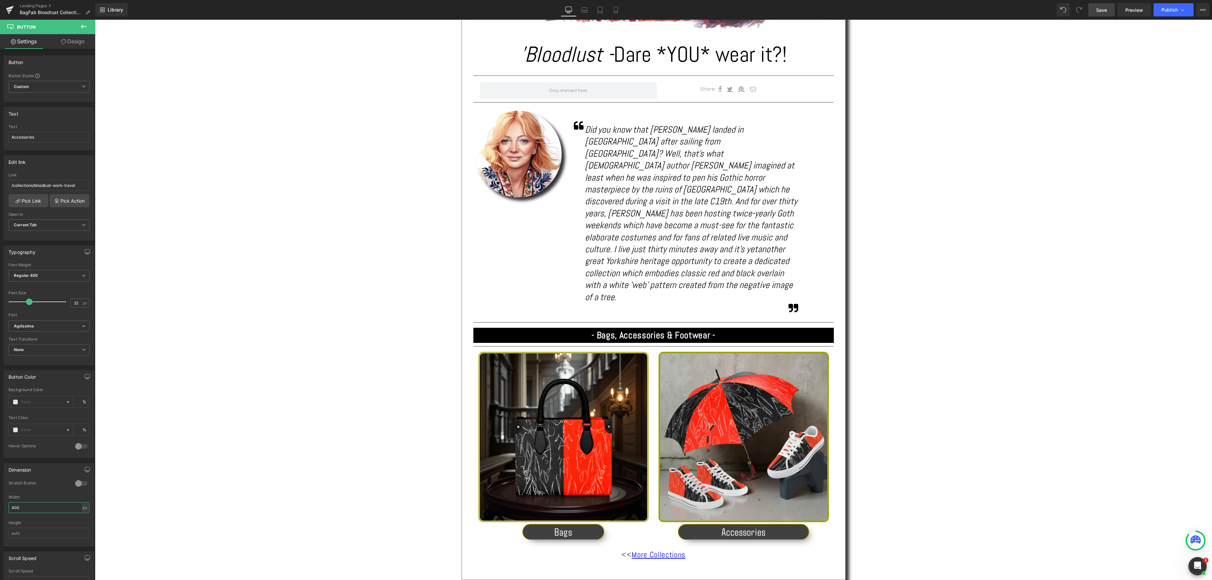
drag, startPoint x: 28, startPoint y: 509, endPoint x: -22, endPoint y: 501, distance: 50.9
click at [0, 501] on html "Button You are previewing how the will restyle your page. You can not edit Elem…" at bounding box center [606, 290] width 1212 height 580
type input "250"
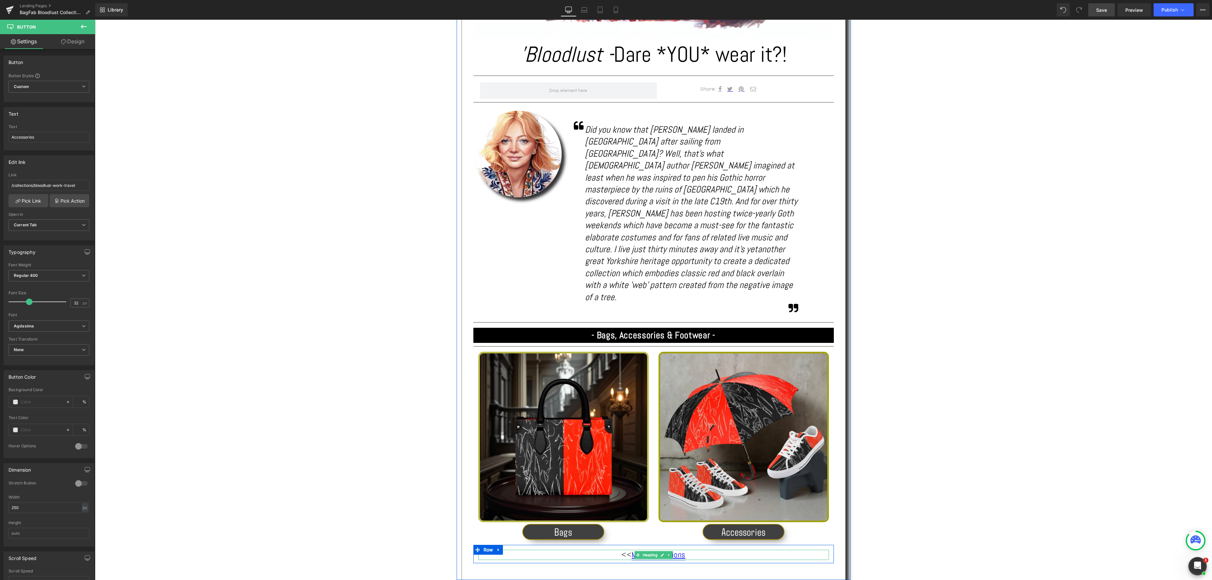
click at [649, 551] on span "Heading" at bounding box center [650, 555] width 18 height 8
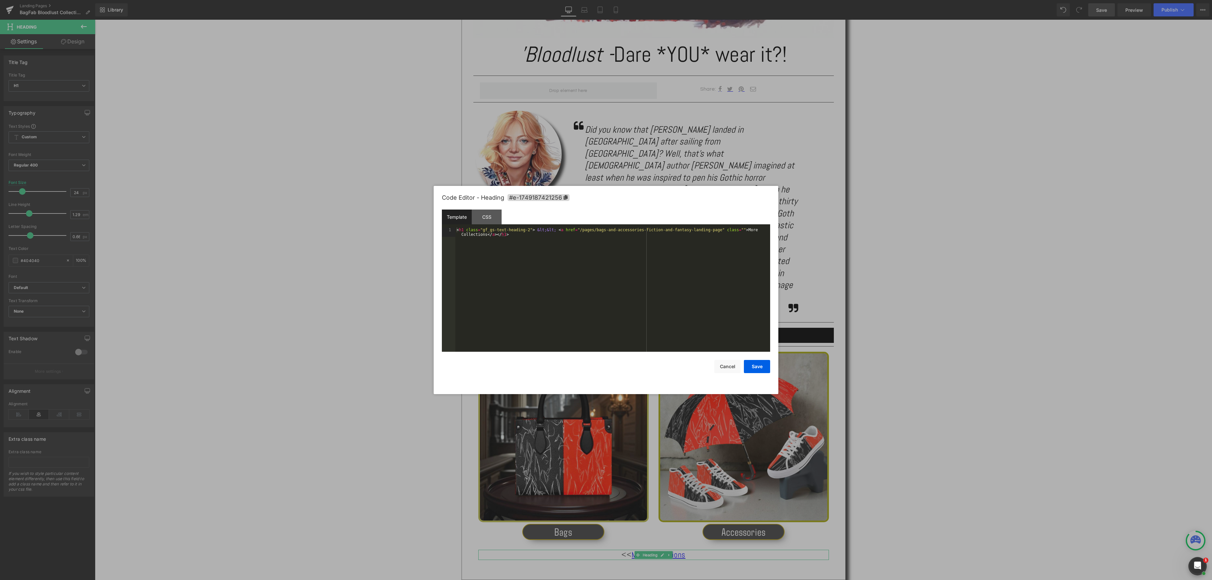
click at [666, 487] on body "Heading You are previewing how the will restyle your page. You can not edit Ele…" at bounding box center [606, 290] width 1212 height 580
click at [487, 238] on div "< h1 class = "gf_gs-text-heading-2" > &lt;&lt; < a href = "/pages/bags-and-acce…" at bounding box center [612, 299] width 315 height 142
drag, startPoint x: 487, startPoint y: 237, endPoint x: 496, endPoint y: 238, distance: 9.6
click at [487, 237] on div "< h1 class = "gf_gs-text-heading-2" > &lt;&lt; < a href = "/pages/bags-and-acce…" at bounding box center [612, 299] width 315 height 142
click at [476, 237] on div "< h1 class = "gf_gs-text-heading-2" > &lt;&lt; < a href = "/pages/bags-and-acce…" at bounding box center [612, 299] width 315 height 142
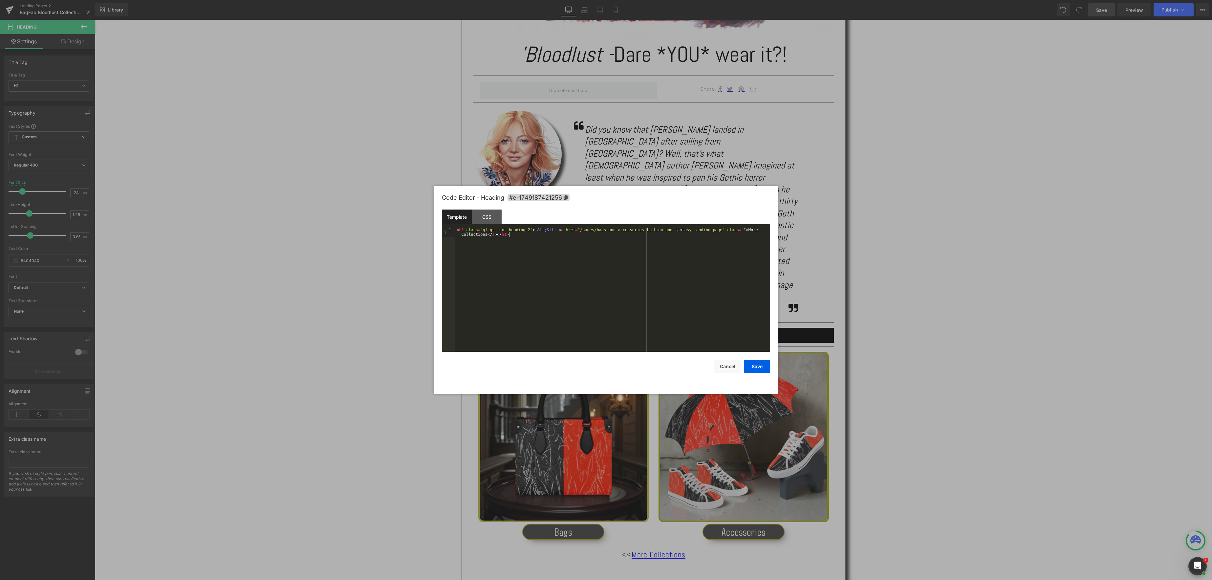
click at [498, 238] on div "< h1 class = "gf_gs-text-heading-2" > &lt;&lt; < a href = "/pages/bags-and-acce…" at bounding box center [612, 299] width 315 height 142
drag, startPoint x: 507, startPoint y: 237, endPoint x: 489, endPoint y: 237, distance: 17.7
click at [507, 237] on div "< h1 class = "gf_gs-text-heading-2" > &lt;&lt; < a href = "/pages/bags-and-acce…" at bounding box center [612, 299] width 315 height 142
click at [488, 237] on div "< h1 class = "gf_gs-text-heading-2" > &lt;&lt; < a href = "/pages/bags-and-acce…" at bounding box center [612, 299] width 315 height 142
drag, startPoint x: 755, startPoint y: 232, endPoint x: 769, endPoint y: 234, distance: 14.6
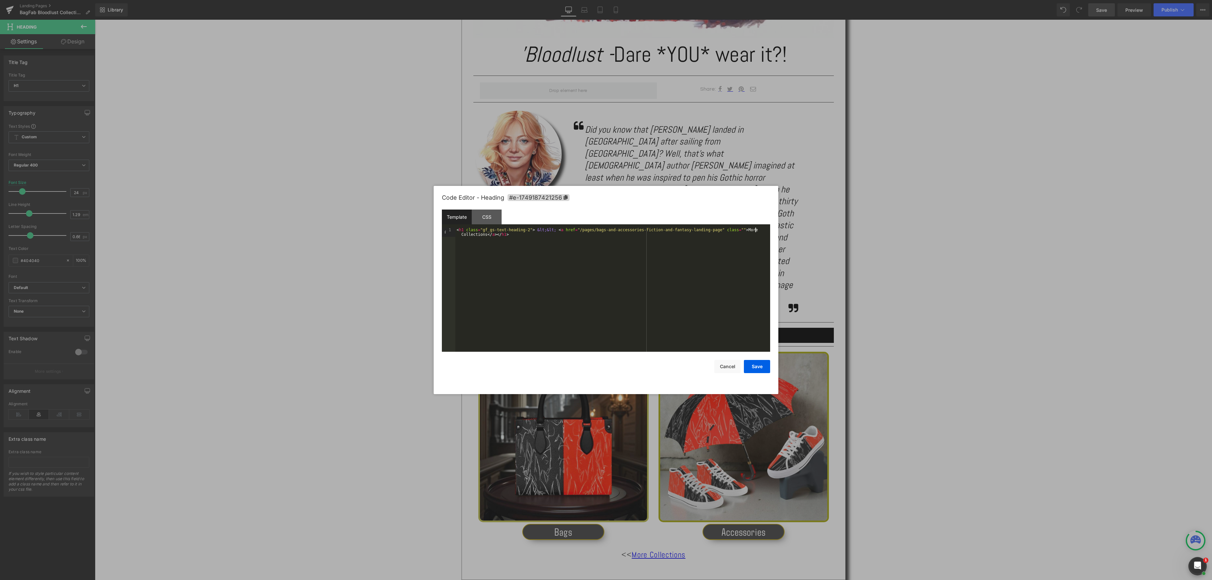
click at [755, 232] on div "< h1 class = "gf_gs-text-heading-2" > &lt;&lt; < a href = "/pages/bags-and-acce…" at bounding box center [612, 299] width 315 height 142
click at [757, 366] on button "Save" at bounding box center [757, 366] width 26 height 13
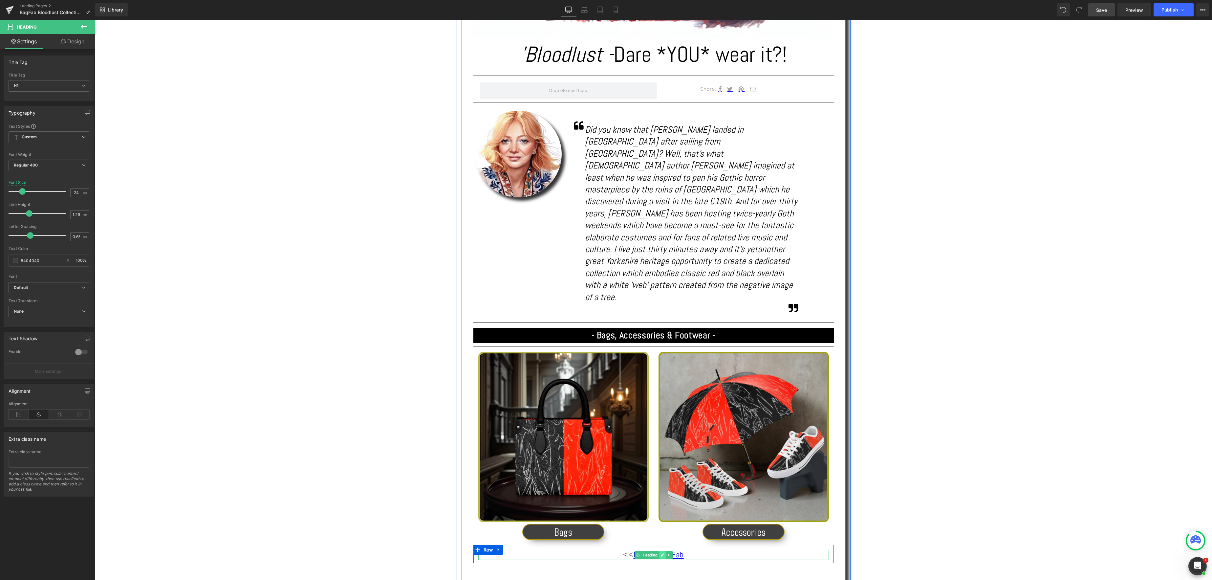
click at [662, 553] on icon at bounding box center [662, 554] width 3 height 3
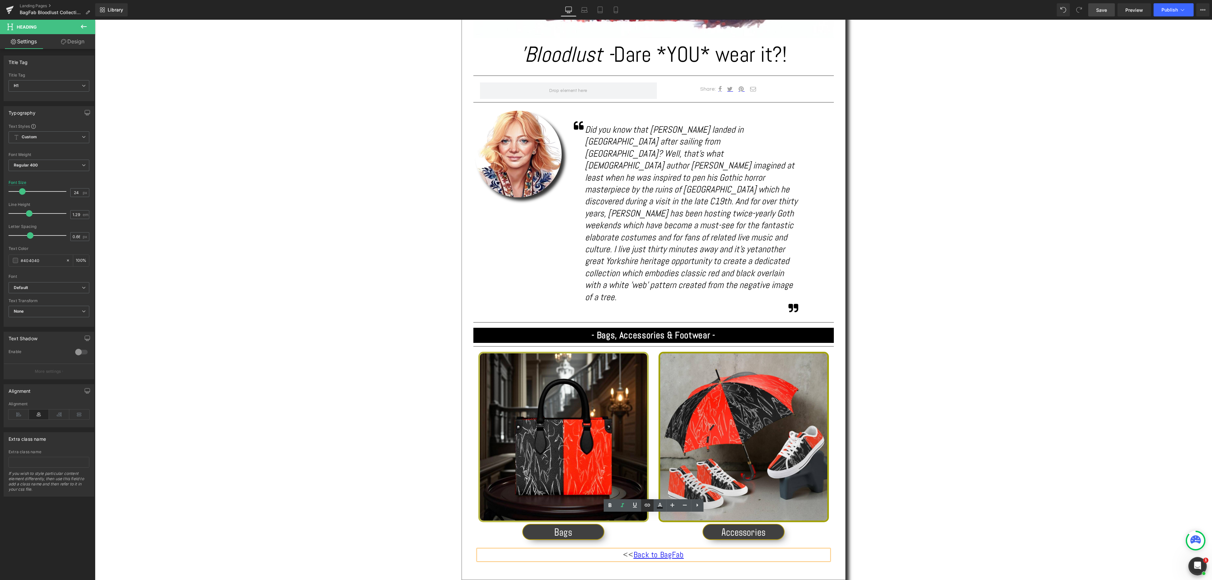
click at [649, 504] on icon at bounding box center [648, 505] width 8 height 8
click at [658, 549] on link "More Collections" at bounding box center [659, 554] width 54 height 10
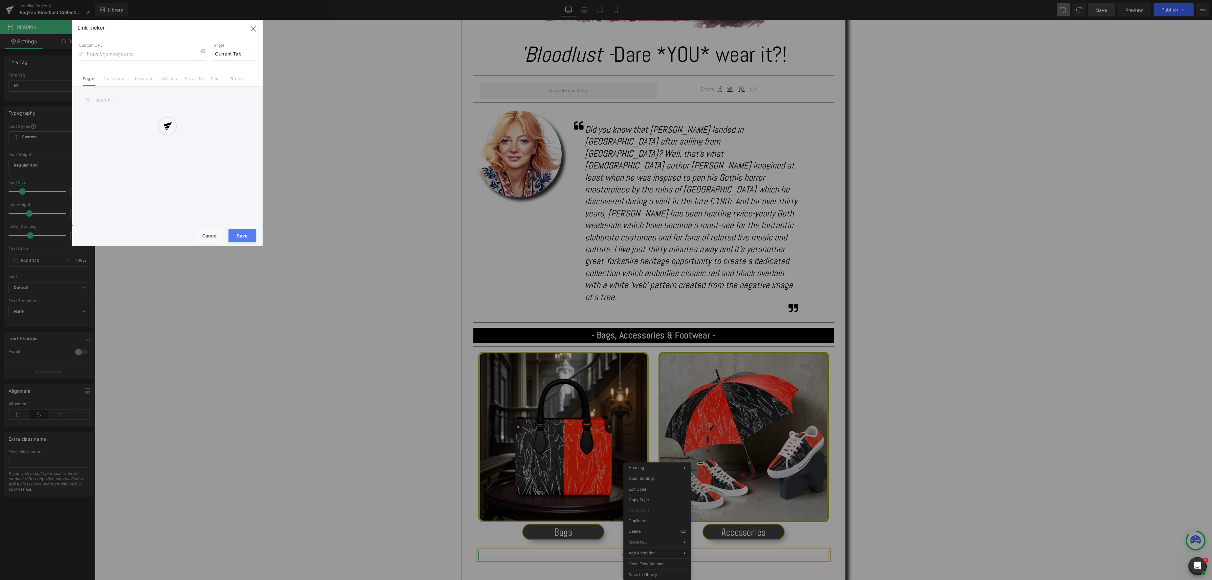
click at [712, 0] on div "Text Color Highlight Color #333333 Edit or remove link: Edit - Unlink - Cancel …" at bounding box center [606, 0] width 1212 height 0
click at [181, 178] on link "BagFab Landing Page" at bounding box center [169, 186] width 144 height 16
type input "/pages/bagfab-landing-page"
click at [246, 232] on button "Save" at bounding box center [243, 235] width 28 height 13
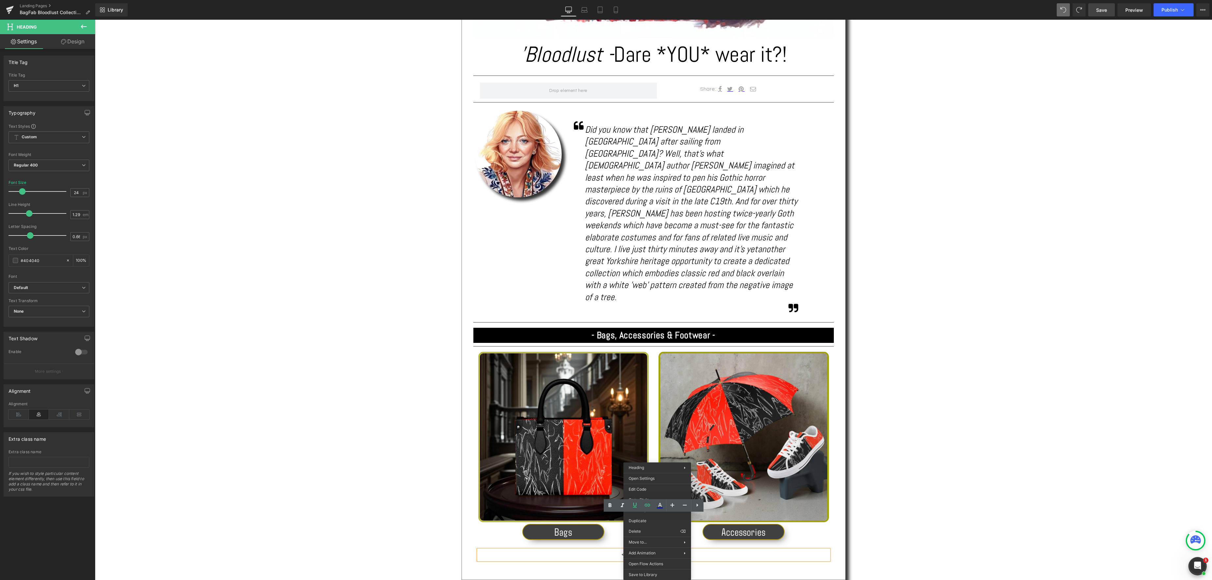
click at [924, 289] on div "Text Block Image 'Bloodlust - Dare *YOU* wear it?! Heading Separator Share: Tex…" at bounding box center [653, 249] width 1117 height 868
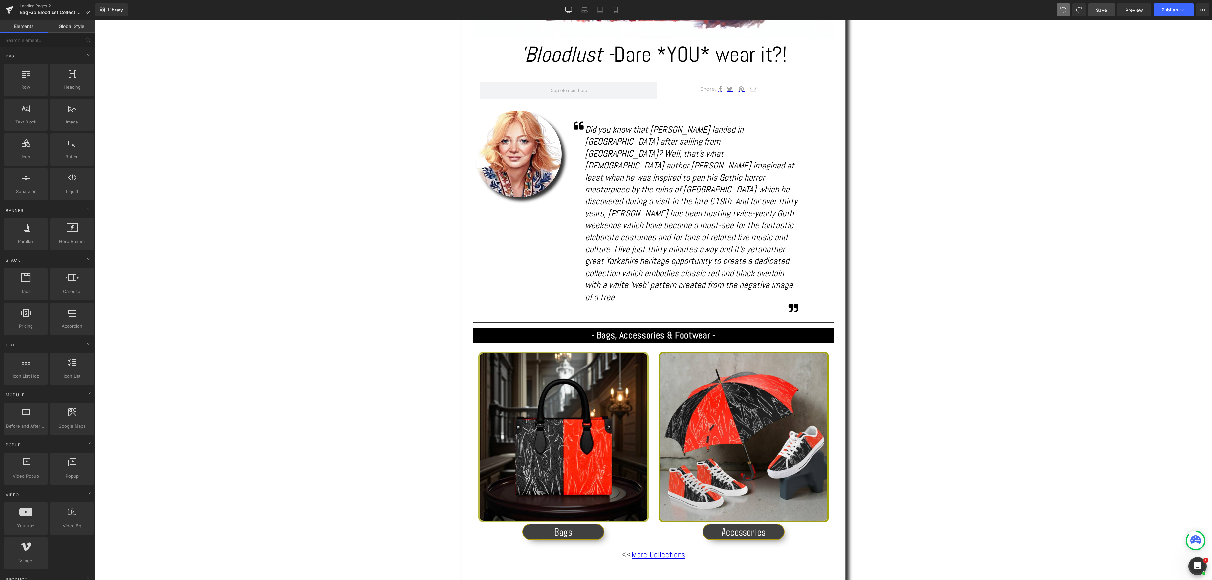
click at [1105, 10] on span "Save" at bounding box center [1101, 10] width 11 height 7
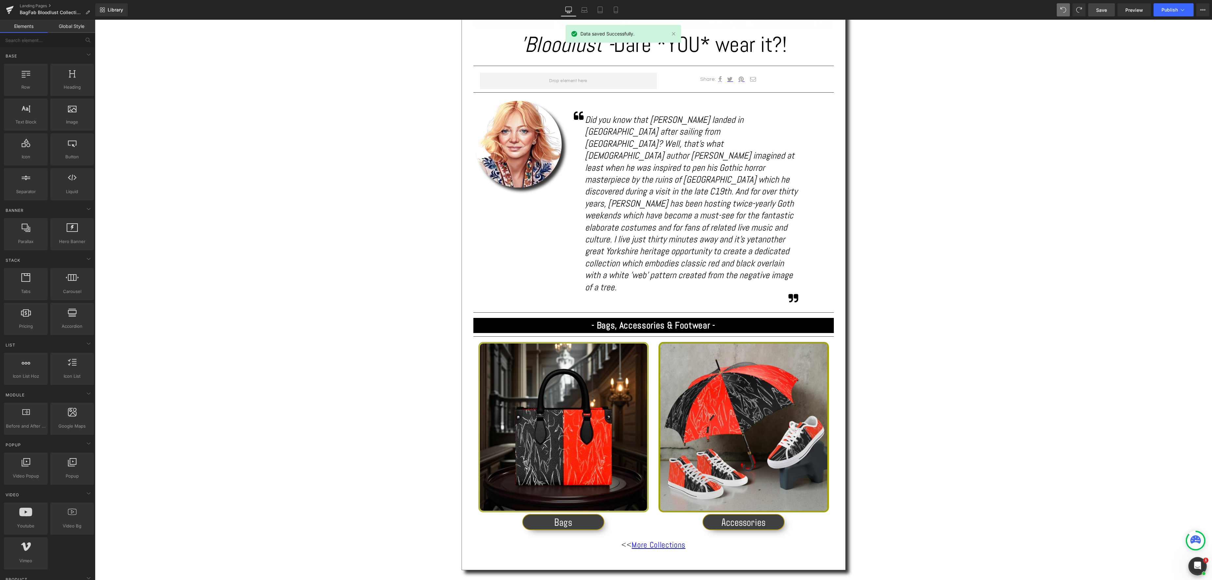
scroll to position [383, 0]
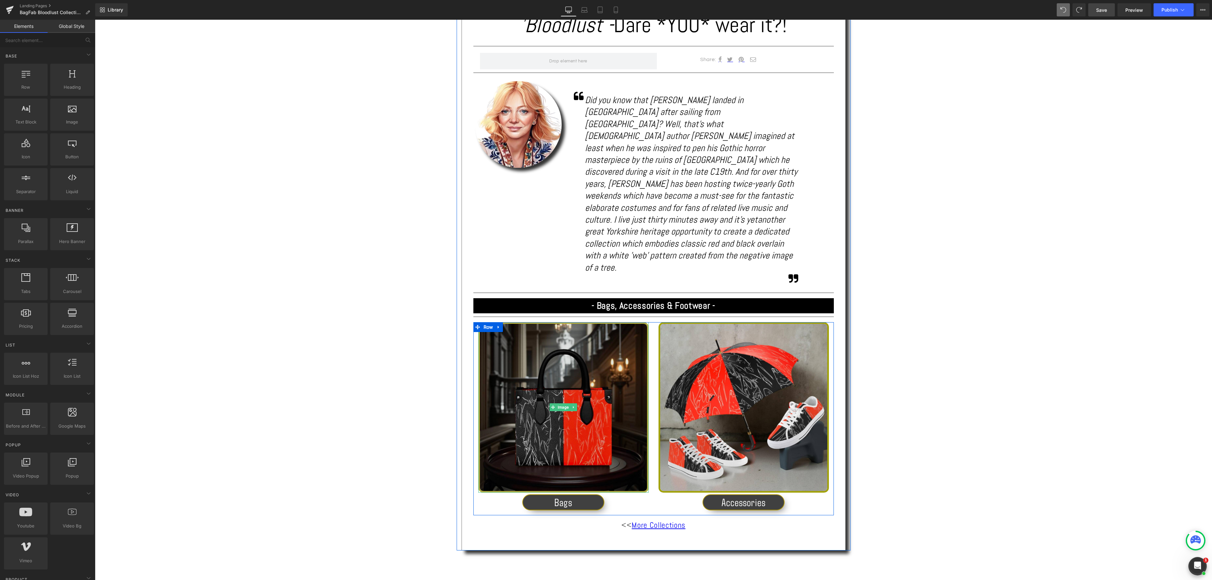
click at [562, 389] on img at bounding box center [563, 407] width 170 height 170
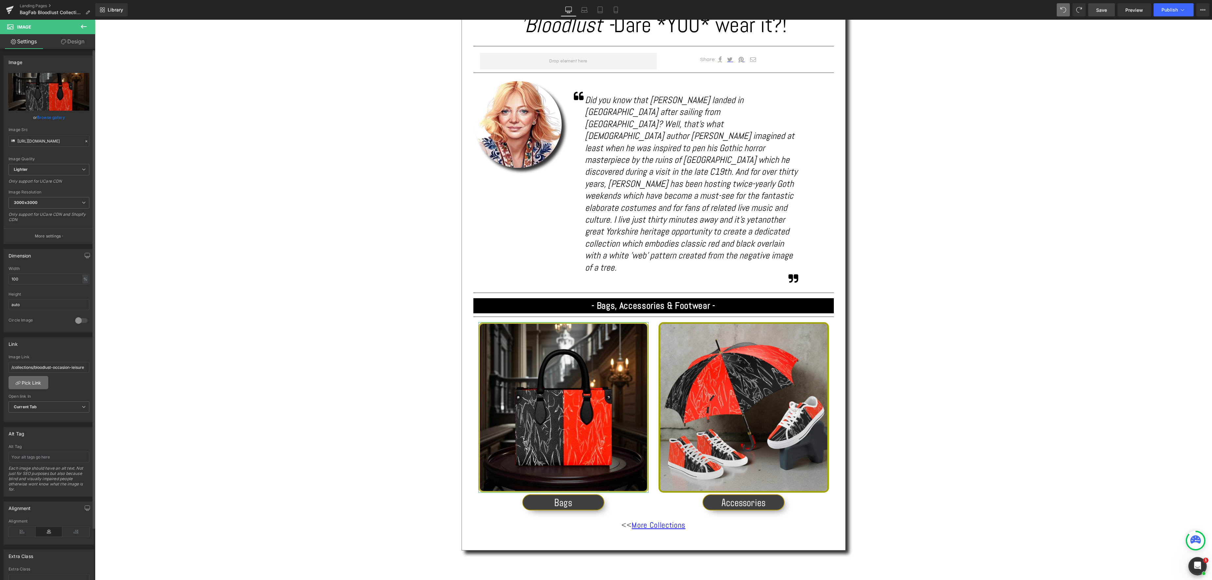
click at [37, 385] on link "Pick Link" at bounding box center [29, 382] width 40 height 13
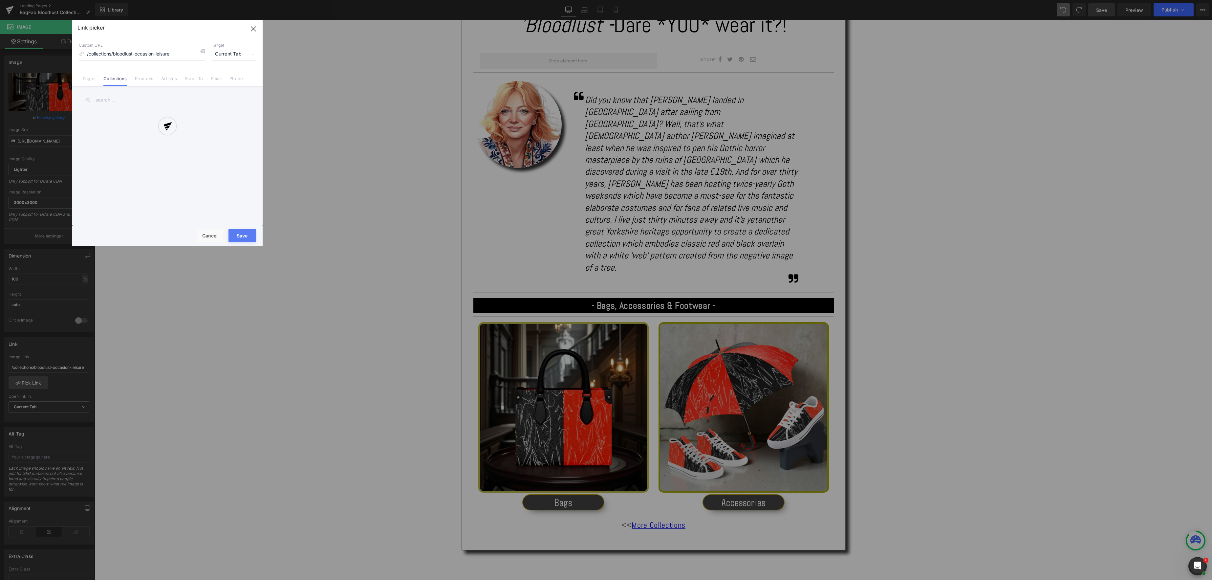
click at [112, 79] on div "Link picker Back to Library Insert Custom URL /collections/bloodlust-occasion-l…" at bounding box center [167, 133] width 190 height 227
click at [106, 99] on input "text" at bounding box center [167, 100] width 177 height 15
type input "bagfab"
click at [124, 151] on link "BagFab - ‘Bloodlust’" at bounding box center [169, 152] width 144 height 16
type input "/collections/bagfab-bloodlust"
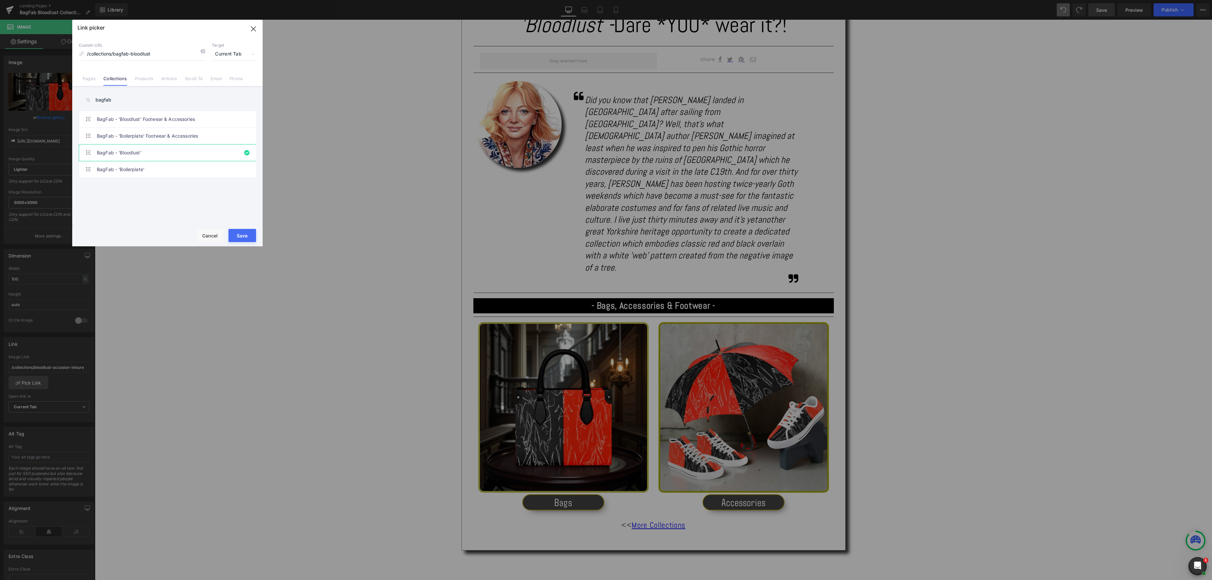
click at [244, 235] on button "Save" at bounding box center [243, 235] width 28 height 13
type input "/collections/bagfab-bloodlust"
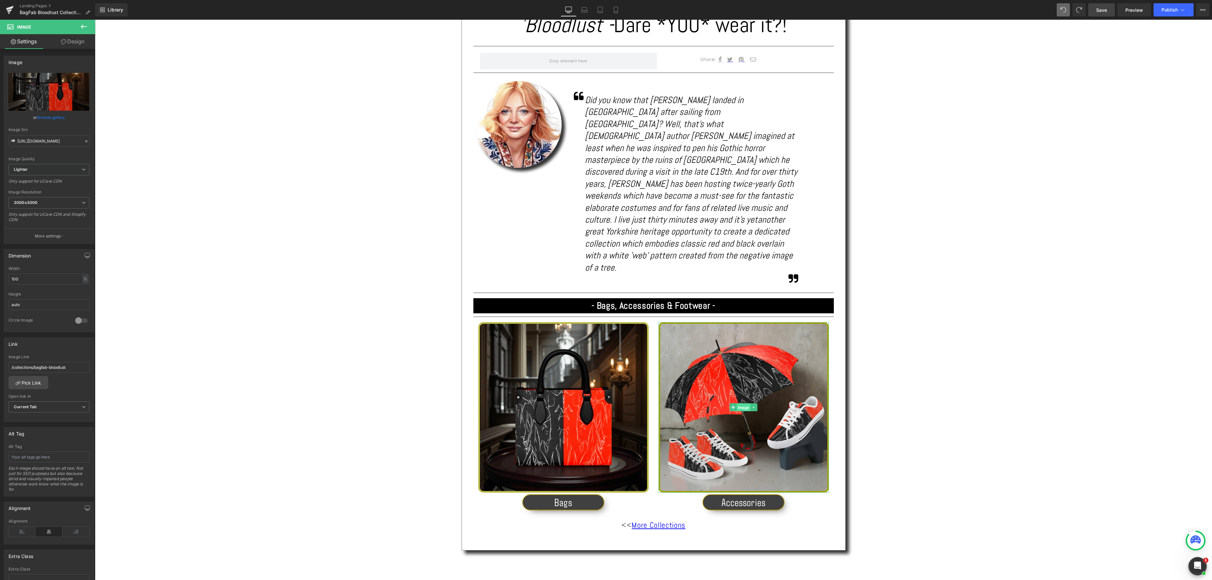
click at [739, 404] on span "Image" at bounding box center [744, 408] width 14 height 8
click at [37, 384] on link "Pick Link" at bounding box center [29, 382] width 40 height 13
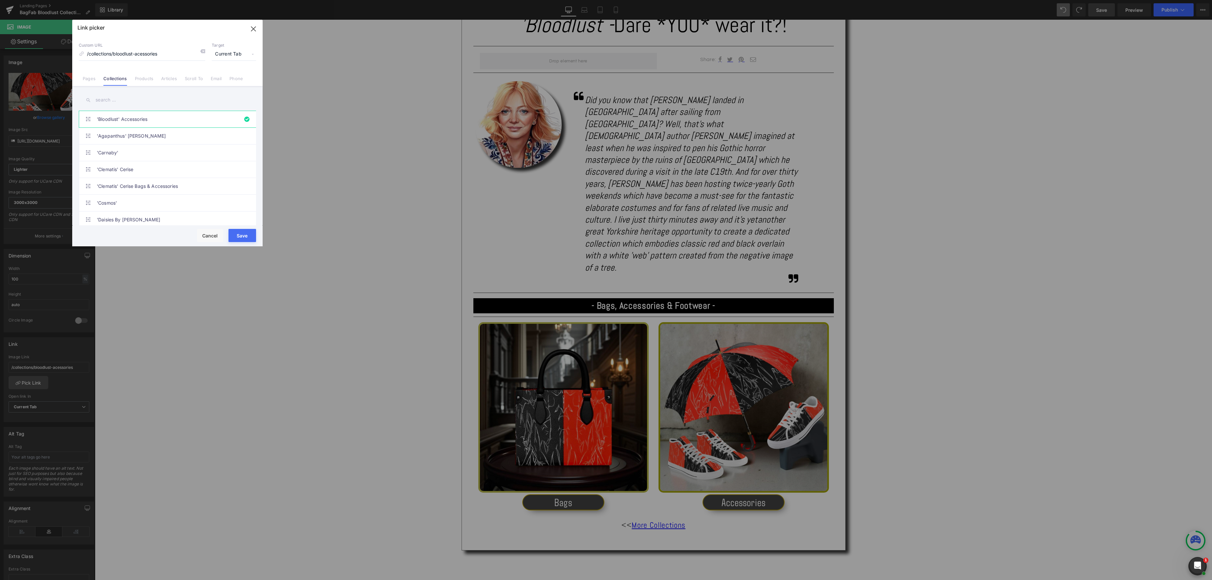
click at [118, 98] on input "text" at bounding box center [167, 100] width 177 height 15
type input "bagfab"
click at [153, 120] on link "BagFab - 'Bloodlust' Footwear & Accessories" at bounding box center [169, 119] width 144 height 16
type input "/collections/bagfab-bloodlust-footwear-accessories"
click at [240, 235] on button "Save" at bounding box center [243, 235] width 28 height 13
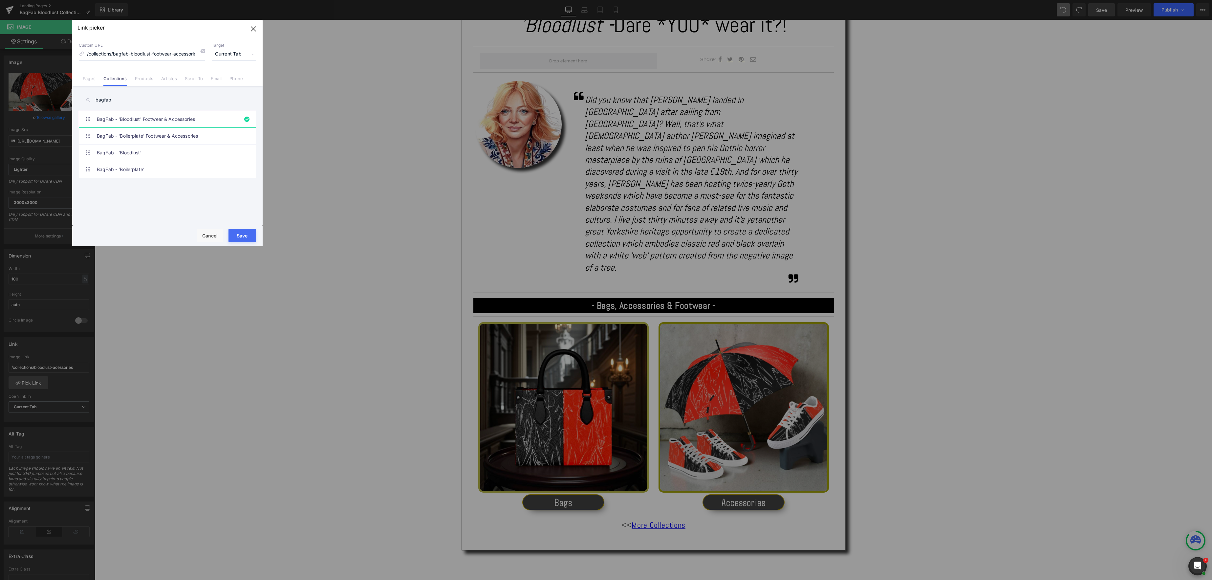
type input "/collections/bagfab-bloodlust-footwear-accessories"
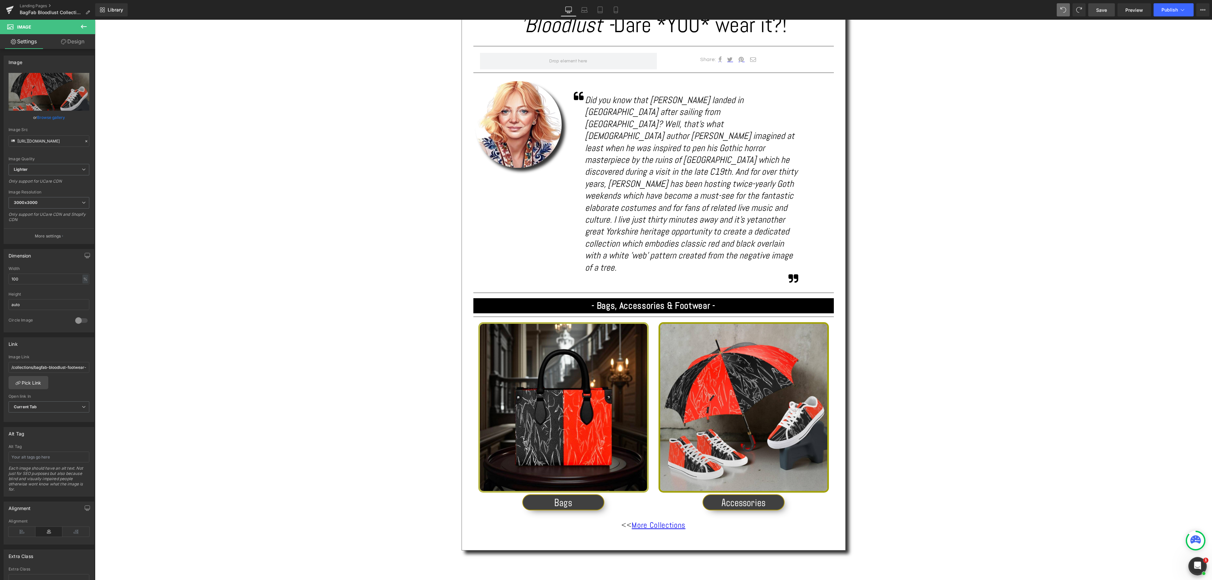
click at [1102, 12] on span "Save" at bounding box center [1101, 10] width 11 height 7
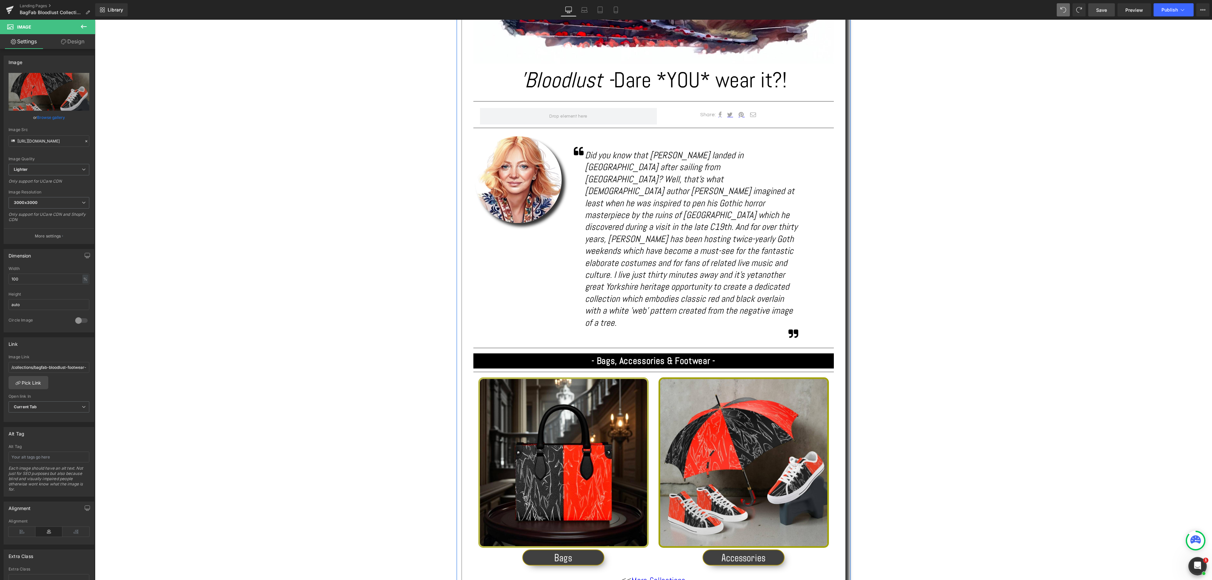
scroll to position [323, 0]
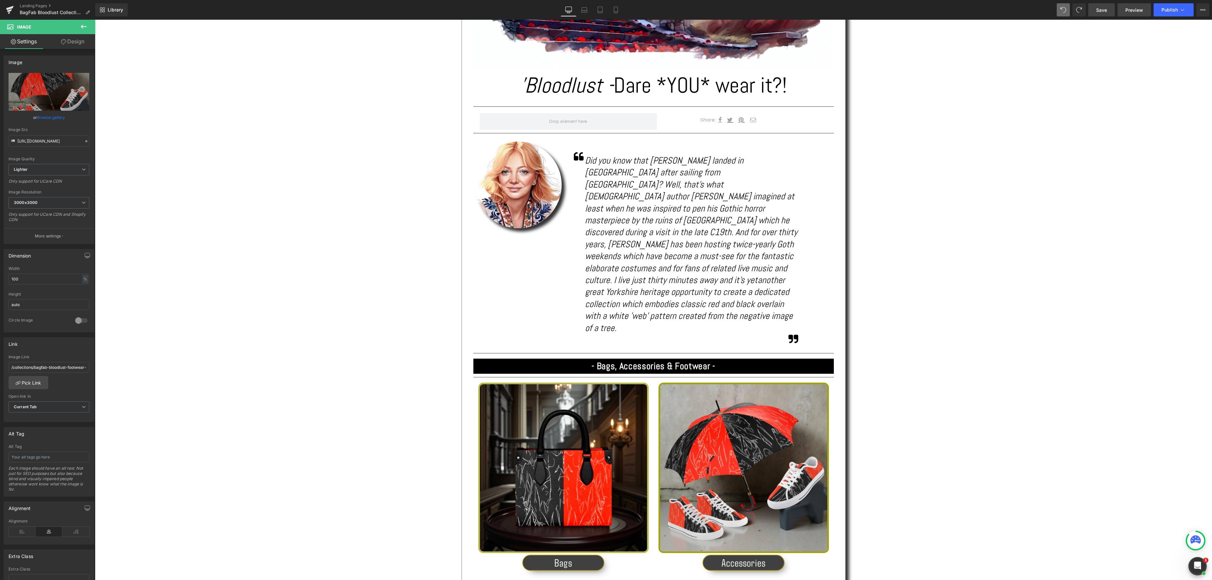
click at [1133, 8] on span "Preview" at bounding box center [1135, 10] width 18 height 7
click at [568, 464] on span "Image" at bounding box center [564, 468] width 14 height 8
click at [46, 117] on link "Browse gallery" at bounding box center [51, 117] width 28 height 11
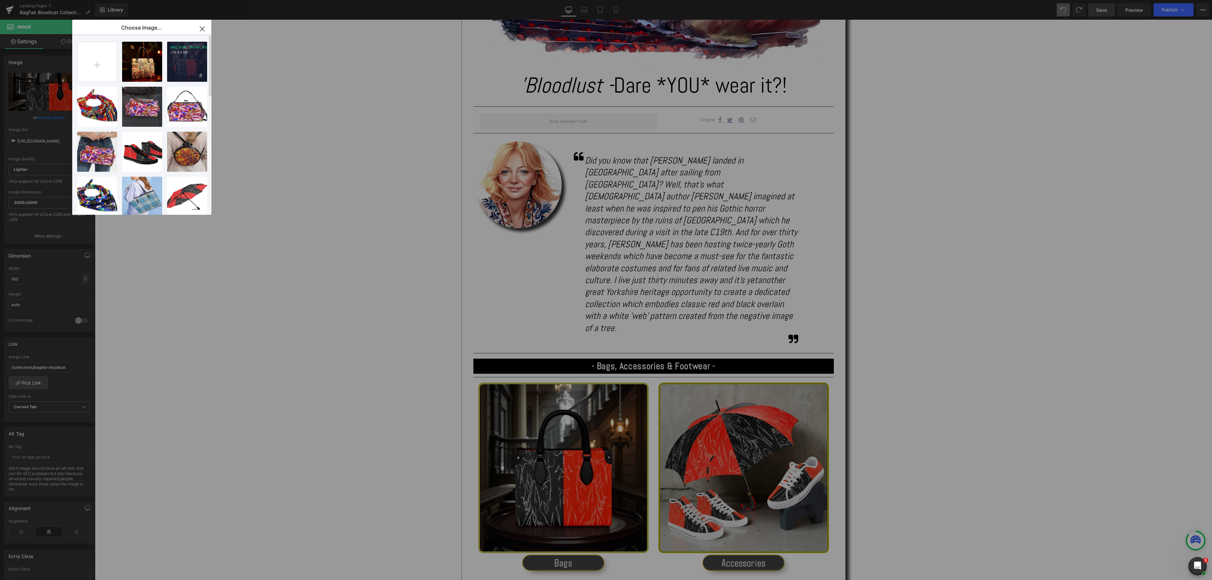
click at [184, 68] on div "IMG_844...8449.JPG 214.84 KB" at bounding box center [187, 62] width 40 height 40
type input "https://ucarecdn.com/f6652291-4084-4163-9651-9d1315bfd6bf/-/format/auto/-/previ…"
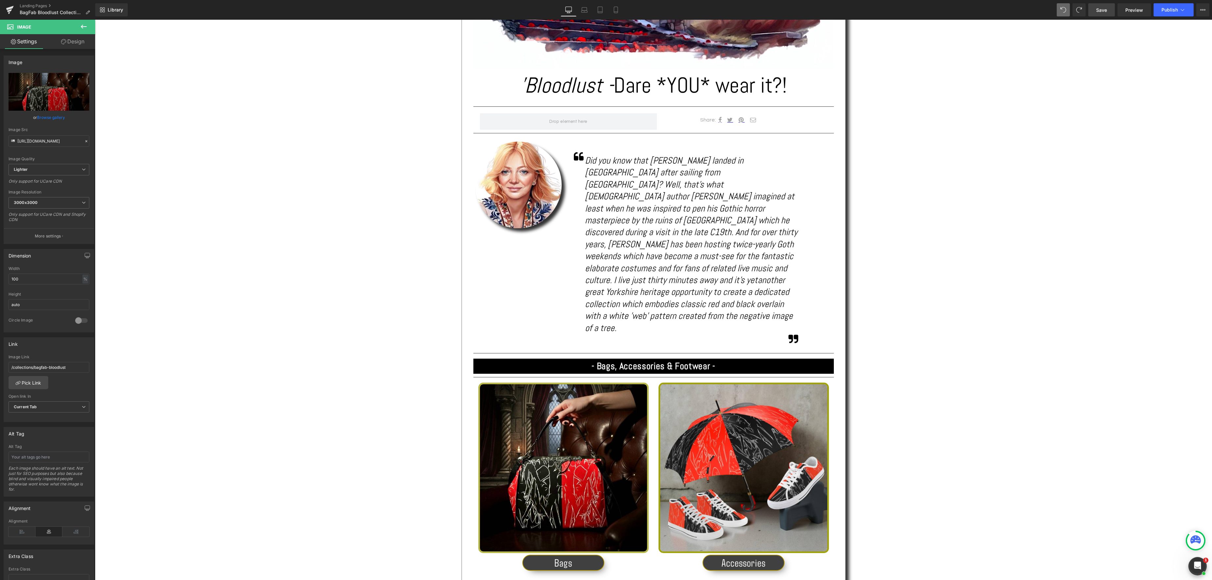
click at [1101, 12] on span "Save" at bounding box center [1101, 10] width 11 height 7
click at [562, 559] on span "Button" at bounding box center [563, 563] width 14 height 8
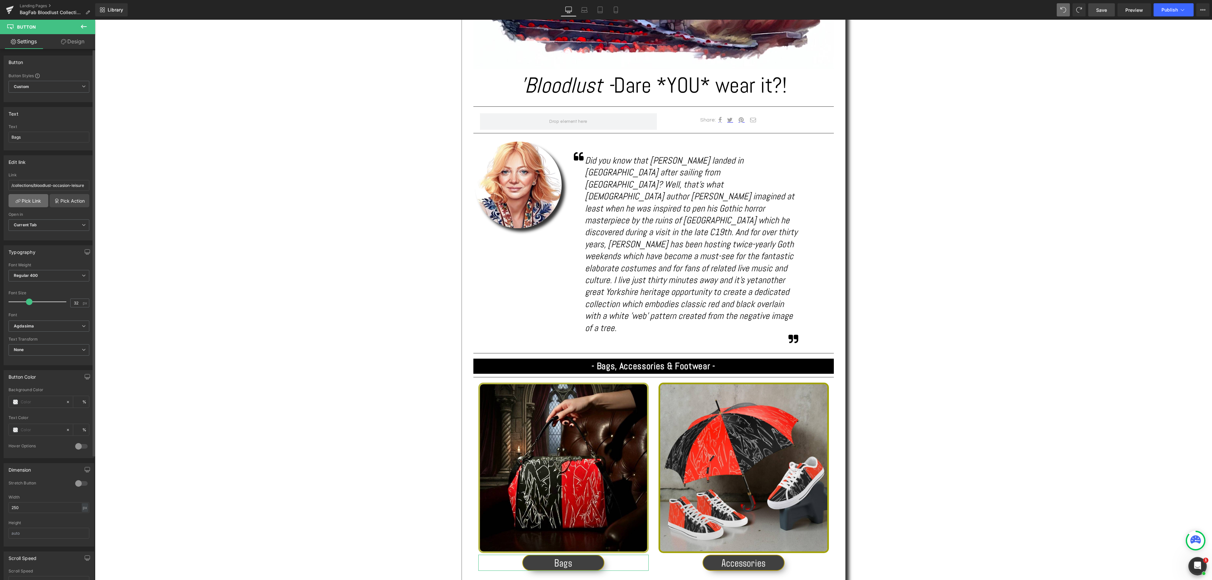
click at [38, 204] on link "Pick Link" at bounding box center [29, 200] width 40 height 13
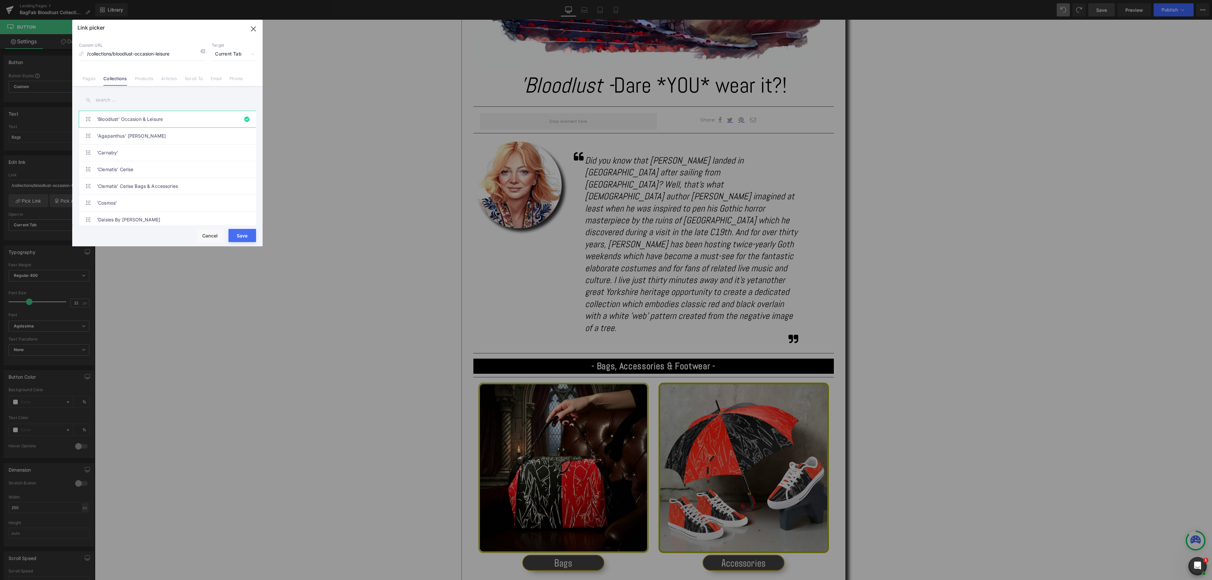
click at [119, 99] on input "text" at bounding box center [167, 100] width 177 height 15
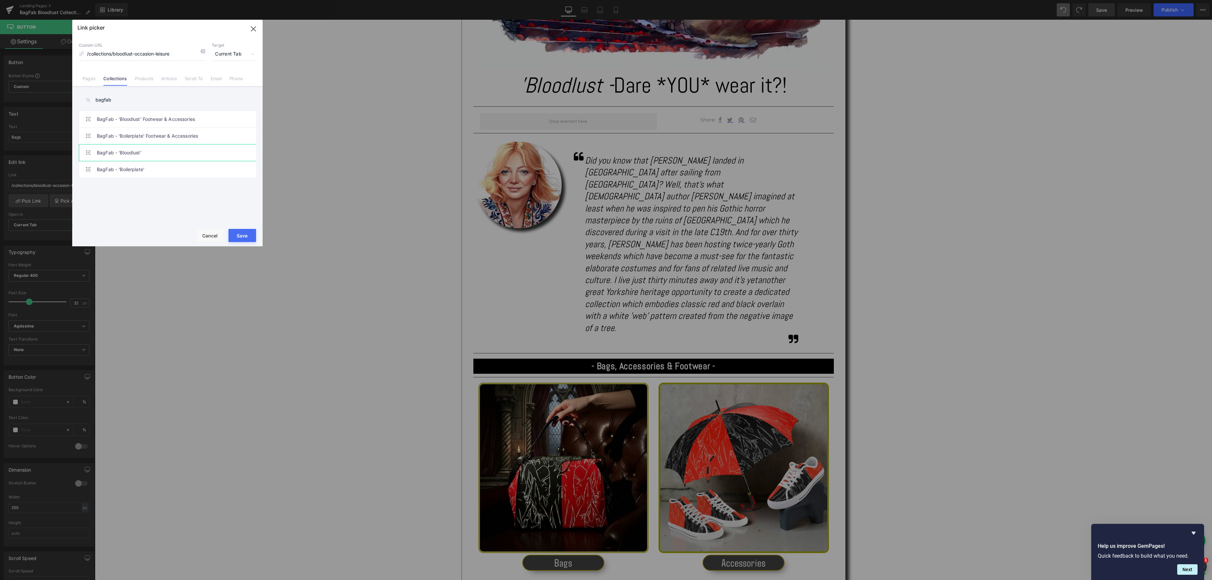
type input "bagfab"
click at [137, 152] on link "BagFab - ‘Bloodlust’" at bounding box center [169, 152] width 144 height 16
type input "/collections/bagfab-bloodlust"
click at [245, 235] on button "Save" at bounding box center [243, 235] width 28 height 13
type input "/collections/bagfab-bloodlust"
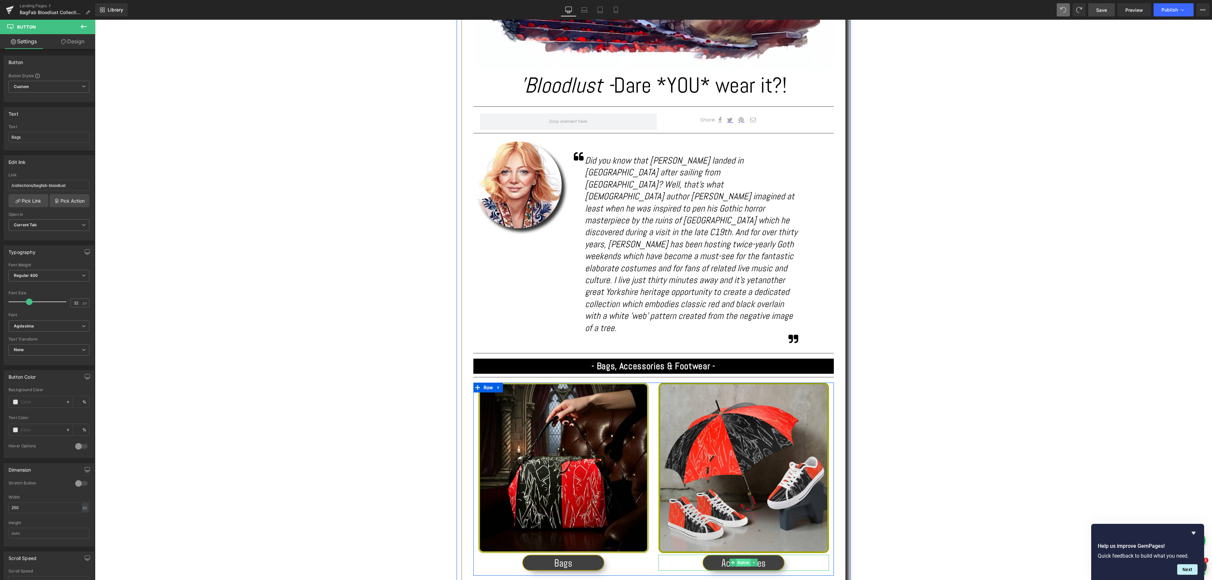
drag, startPoint x: 740, startPoint y: 529, endPoint x: 736, endPoint y: 523, distance: 6.8
click at [739, 558] on span "Button" at bounding box center [743, 562] width 14 height 8
click at [42, 203] on link "Pick Link" at bounding box center [29, 200] width 40 height 13
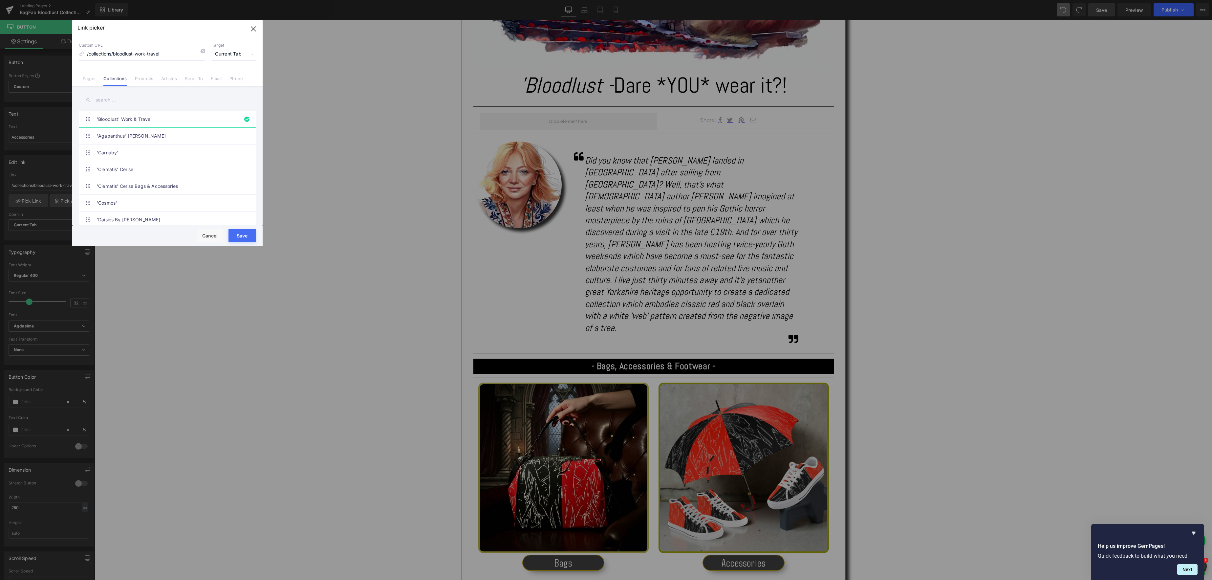
click at [124, 99] on input "text" at bounding box center [167, 100] width 177 height 15
type input "bagfab"
click at [140, 118] on link "BagFab - 'Bloodlust' Footwear & Accessories" at bounding box center [169, 119] width 144 height 16
type input "/collections/bagfab-bloodlust-footwear-accessories"
click at [250, 236] on button "Save" at bounding box center [243, 235] width 28 height 13
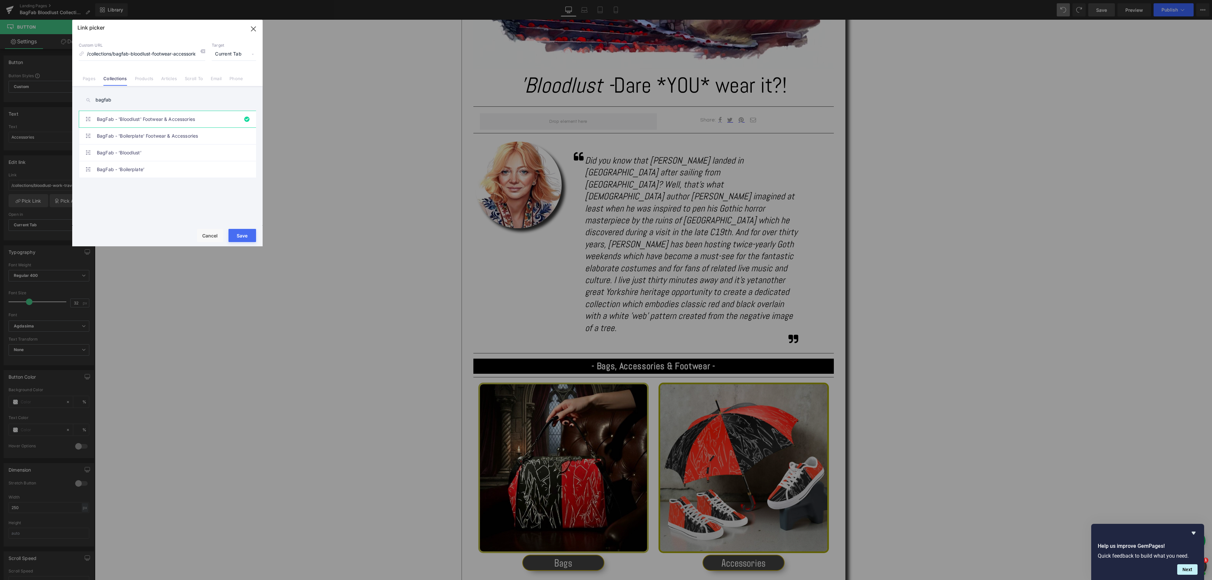
type input "/collections/bagfab-bloodlust-footwear-accessories"
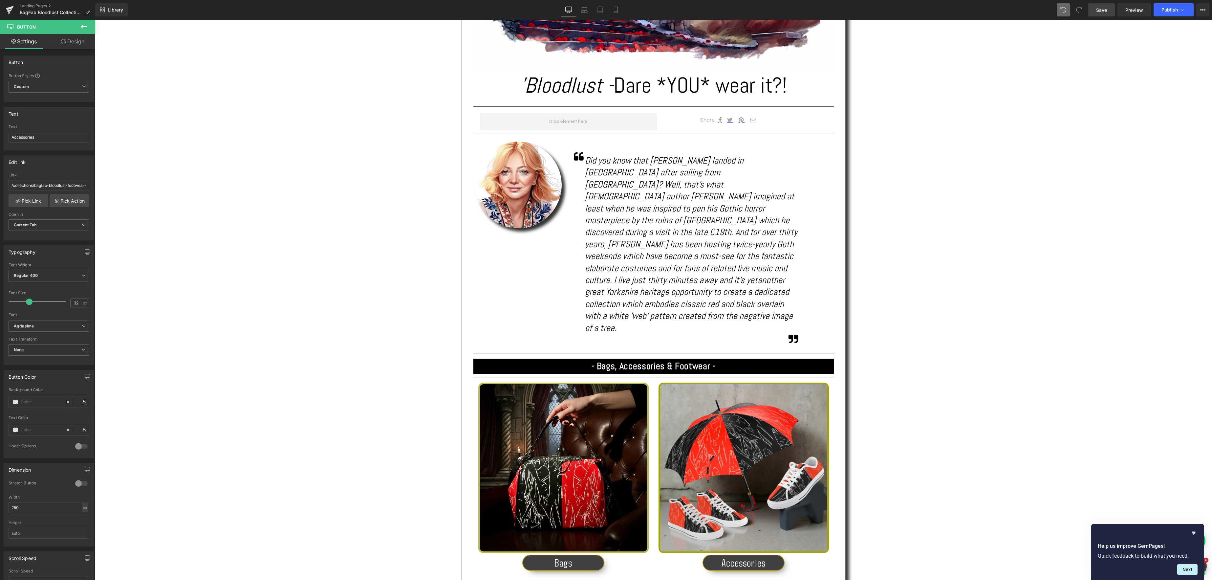
click at [1104, 11] on span "Save" at bounding box center [1101, 10] width 11 height 7
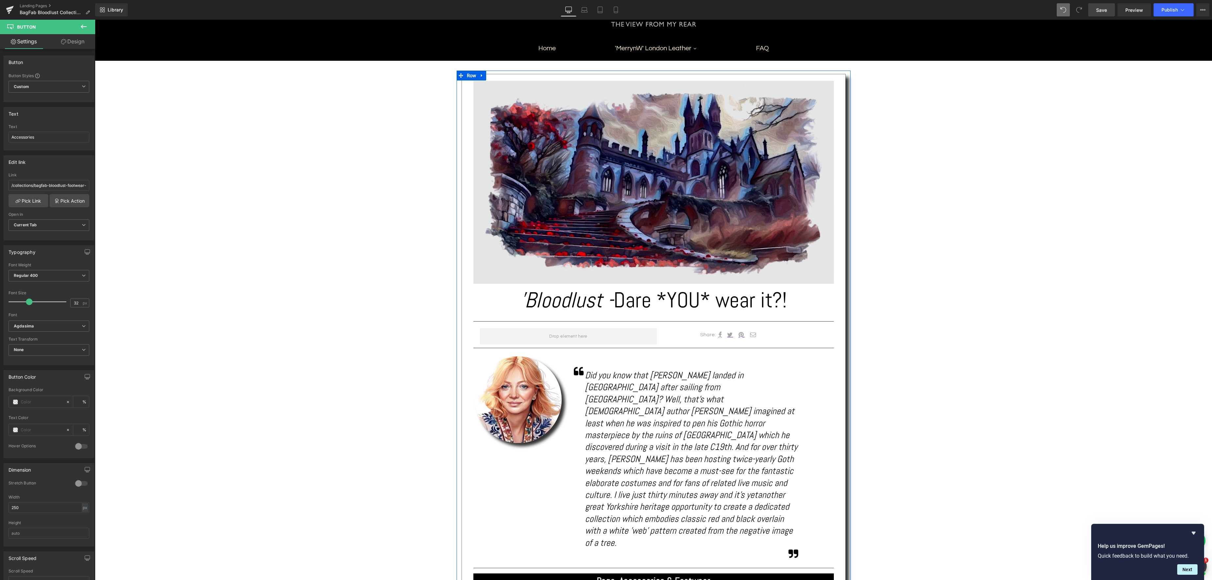
scroll to position [98, 0]
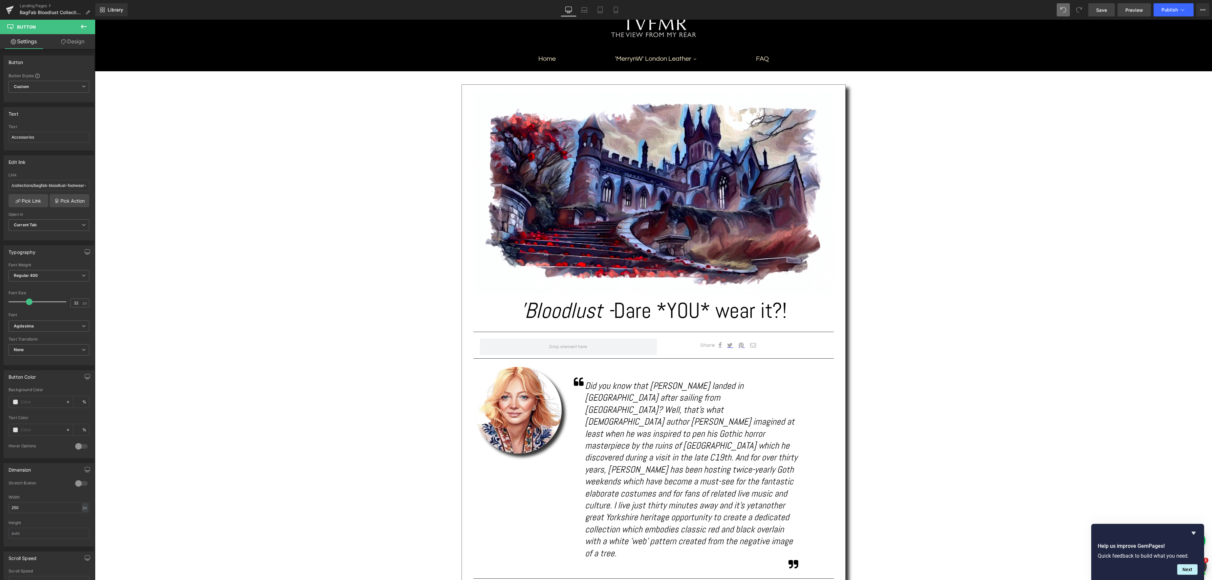
click at [1135, 10] on span "Preview" at bounding box center [1135, 10] width 18 height 7
